Goal: Understand process/instructions

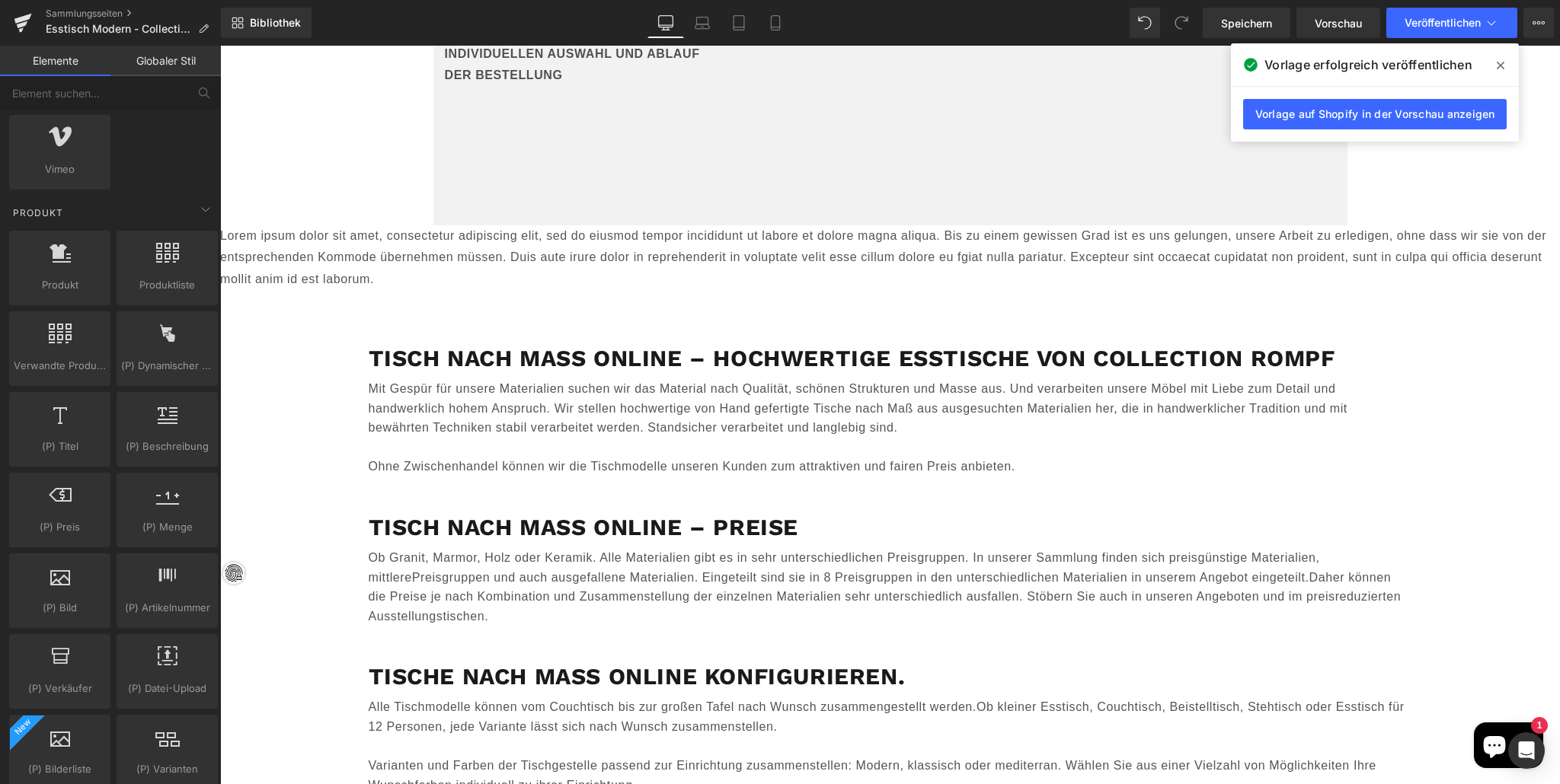
scroll to position [1133, 0]
click at [68, 434] on div at bounding box center [59, 418] width 92 height 35
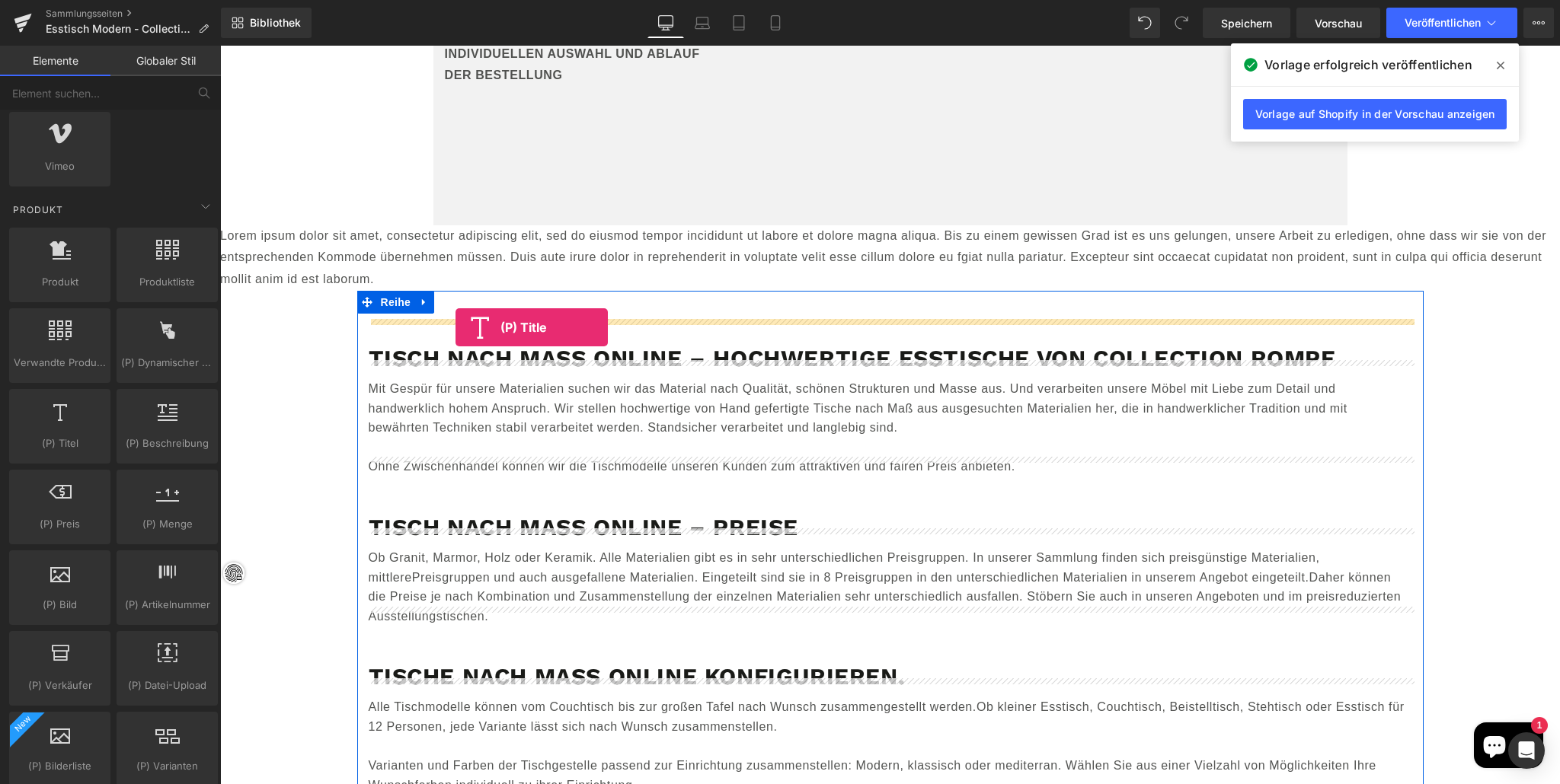
drag, startPoint x: 284, startPoint y: 477, endPoint x: 448, endPoint y: 315, distance: 230.5
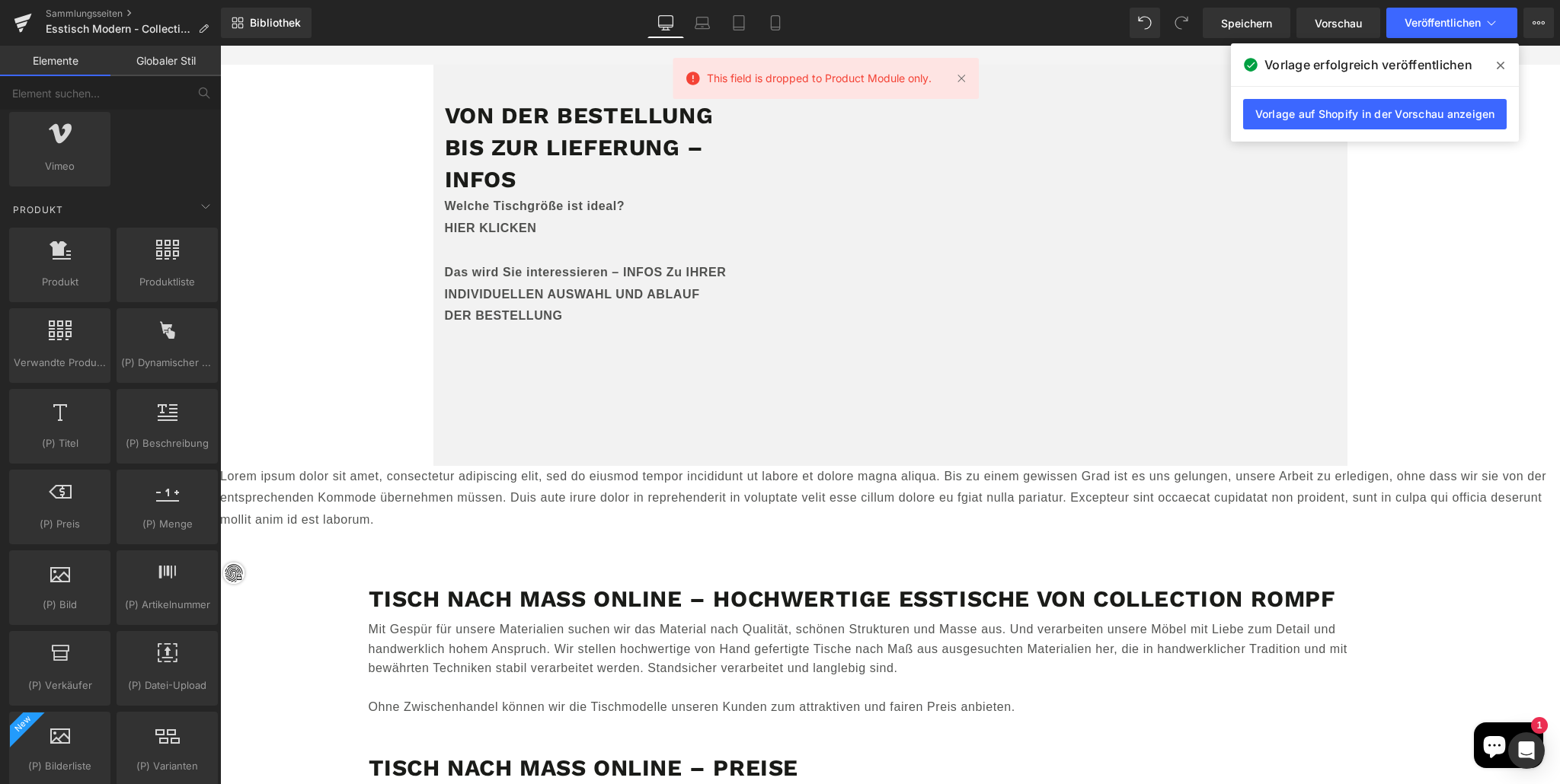
scroll to position [13385, 0]
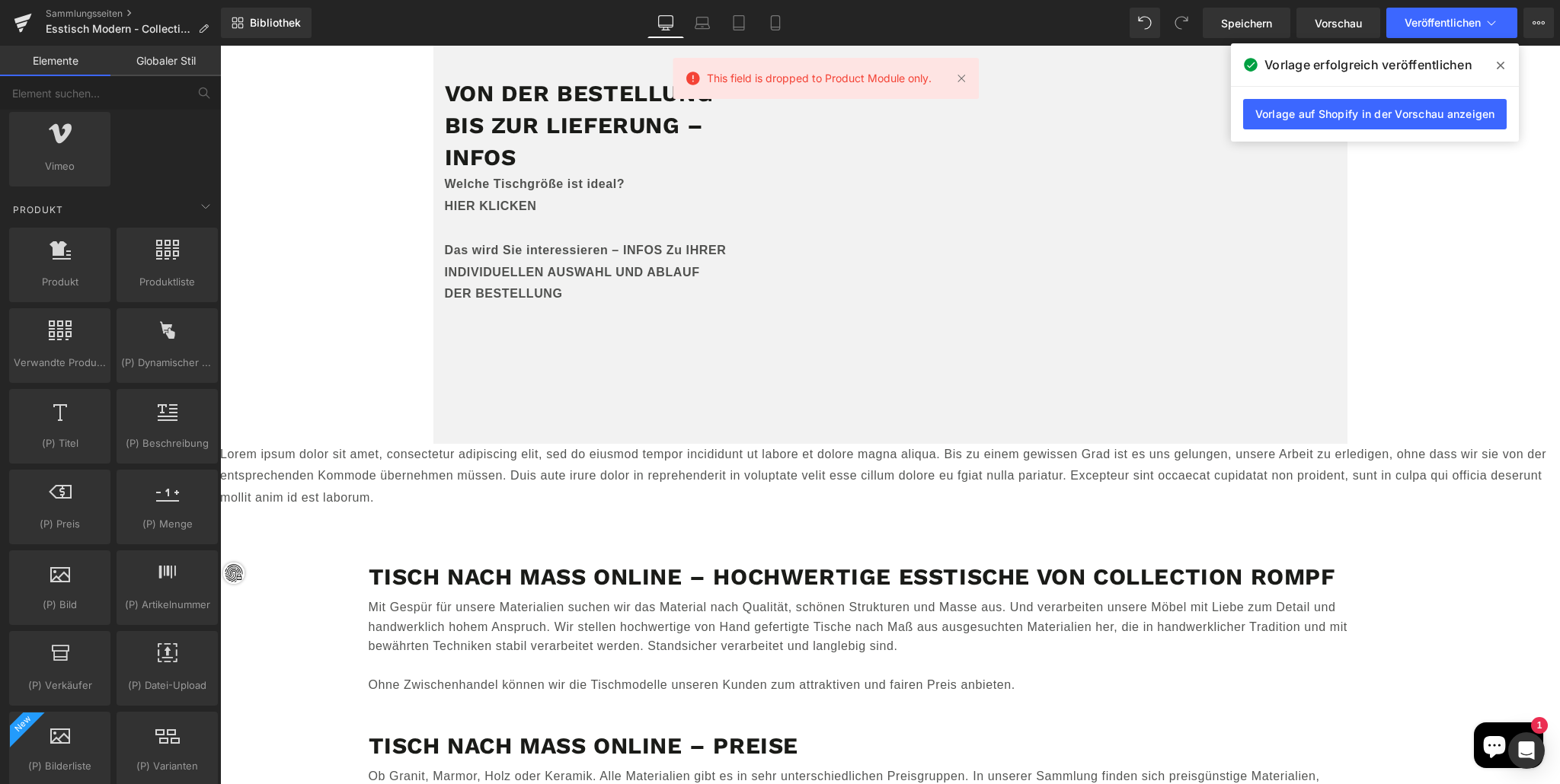
click at [488, 446] on p "Lorem ipsum dolor sit amet, consectetur adipiscing elit, sed do eiusmod tempor …" at bounding box center [890, 477] width 1340 height 66
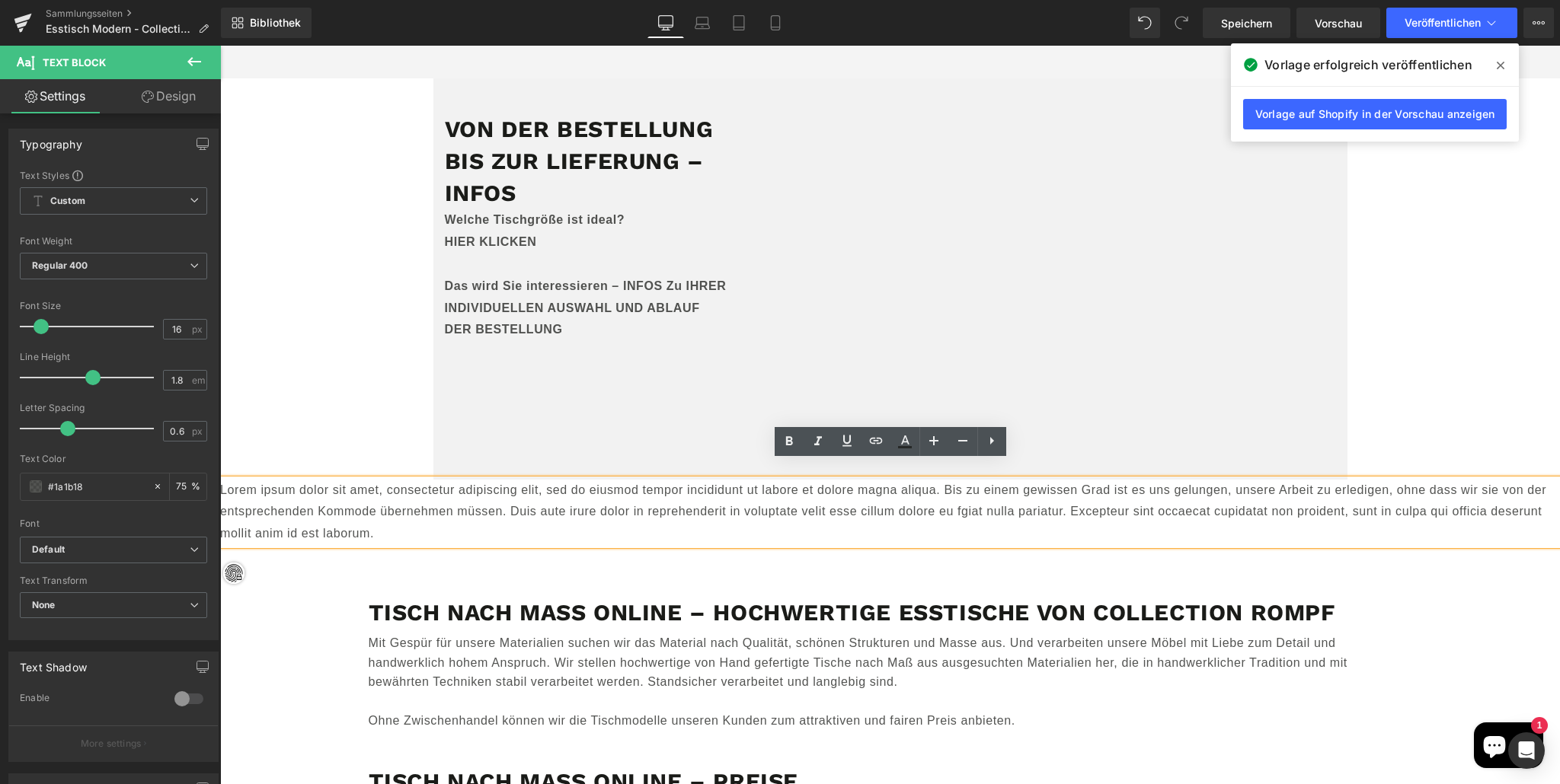
scroll to position [13348, 0]
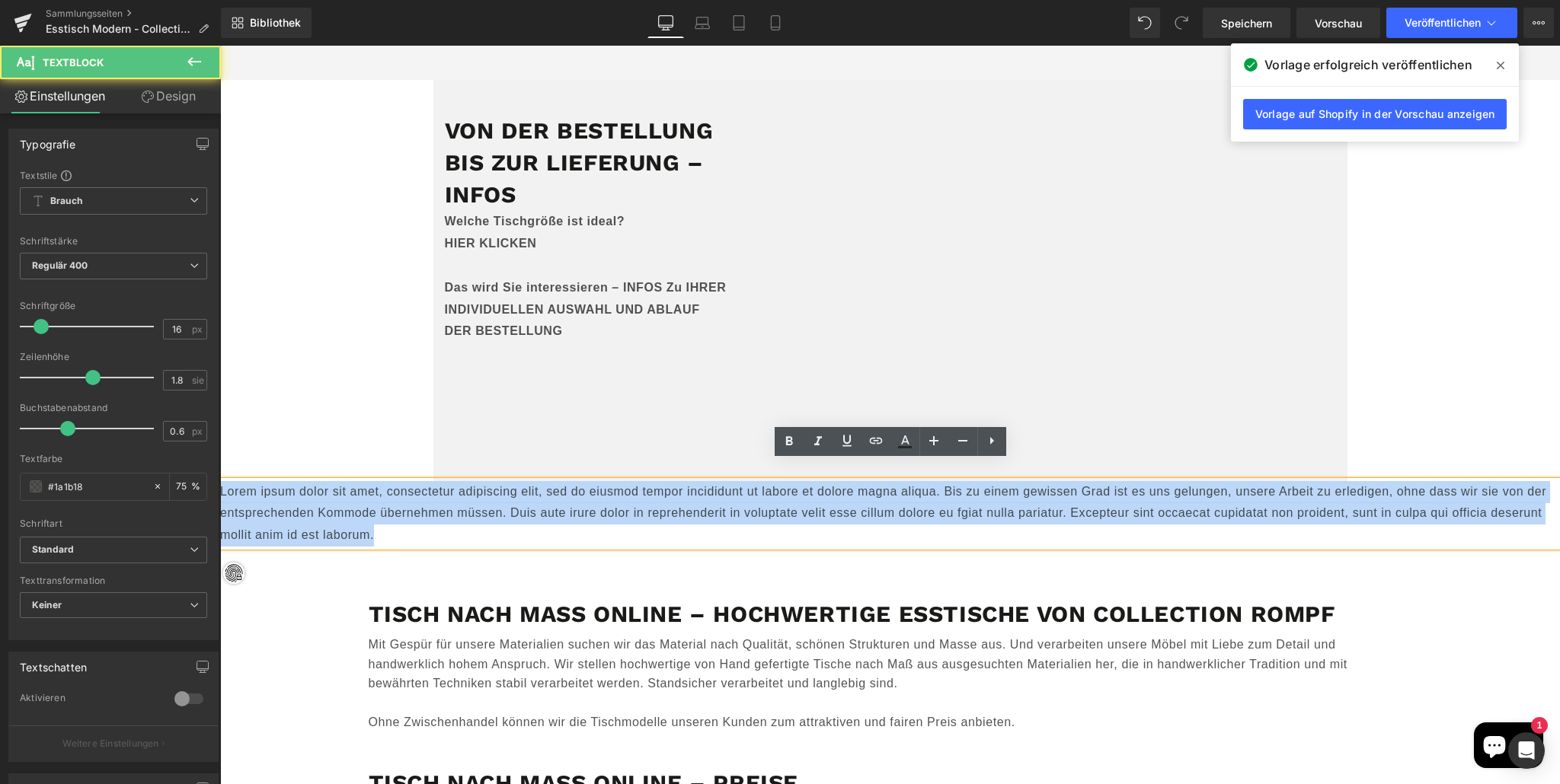
drag, startPoint x: 230, startPoint y: 486, endPoint x: 144, endPoint y: 442, distance: 96.6
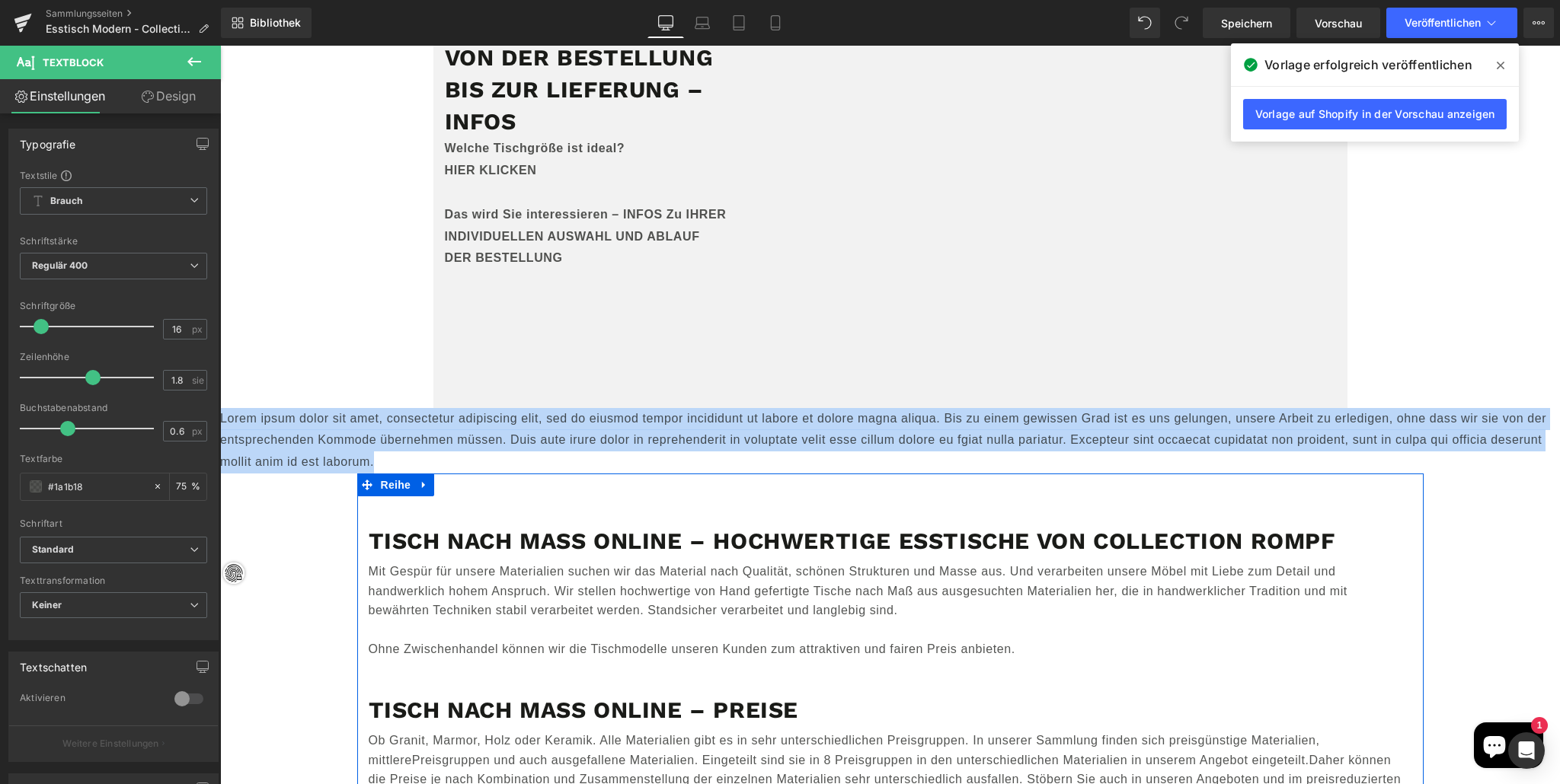
scroll to position [13423, 0]
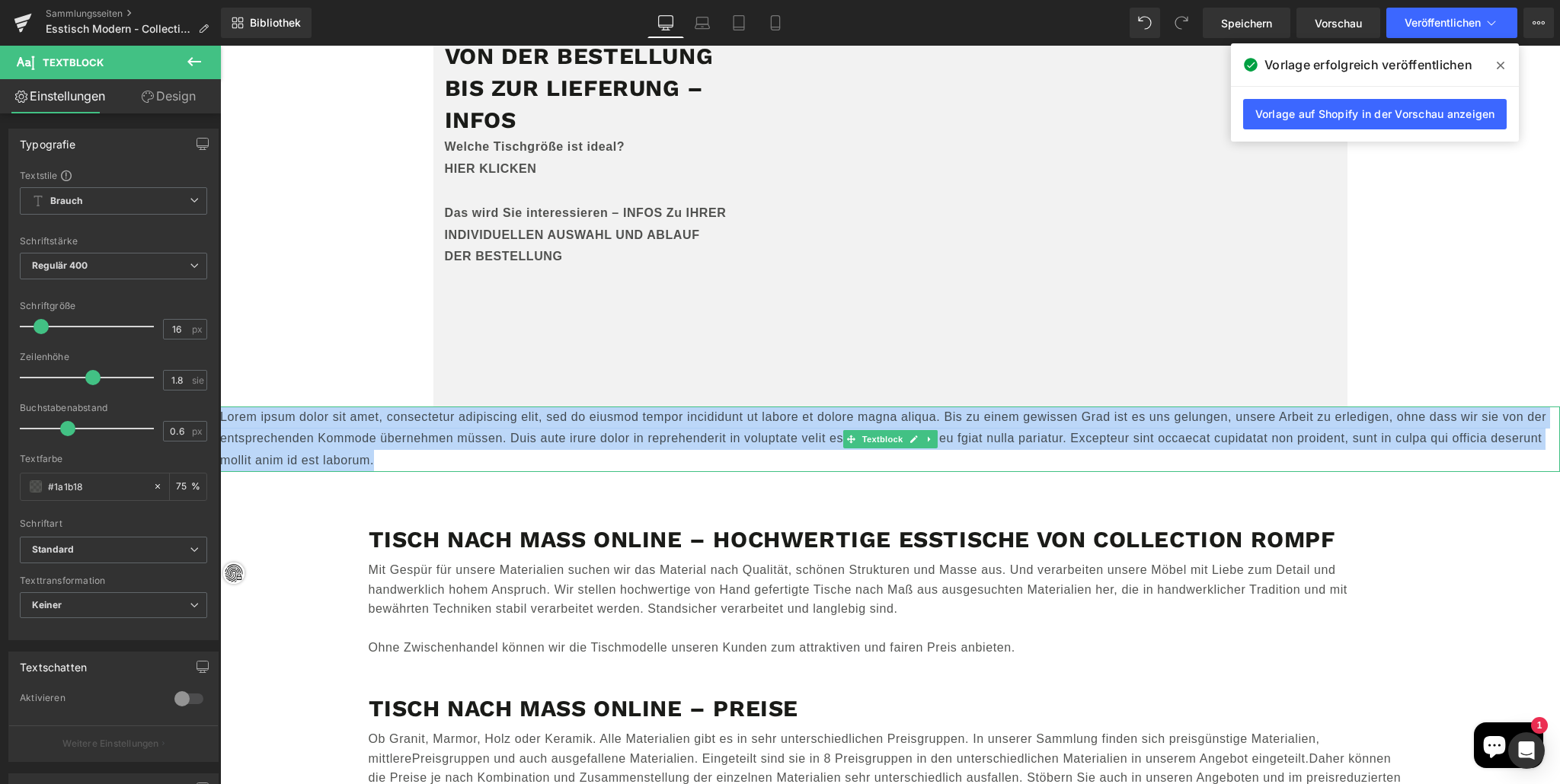
click at [339, 418] on font "Lorem ipsum dolor sit amet, consectetur adipiscing elit, sed do eiusmod tempor …" at bounding box center [883, 439] width 1326 height 57
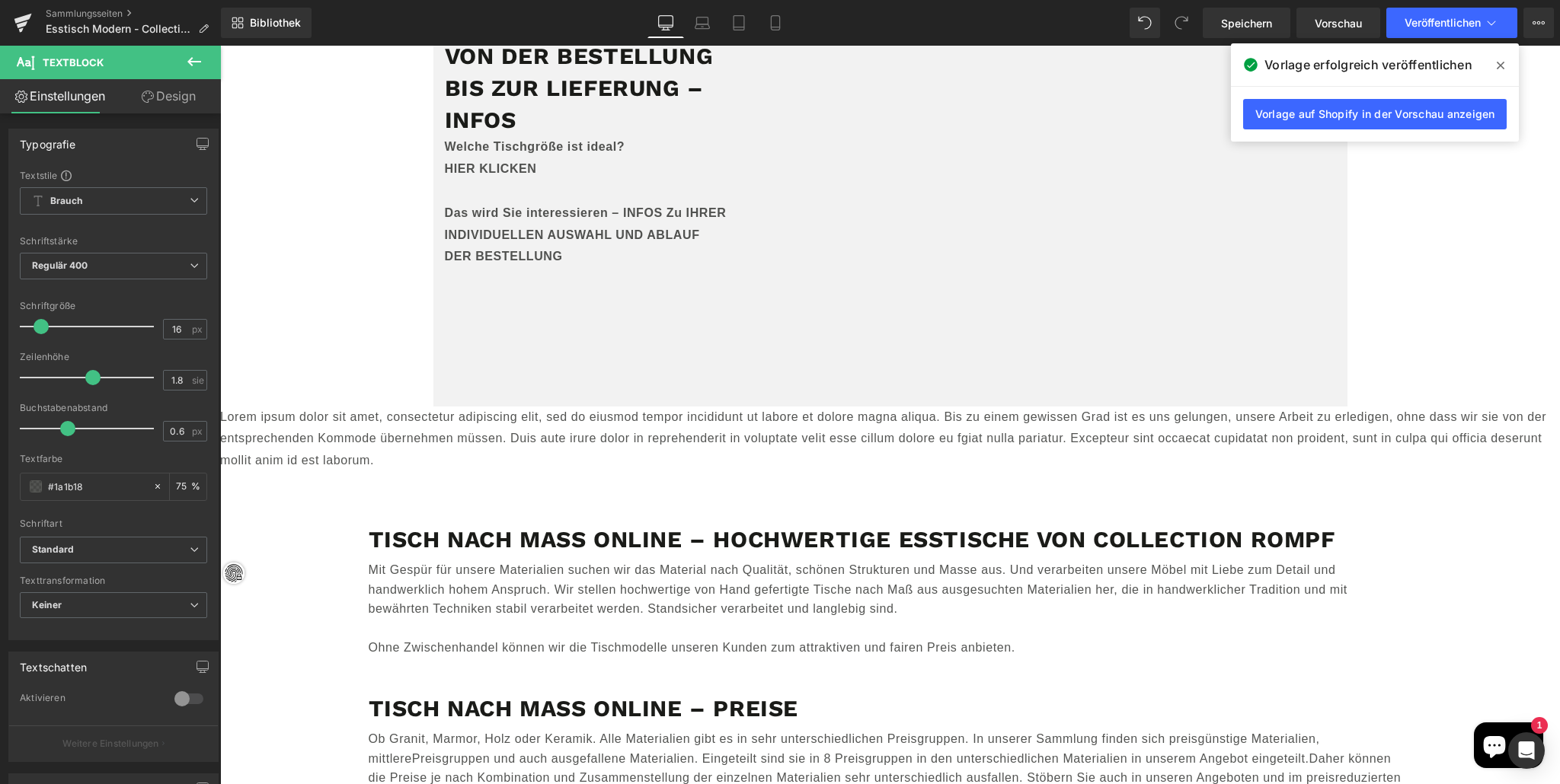
click at [198, 59] on icon at bounding box center [194, 62] width 19 height 19
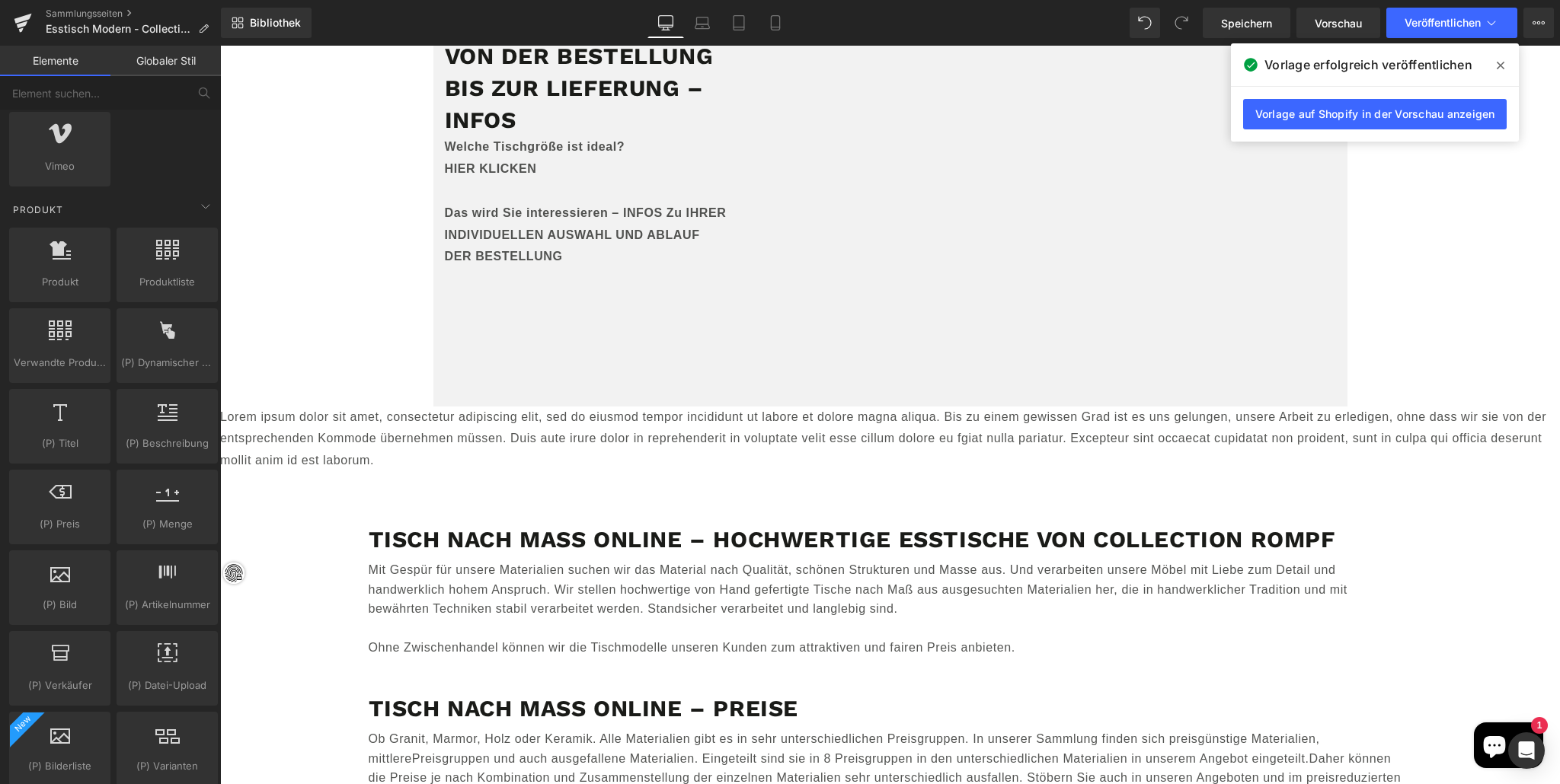
click at [163, 56] on font "Globaler Stil" at bounding box center [166, 60] width 59 height 13
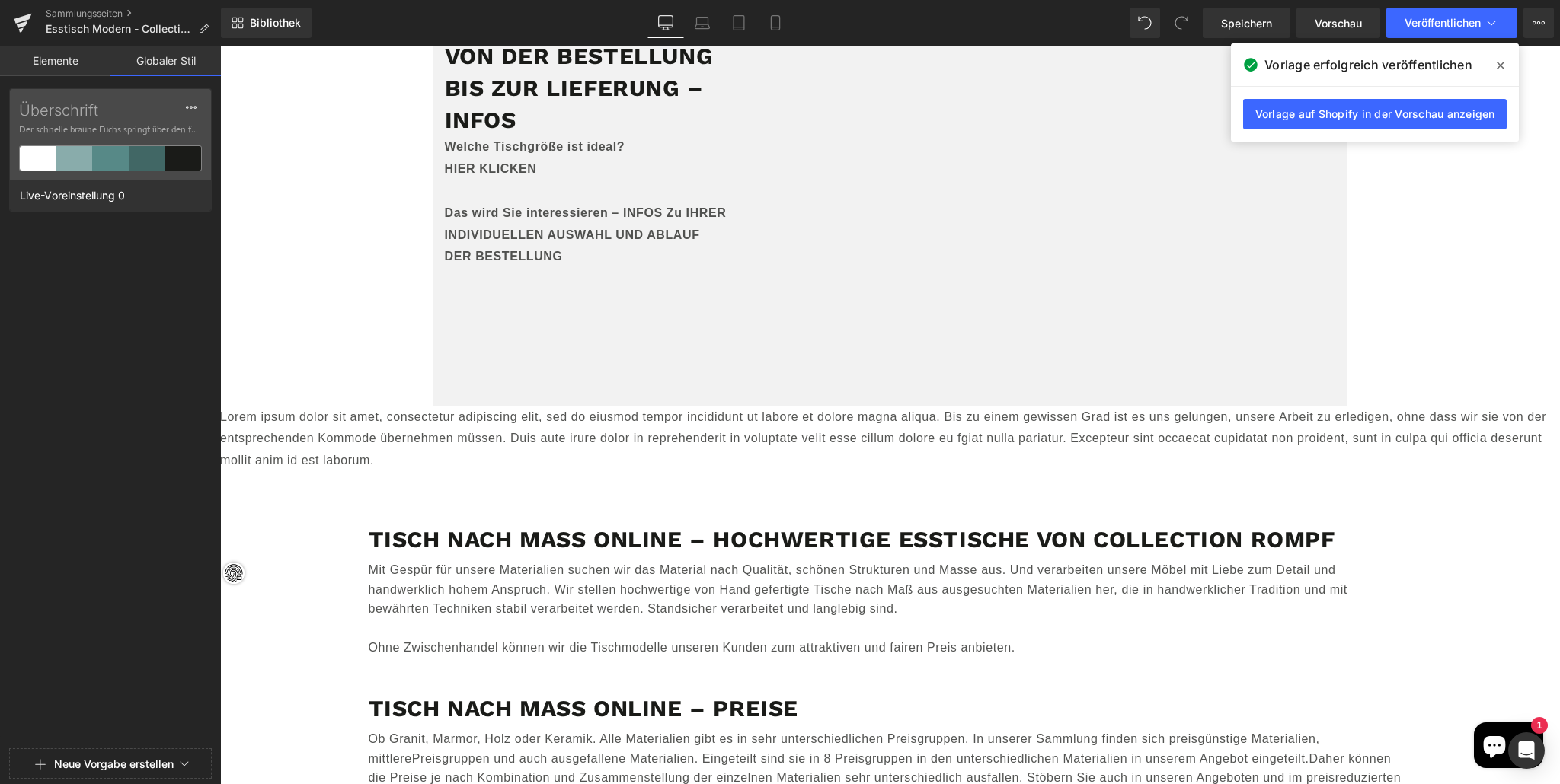
click at [340, 424] on font "Lorem ipsum dolor sit amet, consectetur adipiscing elit, sed do eiusmod tempor …" at bounding box center [883, 439] width 1326 height 57
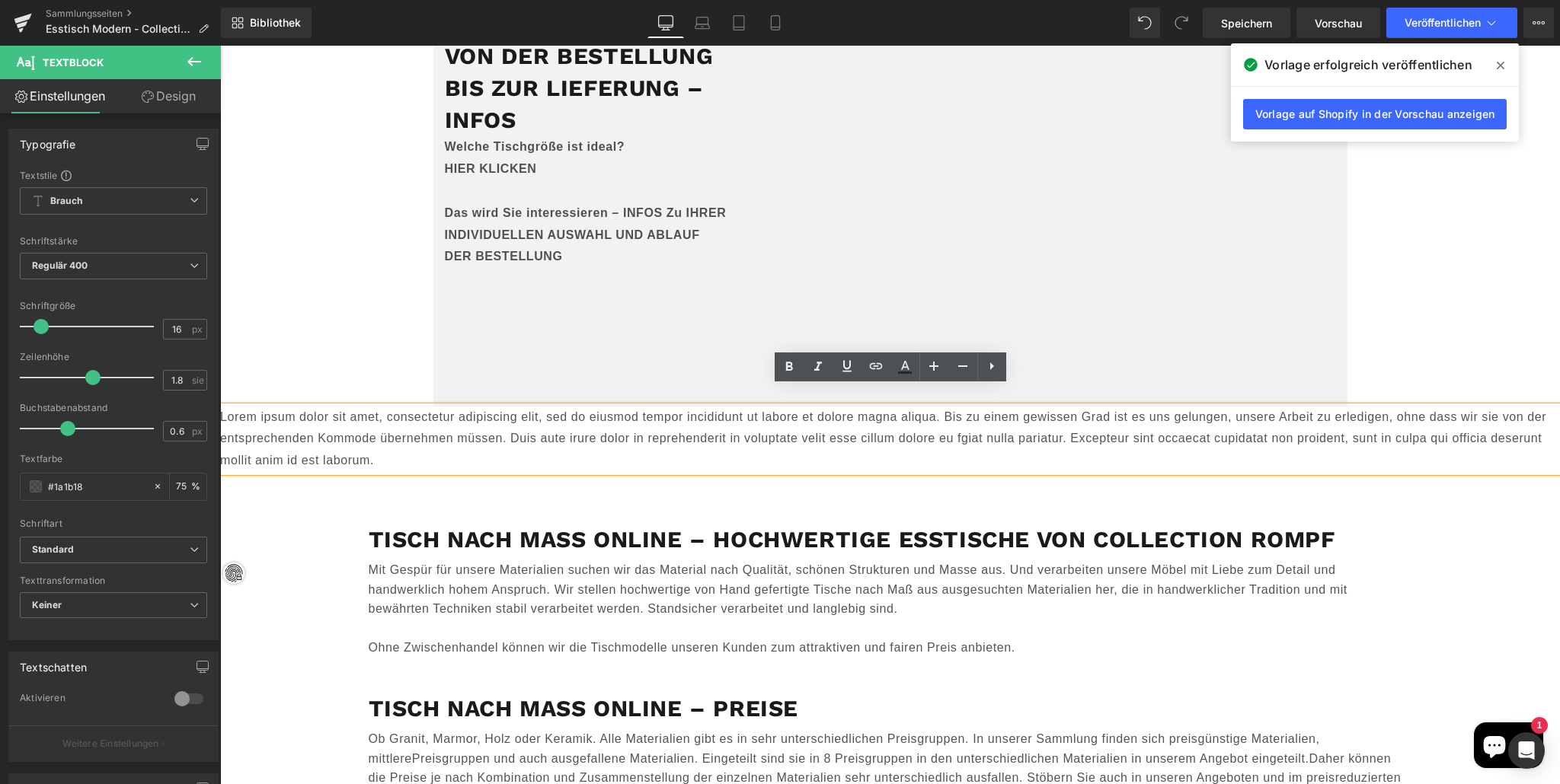
click at [871, 410] on font "Lorem ipsum dolor sit amet, consectetur adipiscing elit, sed do eiusmod tempor …" at bounding box center [883, 439] width 1326 height 57
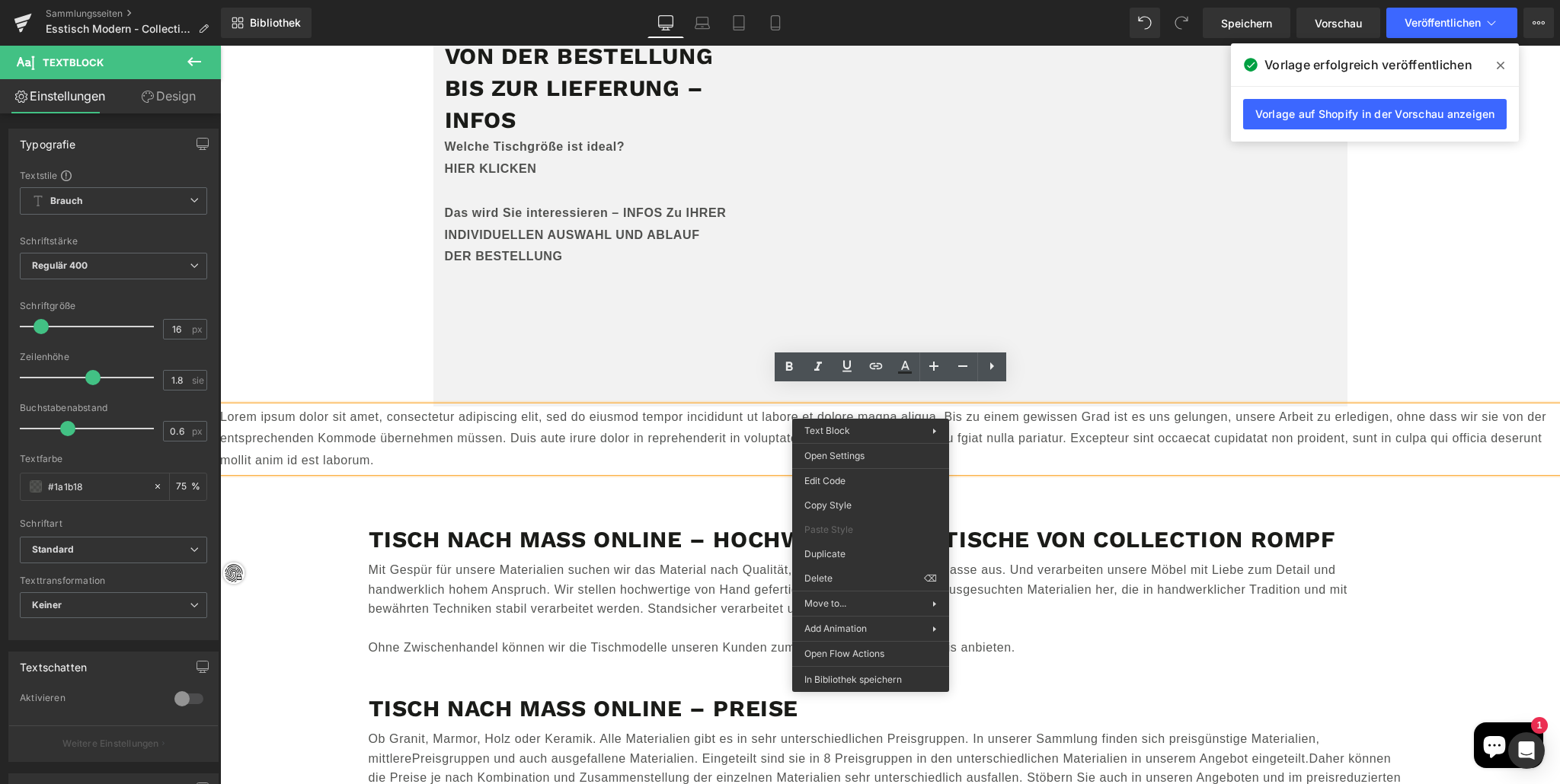
click at [794, 410] on font "Lorem ipsum dolor sit amet, consectetur adipiscing elit, sed do eiusmod tempor …" at bounding box center [883, 439] width 1326 height 57
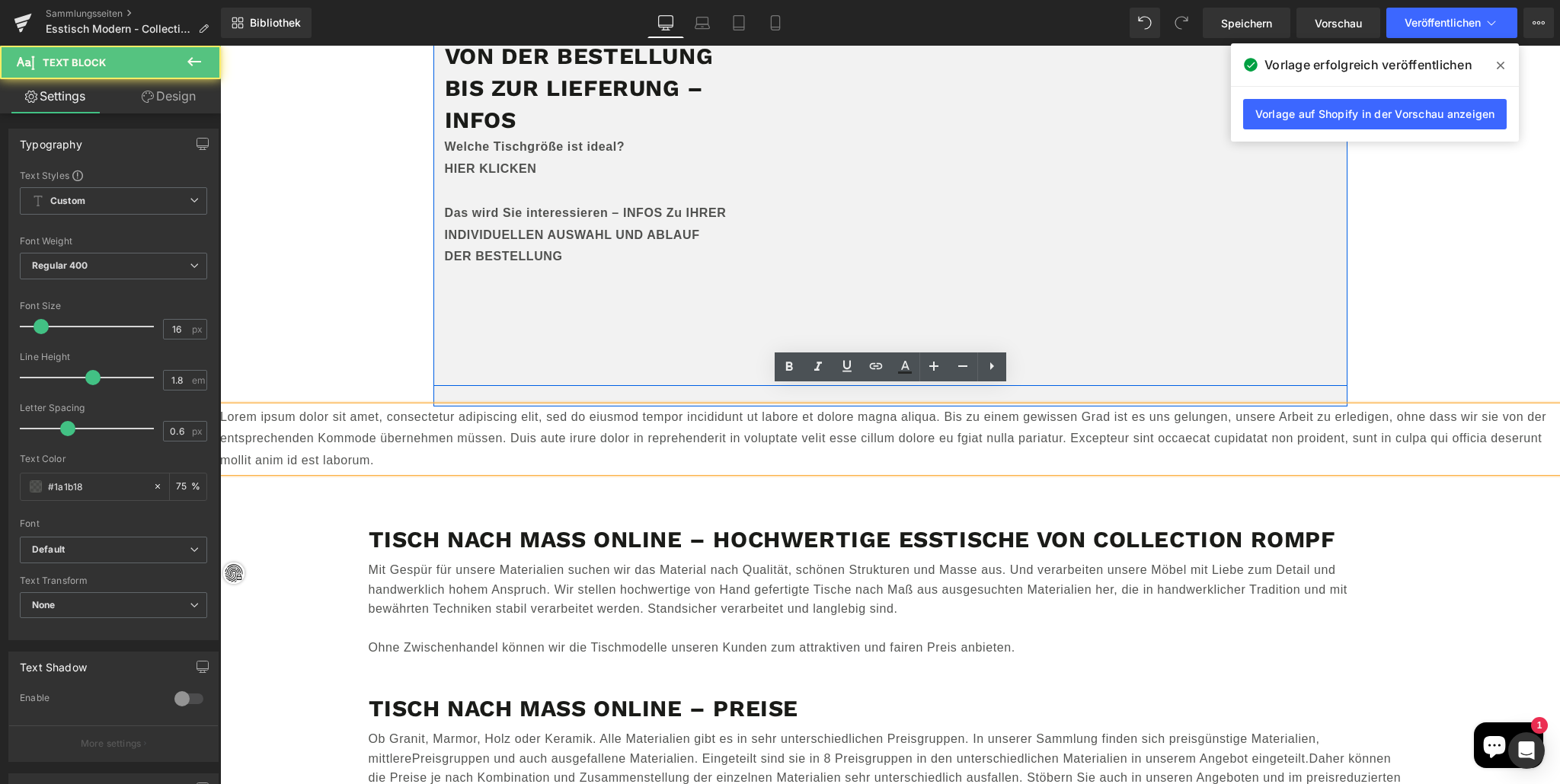
click at [656, 330] on div "Von der BESTELLUNG bis zur LIEFERUNG – INFOS Welche Tischgröße ist ideal? HIER …" at bounding box center [890, 197] width 914 height 377
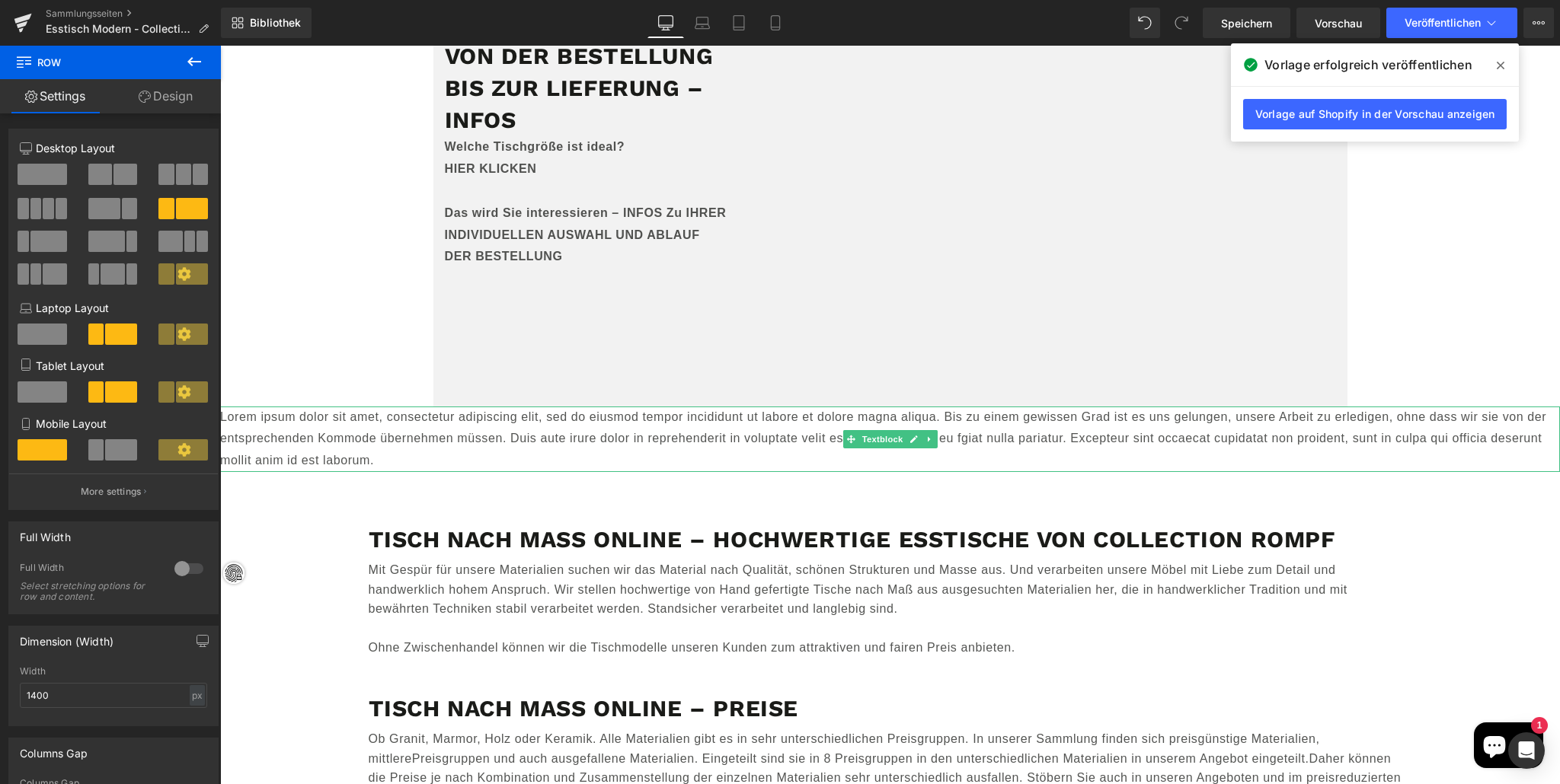
click at [635, 415] on font "Lorem ipsum dolor sit amet, consectetur adipiscing elit, sed do eiusmod tempor …" at bounding box center [883, 439] width 1326 height 57
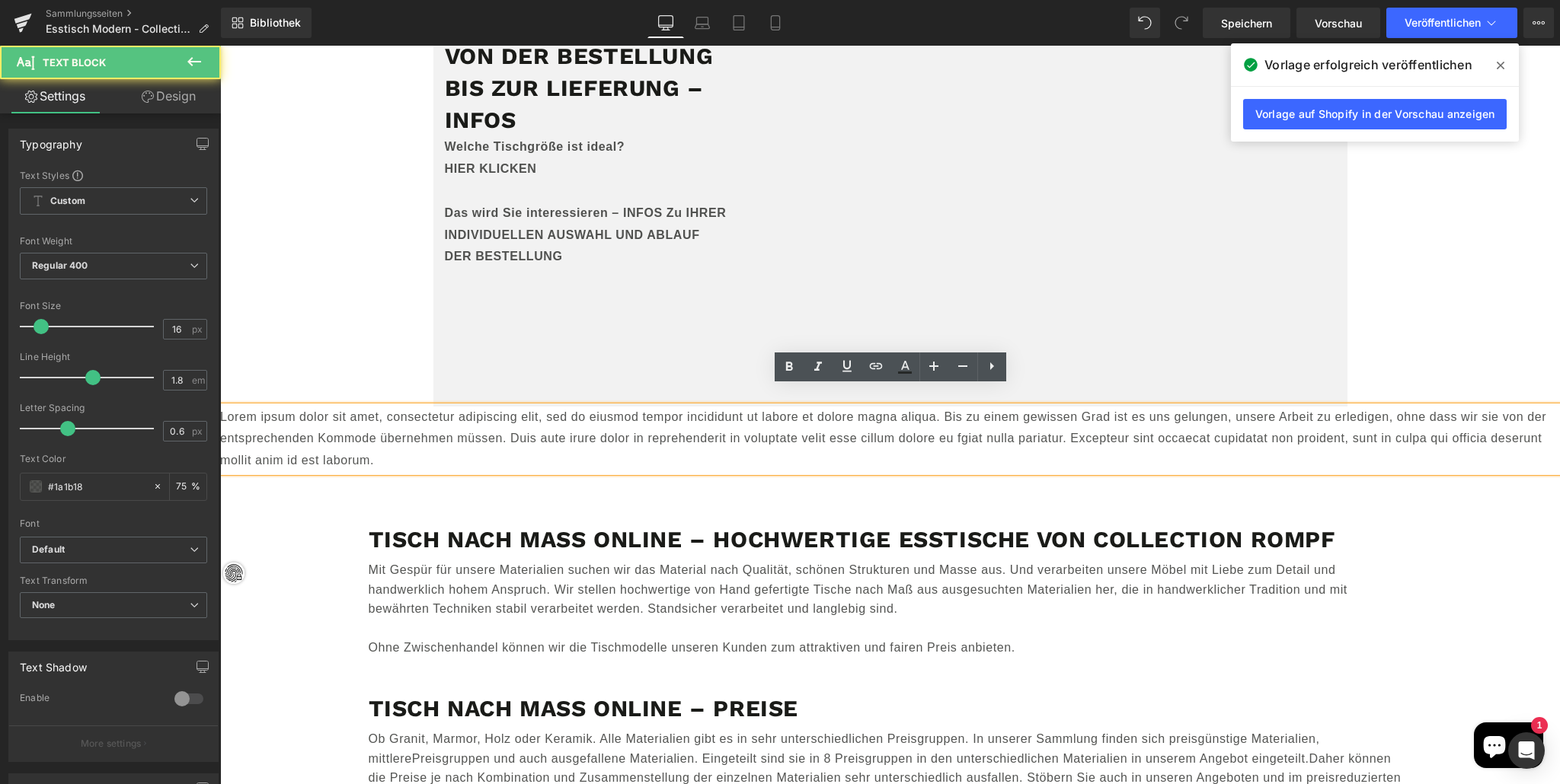
drag, startPoint x: 854, startPoint y: 417, endPoint x: 710, endPoint y: 408, distance: 144.3
click at [854, 417] on font "Lorem ipsum dolor sit amet, consectetur adipiscing elit, sed do eiusmod tempor …" at bounding box center [883, 439] width 1326 height 57
click at [657, 353] on div "Von der BESTELLUNG bis zur LIEFERUNG – INFOS Welche Tischgröße ist ideal? HIER …" at bounding box center [890, 197] width 914 height 377
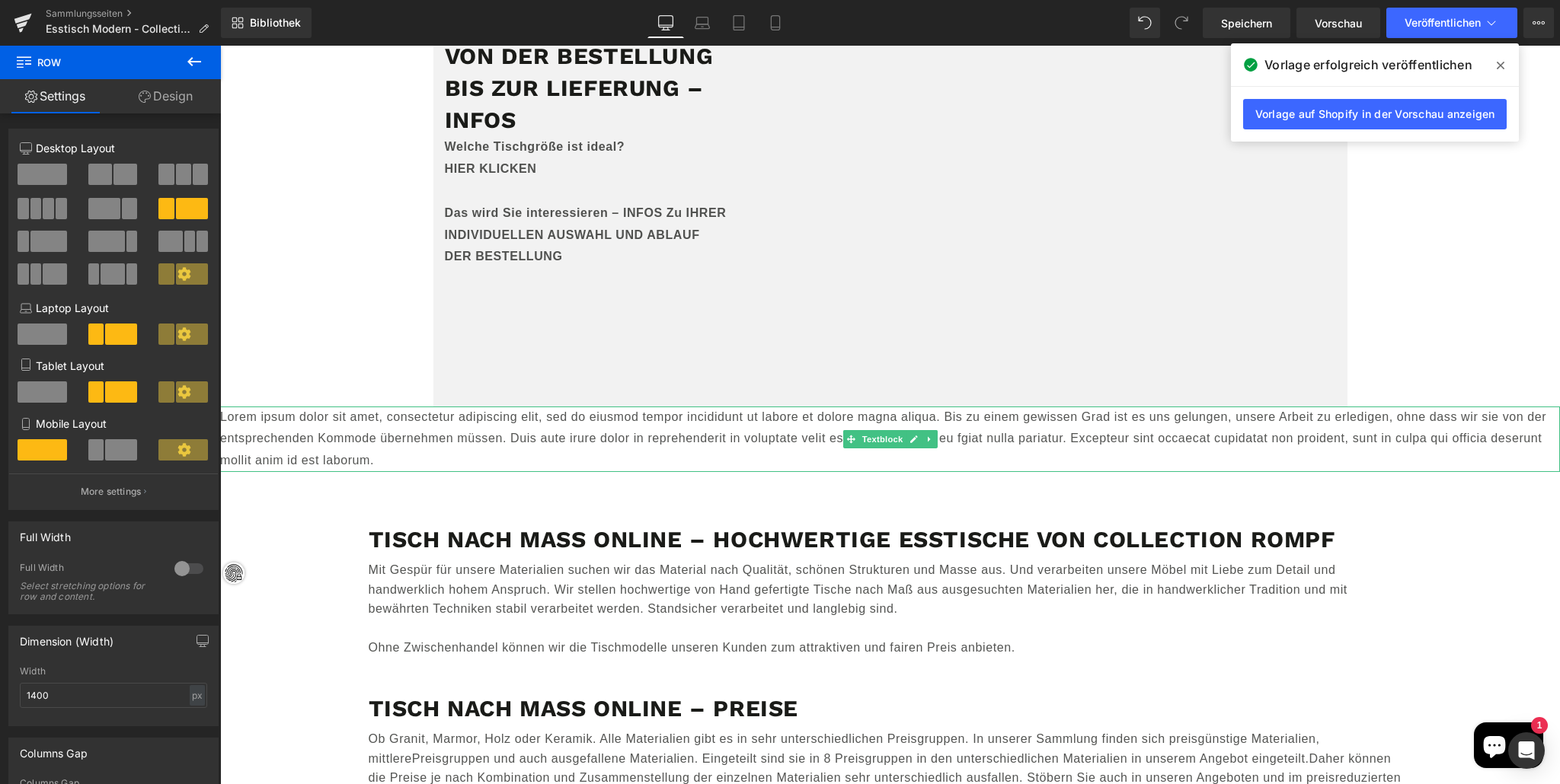
click at [664, 407] on p "Lorem ipsum dolor sit amet, consectetur adipiscing elit, sed do eiusmod tempor …" at bounding box center [890, 440] width 1340 height 66
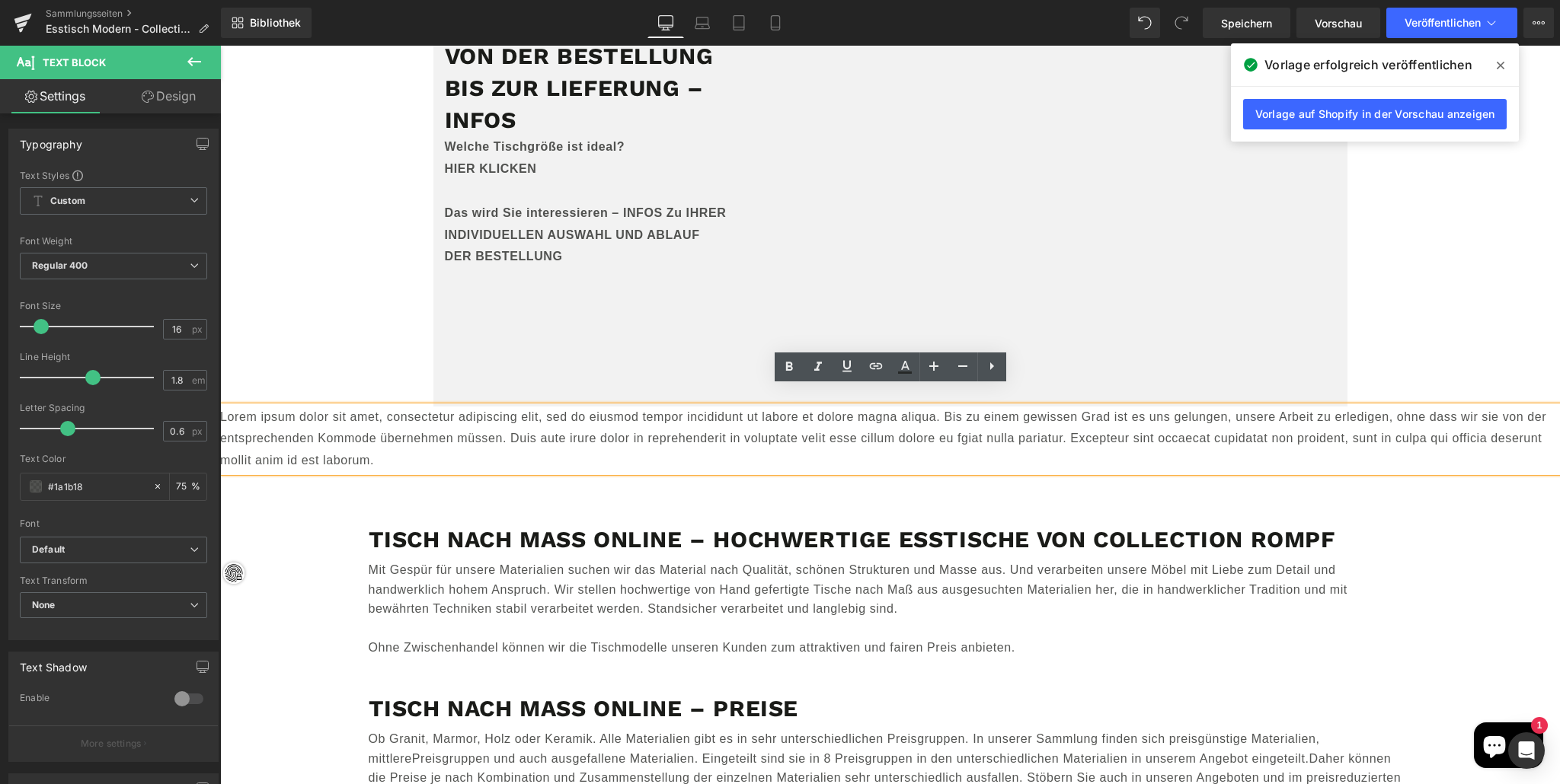
click at [649, 410] on font "Lorem ipsum dolor sit amet, consectetur adipiscing elit, sed do eiusmod tempor …" at bounding box center [883, 439] width 1326 height 57
click at [641, 329] on div "Von der BESTELLUNG bis zur LIEFERUNG – INFOS Welche Tischgröße ist ideal? HIER …" at bounding box center [890, 197] width 914 height 377
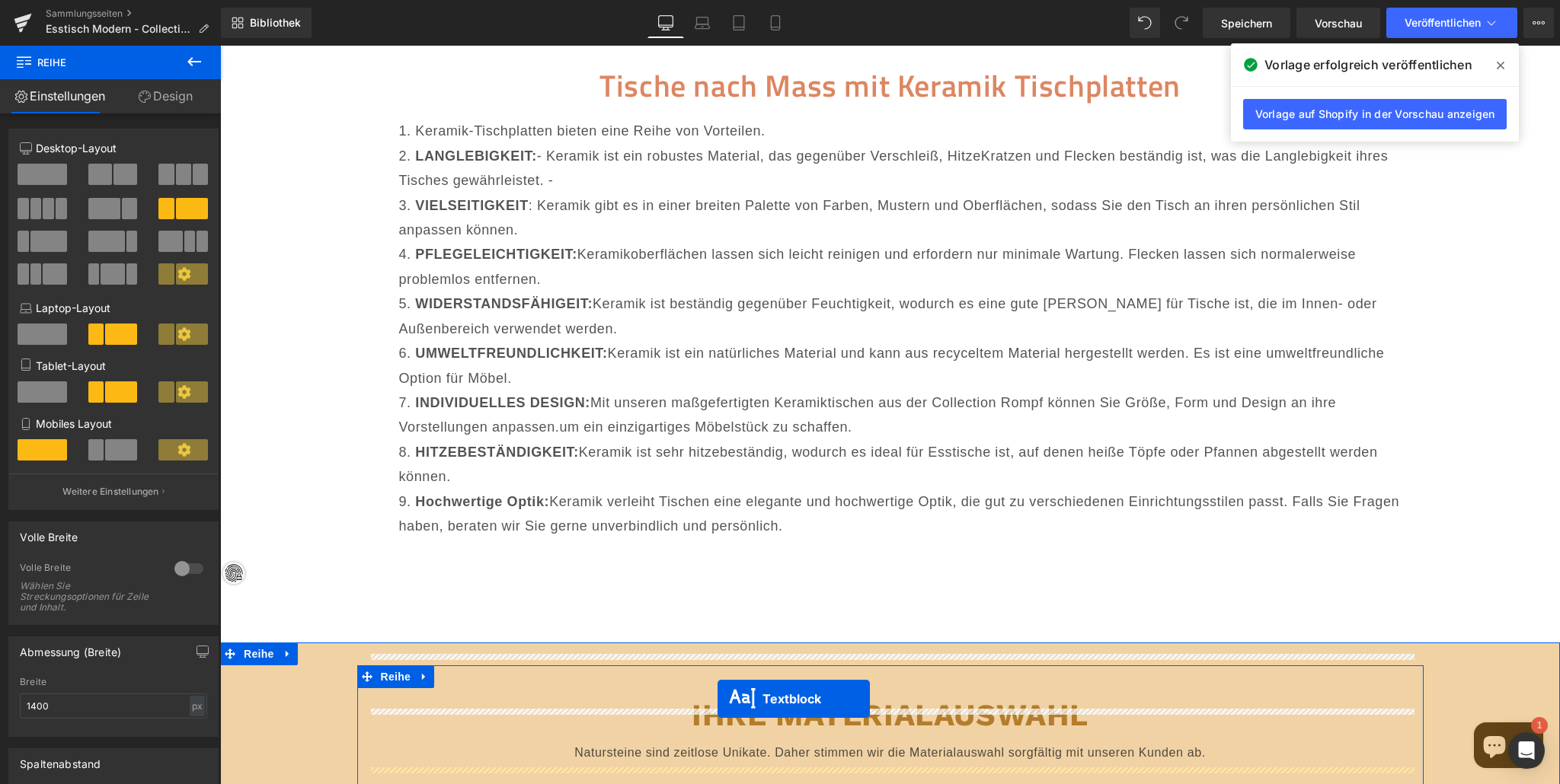
scroll to position [15844, 0]
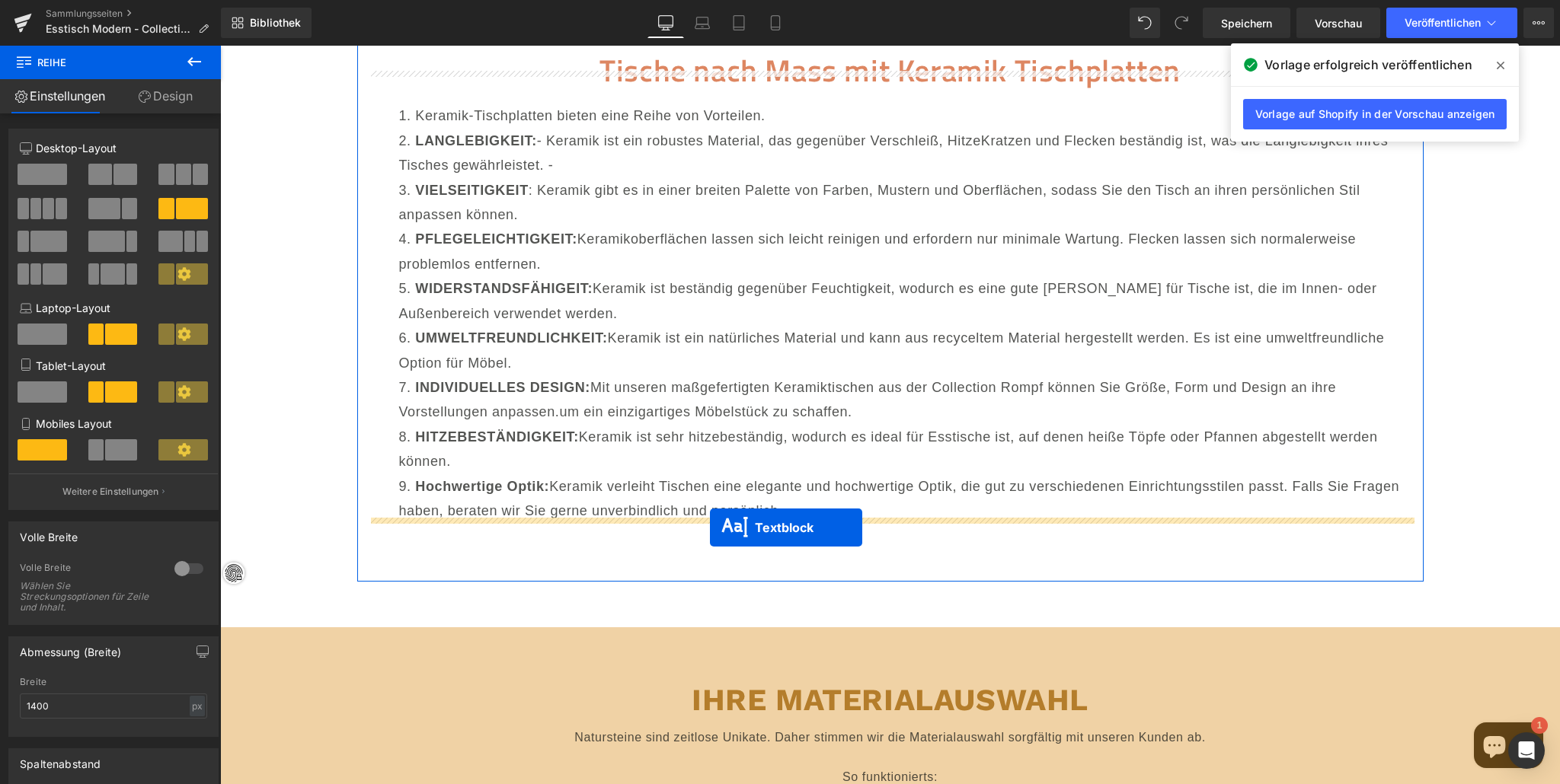
drag, startPoint x: 849, startPoint y: 421, endPoint x: 708, endPoint y: 527, distance: 176.4
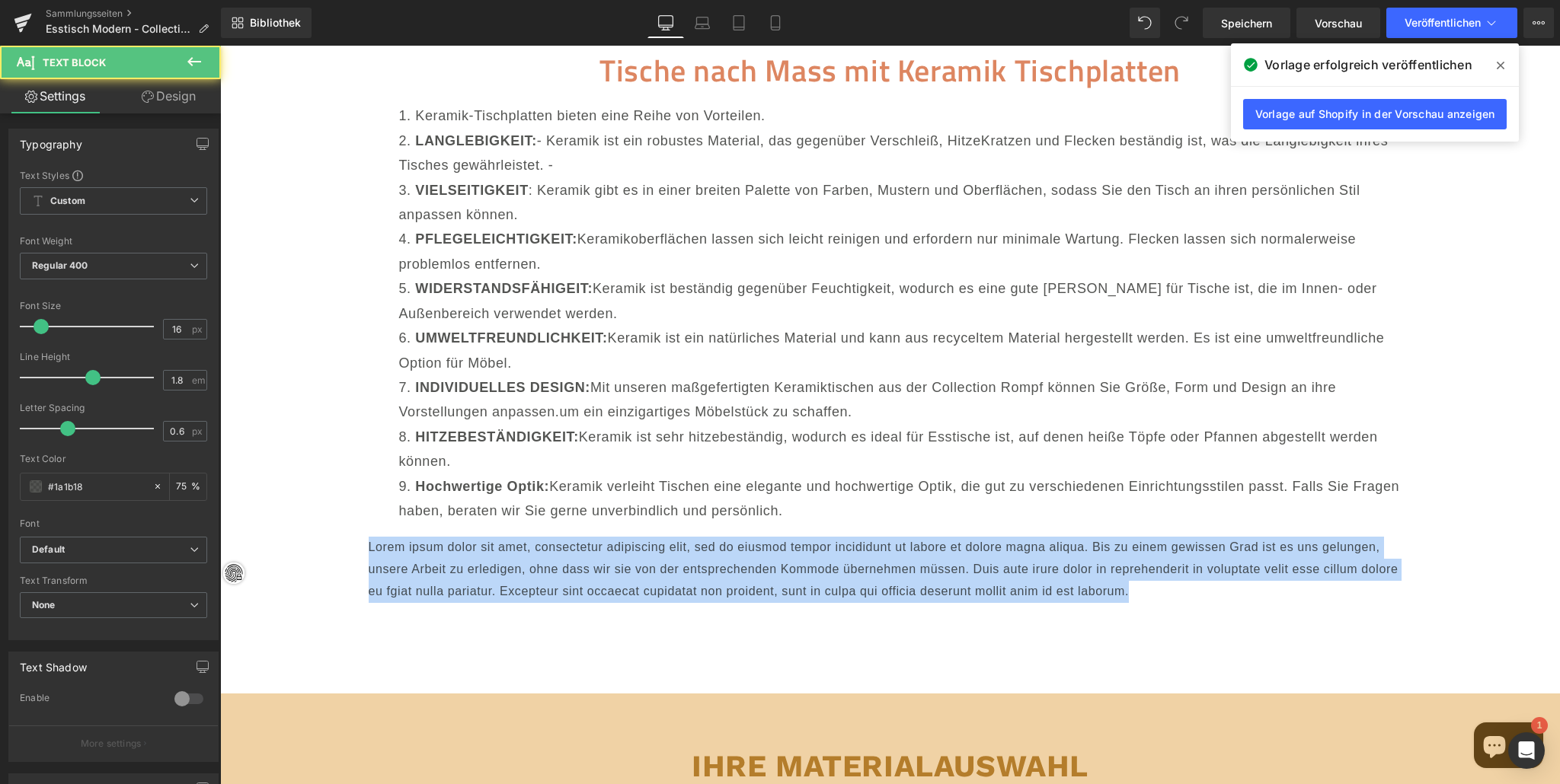
drag, startPoint x: 1140, startPoint y: 574, endPoint x: 315, endPoint y: 505, distance: 827.9
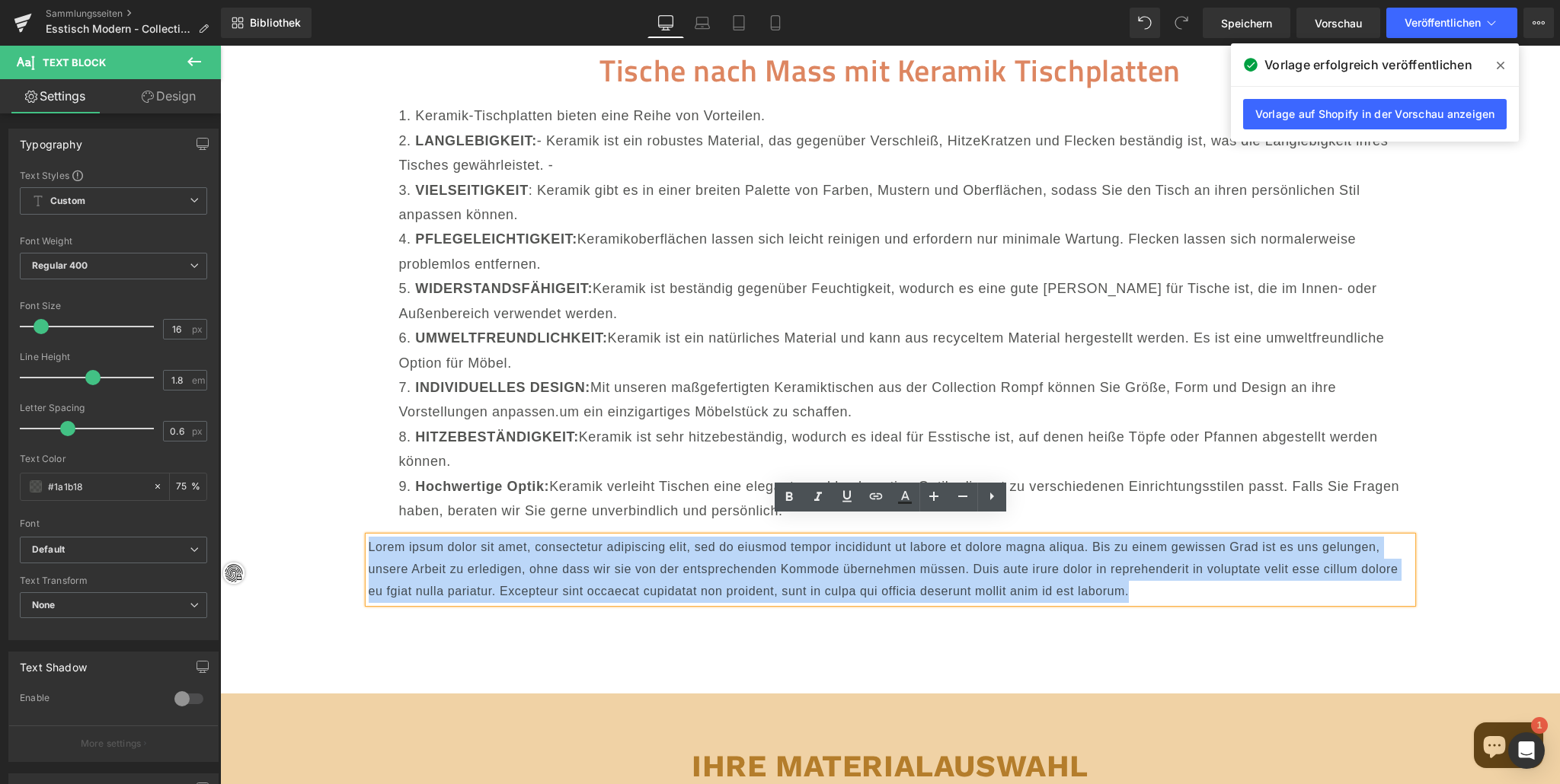
click at [406, 541] on font "Lorem ipsum dolor sit amet, consectetur adipiscing elit, sed do eiusmod tempor …" at bounding box center [884, 570] width 1030 height 57
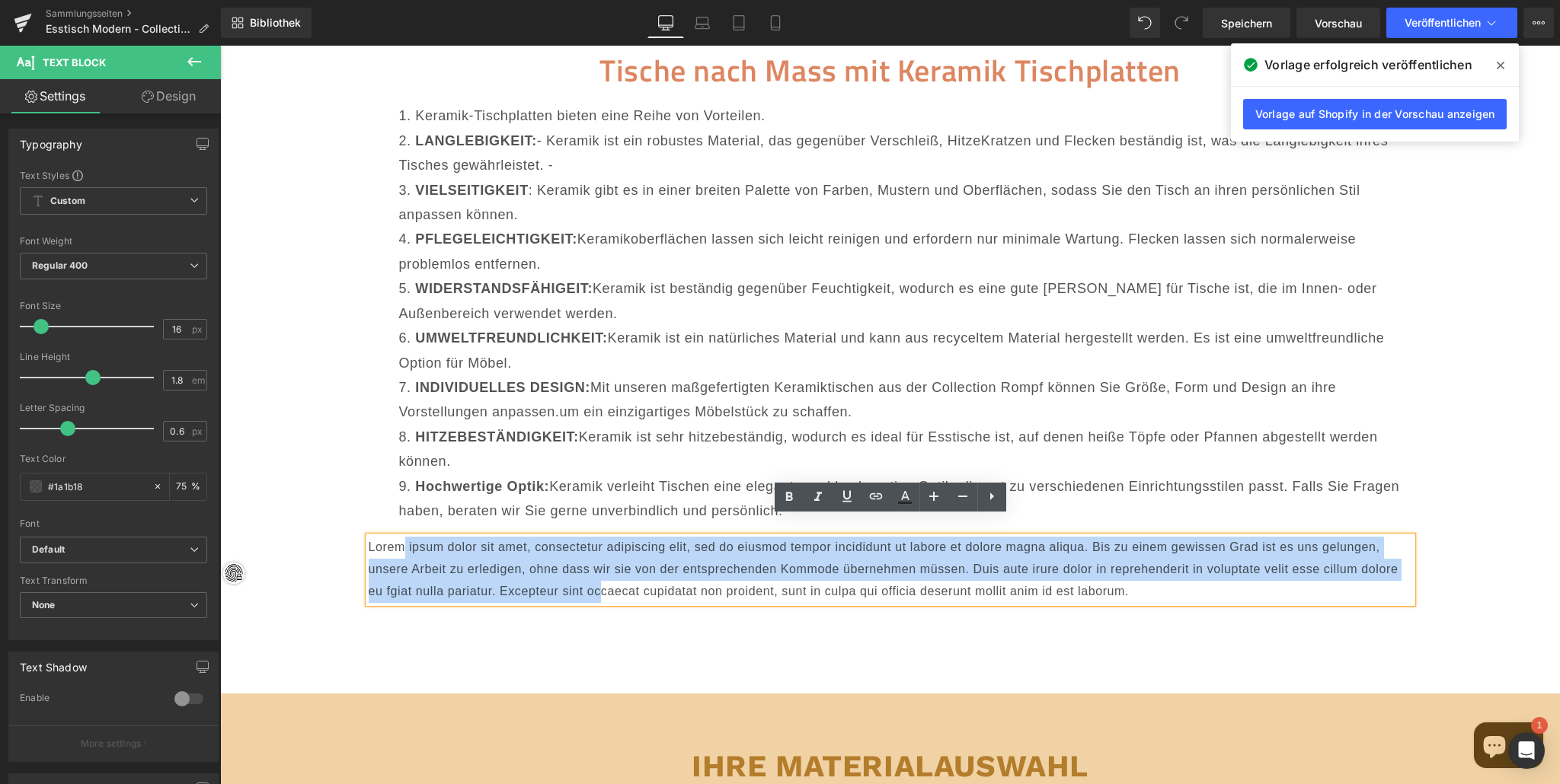
drag, startPoint x: 414, startPoint y: 530, endPoint x: 604, endPoint y: 582, distance: 197.0
click at [604, 582] on p "Lorem ipsum dolor sit amet, consectetur adipiscing elit, sed do eiusmod tempor …" at bounding box center [891, 570] width 1043 height 66
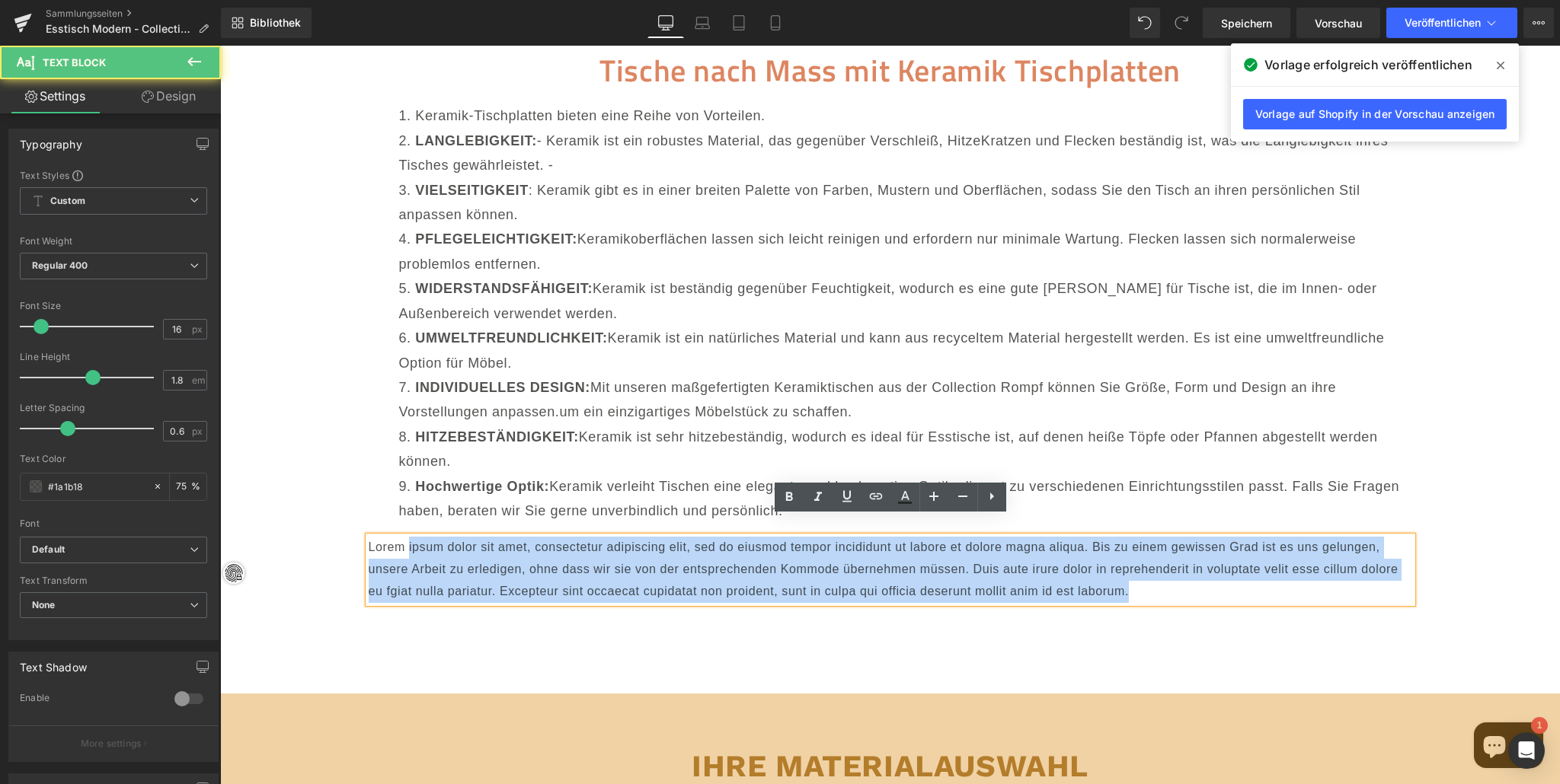
drag, startPoint x: 409, startPoint y: 531, endPoint x: 1082, endPoint y: 594, distance: 675.9
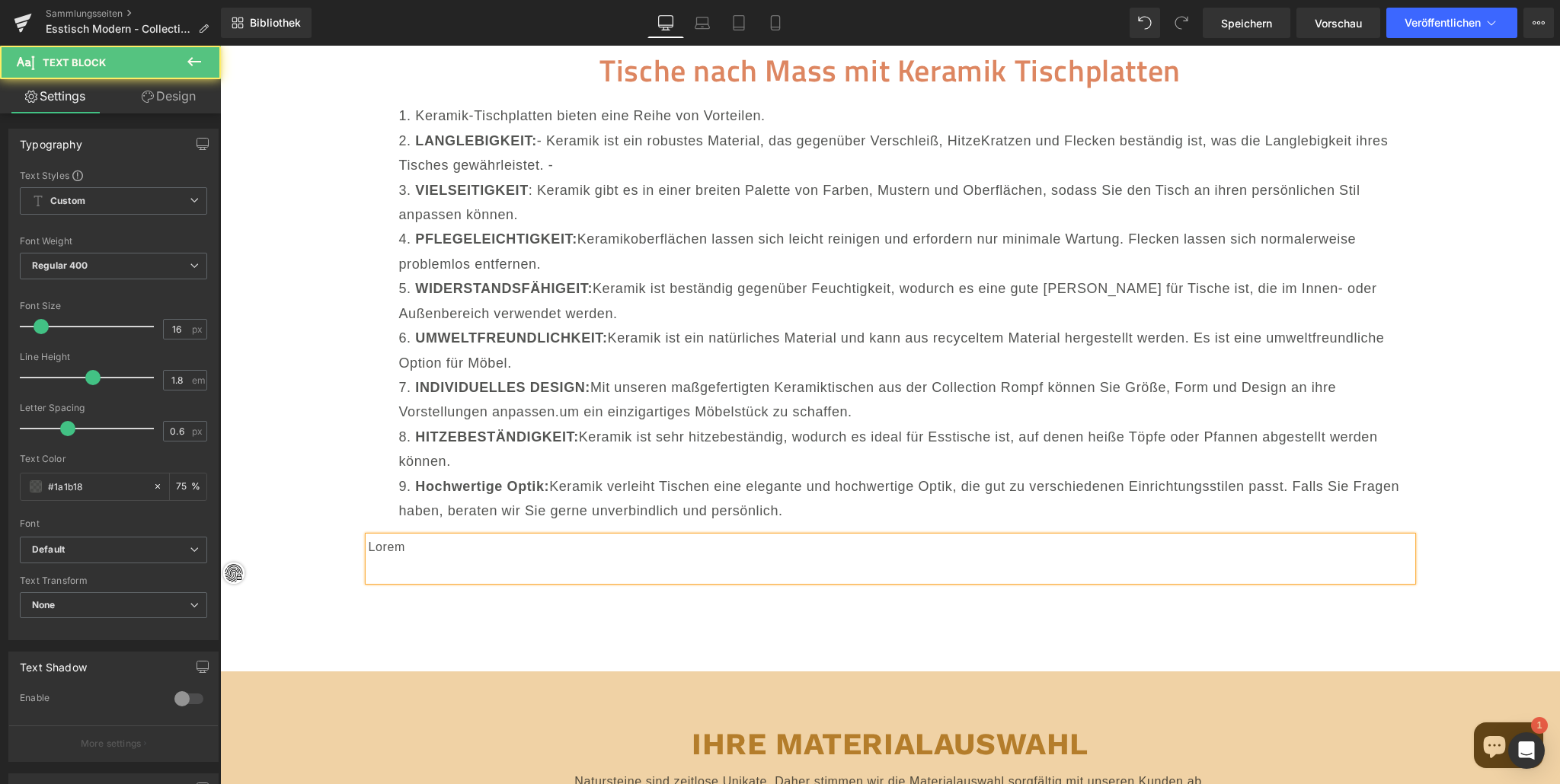
click at [386, 559] on p at bounding box center [891, 570] width 1043 height 22
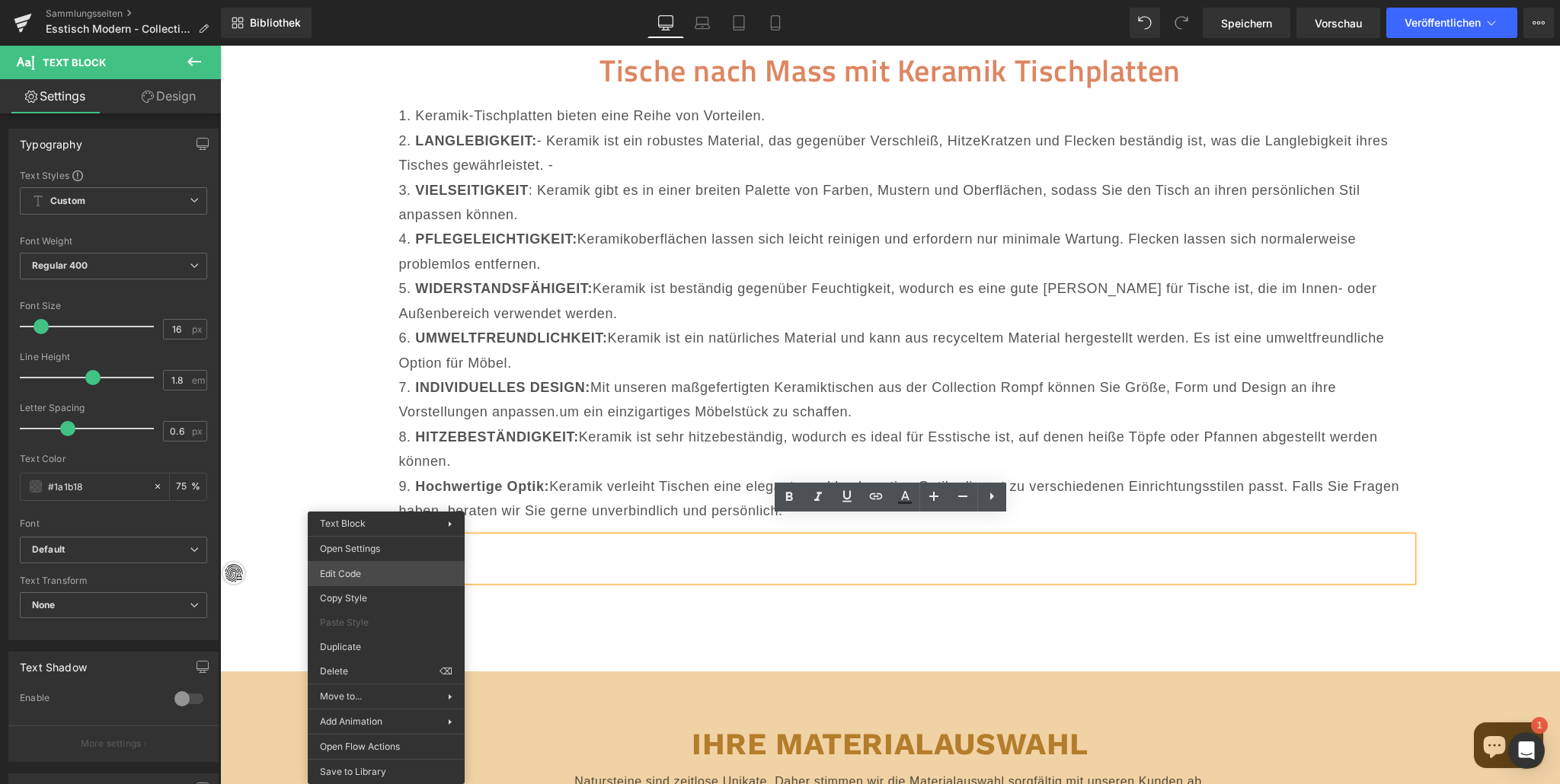
click at [373, 573] on body "Textblock Sie sehen eine Vorschau, wie die wird Ihre Seite neu gestalten. Sie k…" at bounding box center [780, 392] width 1560 height 784
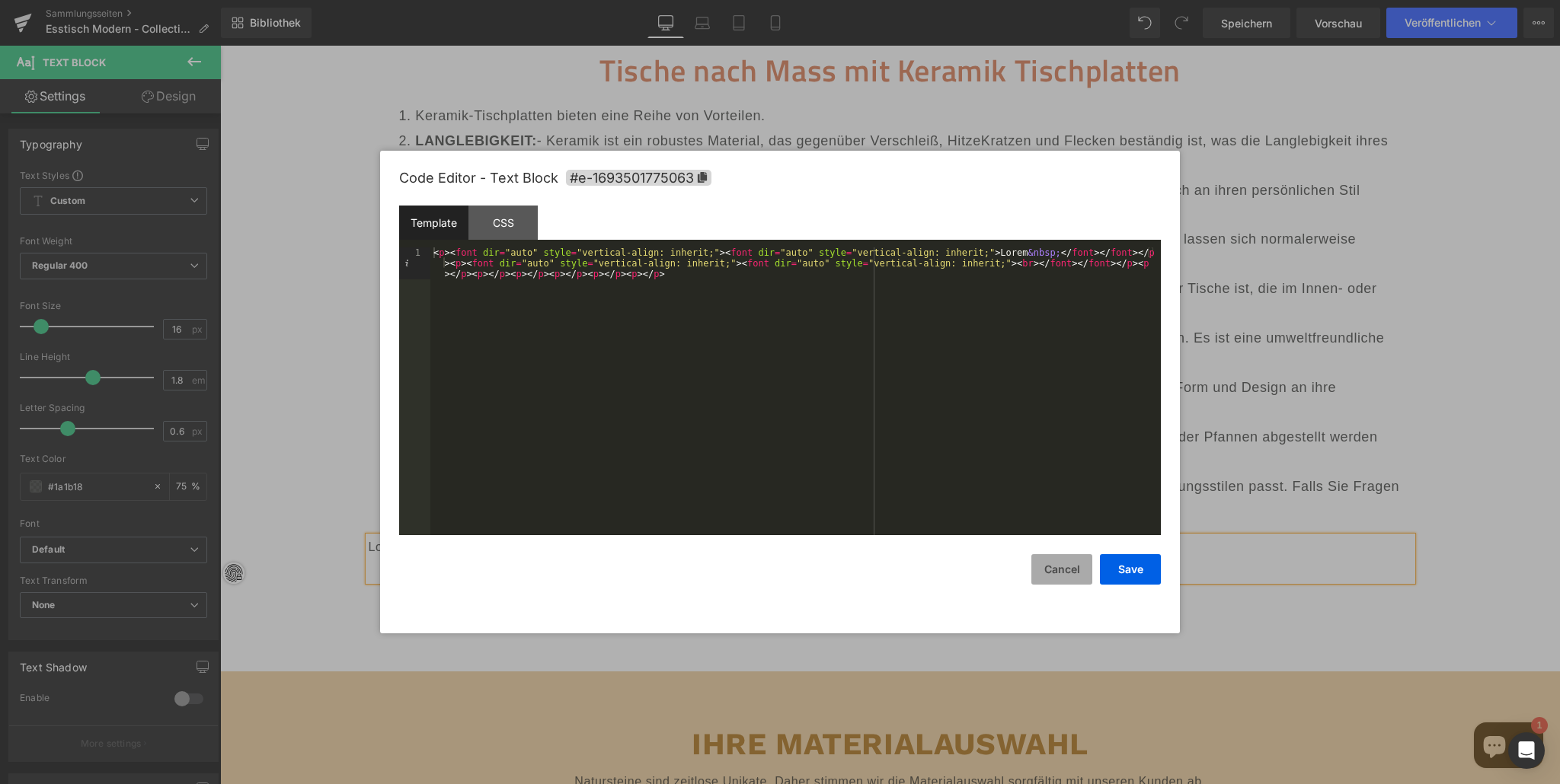
click at [1064, 568] on button "Cancel" at bounding box center [1062, 570] width 61 height 30
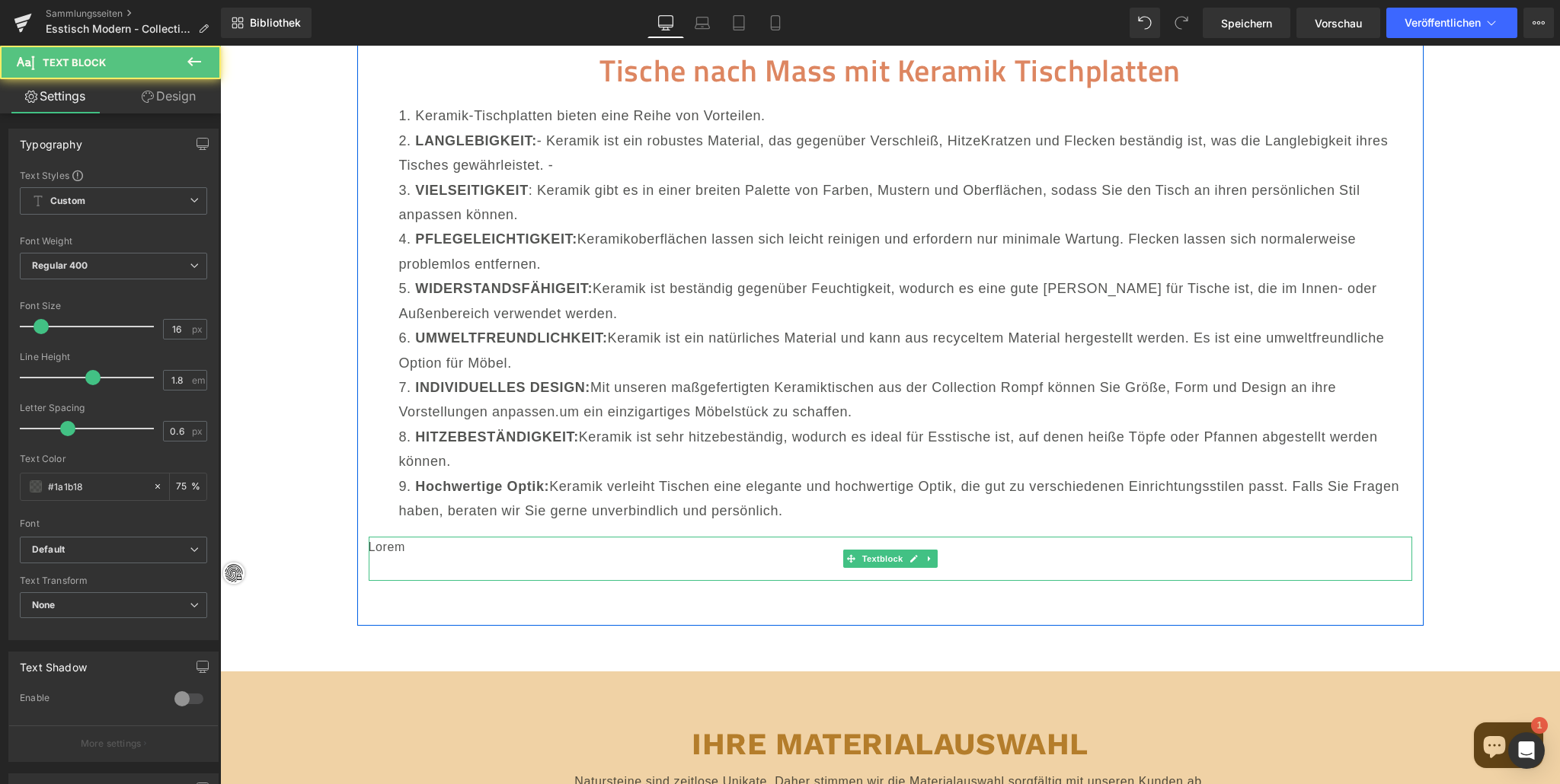
click at [447, 537] on p "Lorem" at bounding box center [891, 548] width 1043 height 22
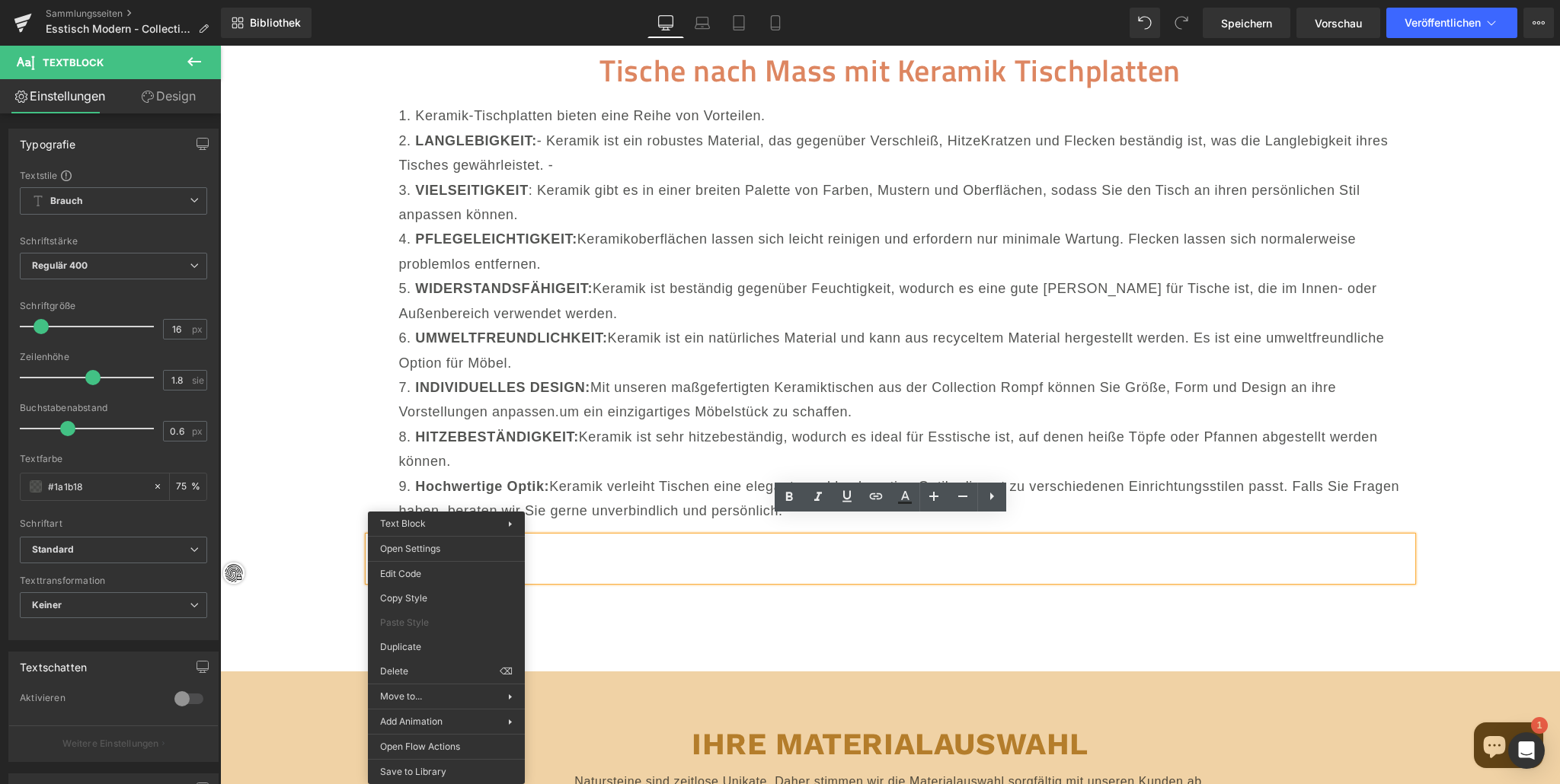
click at [679, 559] on p at bounding box center [891, 570] width 1043 height 22
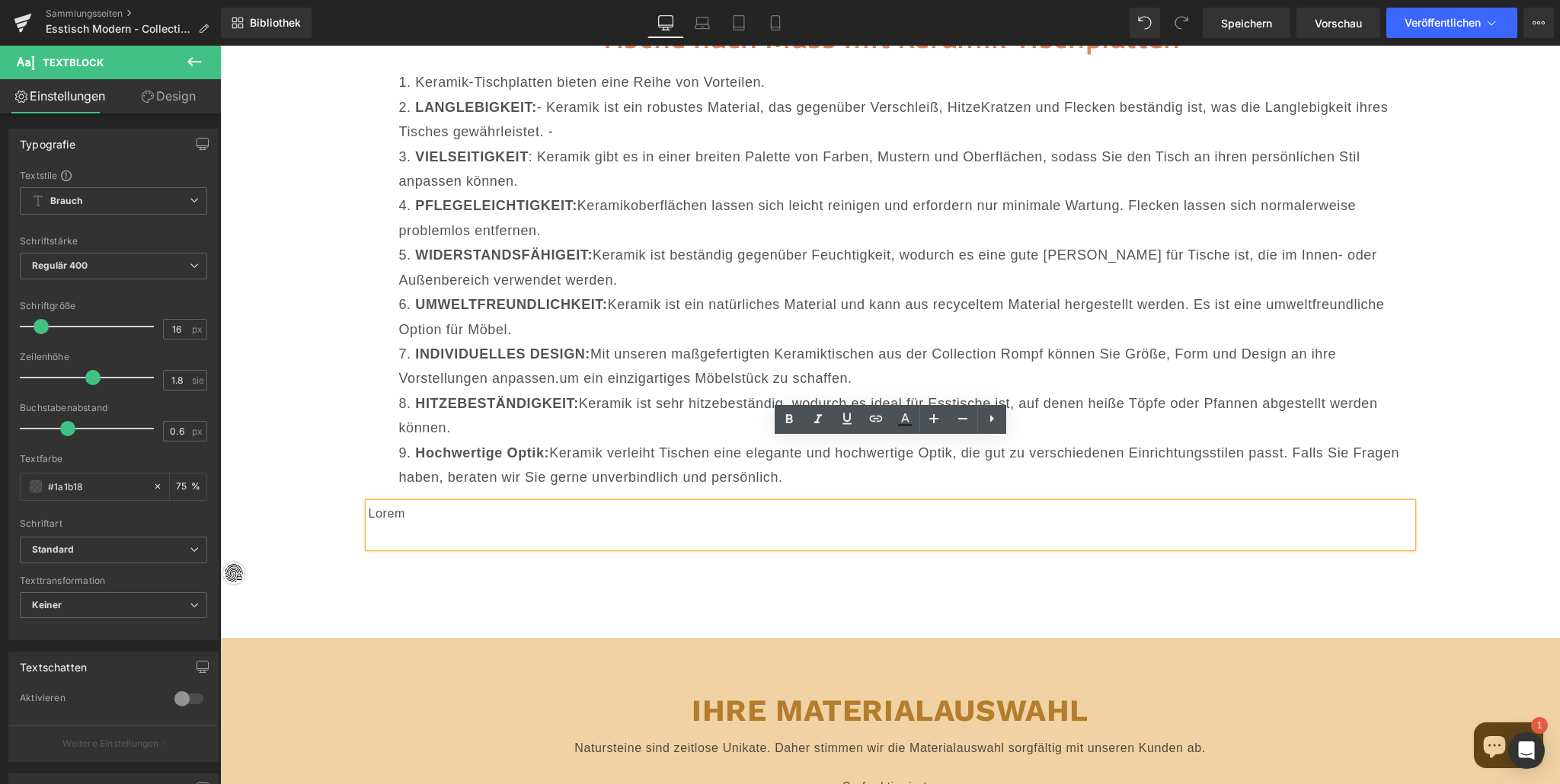
scroll to position [15883, 0]
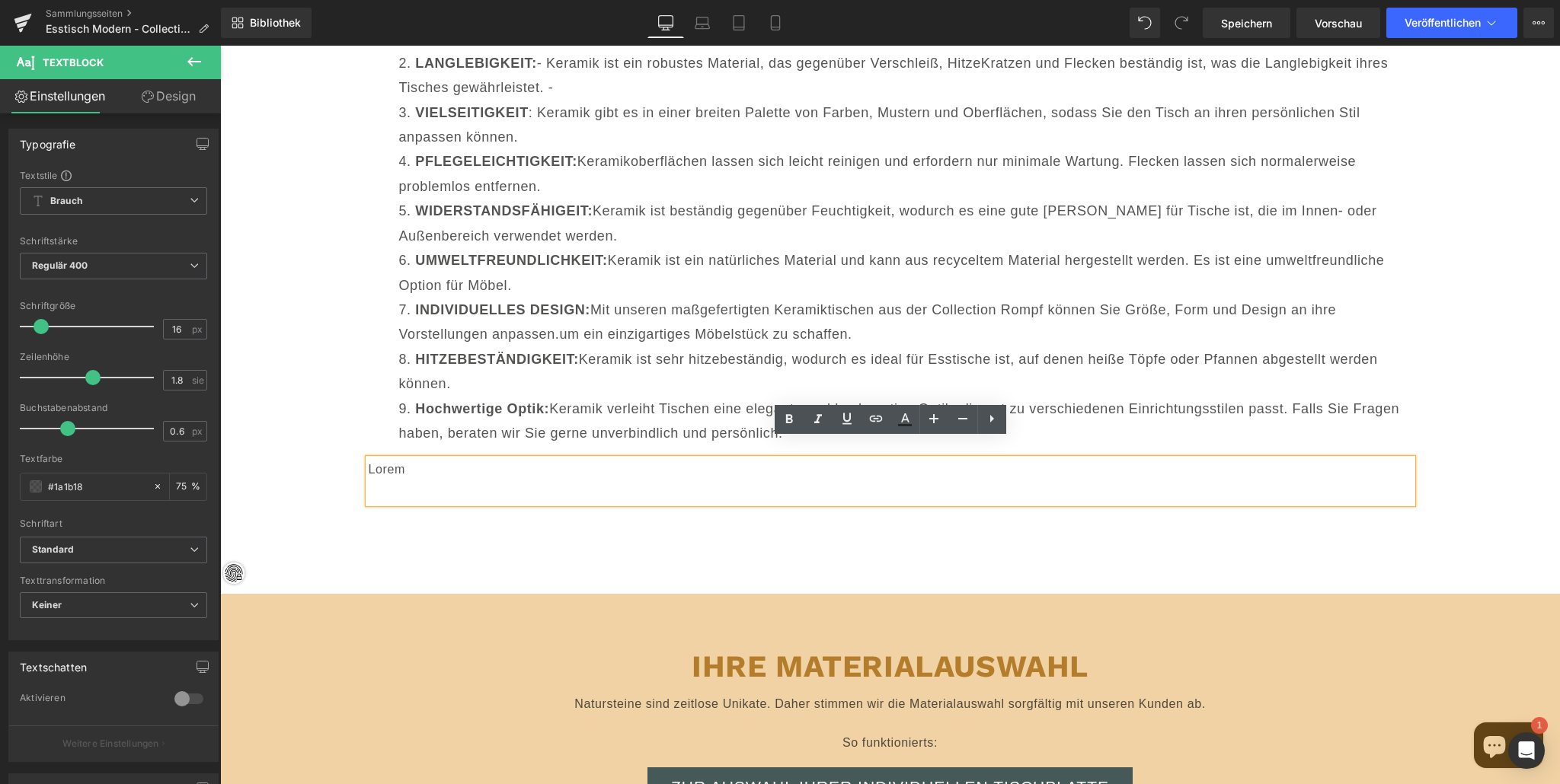
click at [380, 481] on p at bounding box center [891, 492] width 1043 height 22
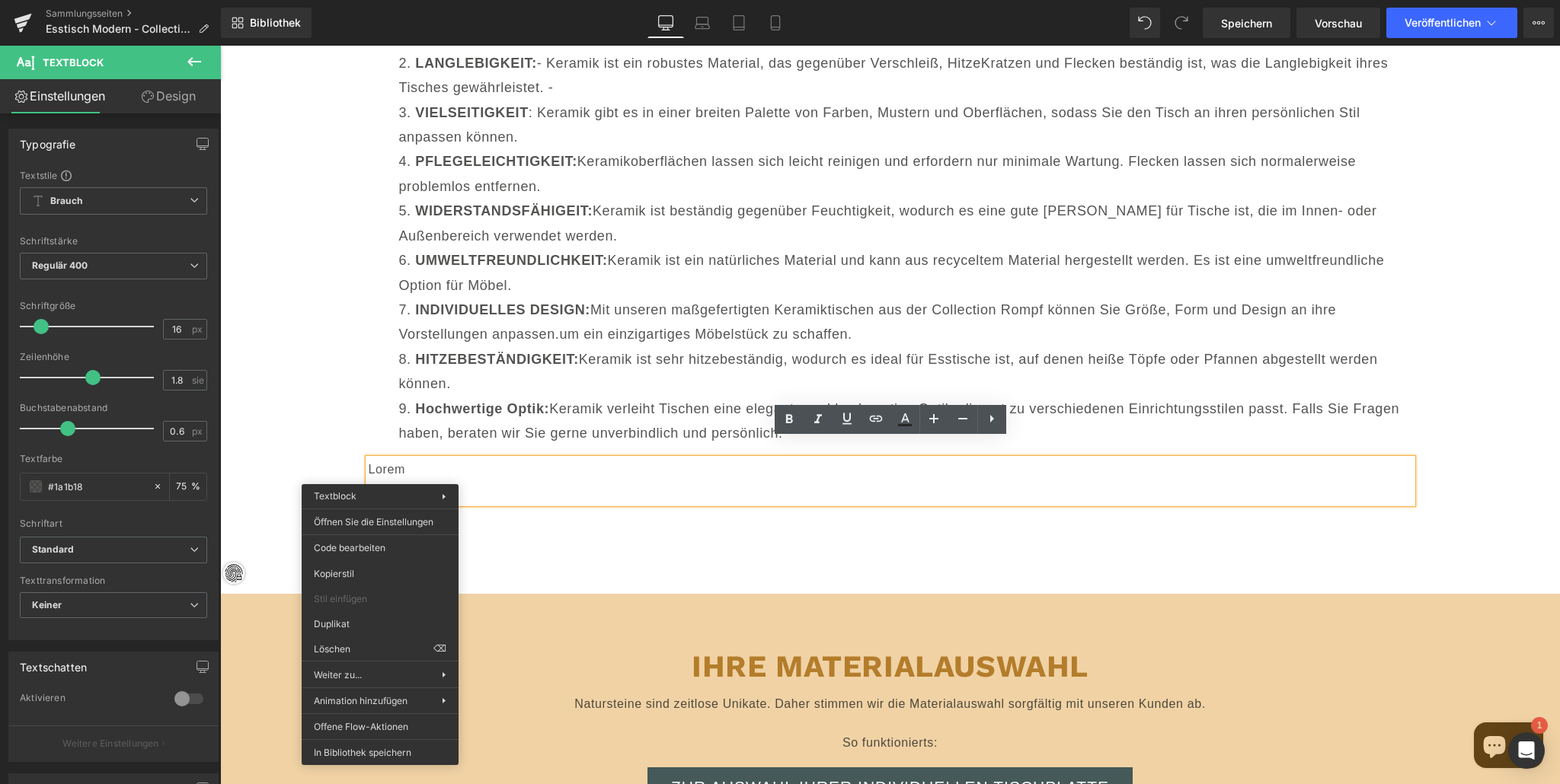
click at [409, 481] on p at bounding box center [891, 492] width 1043 height 22
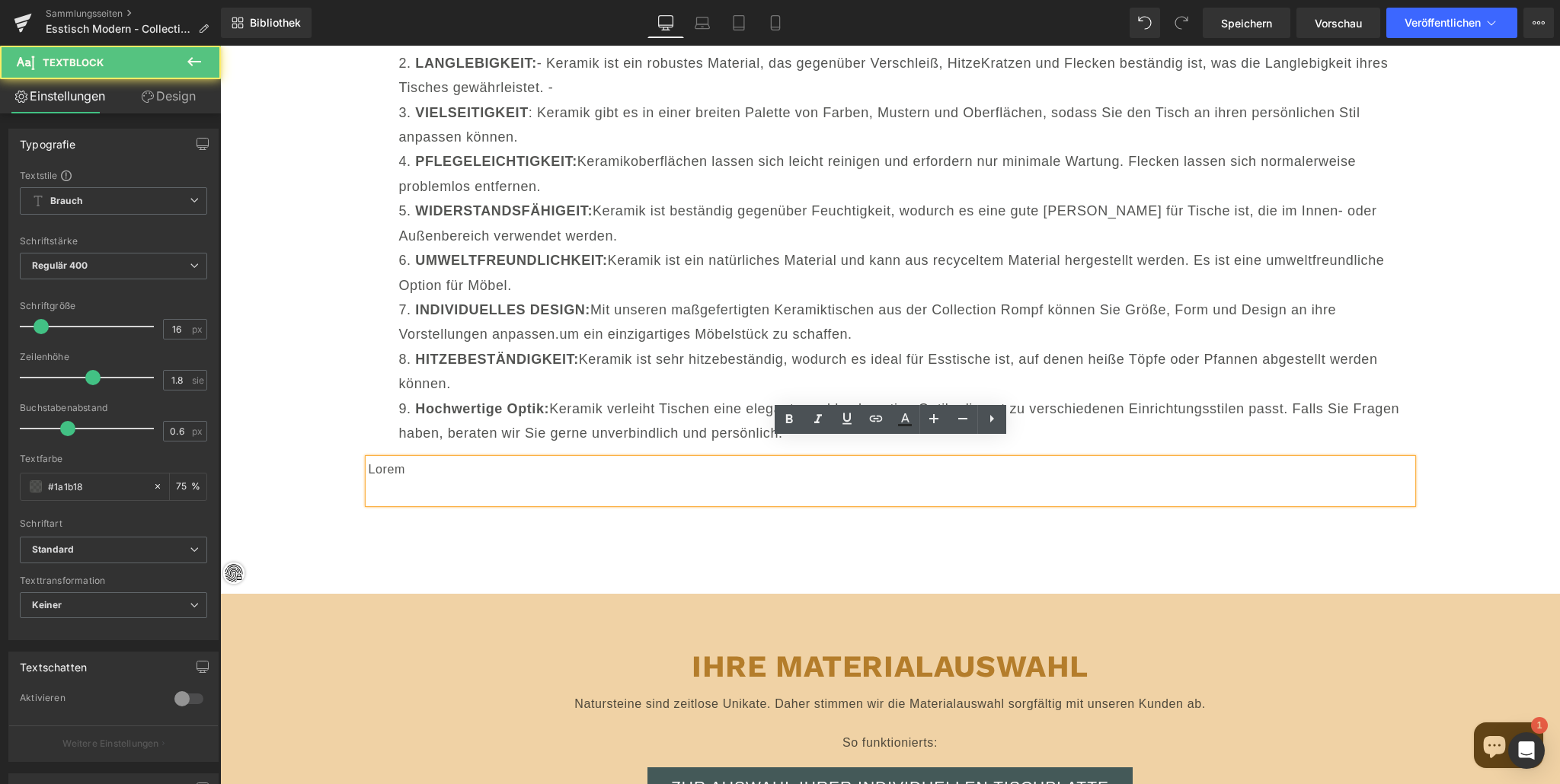
click at [454, 481] on p at bounding box center [891, 492] width 1043 height 22
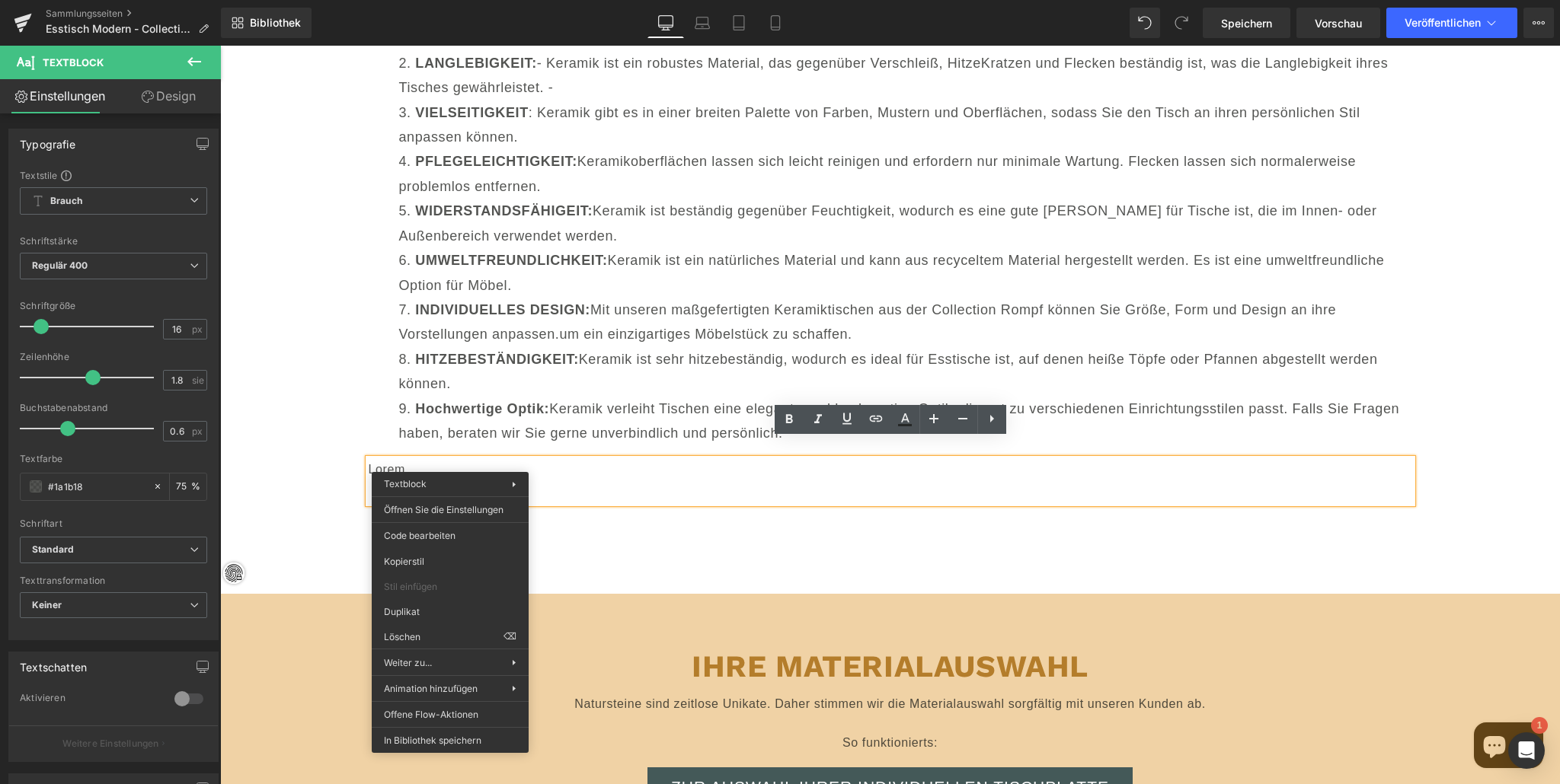
click at [512, 459] on p "Lorem" at bounding box center [891, 470] width 1043 height 22
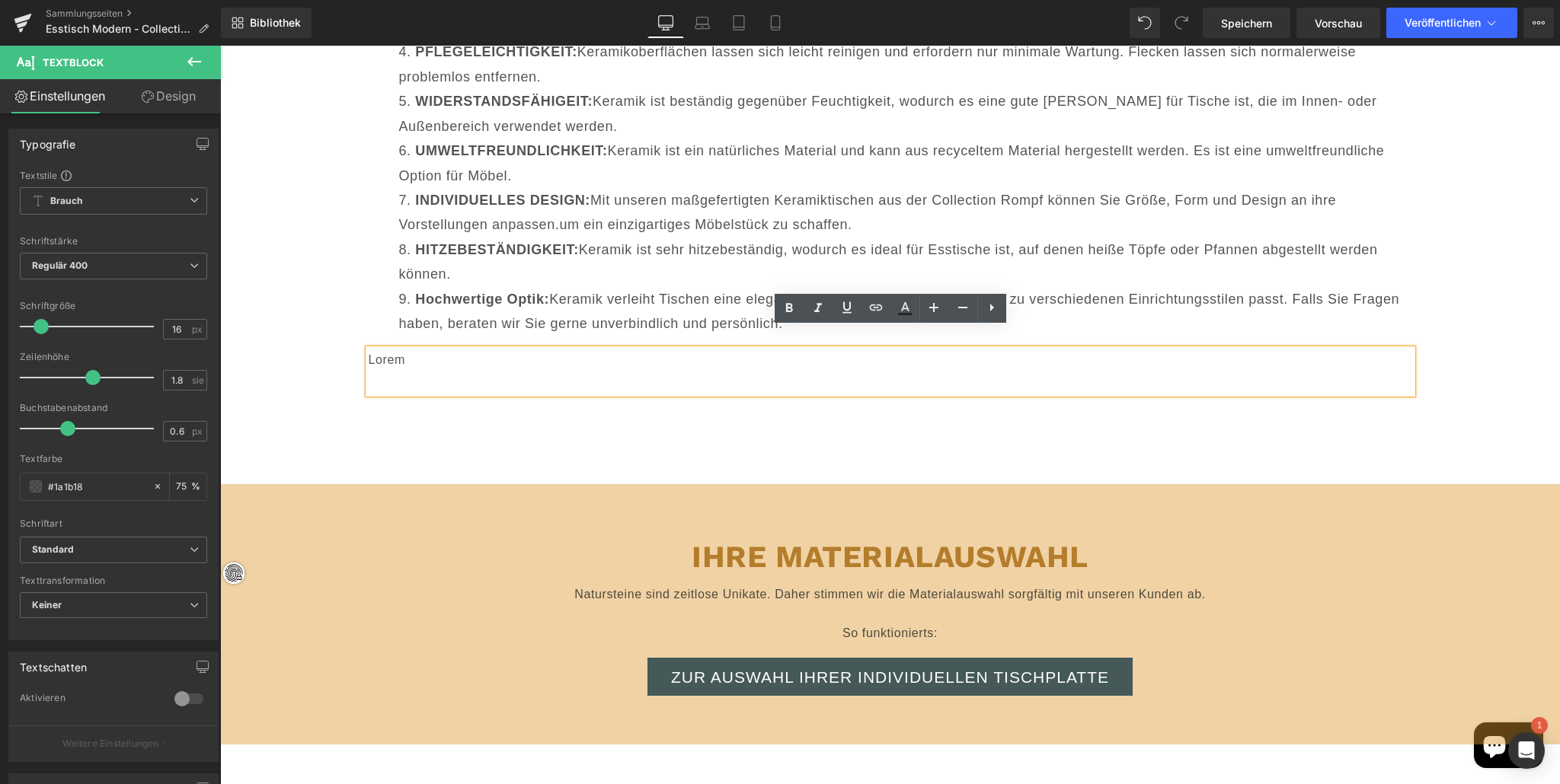
scroll to position [15995, 0]
click at [430, 370] on p at bounding box center [891, 381] width 1043 height 22
drag, startPoint x: 891, startPoint y: 345, endPoint x: 868, endPoint y: 353, distance: 24.4
click at [892, 348] on p "Lorem" at bounding box center [891, 359] width 1043 height 22
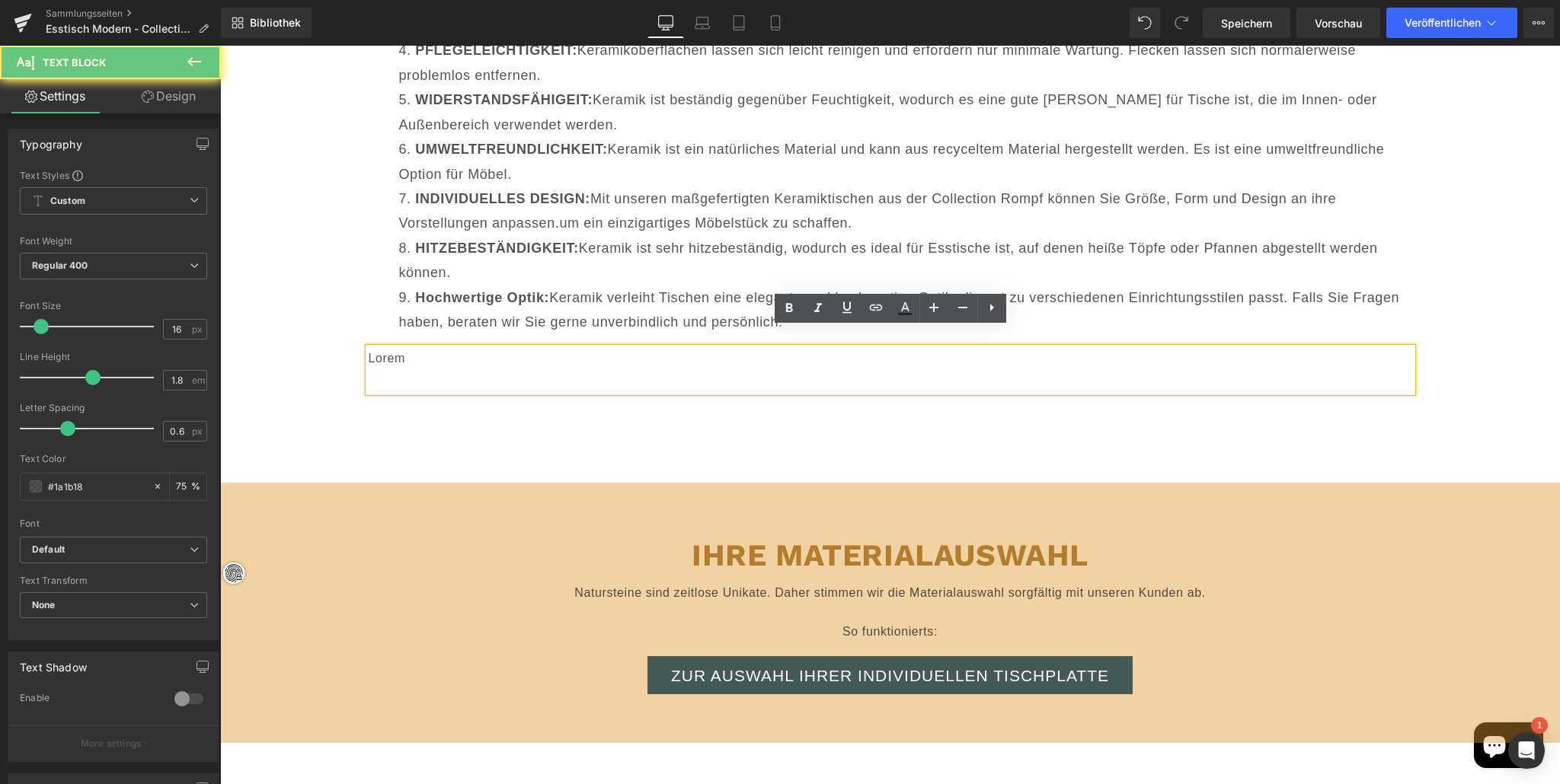
drag, startPoint x: 817, startPoint y: 354, endPoint x: 661, endPoint y: 353, distance: 156.0
click at [817, 370] on p at bounding box center [891, 381] width 1043 height 22
click at [436, 370] on p at bounding box center [891, 381] width 1043 height 22
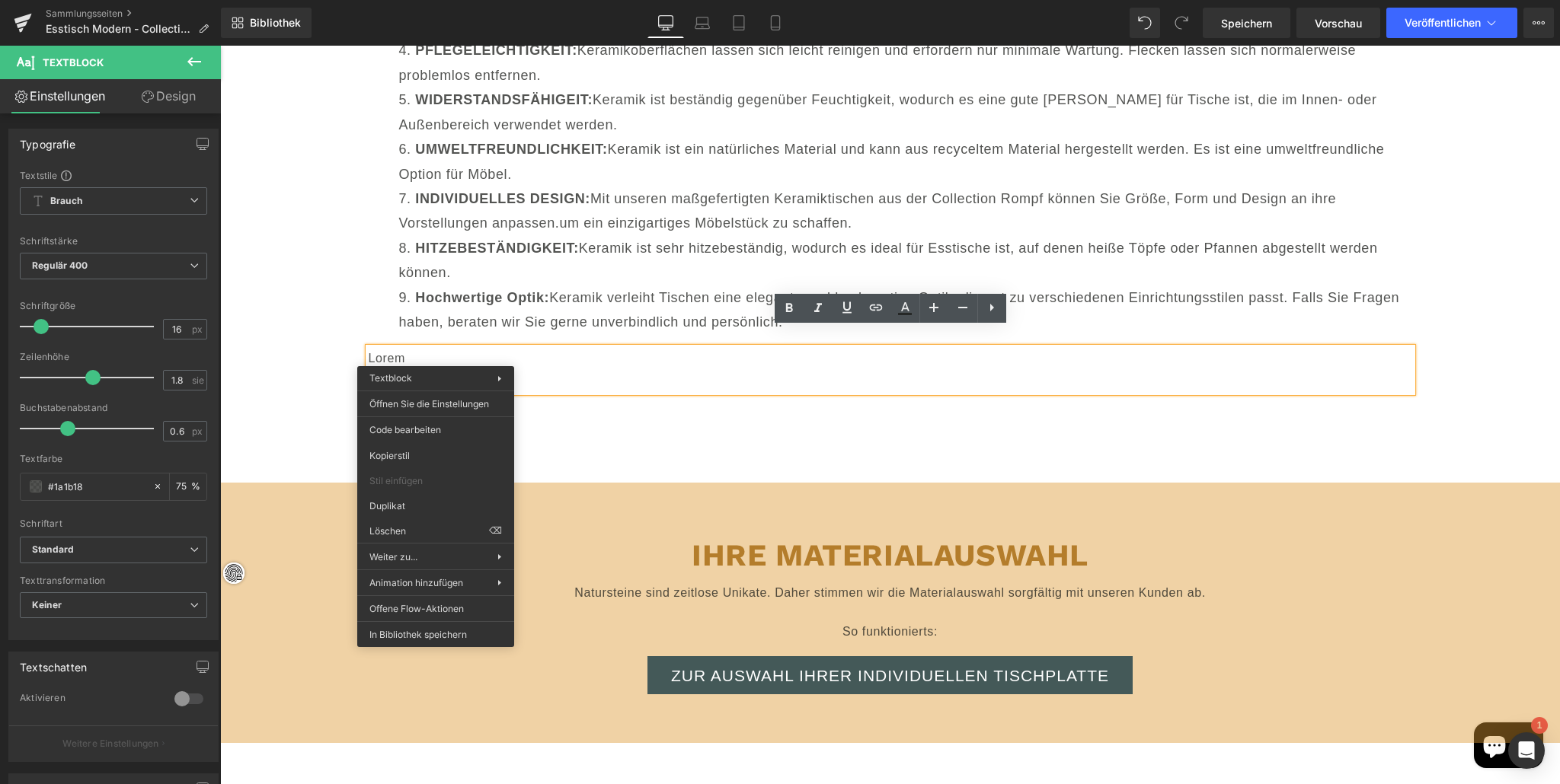
click at [604, 348] on p "Lorem" at bounding box center [891, 359] width 1043 height 22
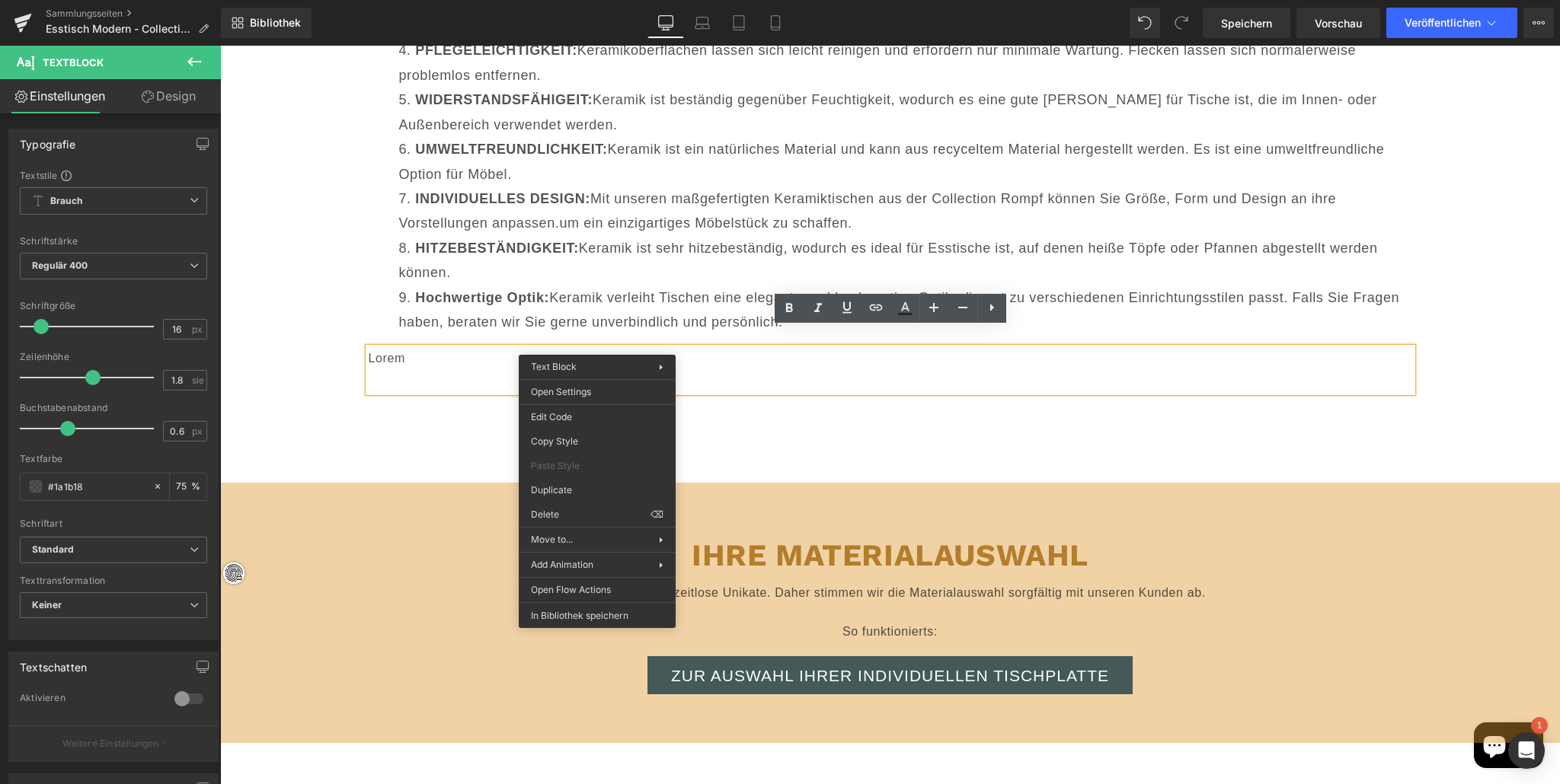
click at [499, 348] on p "Lorem" at bounding box center [891, 359] width 1043 height 22
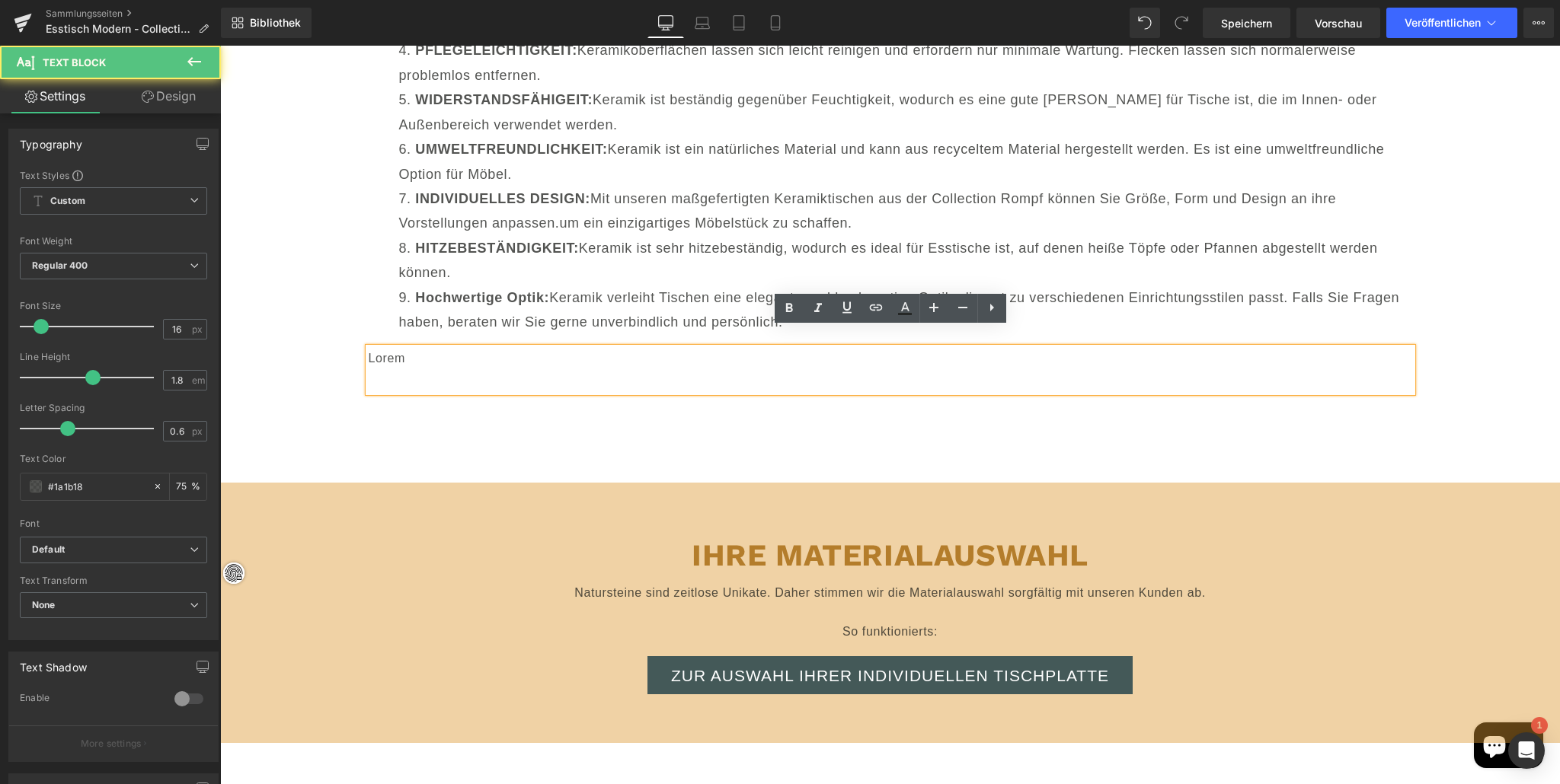
click at [386, 370] on p at bounding box center [891, 381] width 1043 height 22
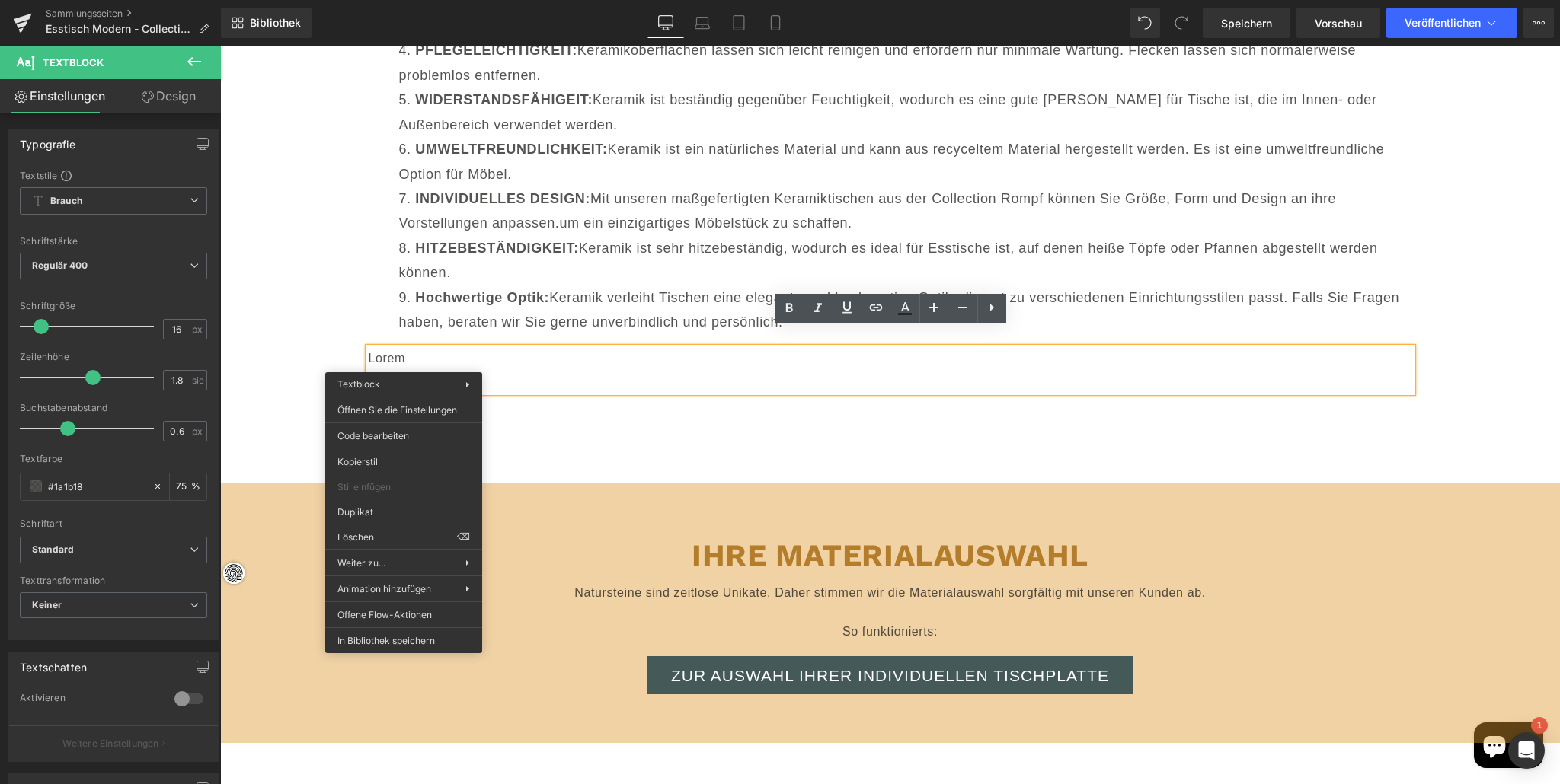
click at [551, 370] on p at bounding box center [891, 381] width 1043 height 22
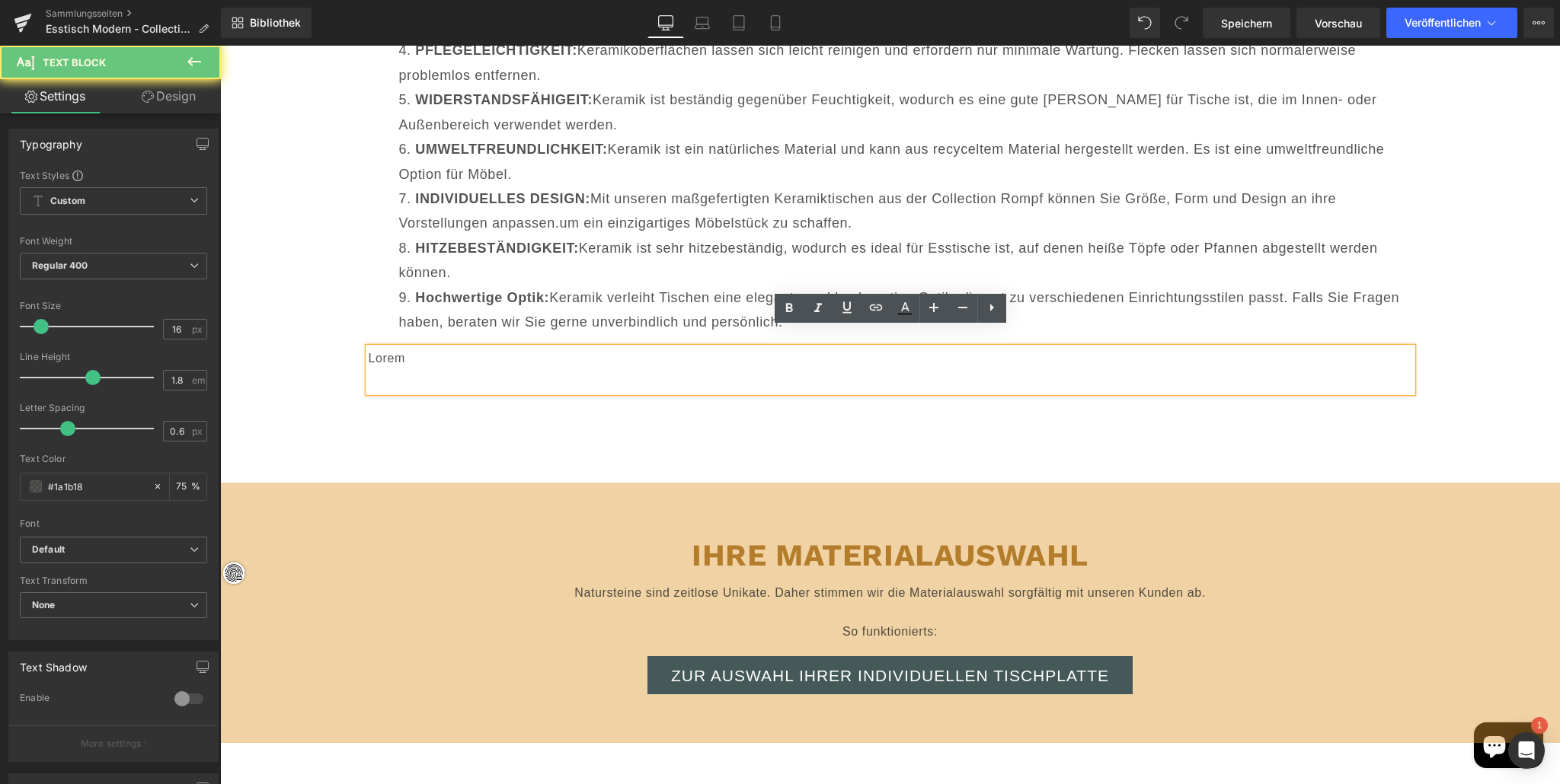
click at [549, 370] on p at bounding box center [891, 381] width 1043 height 22
click at [650, 370] on p at bounding box center [891, 381] width 1043 height 22
click at [612, 288] on li "Hochwertige Optik: Keramik verleiht Tischen eine elegante und hochwertige Optik…" at bounding box center [906, 310] width 1013 height 50
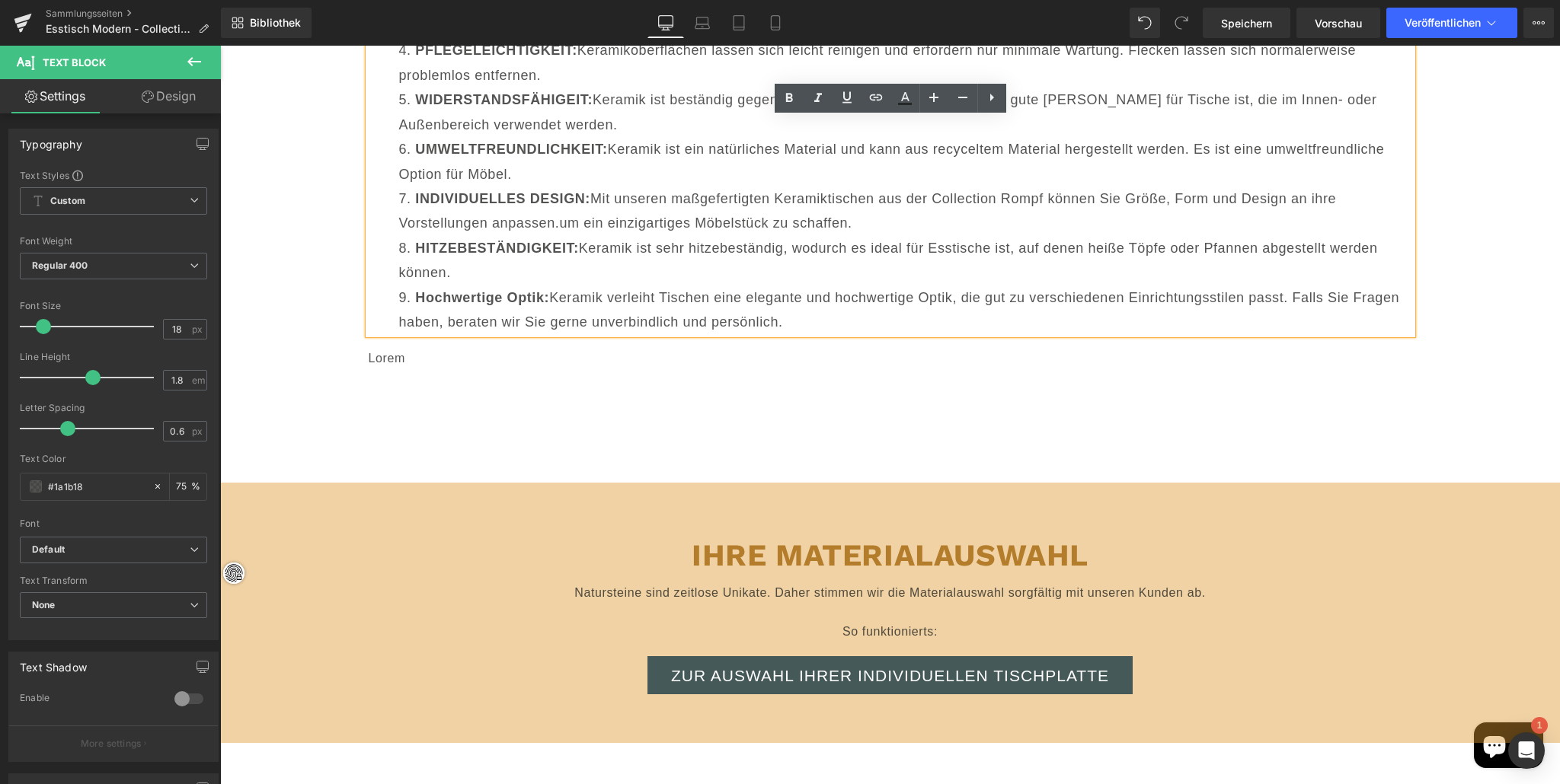
click at [531, 290] on font "Hochwertige Optik:" at bounding box center [482, 298] width 134 height 15
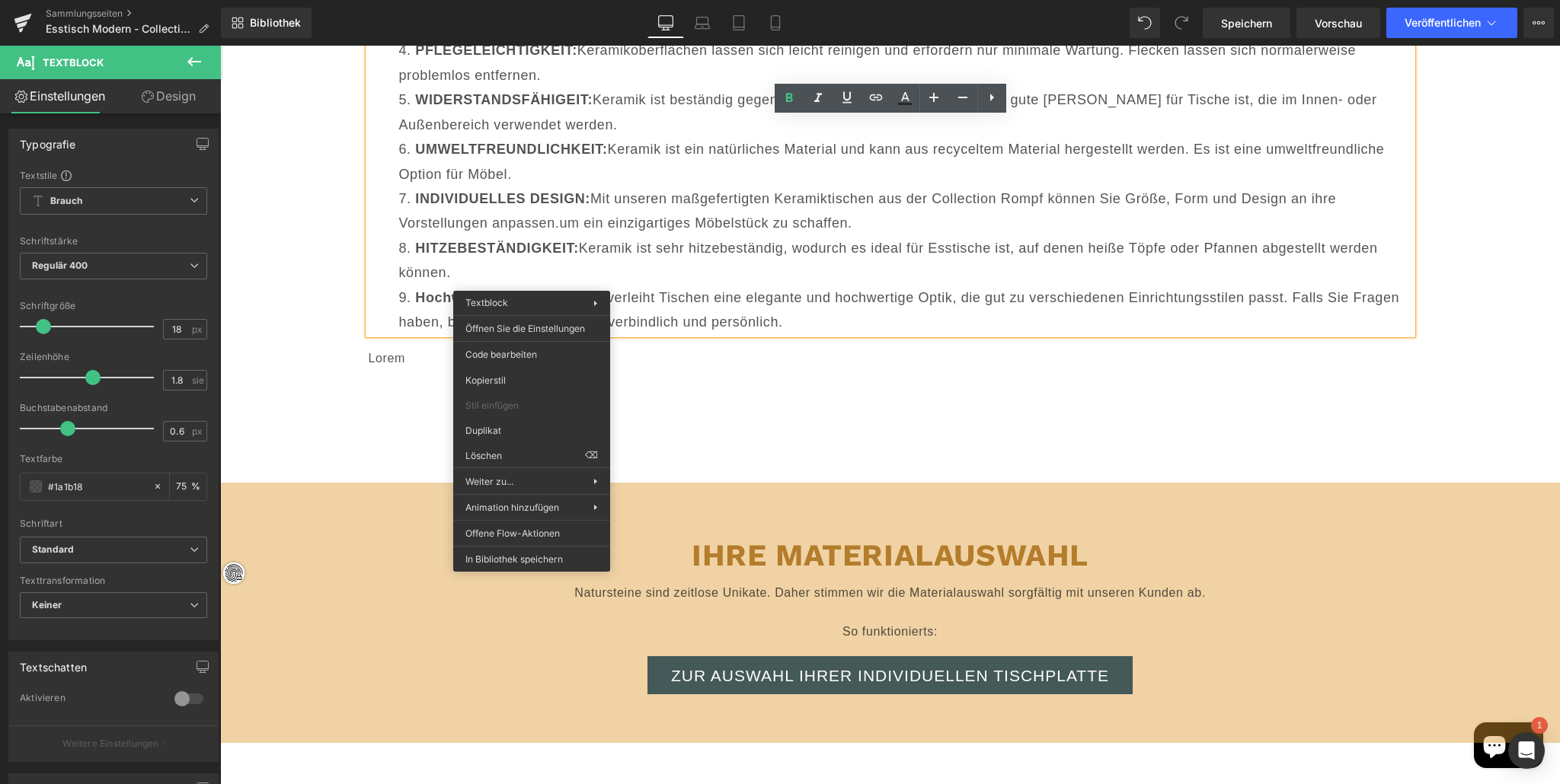
click at [811, 241] on font "Keramik ist sehr hitzebeständig, wodurch es ideal für Esstische ist, auf denen …" at bounding box center [888, 260] width 978 height 40
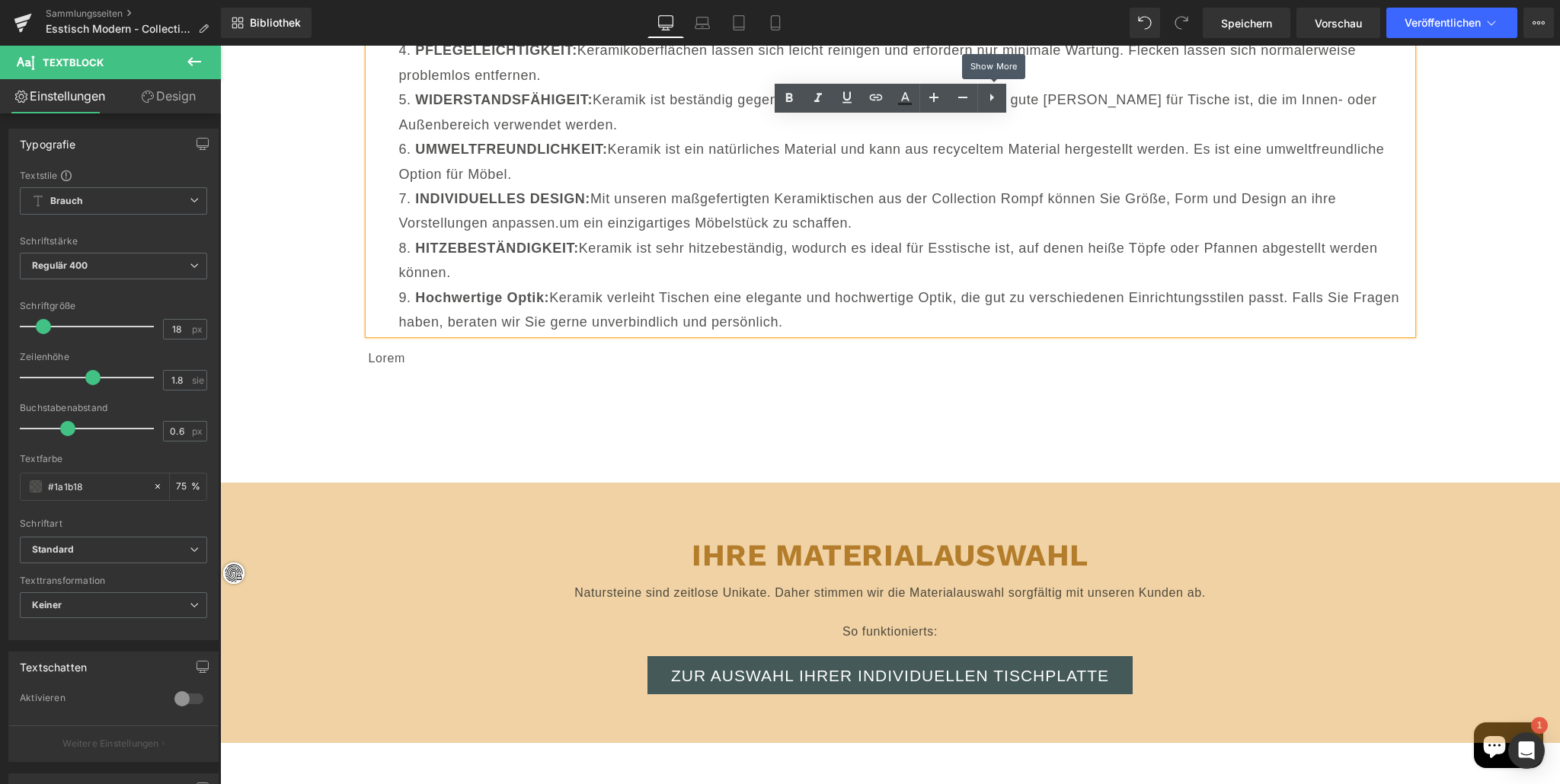
click at [996, 94] on icon at bounding box center [992, 98] width 19 height 19
click at [903, 98] on icon at bounding box center [905, 98] width 19 height 19
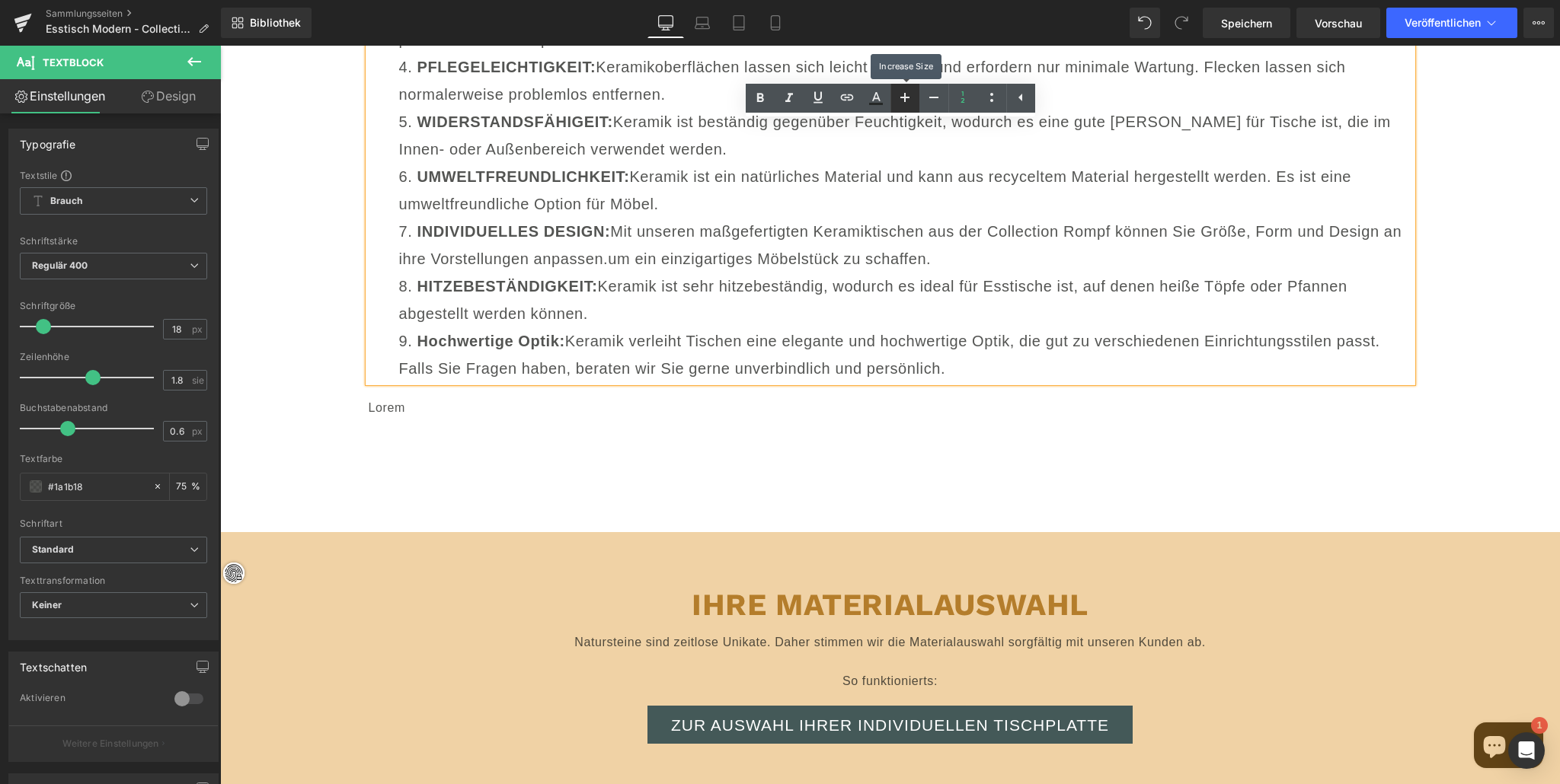
type input "20"
click at [727, 247] on font "Mit unseren maßgefertigten Keramiktischen aus der Collection Rompf können Sie G…" at bounding box center [901, 245] width 1003 height 44
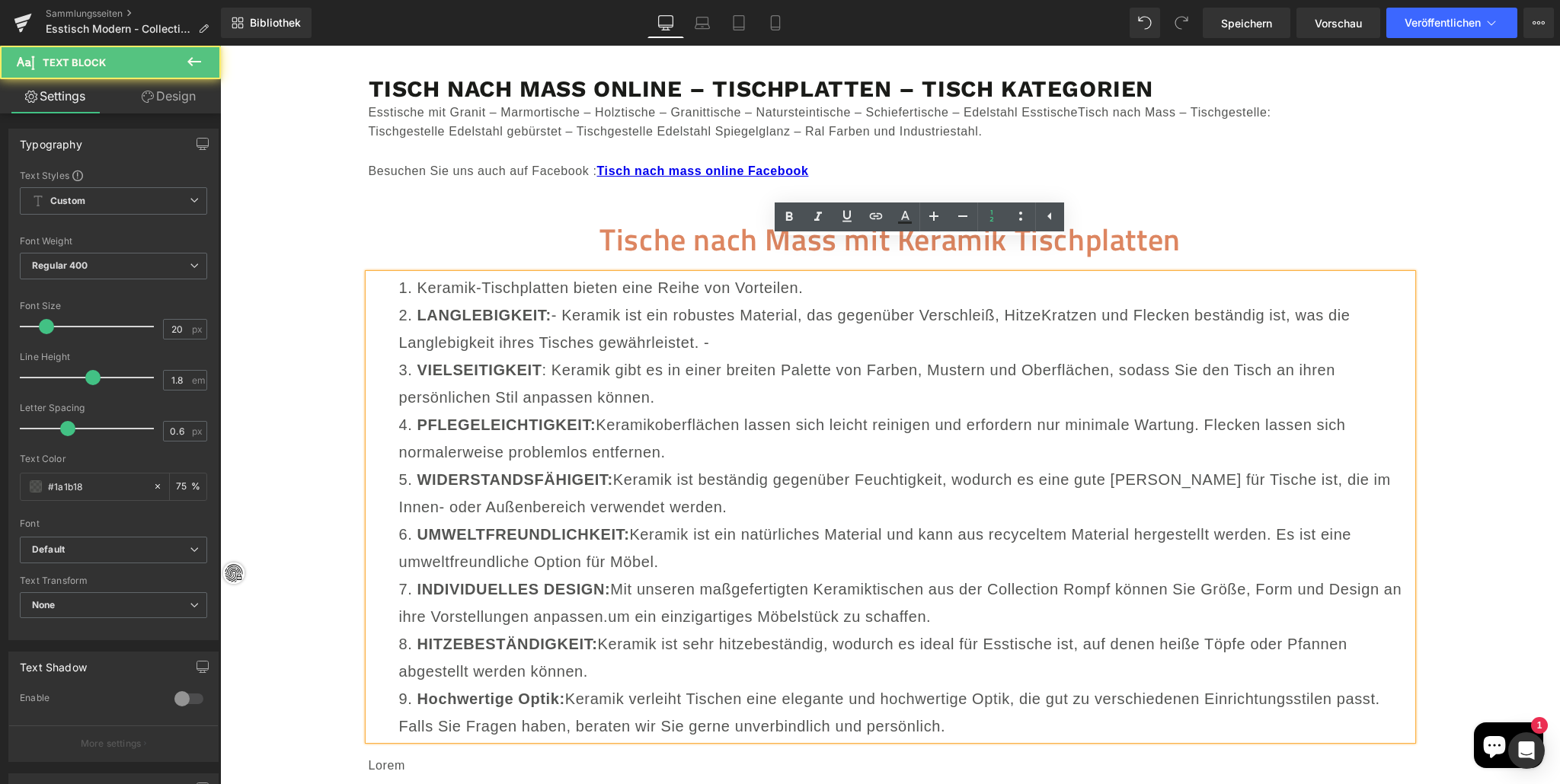
drag, startPoint x: 760, startPoint y: 237, endPoint x: 736, endPoint y: 237, distance: 24.0
click at [760, 274] on div "Keramik-Tischplatten bieten eine Reihe von Vorteilen. LANGLEBIGKEIT: - Keramik …" at bounding box center [891, 507] width 1043 height 466
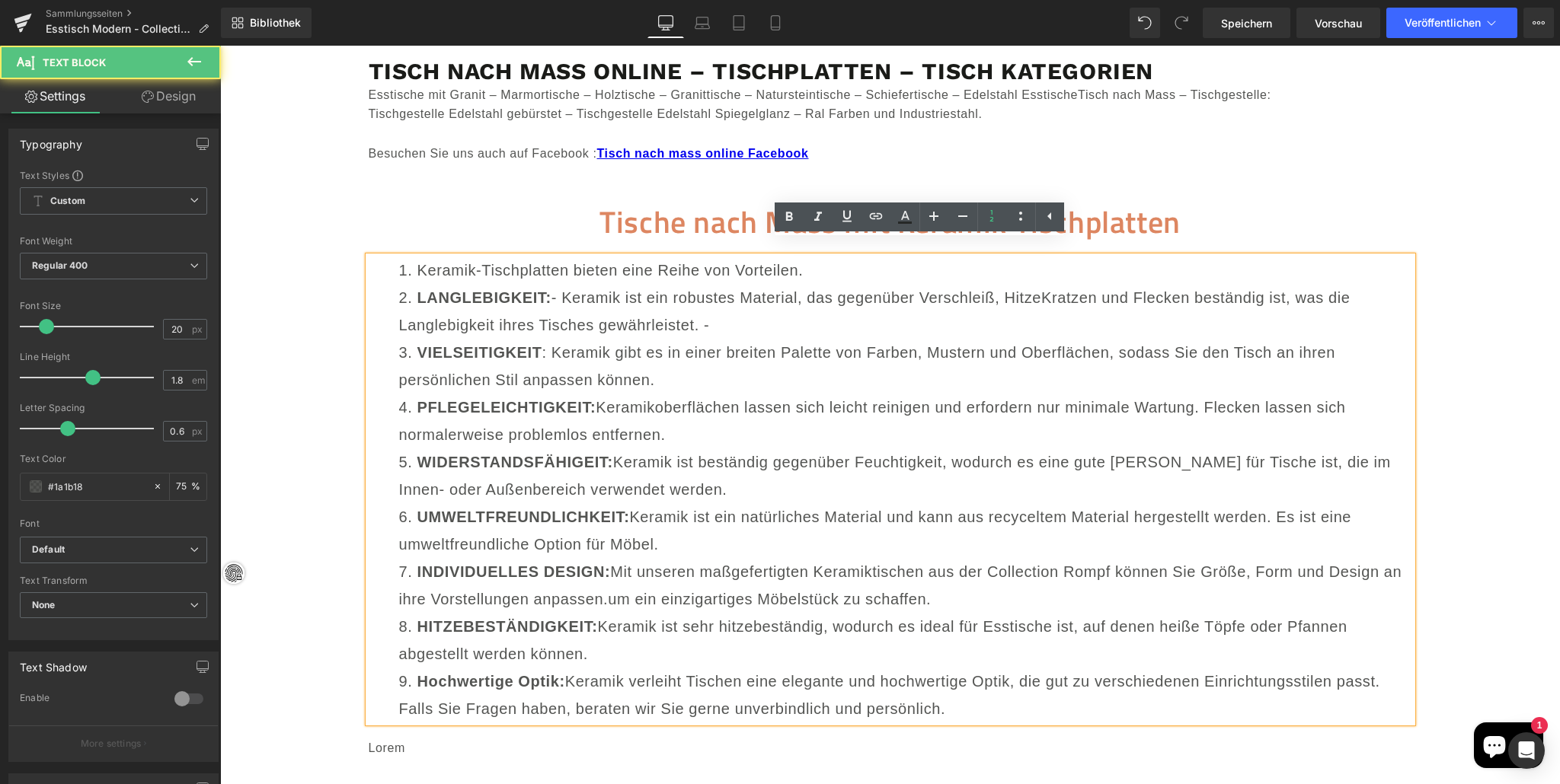
drag, startPoint x: 508, startPoint y: 189, endPoint x: 522, endPoint y: 192, distance: 14.3
click at [509, 202] on h1 "Tische nach Mass mit Keramik Tischplatten" at bounding box center [891, 221] width 1043 height 40
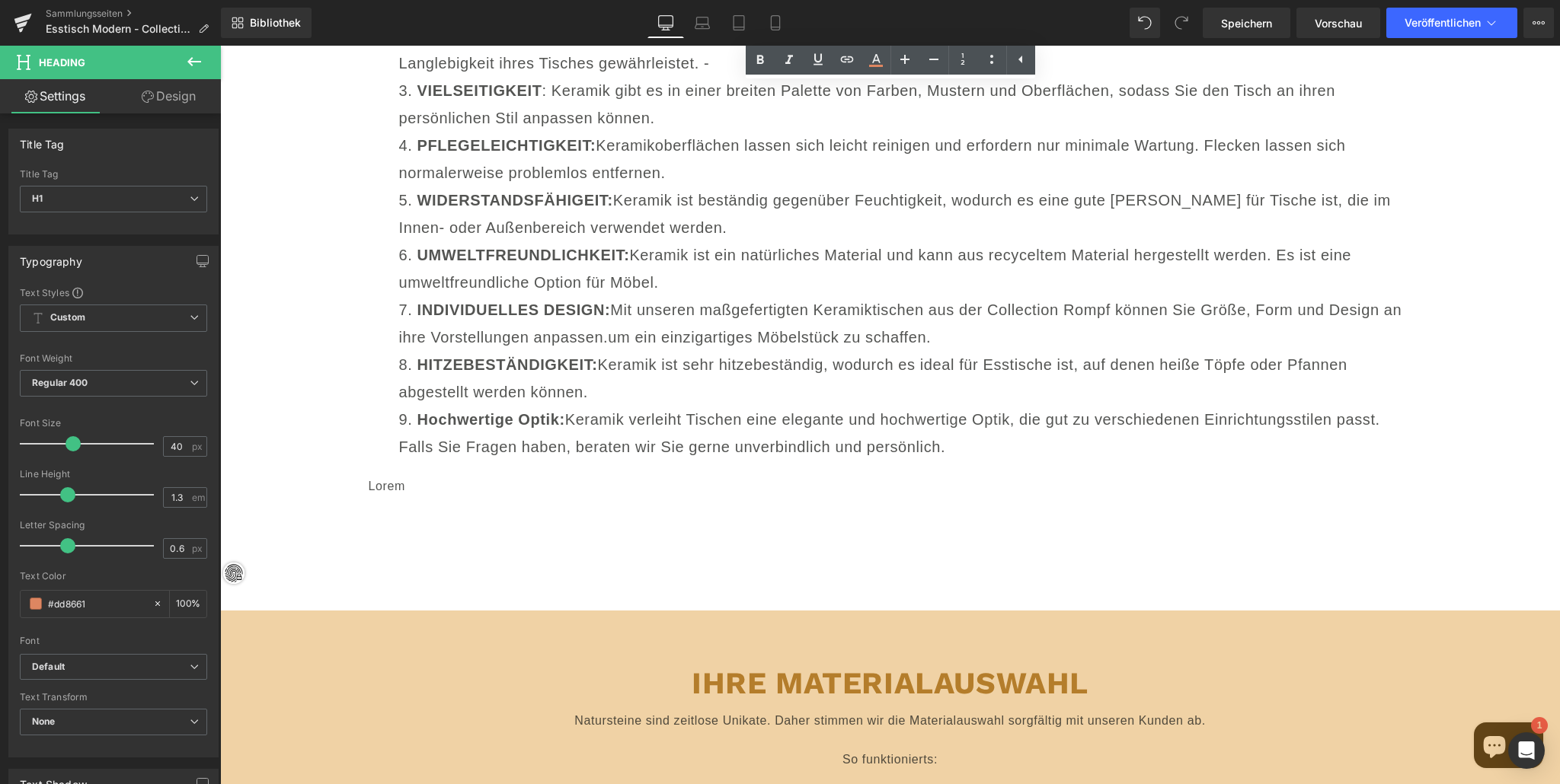
scroll to position [16012, 0]
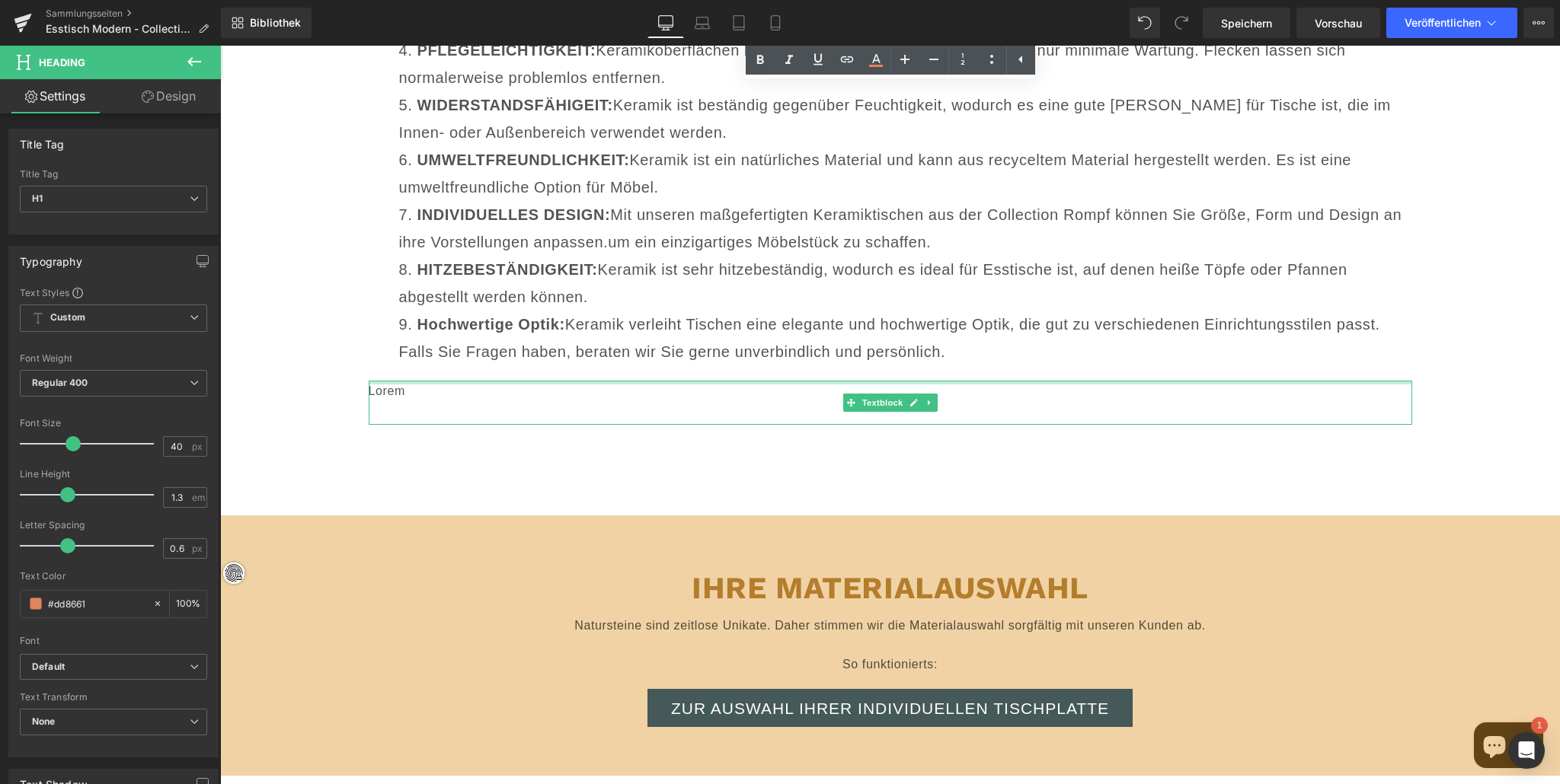
click at [393, 381] on div "Lorem Textblock" at bounding box center [891, 403] width 1043 height 44
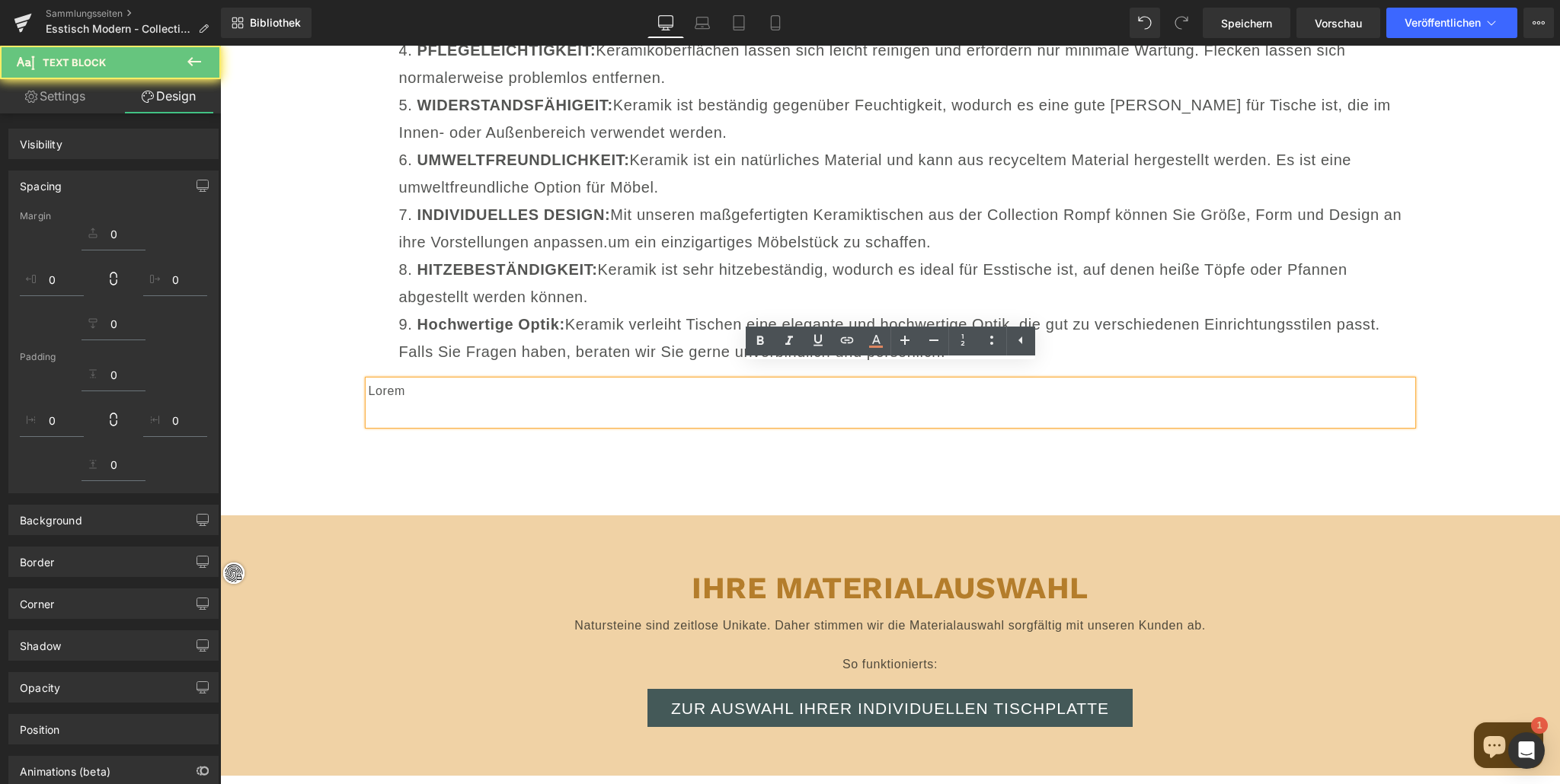
drag, startPoint x: 406, startPoint y: 376, endPoint x: 409, endPoint y: 392, distance: 16.3
click at [405, 385] on font "Lorem" at bounding box center [387, 391] width 36 height 13
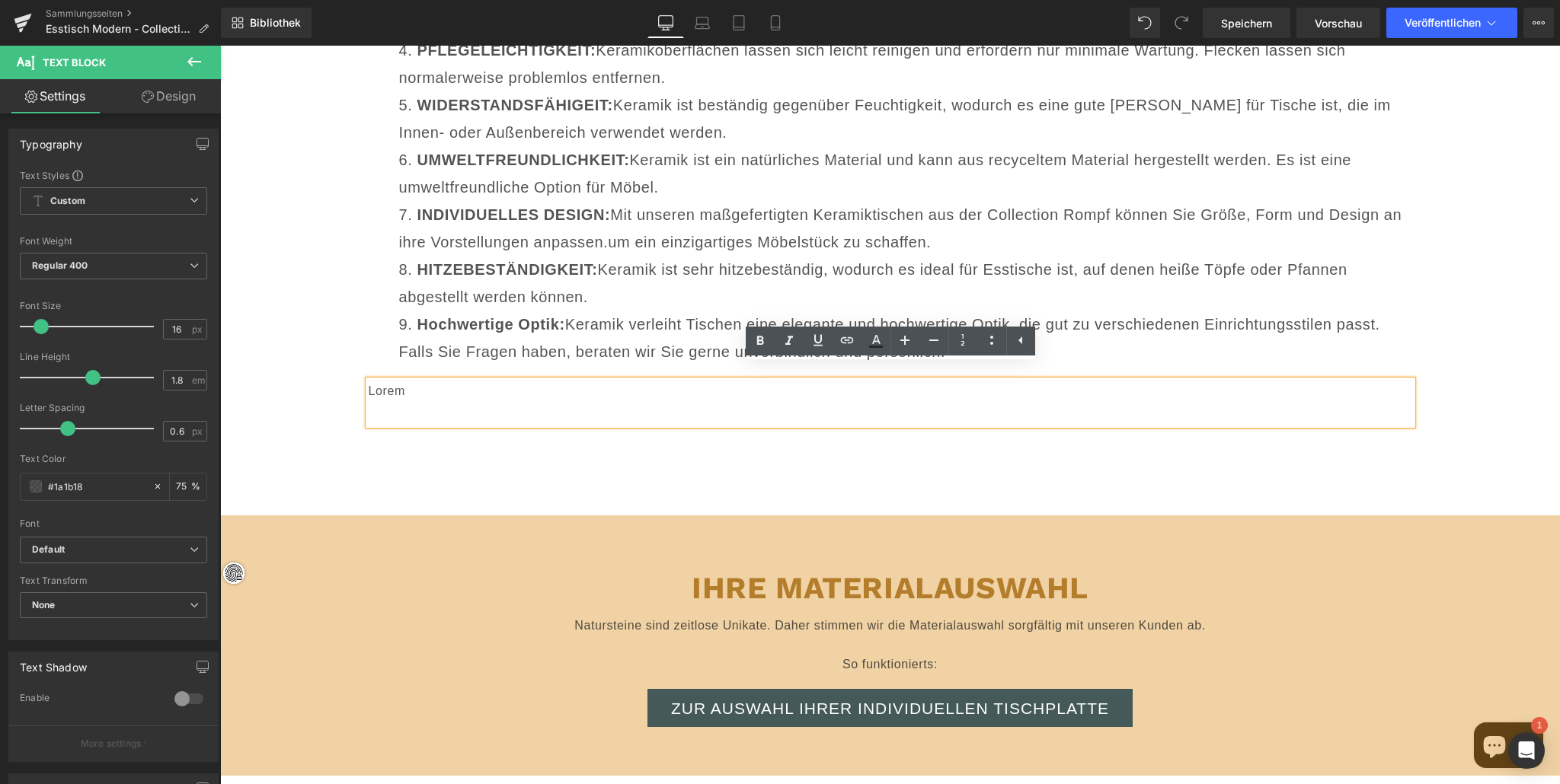
click at [392, 385] on font "Lorem" at bounding box center [387, 391] width 36 height 13
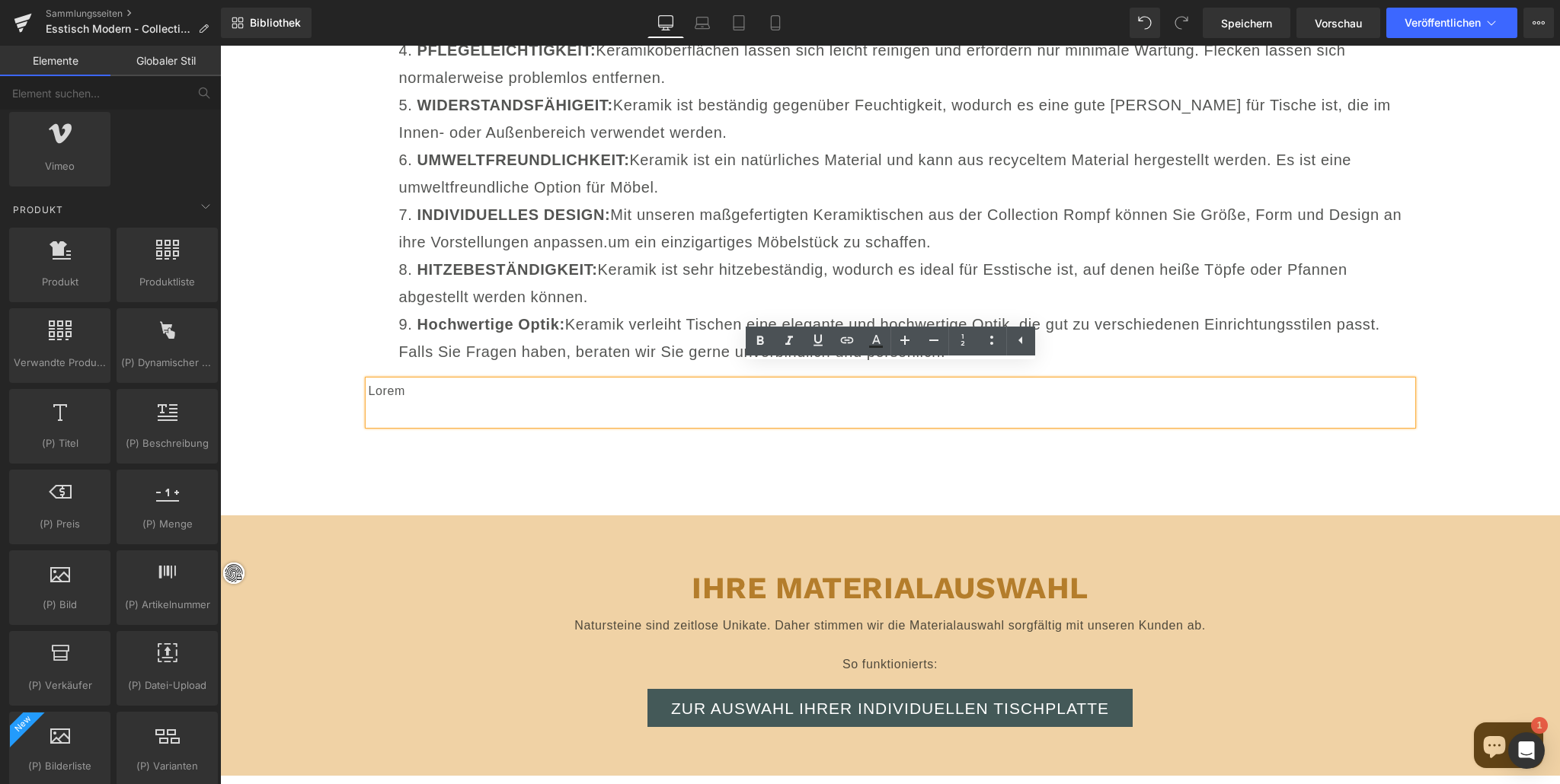
drag, startPoint x: 332, startPoint y: 323, endPoint x: 338, endPoint y: 350, distance: 27.7
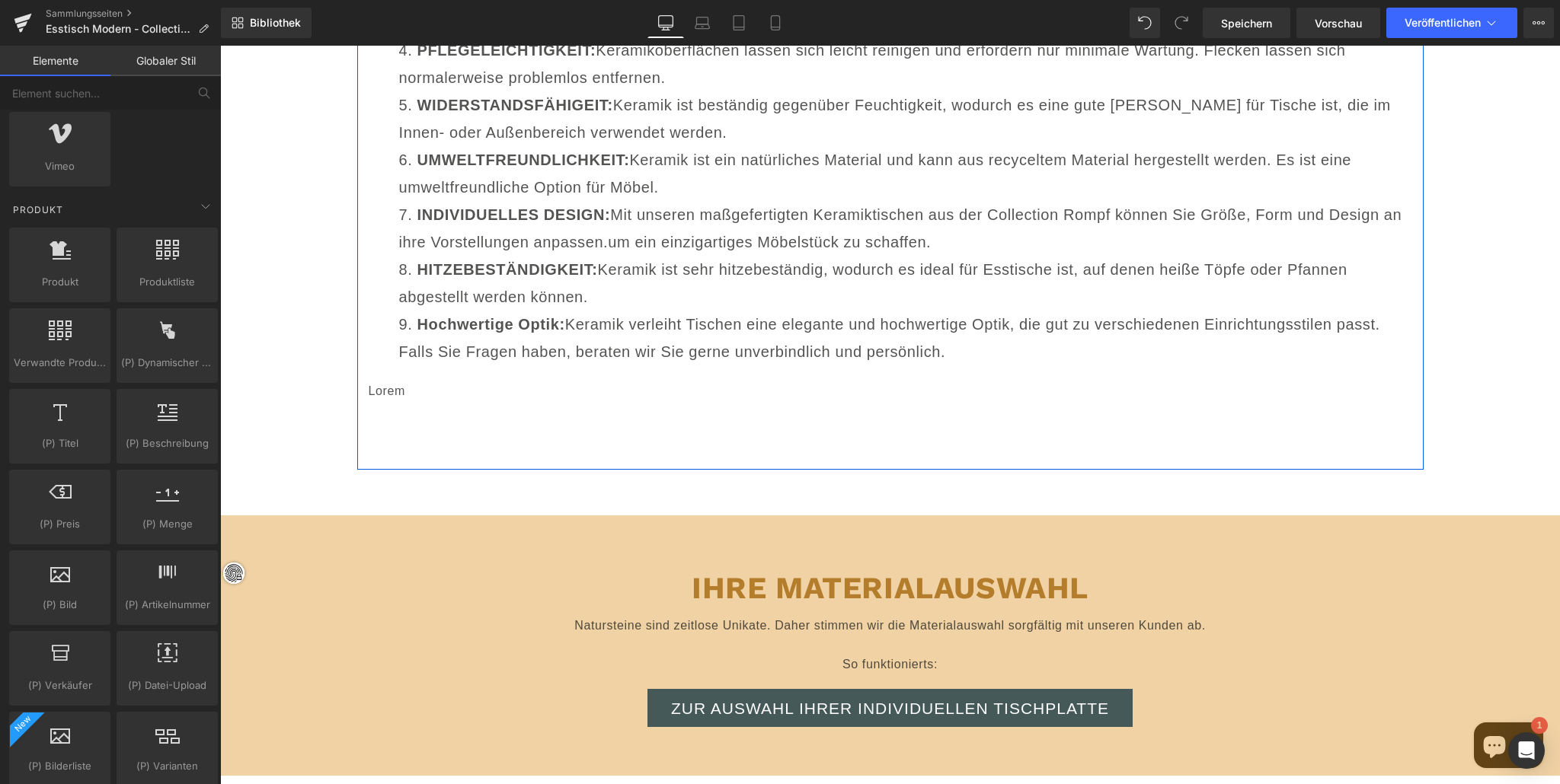
click at [376, 385] on font "Lorem" at bounding box center [387, 391] width 36 height 13
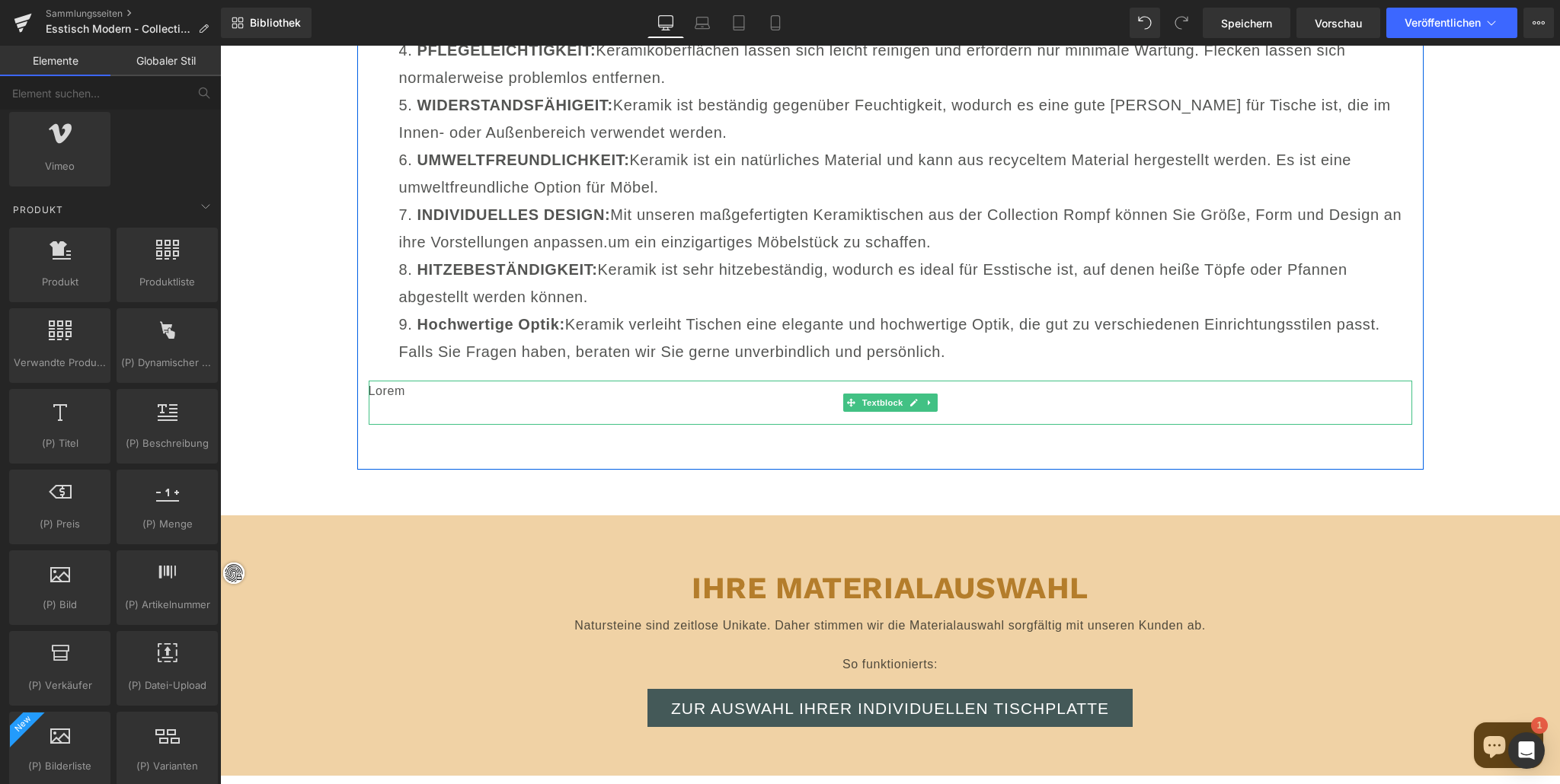
click at [913, 398] on icon at bounding box center [913, 403] width 8 height 9
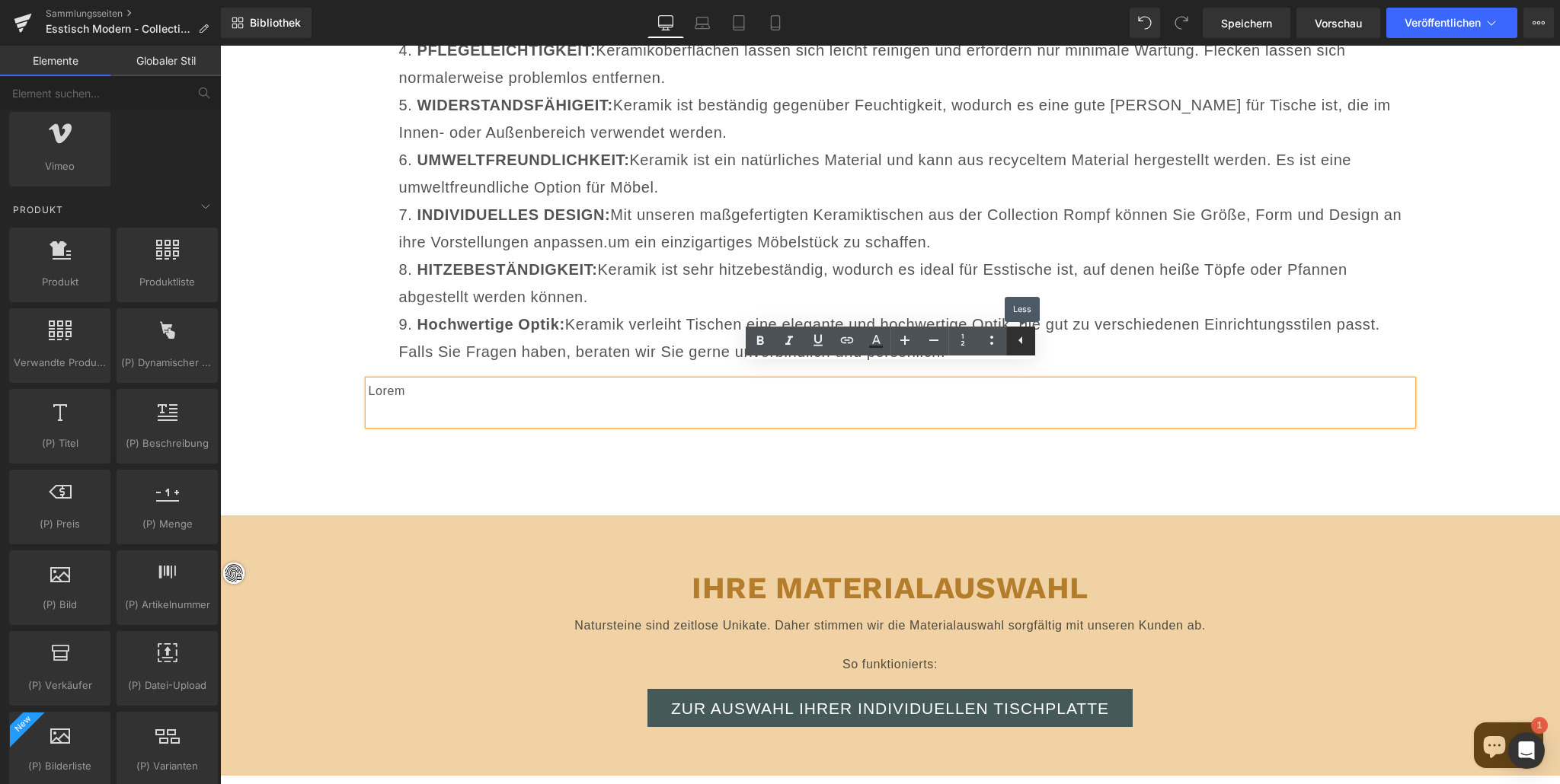
click at [1022, 333] on icon at bounding box center [1021, 340] width 19 height 19
click at [420, 403] on p at bounding box center [891, 414] width 1043 height 22
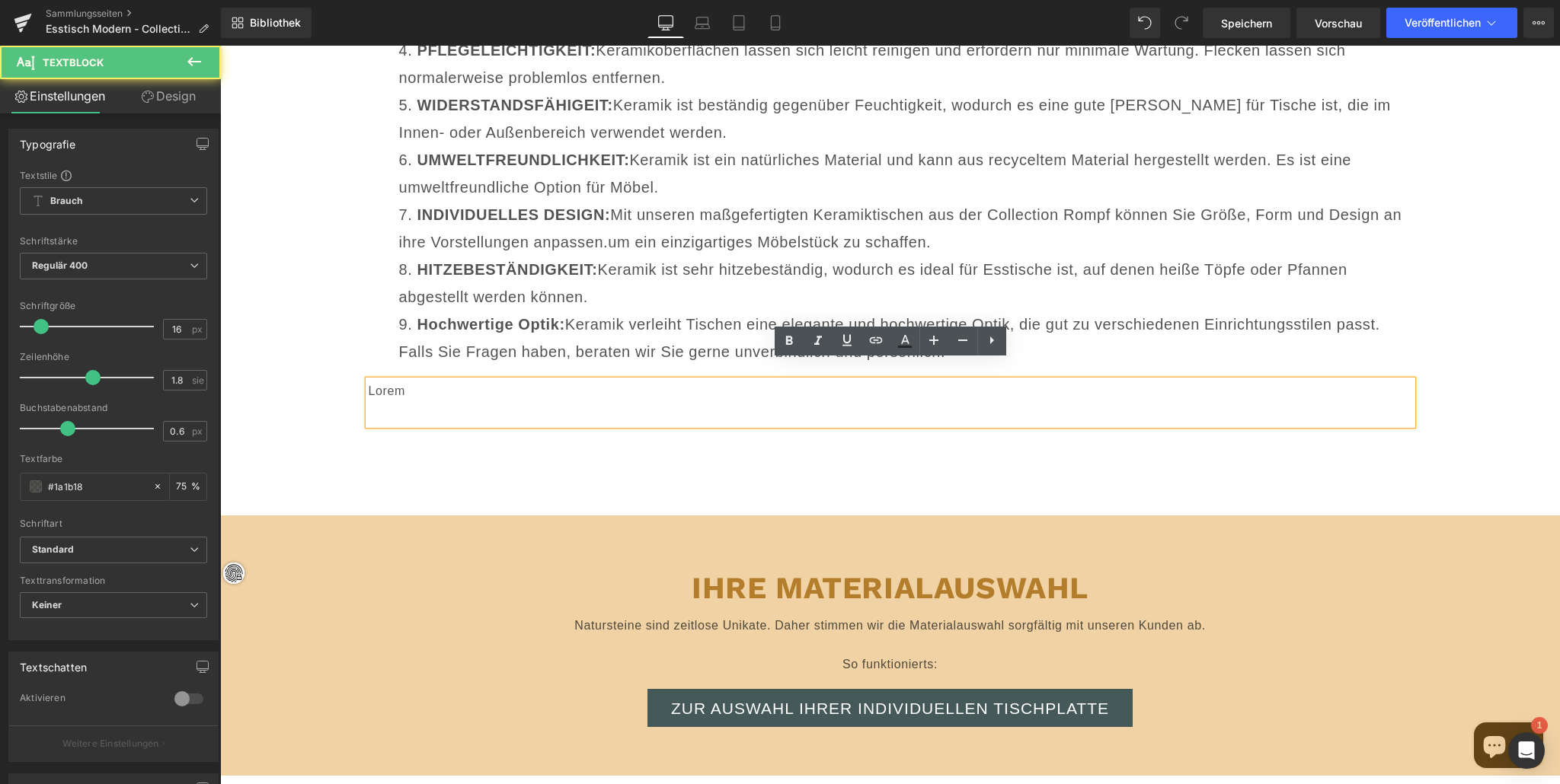
click at [392, 385] on font "Lorem" at bounding box center [387, 391] width 36 height 13
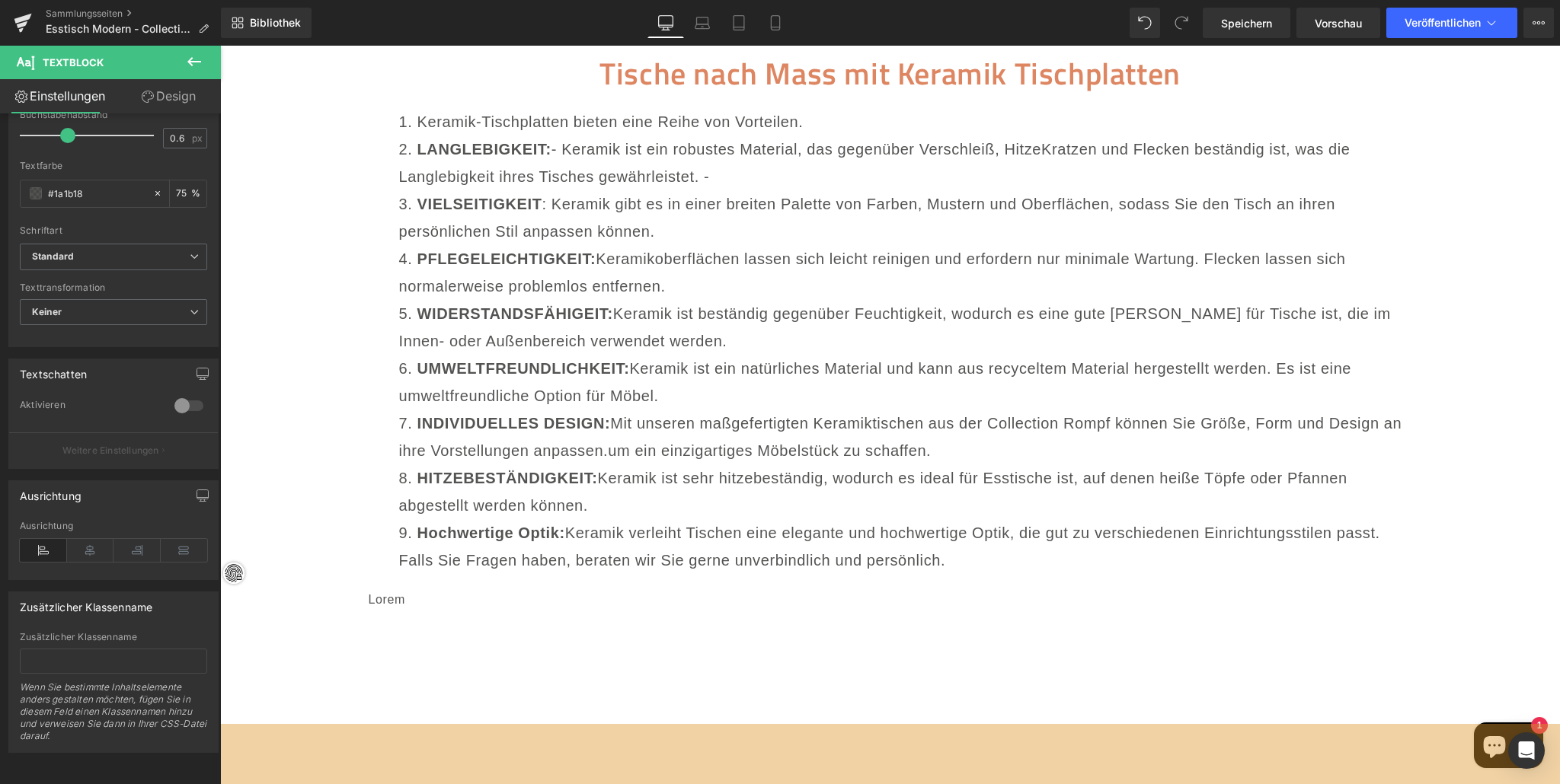
scroll to position [15867, 0]
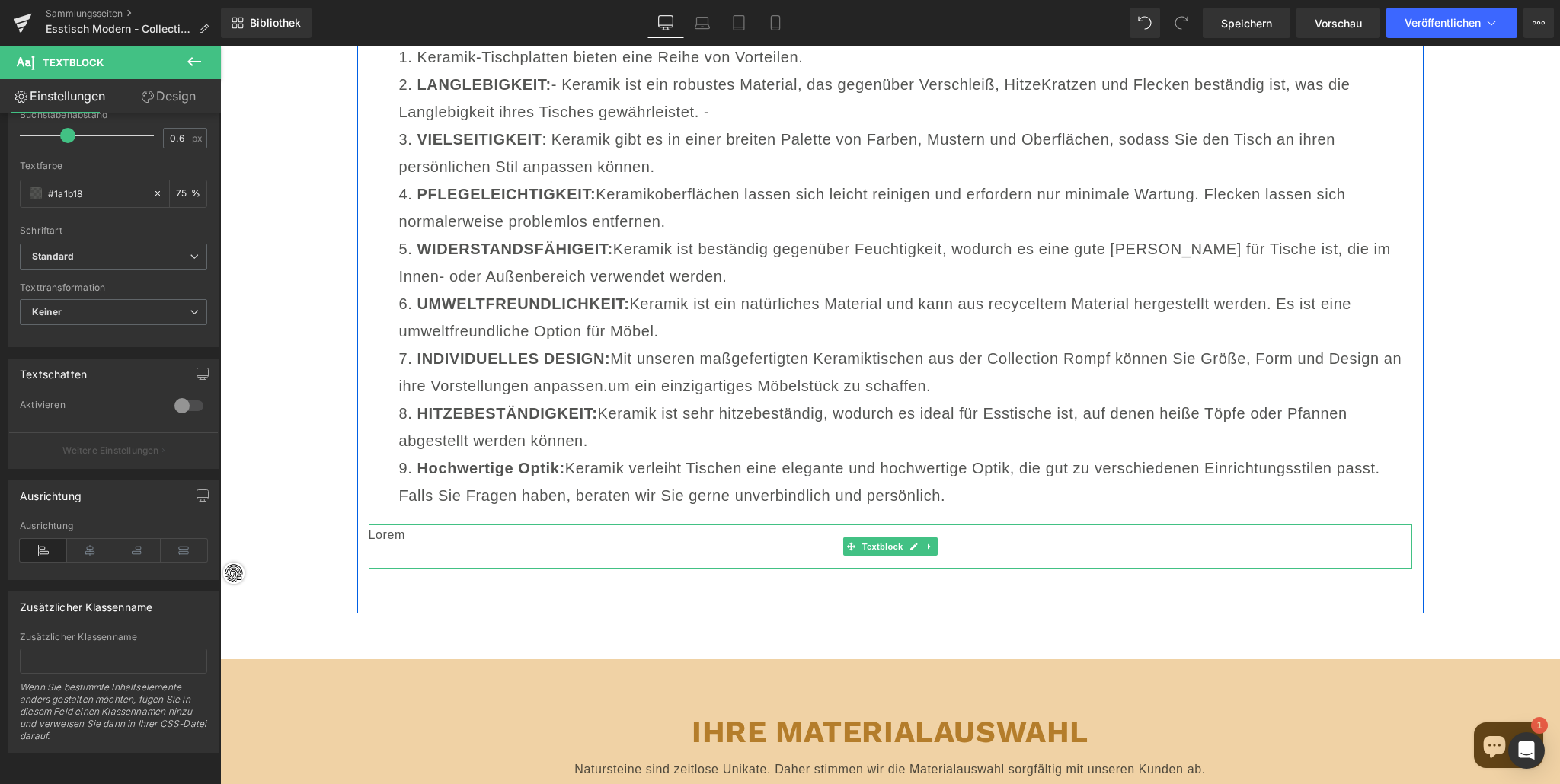
click at [913, 542] on icon at bounding box center [913, 546] width 8 height 9
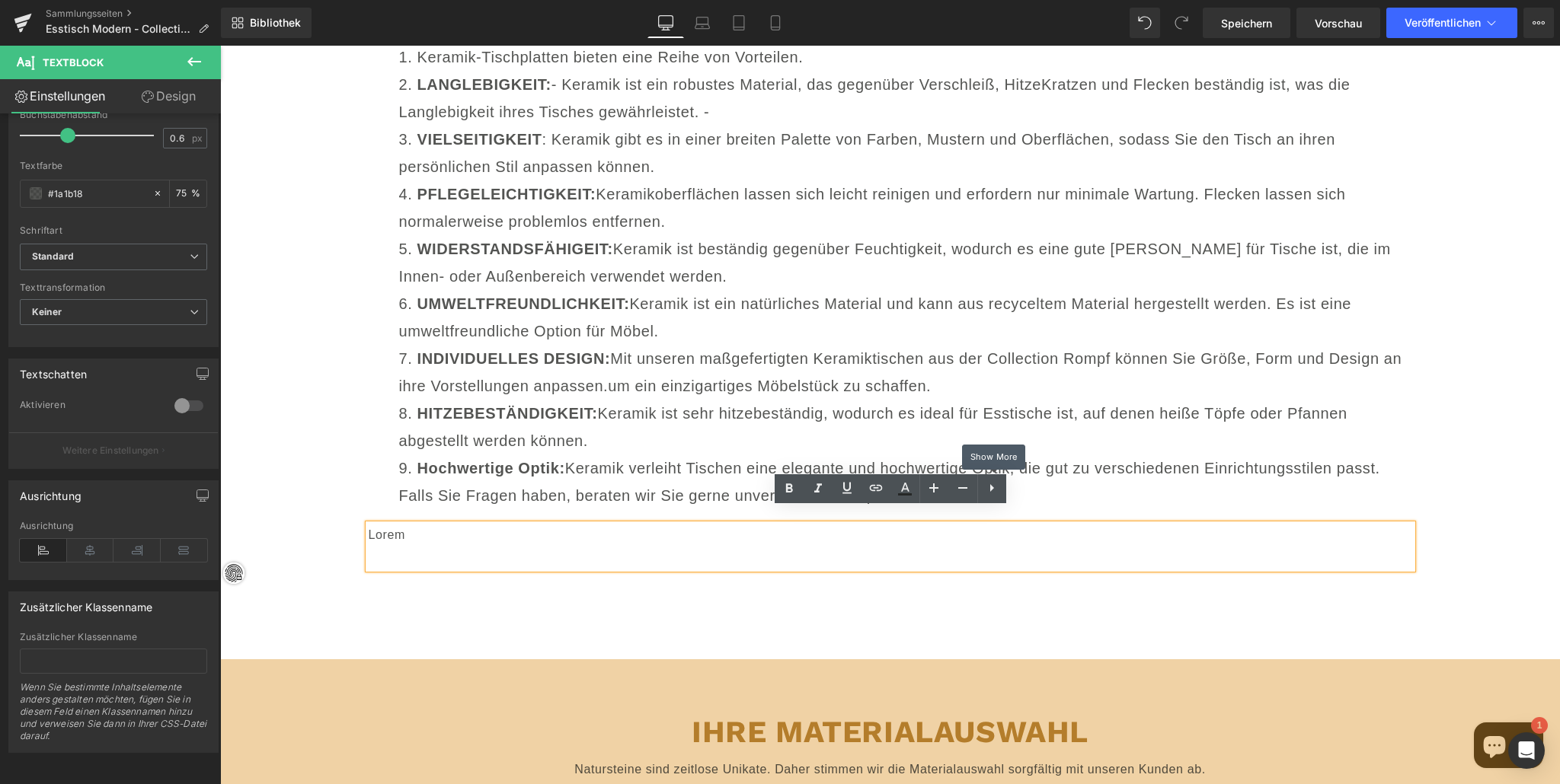
click at [992, 486] on icon at bounding box center [992, 489] width 19 height 19
click at [991, 486] on icon at bounding box center [992, 488] width 3 height 9
click at [877, 530] on li "Lorem" at bounding box center [891, 536] width 1043 height 22
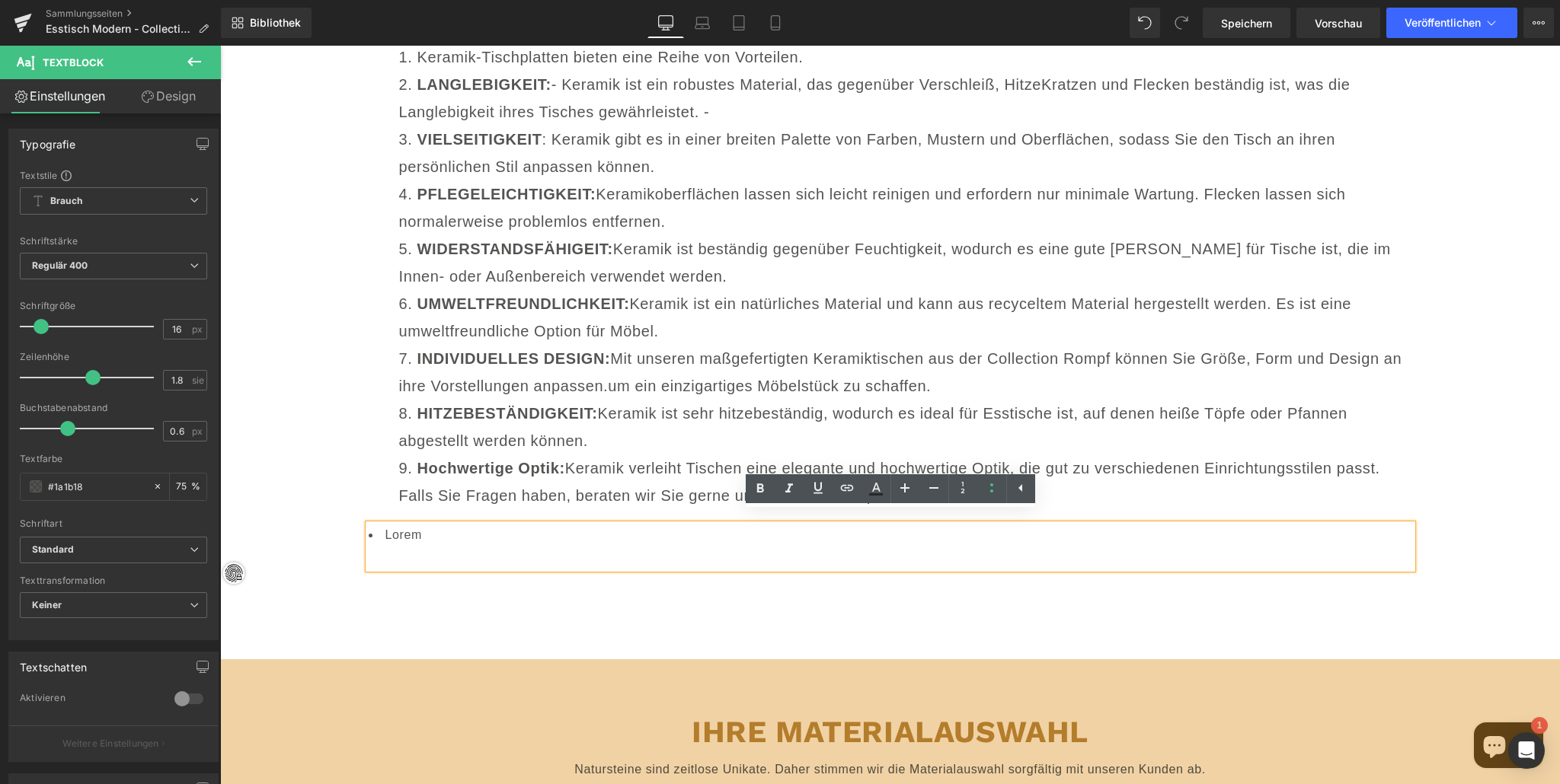
click at [403, 549] on p at bounding box center [891, 558] width 1043 height 22
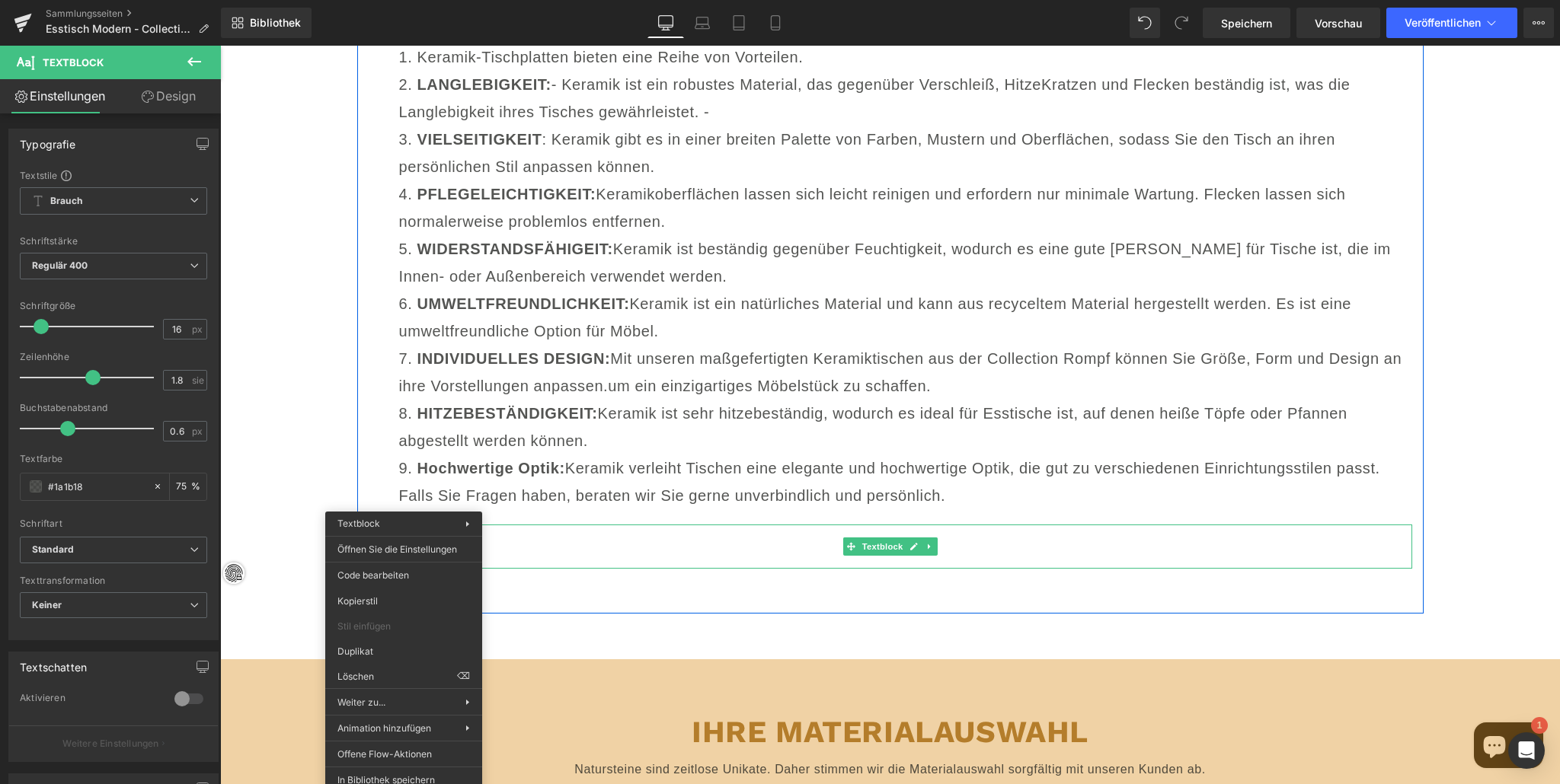
click at [578, 547] on p at bounding box center [891, 558] width 1043 height 22
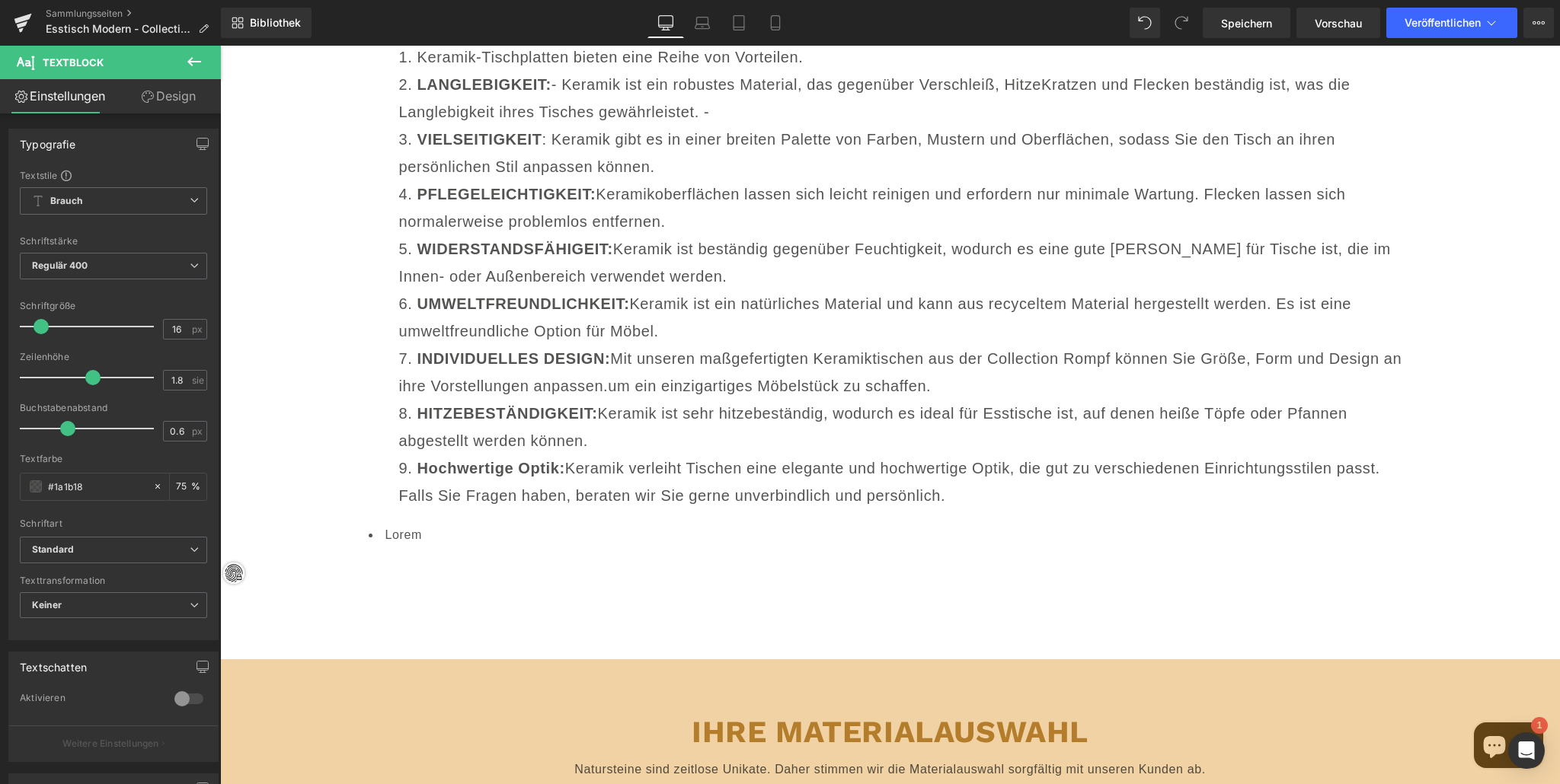
click at [194, 60] on icon at bounding box center [194, 62] width 19 height 19
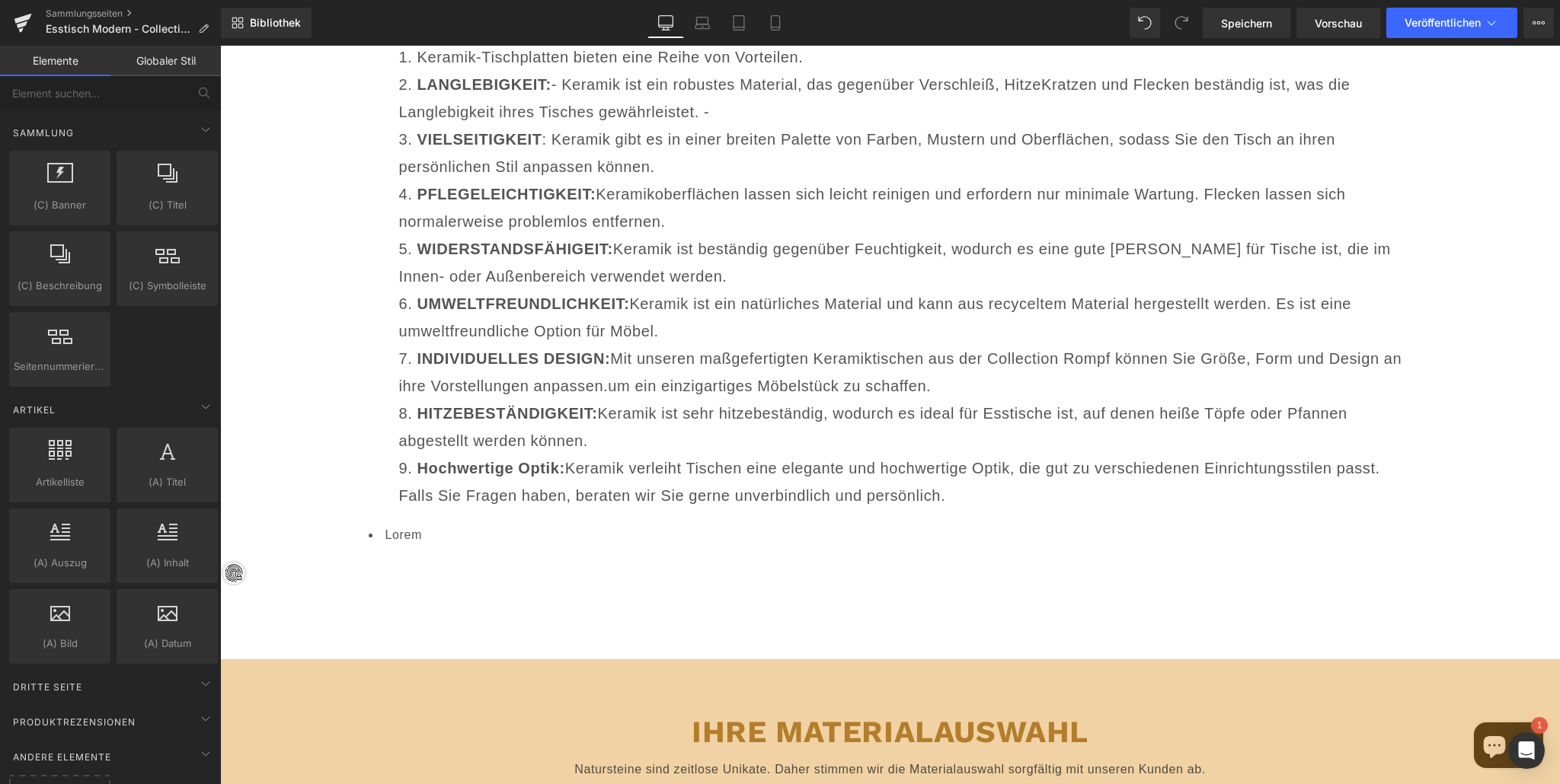
scroll to position [2528, 0]
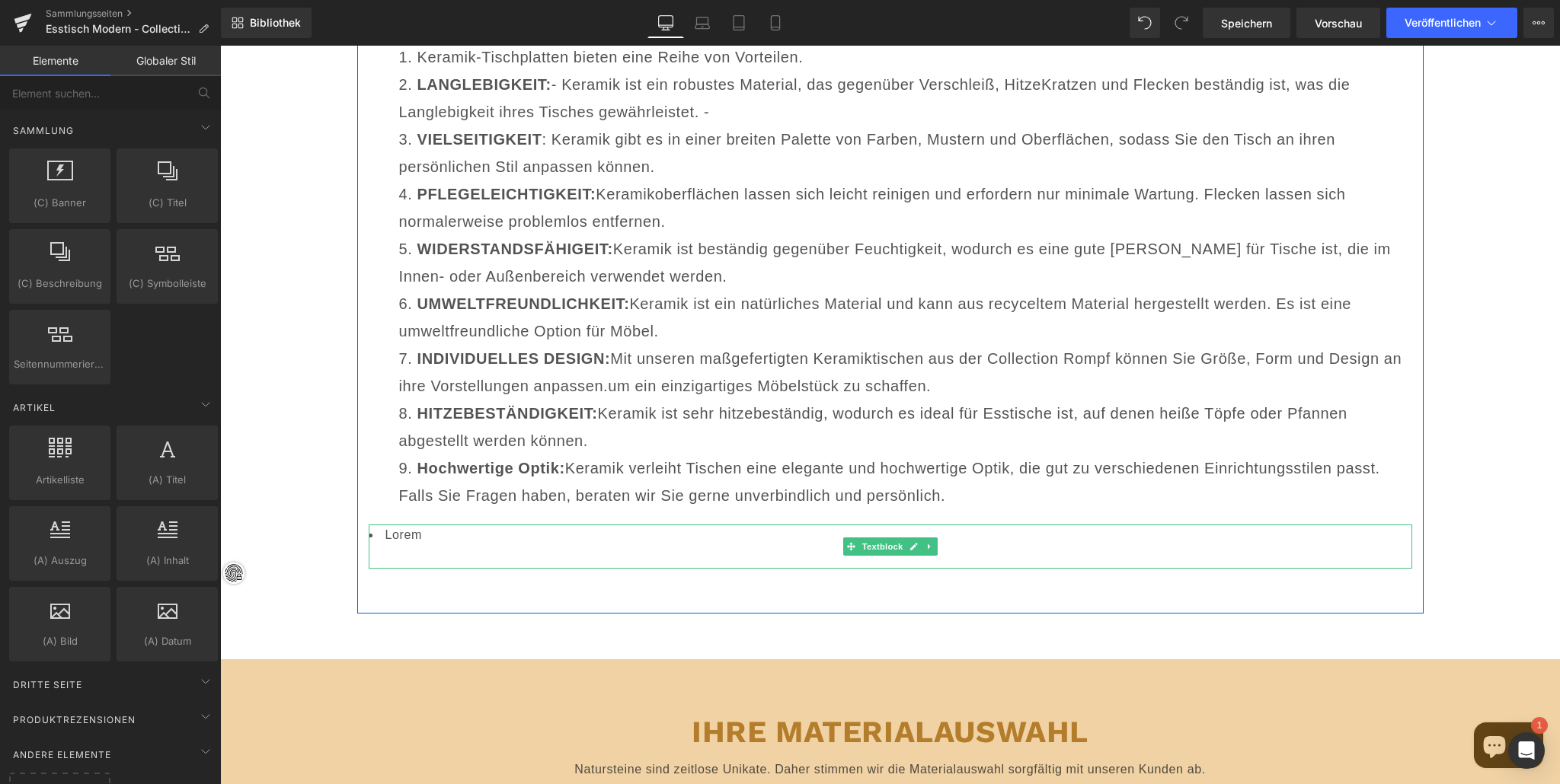
click at [393, 547] on p at bounding box center [891, 558] width 1043 height 22
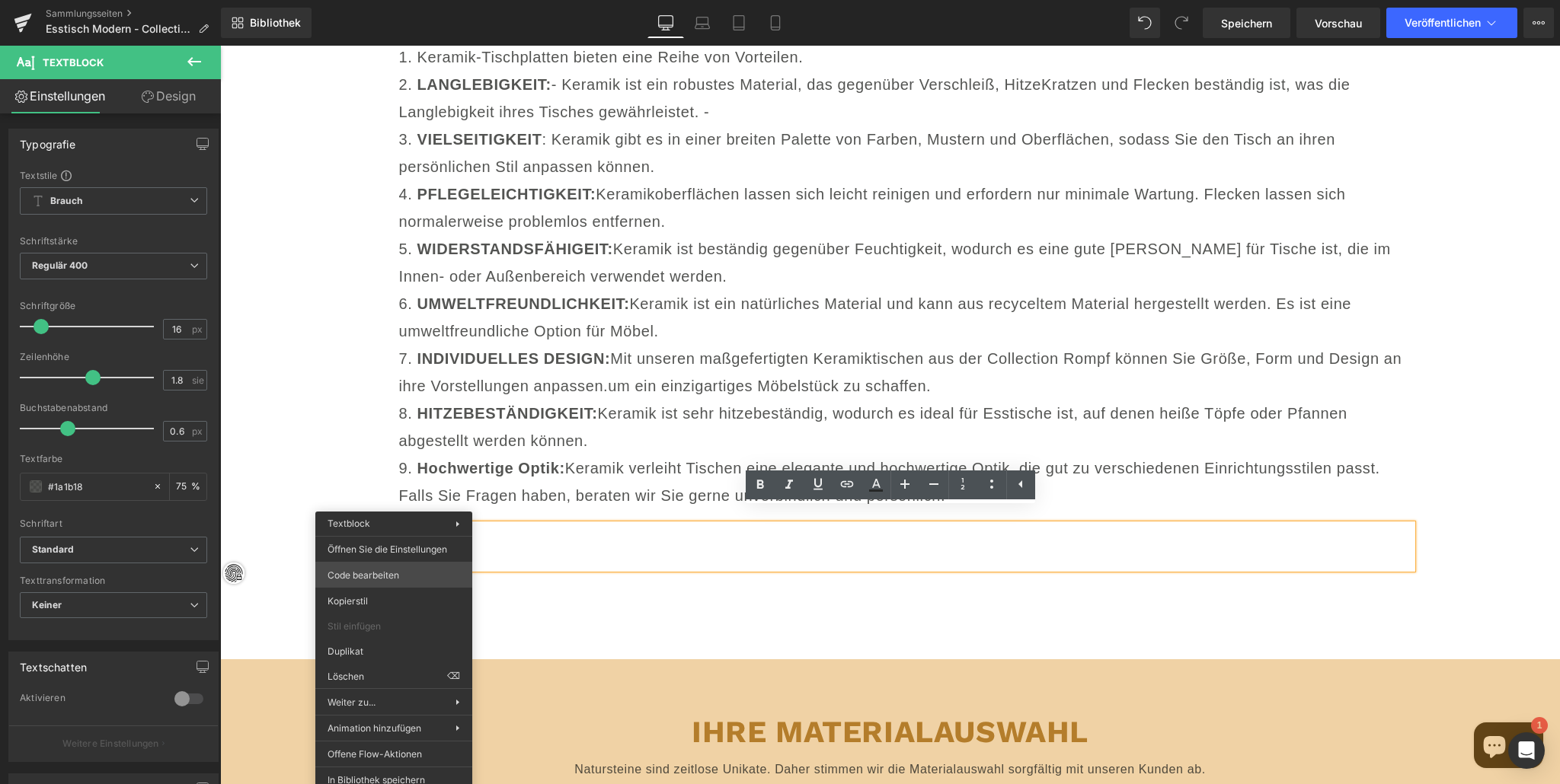
click at [395, 0] on div "Textblock Sie sehen eine Vorschau, wie die wird Ihre Seite neu gestalten. Sie k…" at bounding box center [780, 0] width 1560 height 0
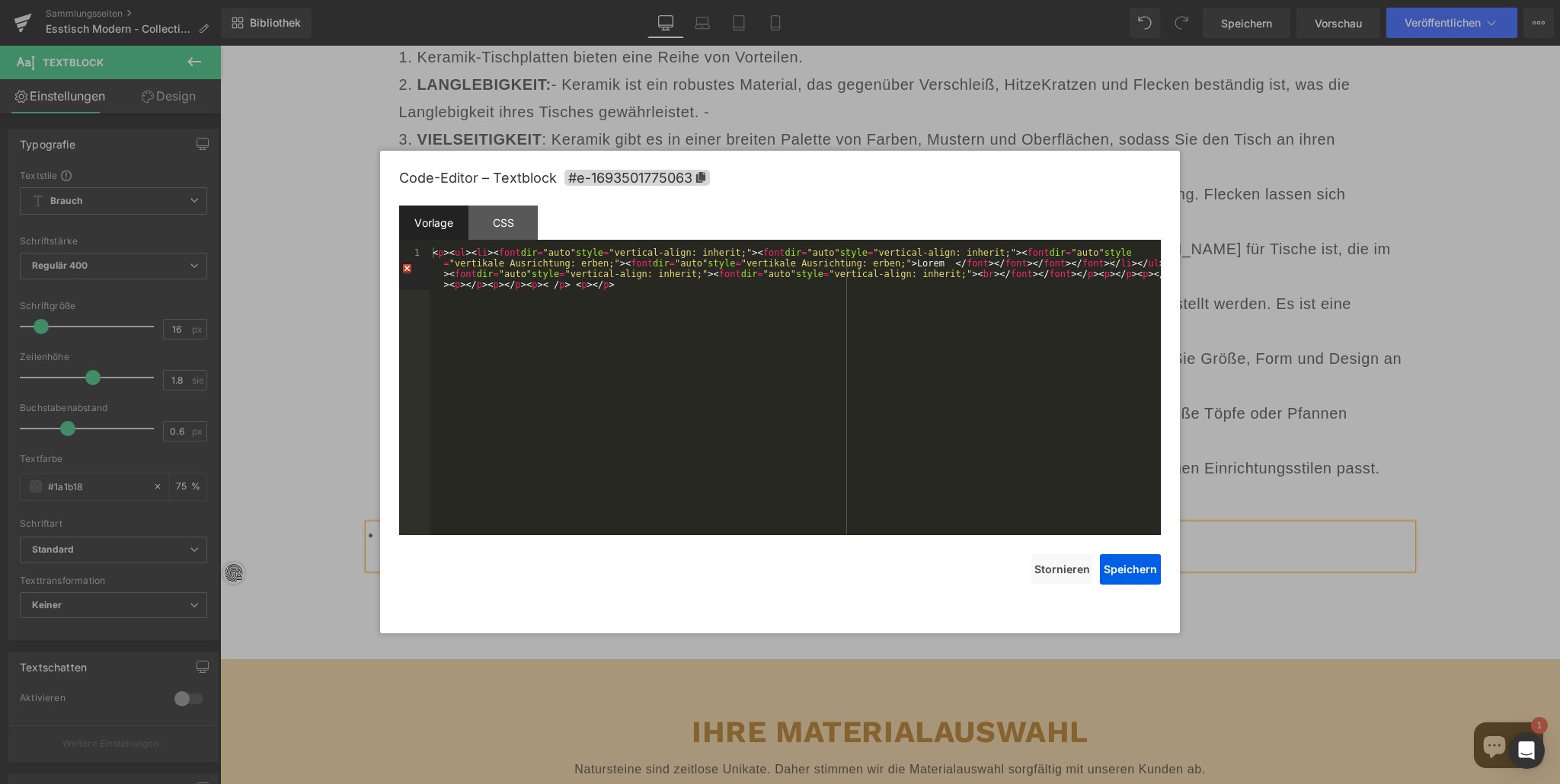
click at [860, 375] on div "< p > < ul > < li > < font dir = "auto" style = "vertical-align: inherit;" > < …" at bounding box center [795, 434] width 731 height 373
click at [448, 334] on div "< p > < ul > < li > < font dir = "auto" style = "vertical-align: inherit;" > < …" at bounding box center [795, 434] width 731 height 373
click at [301, 278] on div at bounding box center [780, 392] width 1560 height 784
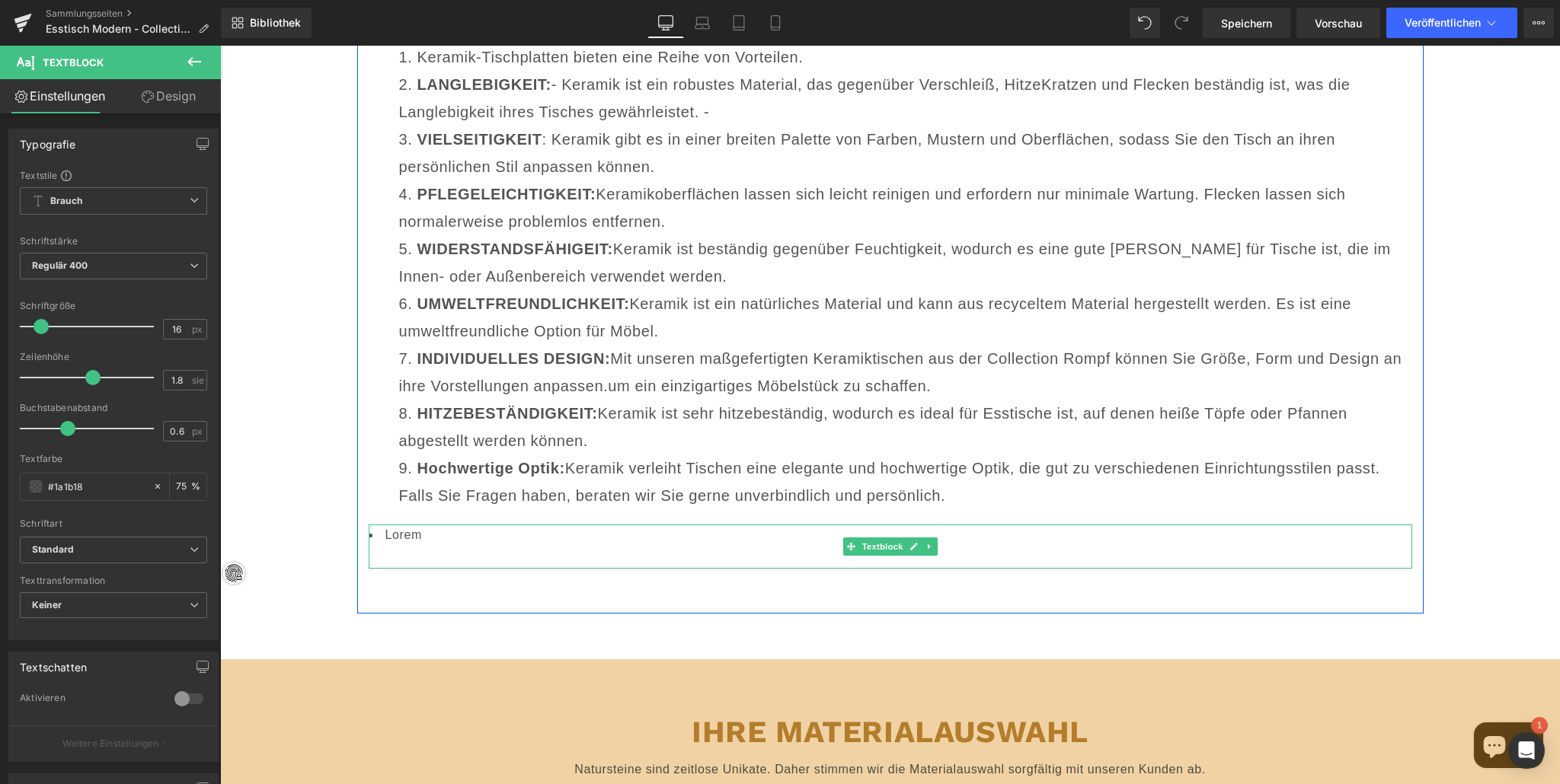
click at [445, 525] on li "Lorem" at bounding box center [891, 536] width 1043 height 22
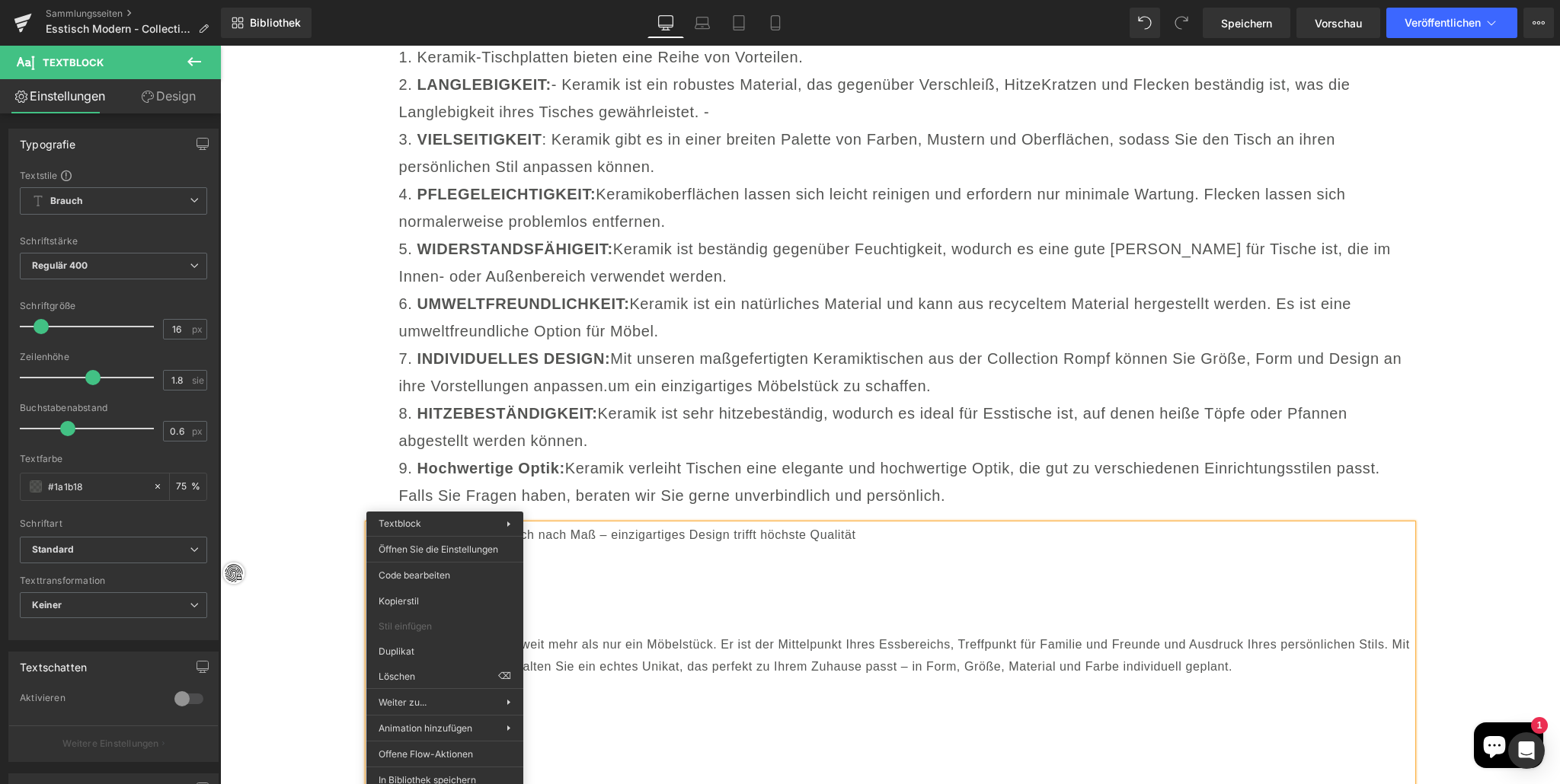
click at [733, 595] on div at bounding box center [891, 602] width 1043 height 22
click at [490, 407] on li "HITZEBESTÄNDIGKEIT: Keramik ist sehr hitzebeständig, wodurch es ideal für Essti…" at bounding box center [906, 427] width 1013 height 55
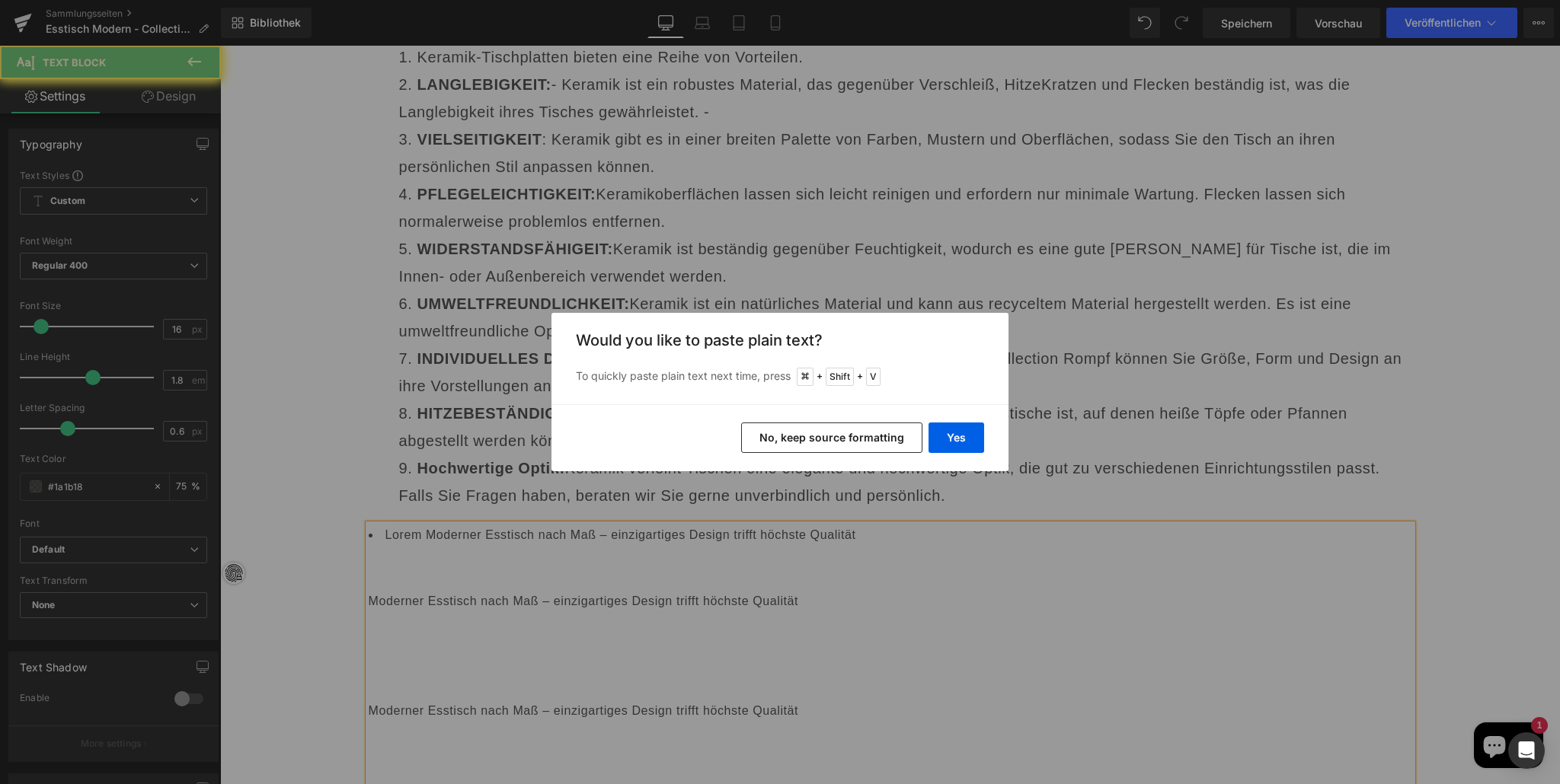
scroll to position [16710, 0]
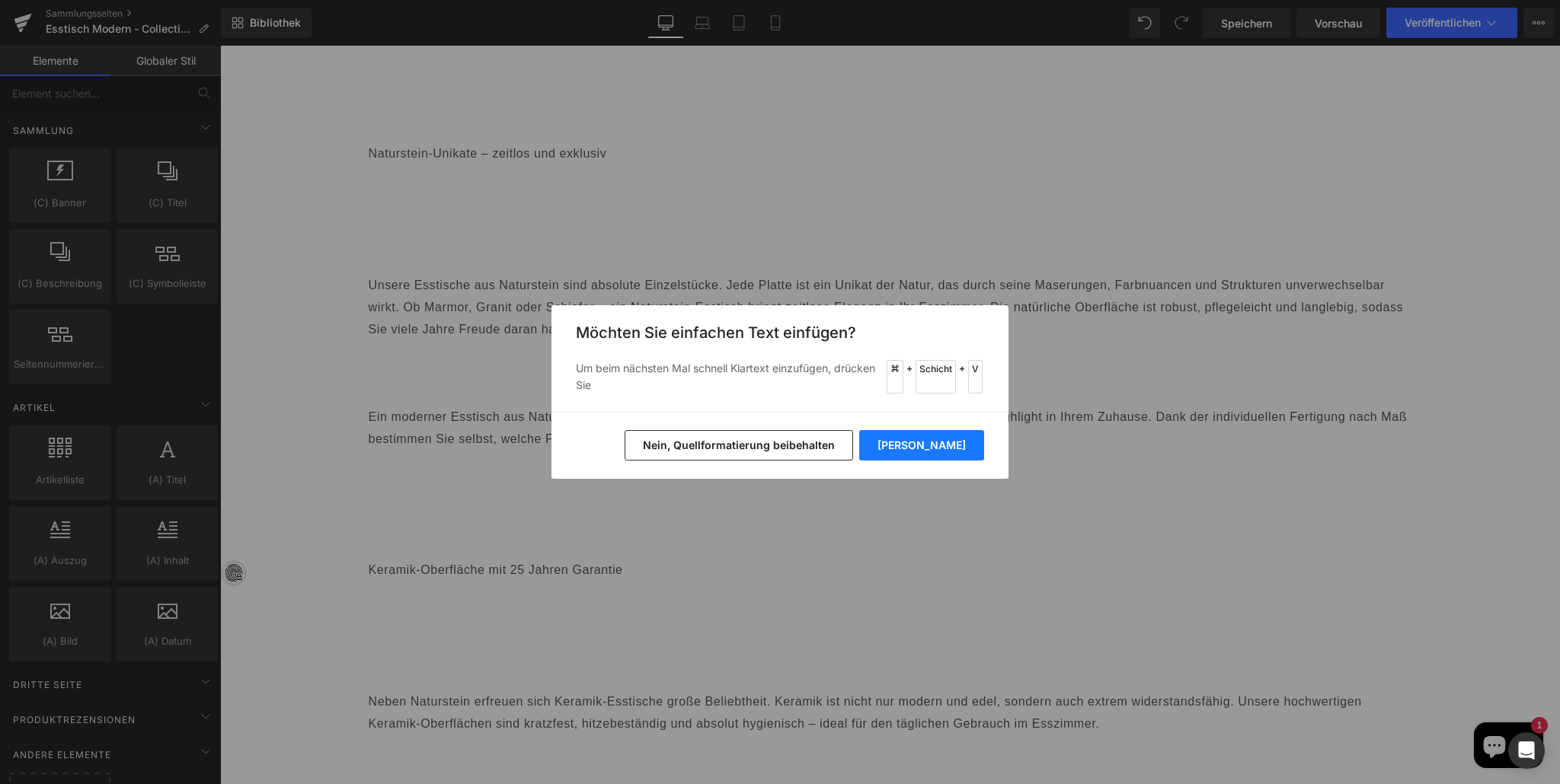
click at [962, 445] on font "[PERSON_NAME]" at bounding box center [921, 445] width 89 height 13
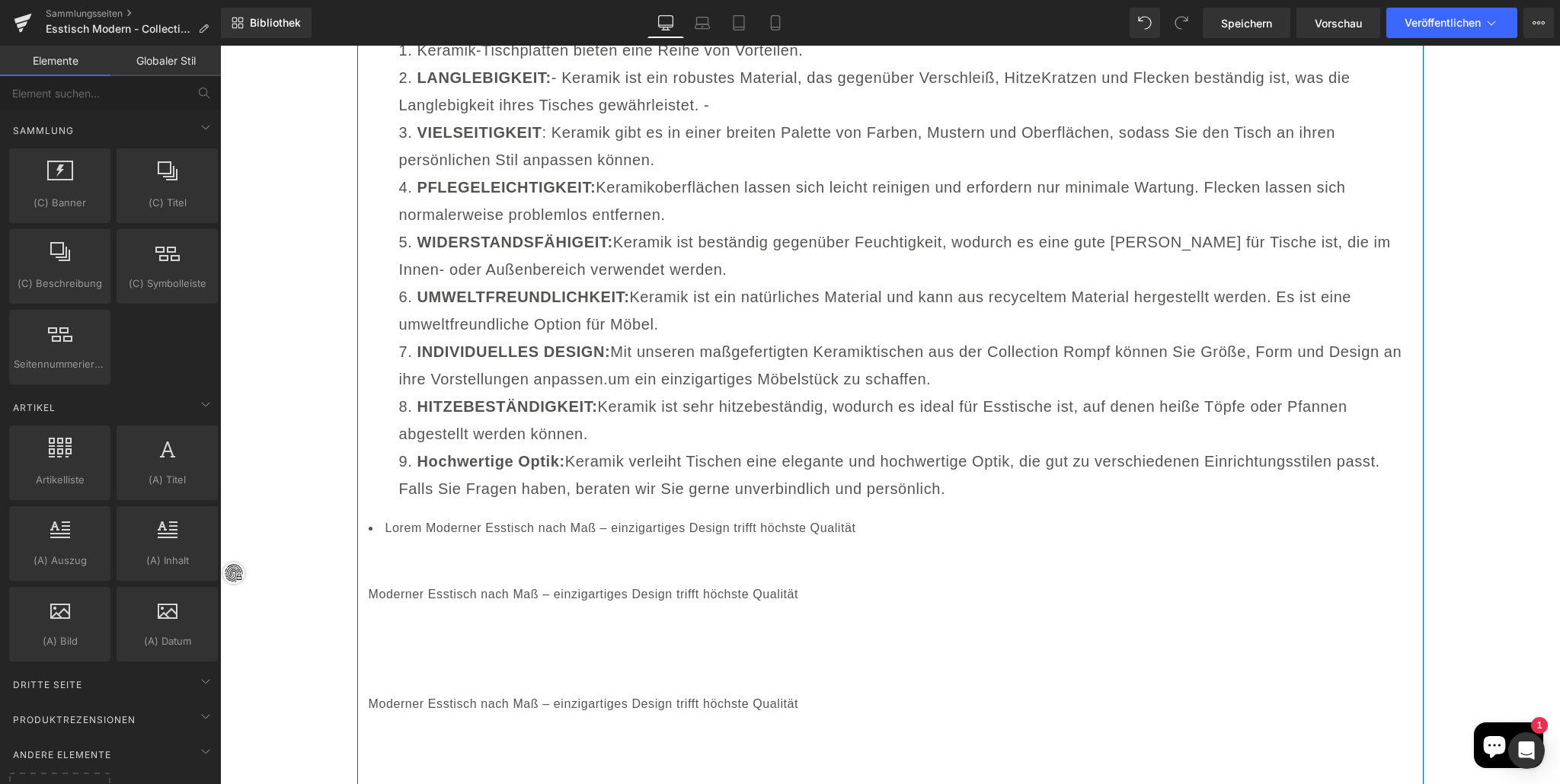
scroll to position [15941, 0]
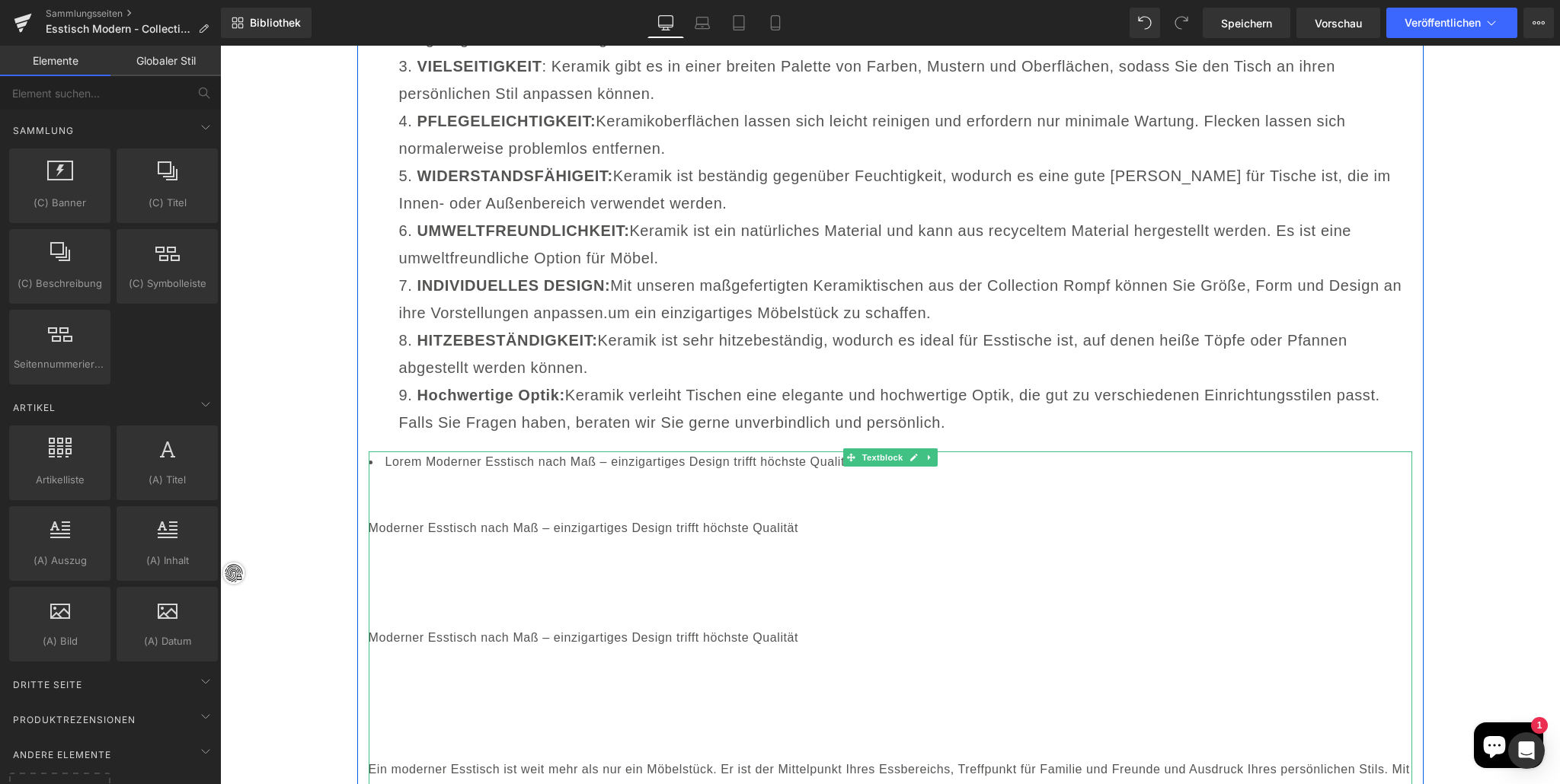
click at [421, 456] on font "Lorem Moderner Esstisch nach Maß – einzigartiges Design trifft höchste Qualität" at bounding box center [621, 462] width 471 height 13
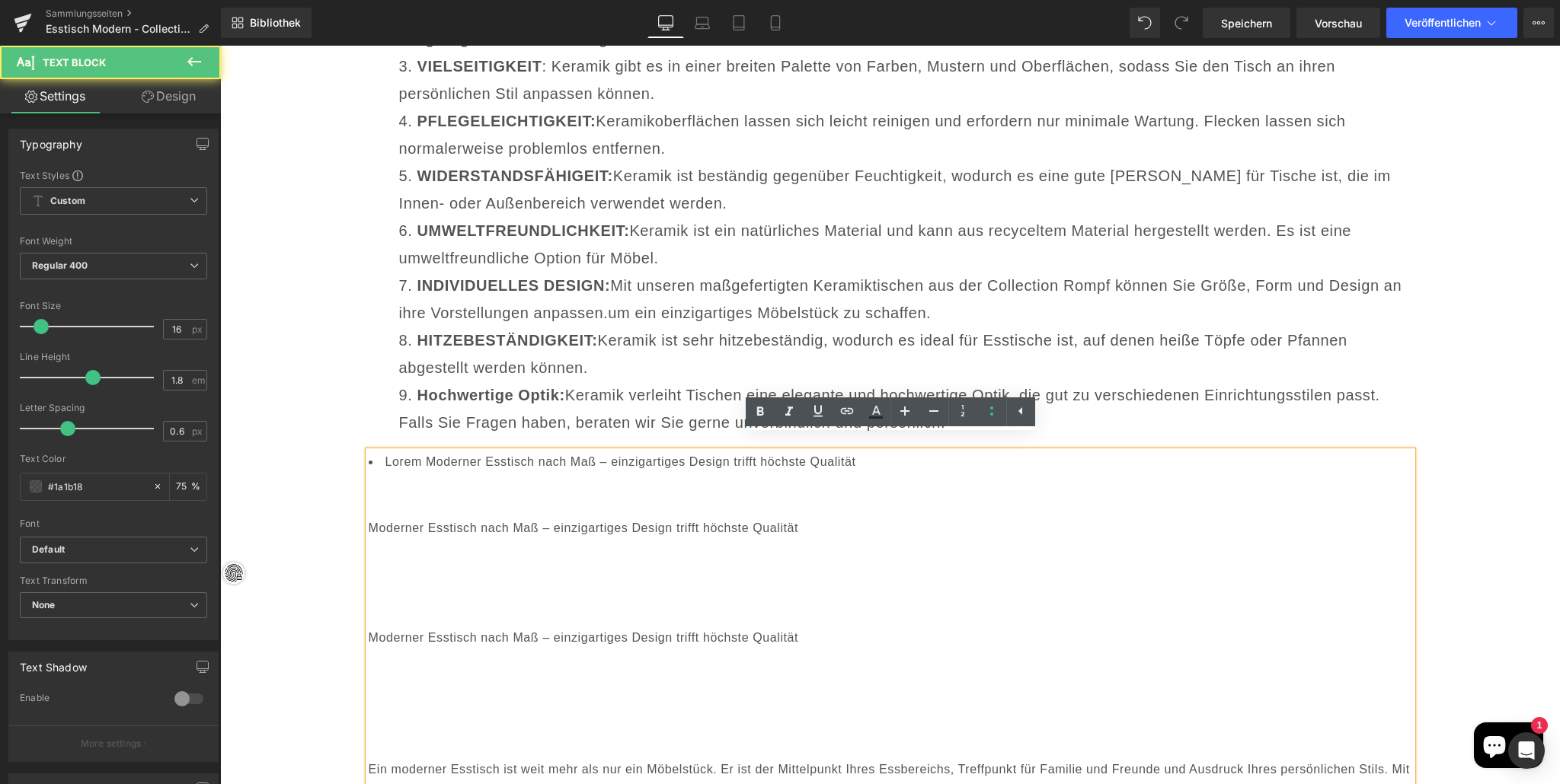
click at [427, 456] on font "Lorem Moderner Esstisch nach Maß – einzigartiges Design trifft höchste Qualität" at bounding box center [621, 462] width 471 height 13
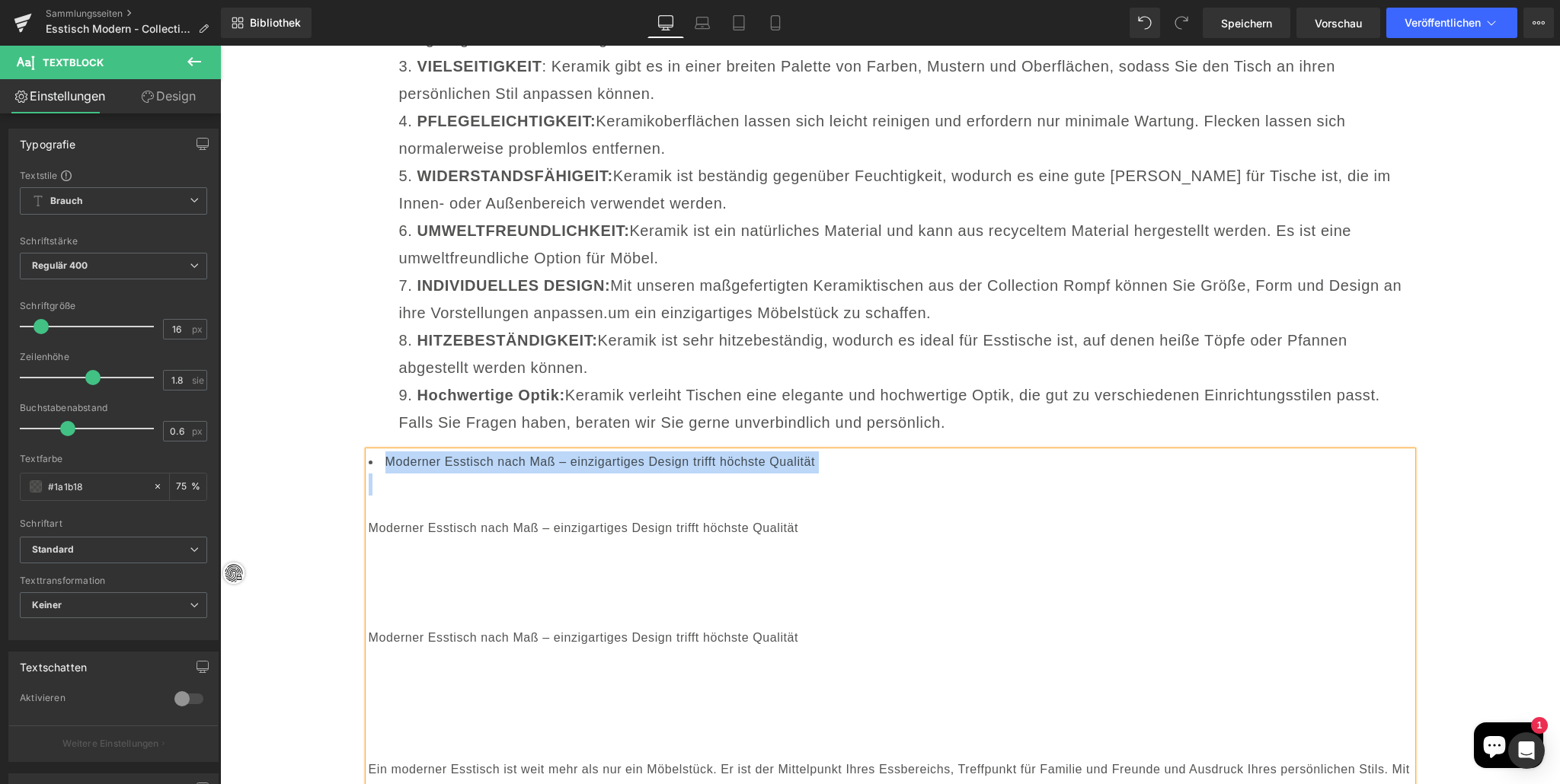
drag, startPoint x: 549, startPoint y: 448, endPoint x: 853, endPoint y: 475, distance: 305.2
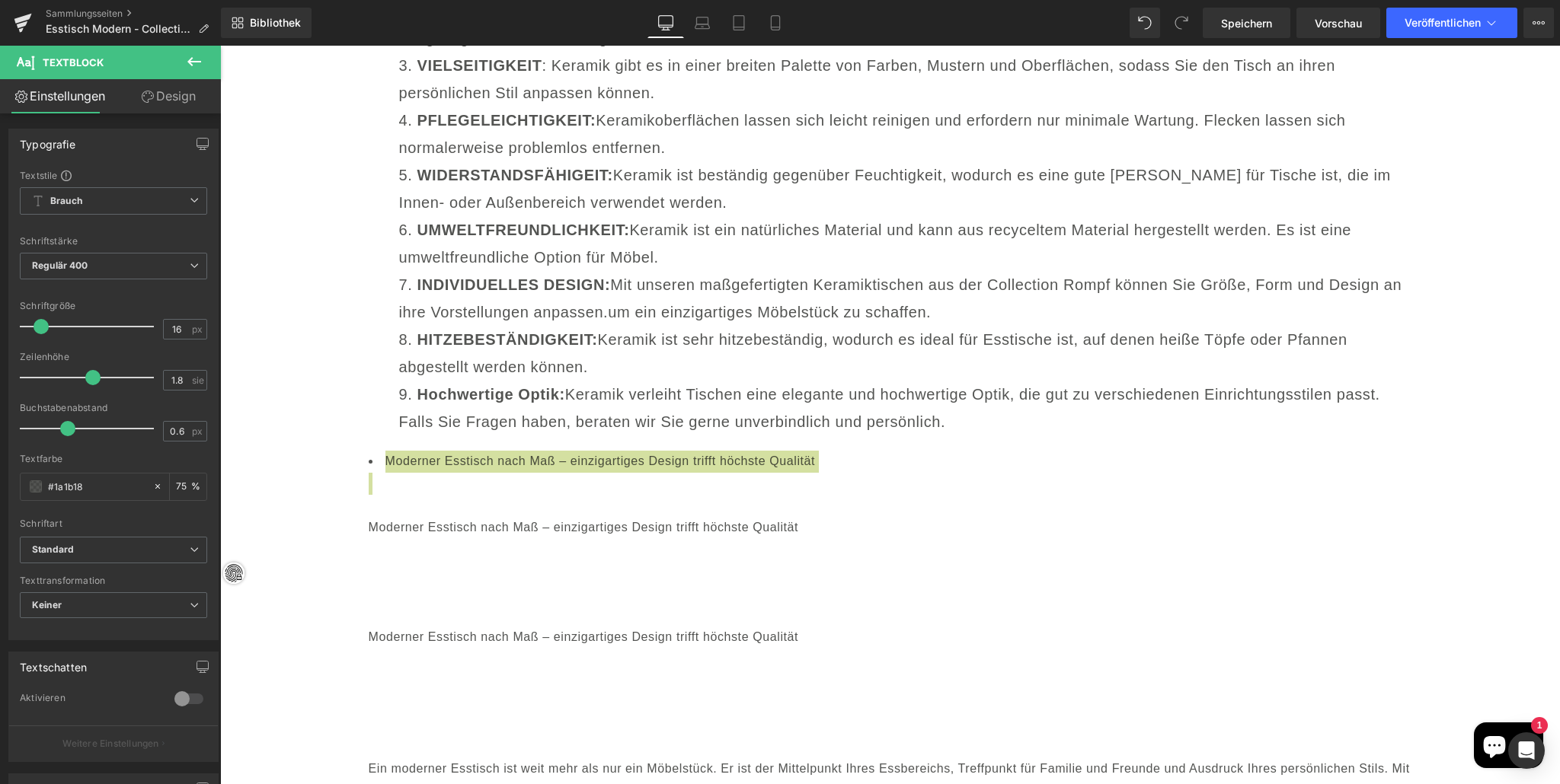
click at [197, 62] on icon at bounding box center [194, 62] width 19 height 19
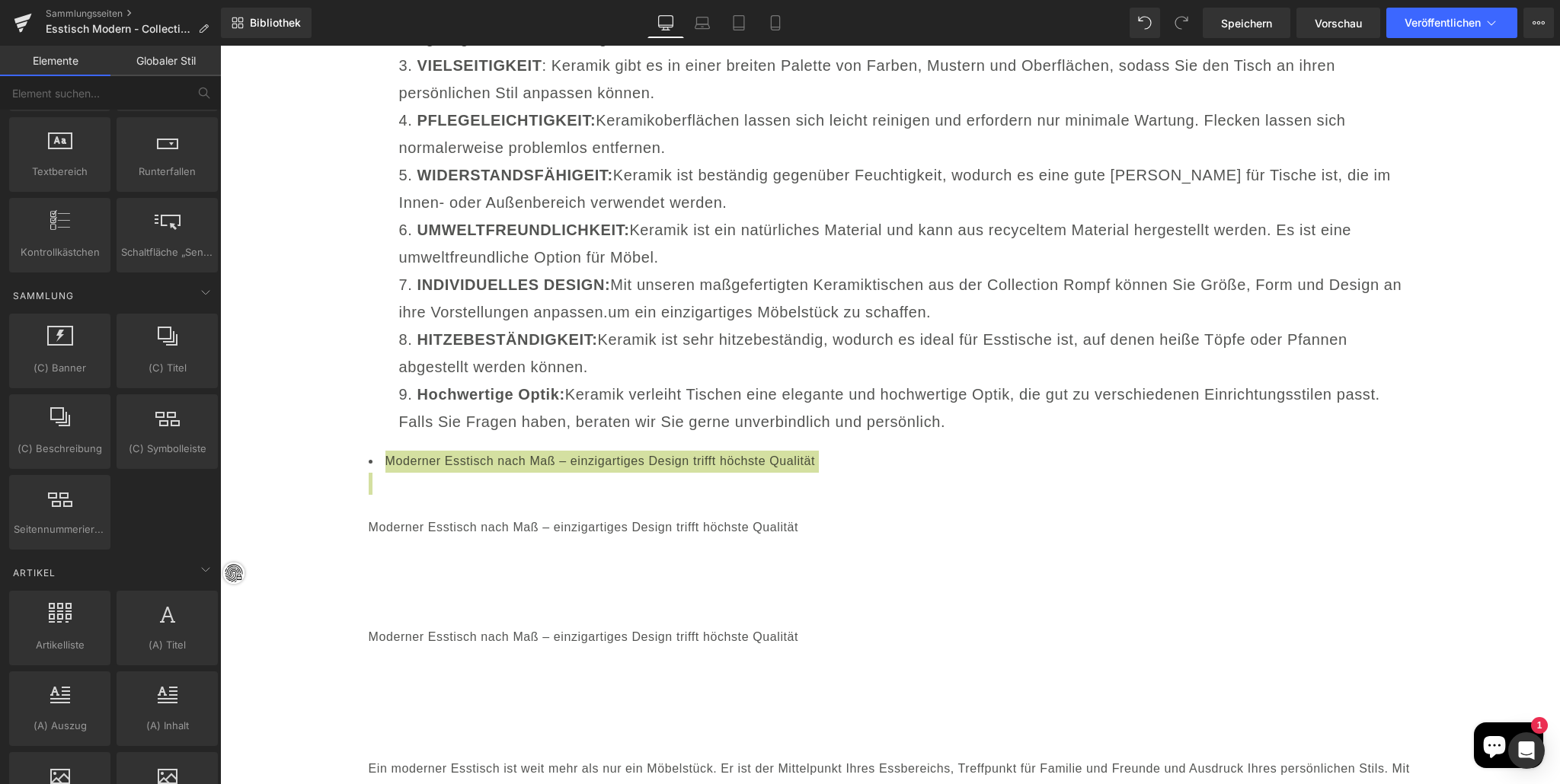
scroll to position [2349, 0]
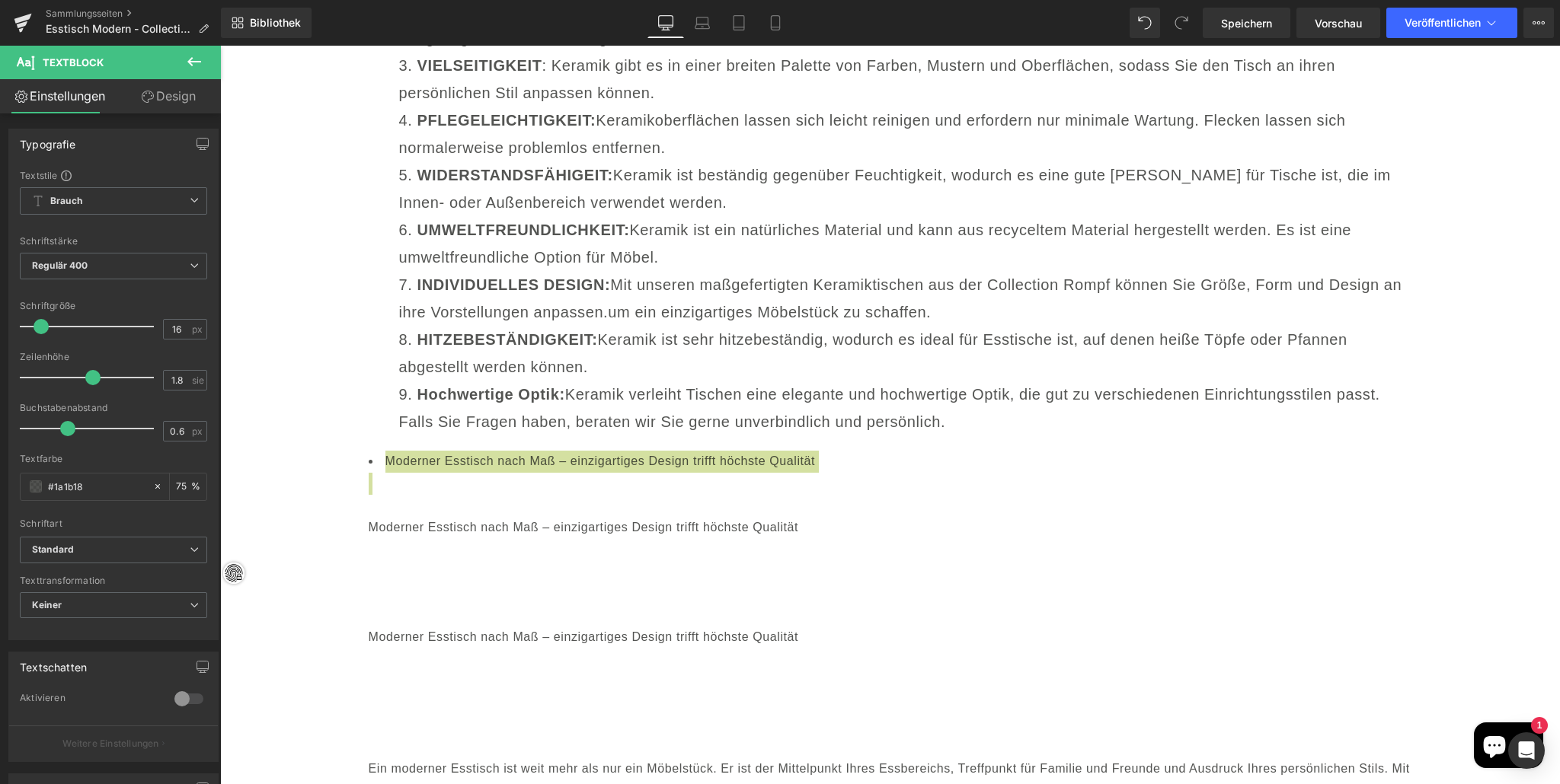
click at [167, 86] on link "Design" at bounding box center [168, 96] width 111 height 35
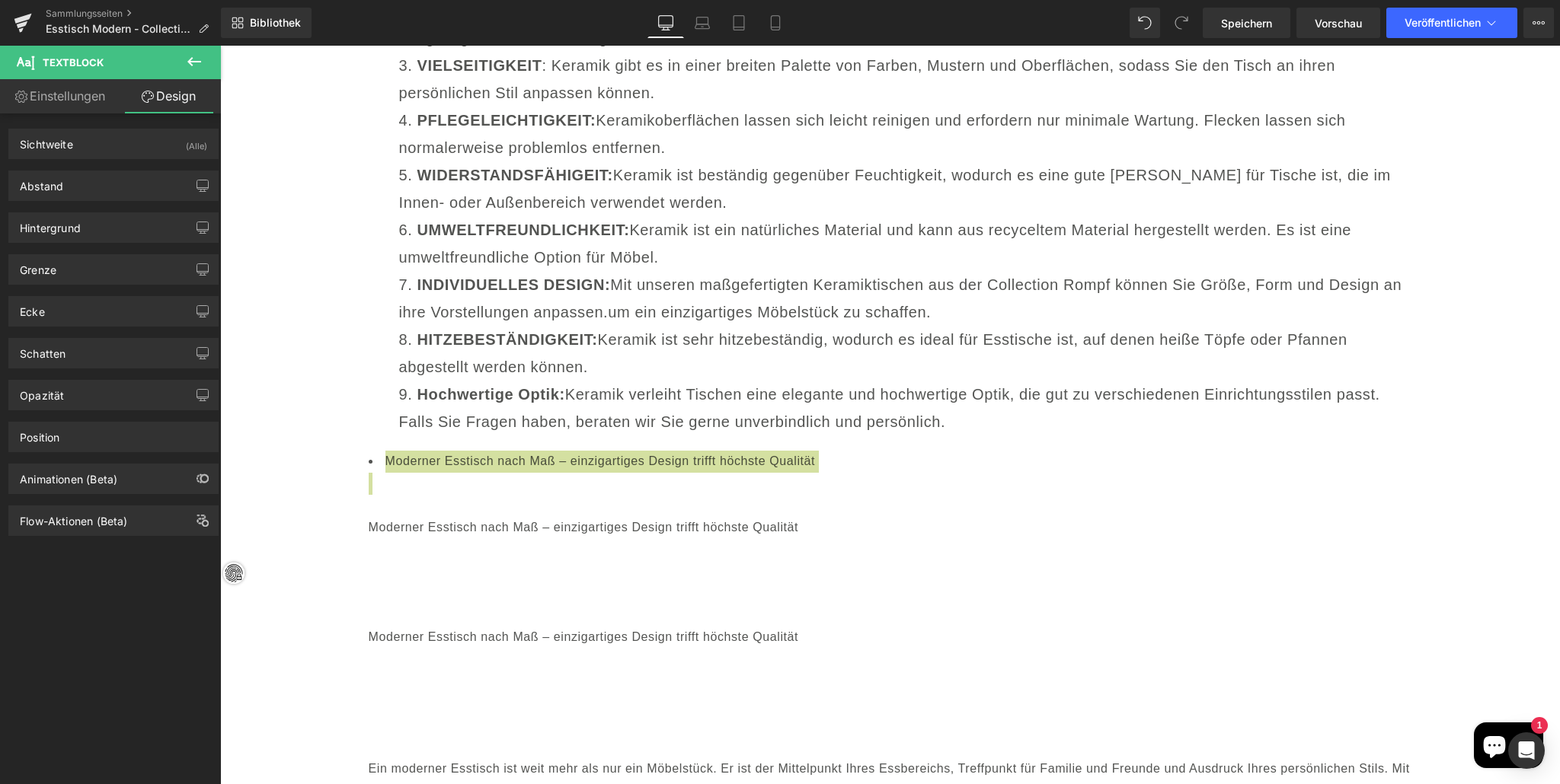
click at [96, 94] on font "Einstellungen" at bounding box center [67, 96] width 75 height 15
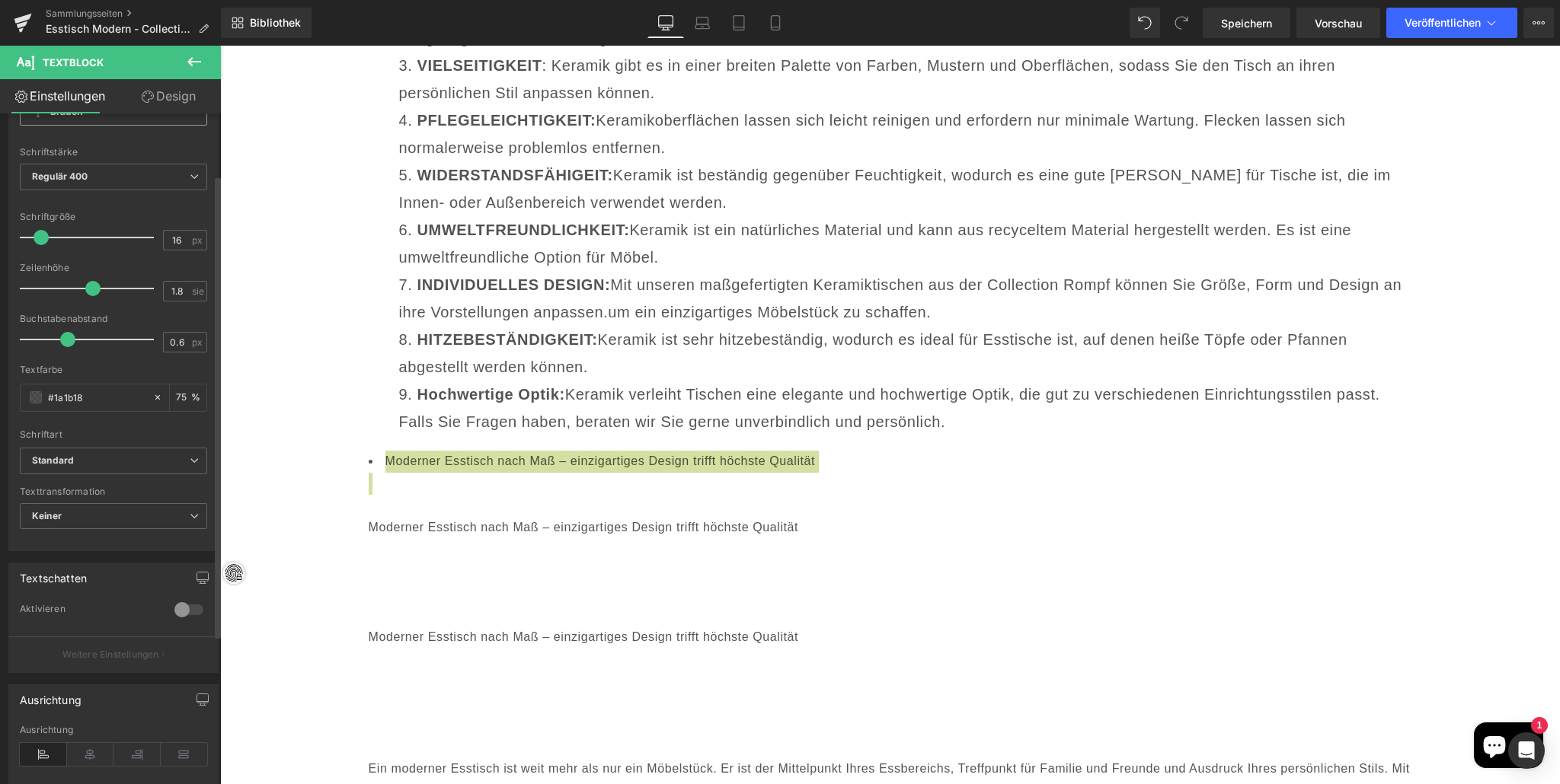
scroll to position [0, 0]
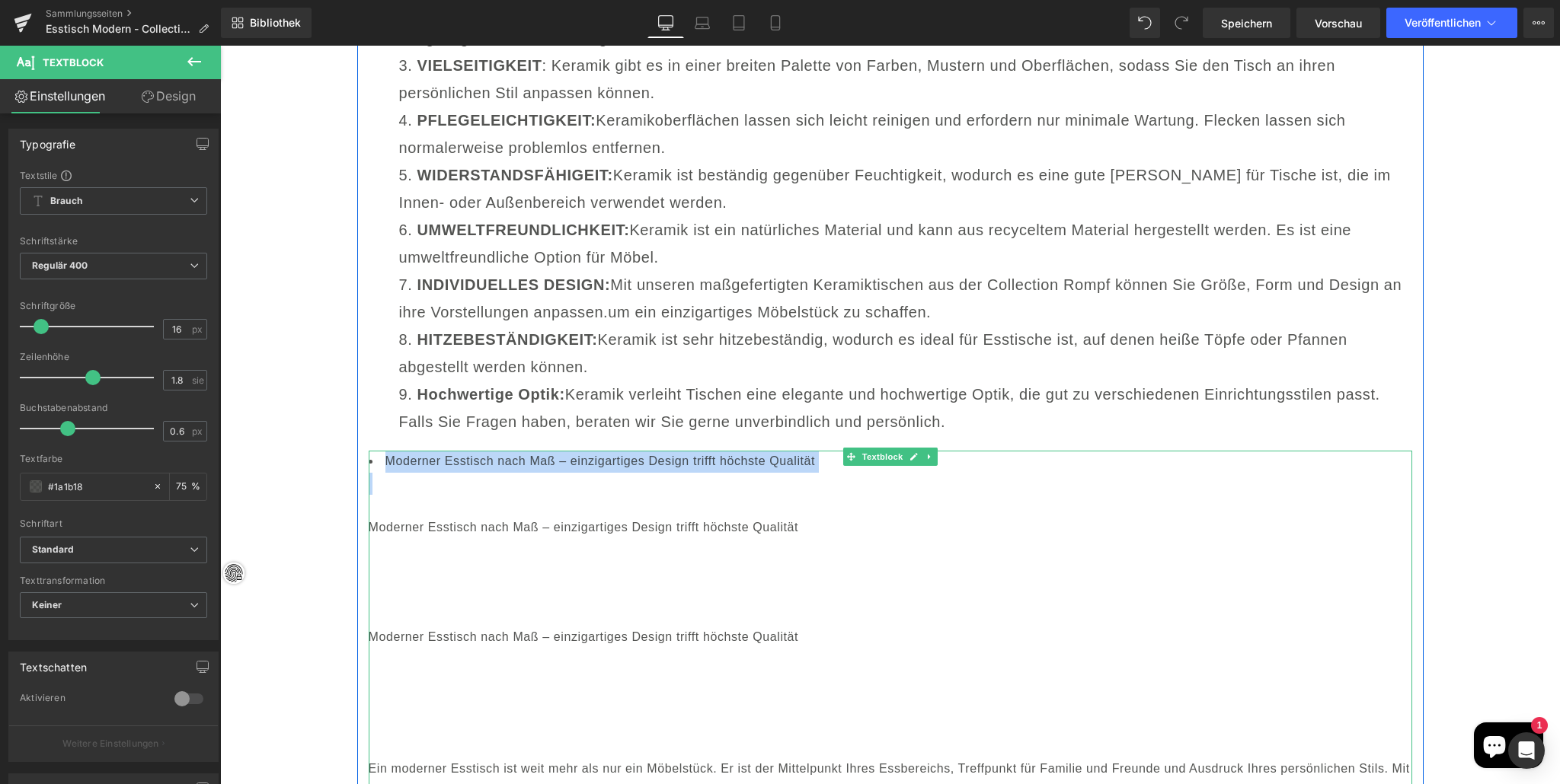
click at [506, 455] on font "Moderner Esstisch nach Maß – einzigartiges Design trifft höchste Qualität" at bounding box center [601, 461] width 431 height 13
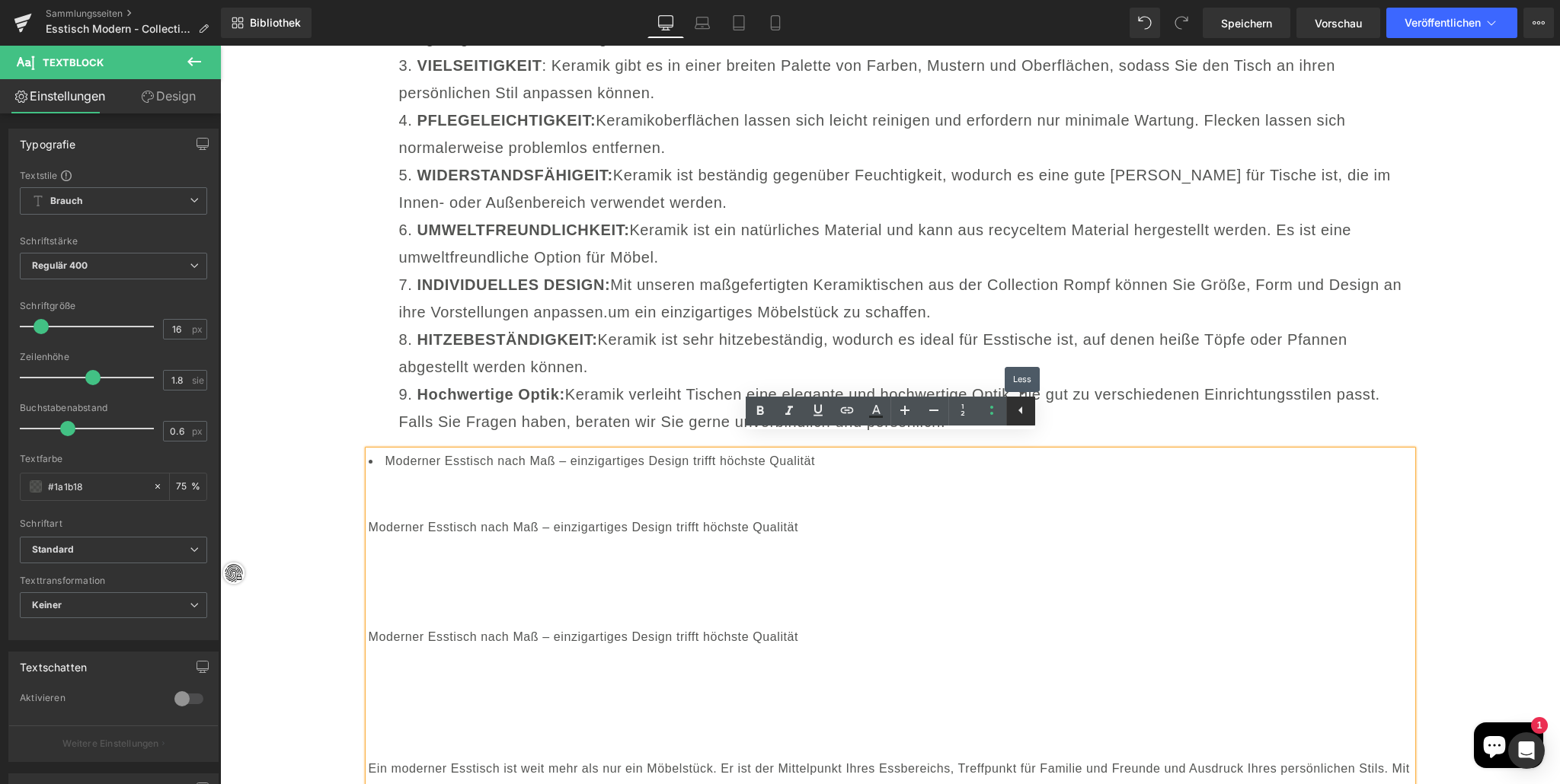
click at [1024, 407] on icon at bounding box center [1021, 410] width 19 height 19
click at [992, 408] on icon at bounding box center [992, 410] width 19 height 19
click at [1017, 404] on icon at bounding box center [1021, 410] width 19 height 19
click at [993, 408] on icon at bounding box center [992, 410] width 19 height 19
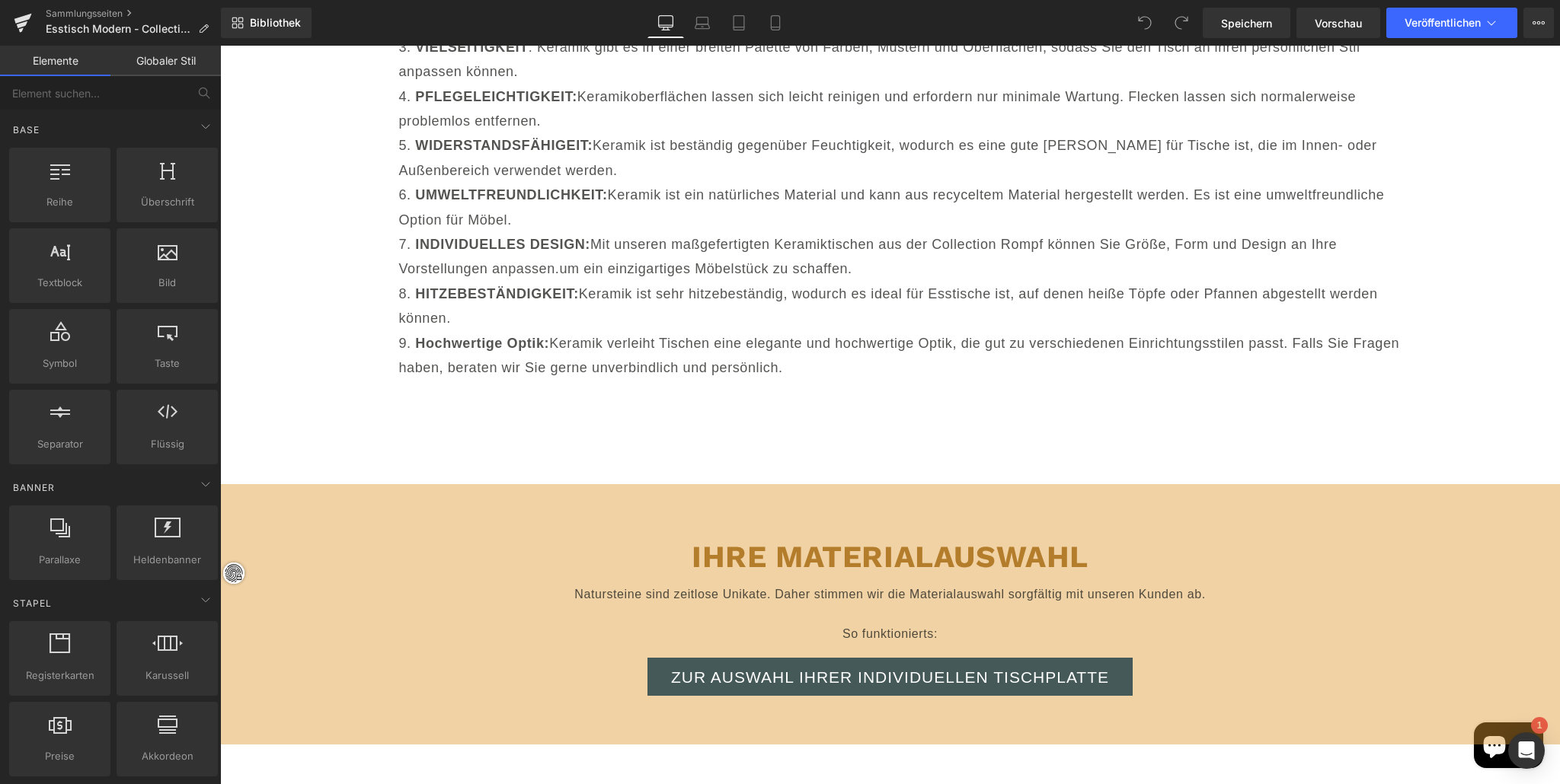
scroll to position [16040, 0]
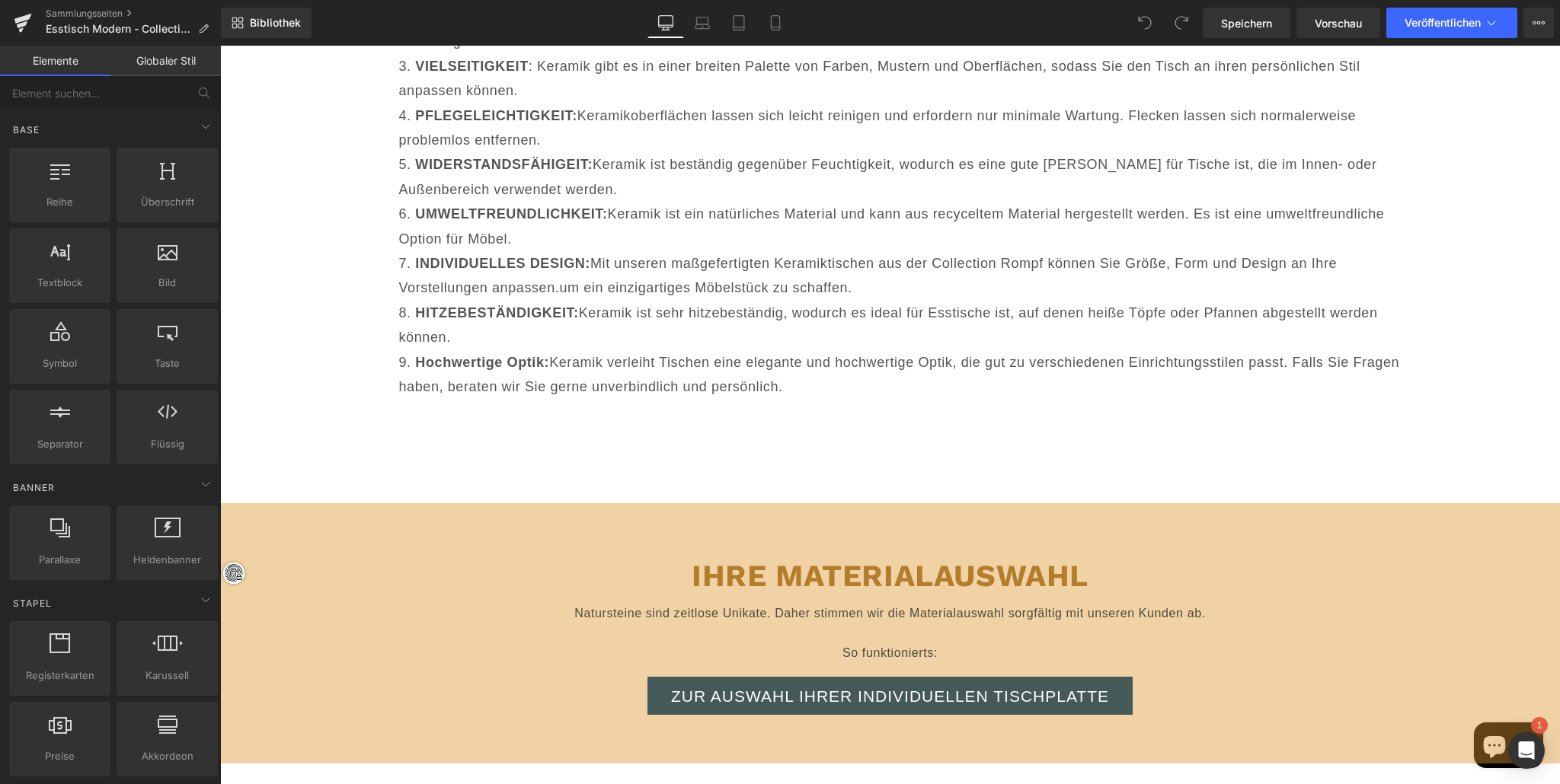
click at [800, 354] on font "Keramik verleiht Tischen eine elegante und hochwertige Optik, die gut zu versch…" at bounding box center [900, 374] width 1001 height 40
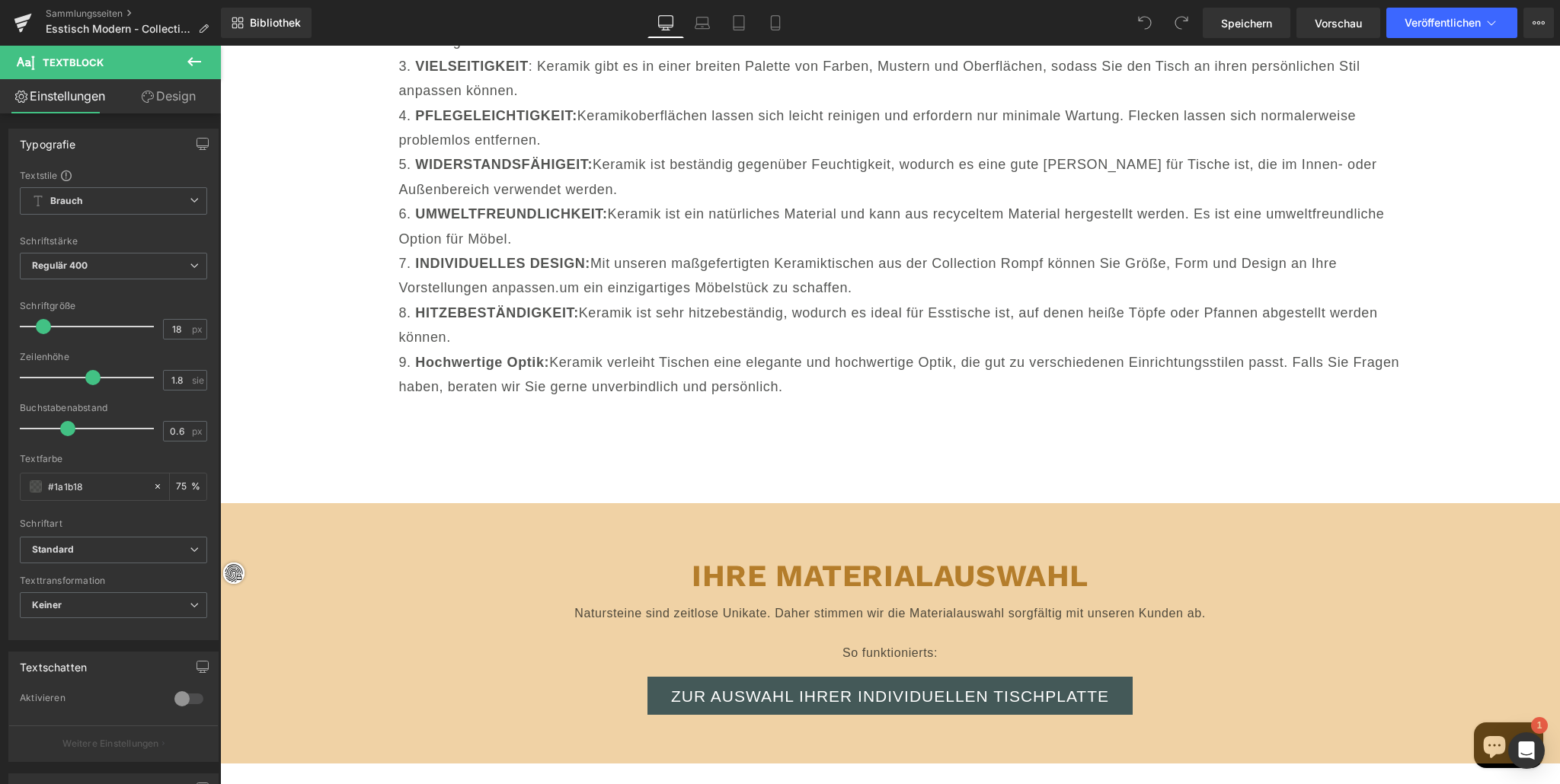
click at [165, 90] on font "Design" at bounding box center [176, 96] width 40 height 15
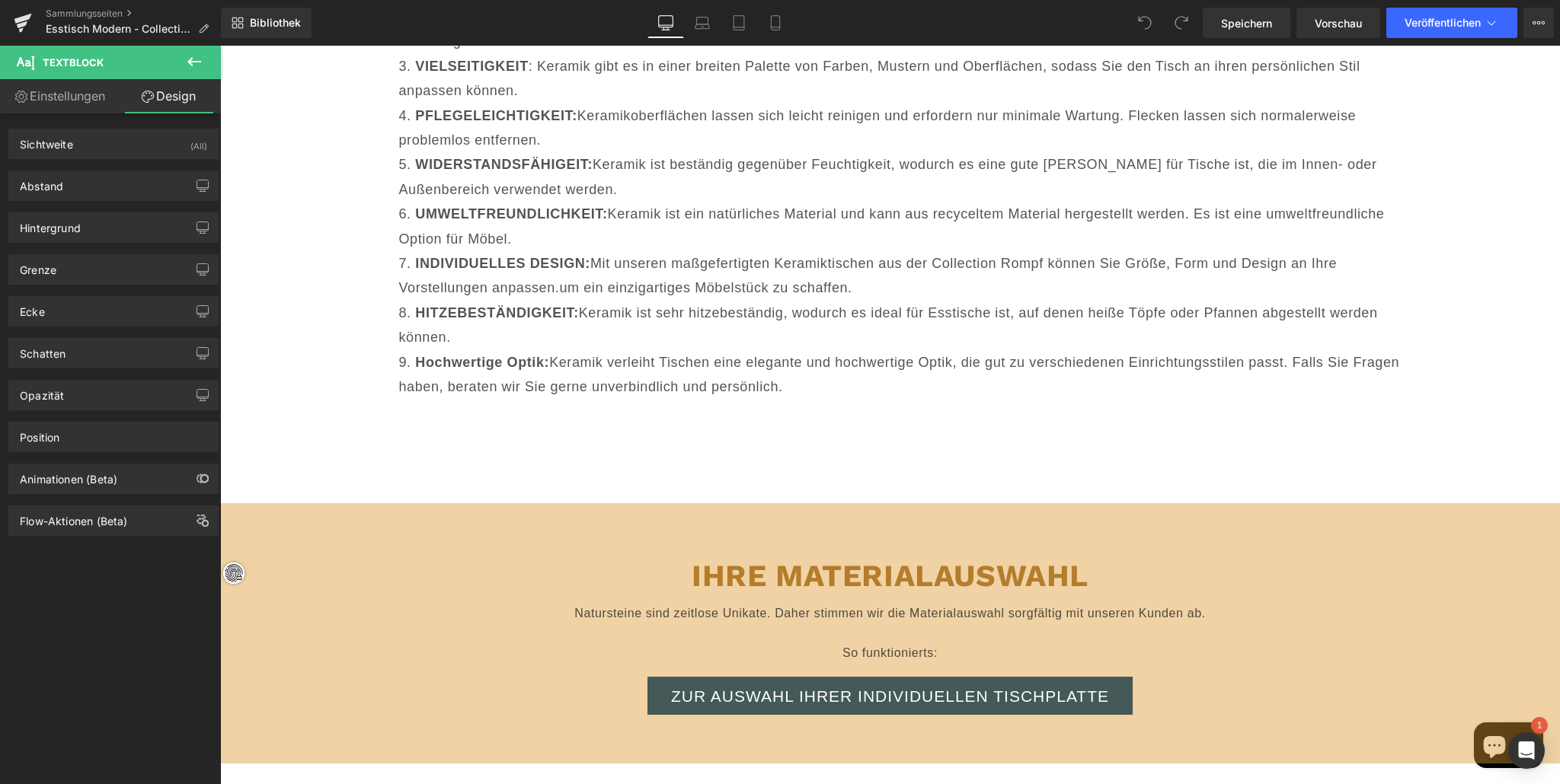
click at [98, 94] on font "Einstellungen" at bounding box center [67, 96] width 75 height 15
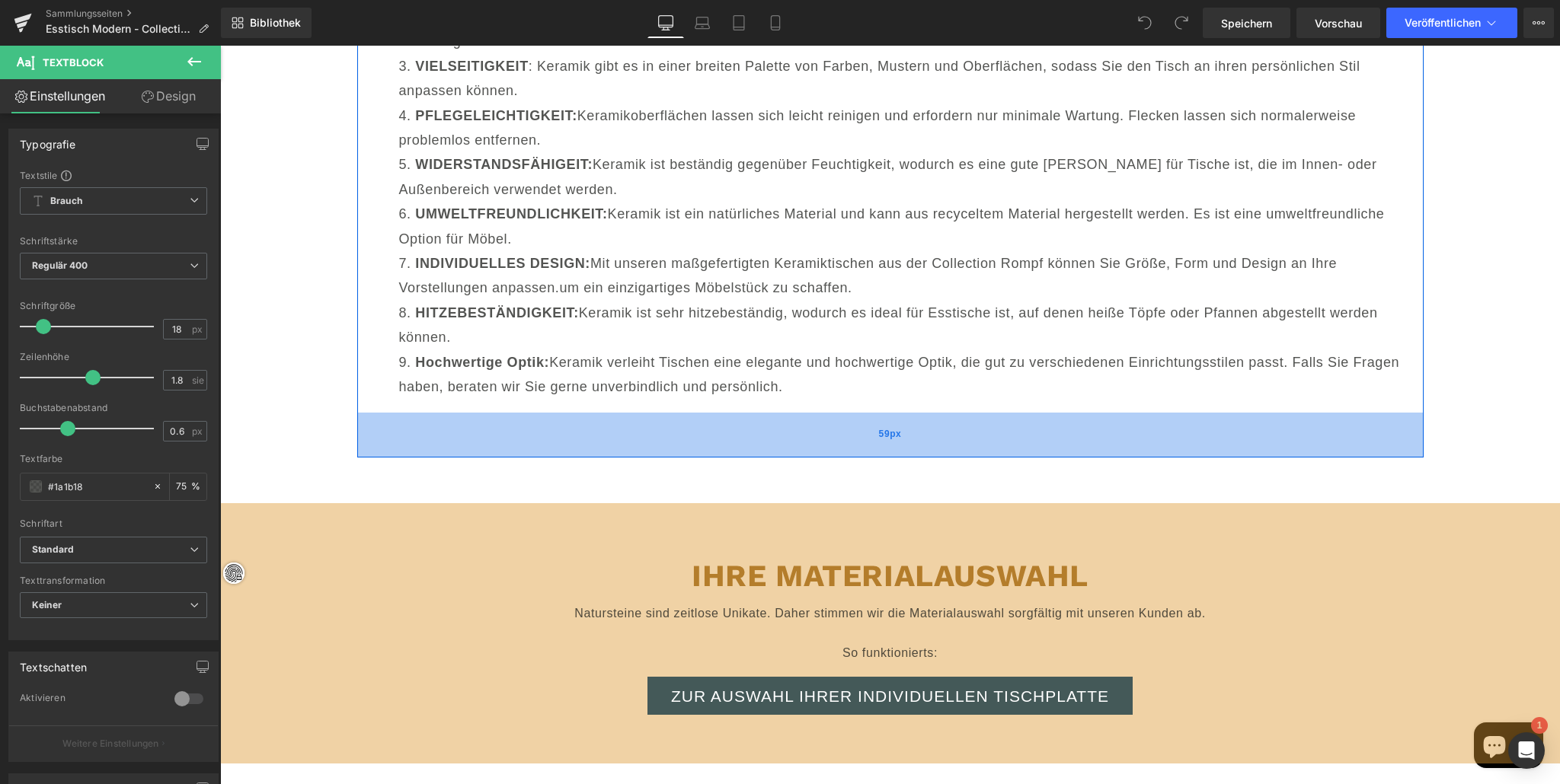
click at [638, 434] on div "59px" at bounding box center [890, 435] width 1066 height 45
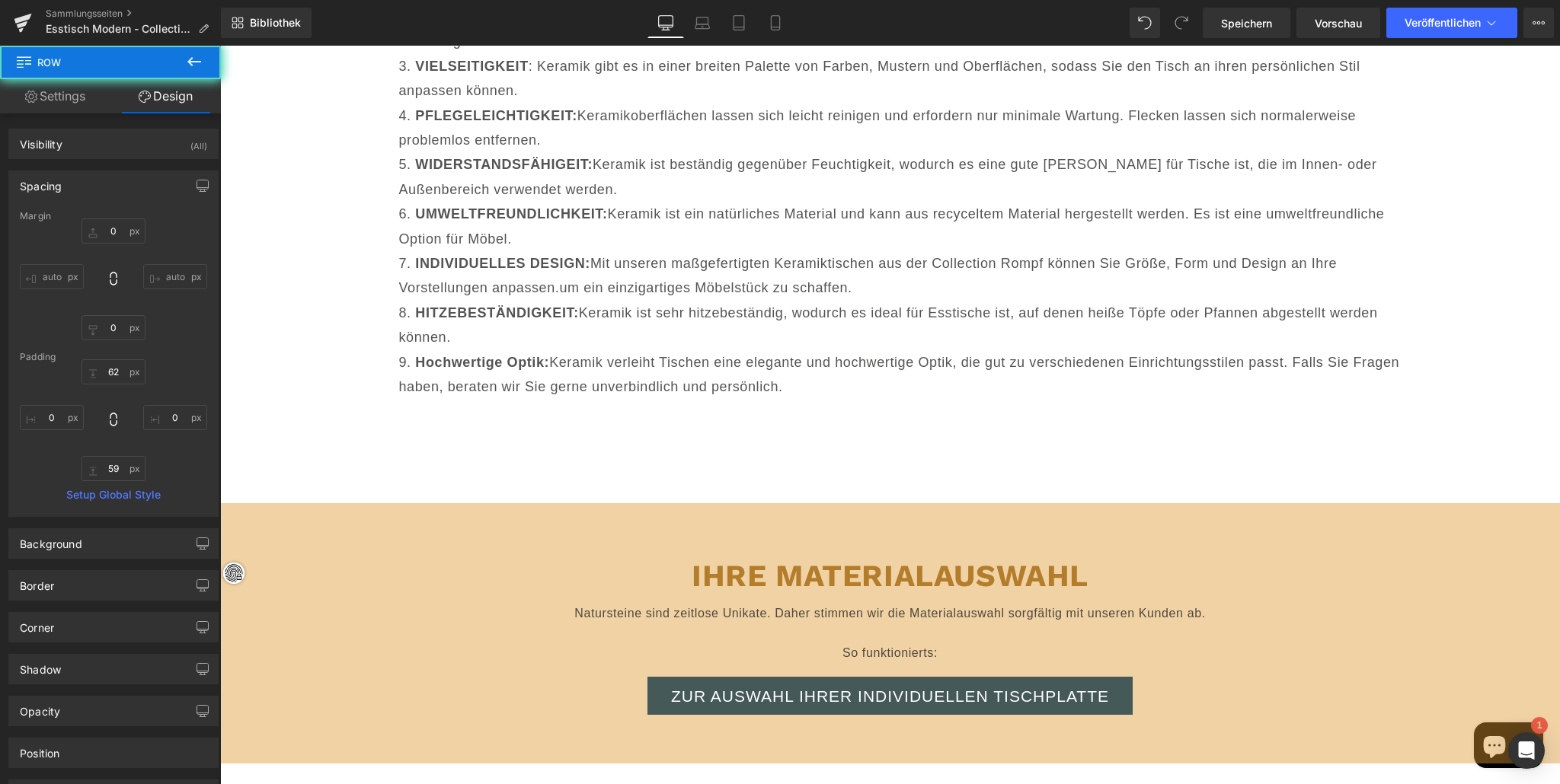
drag, startPoint x: 552, startPoint y: 465, endPoint x: 520, endPoint y: 467, distance: 32.1
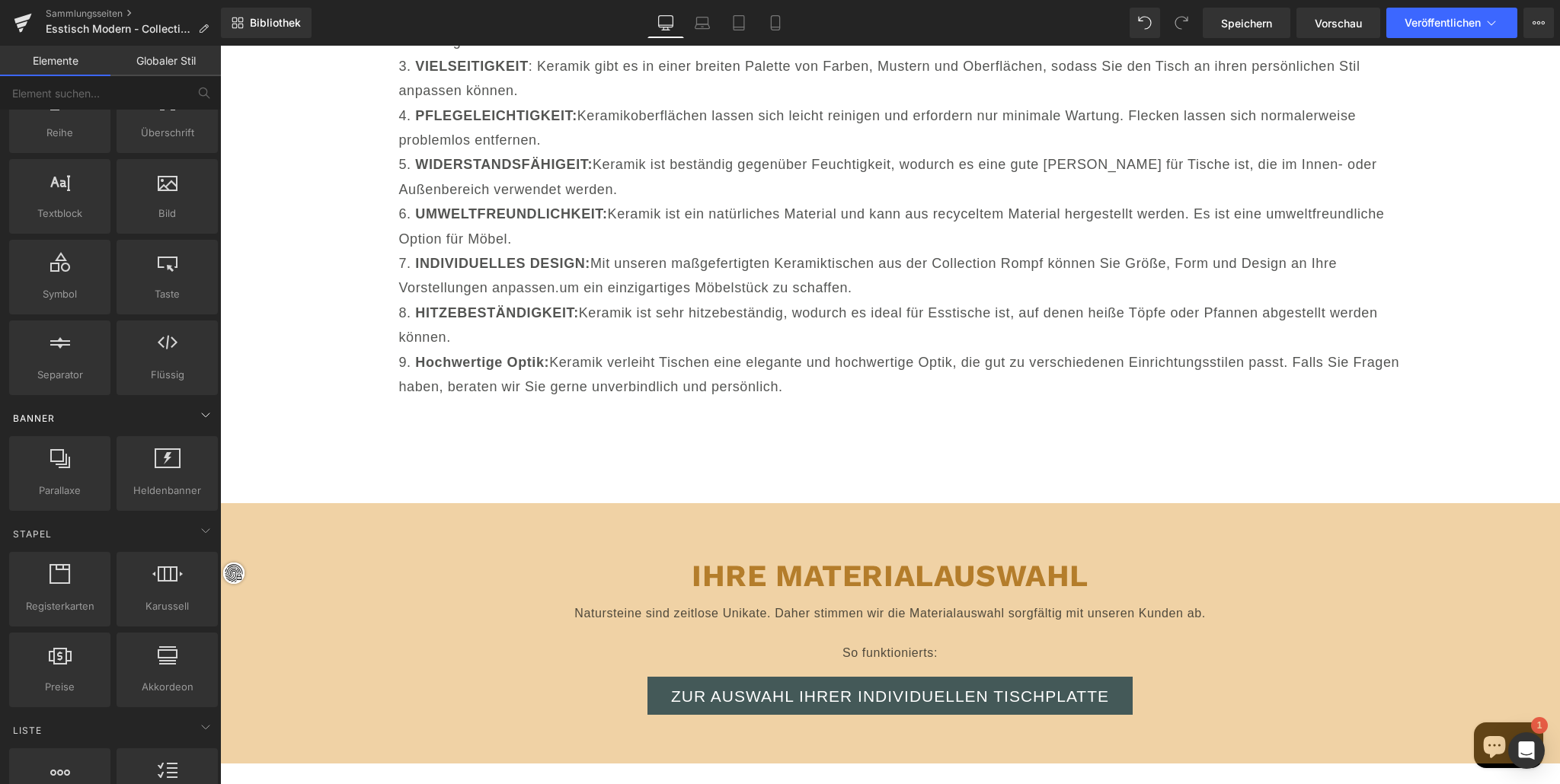
scroll to position [84, 0]
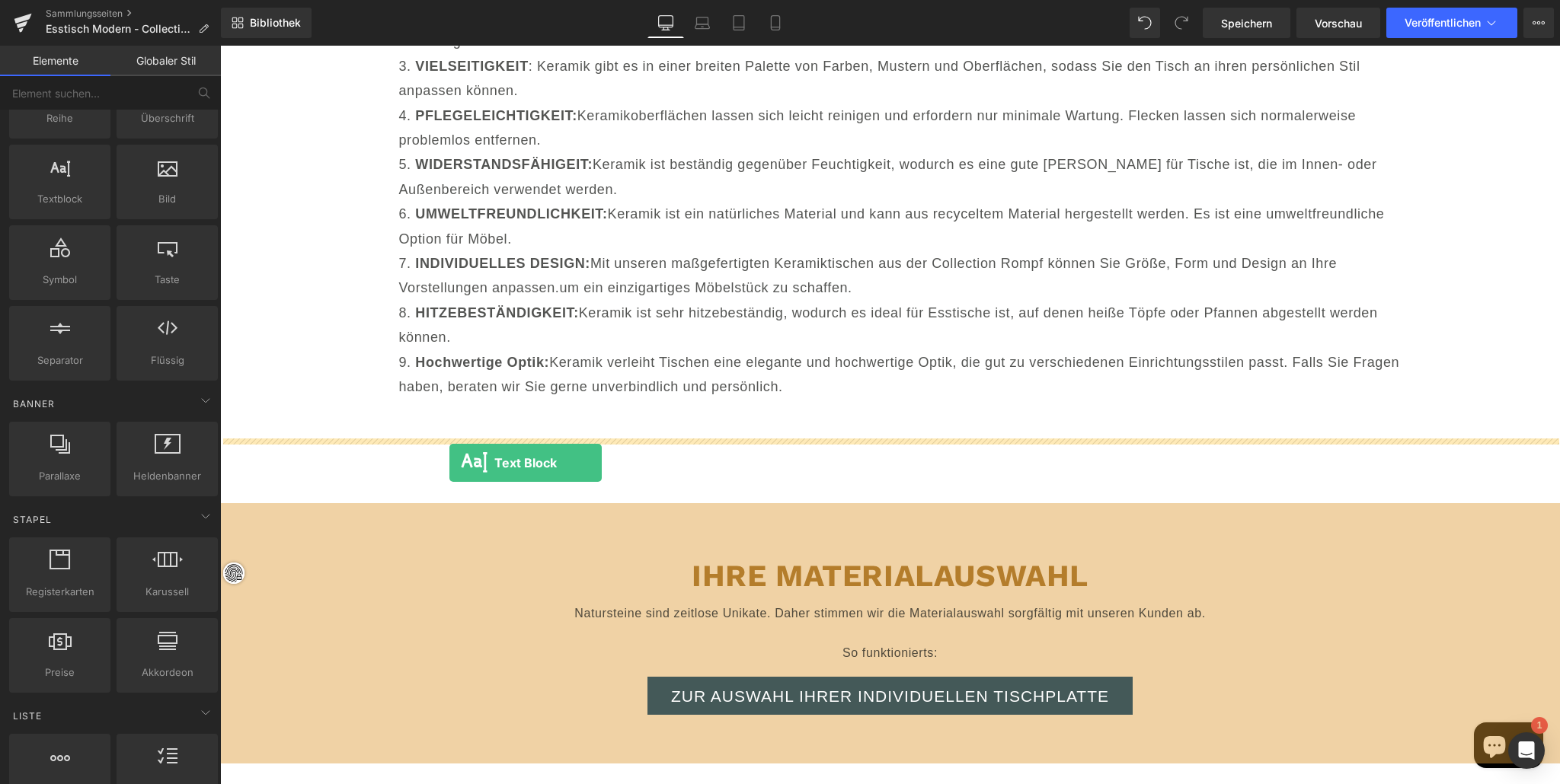
drag, startPoint x: 375, startPoint y: 273, endPoint x: 448, endPoint y: 463, distance: 203.5
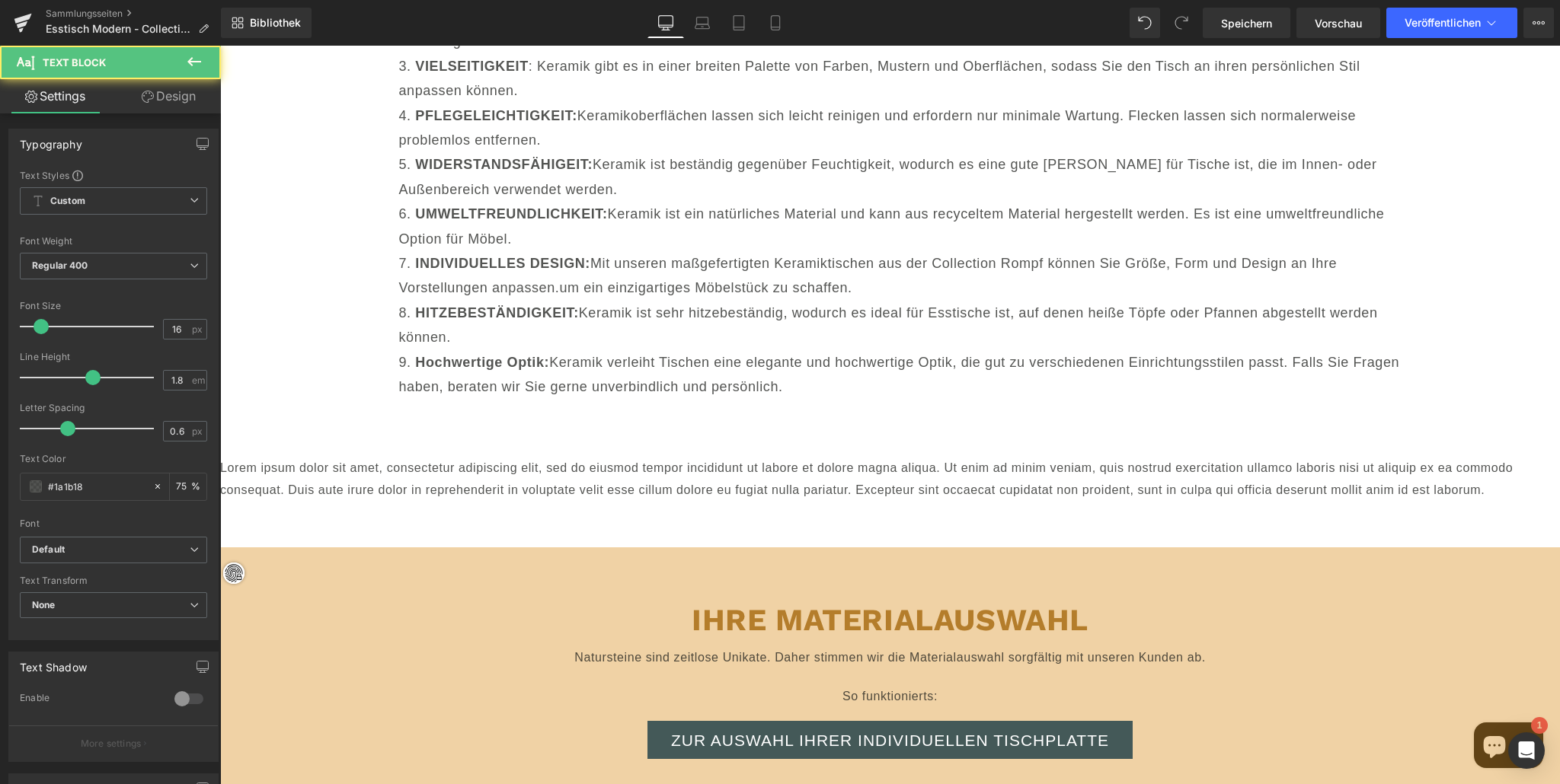
scroll to position [15996, 0]
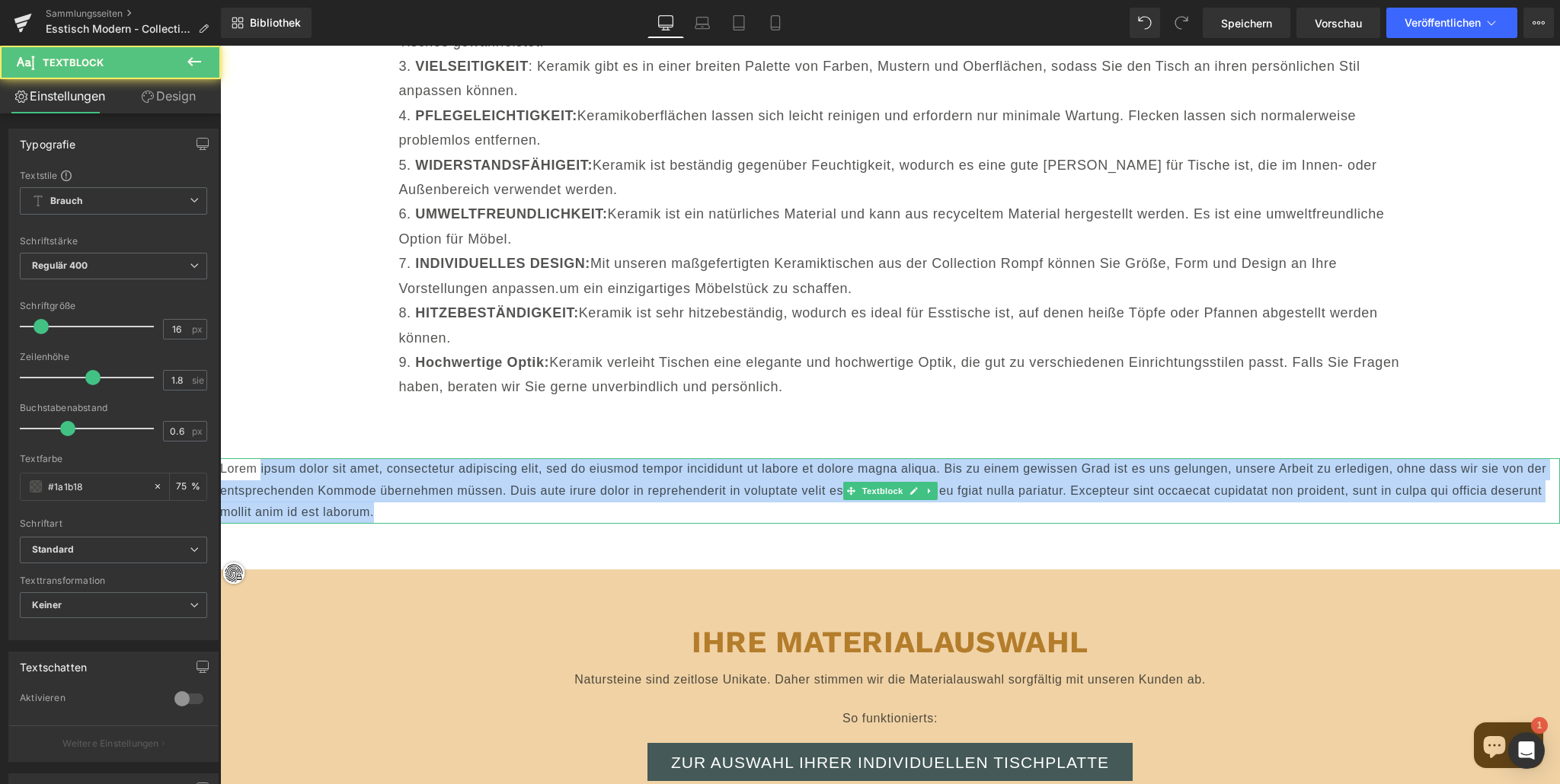
click at [564, 492] on p "Lorem ipsum dolor sit amet, consectetur adipiscing elit, sed do eiusmod tempor …" at bounding box center [890, 491] width 1340 height 66
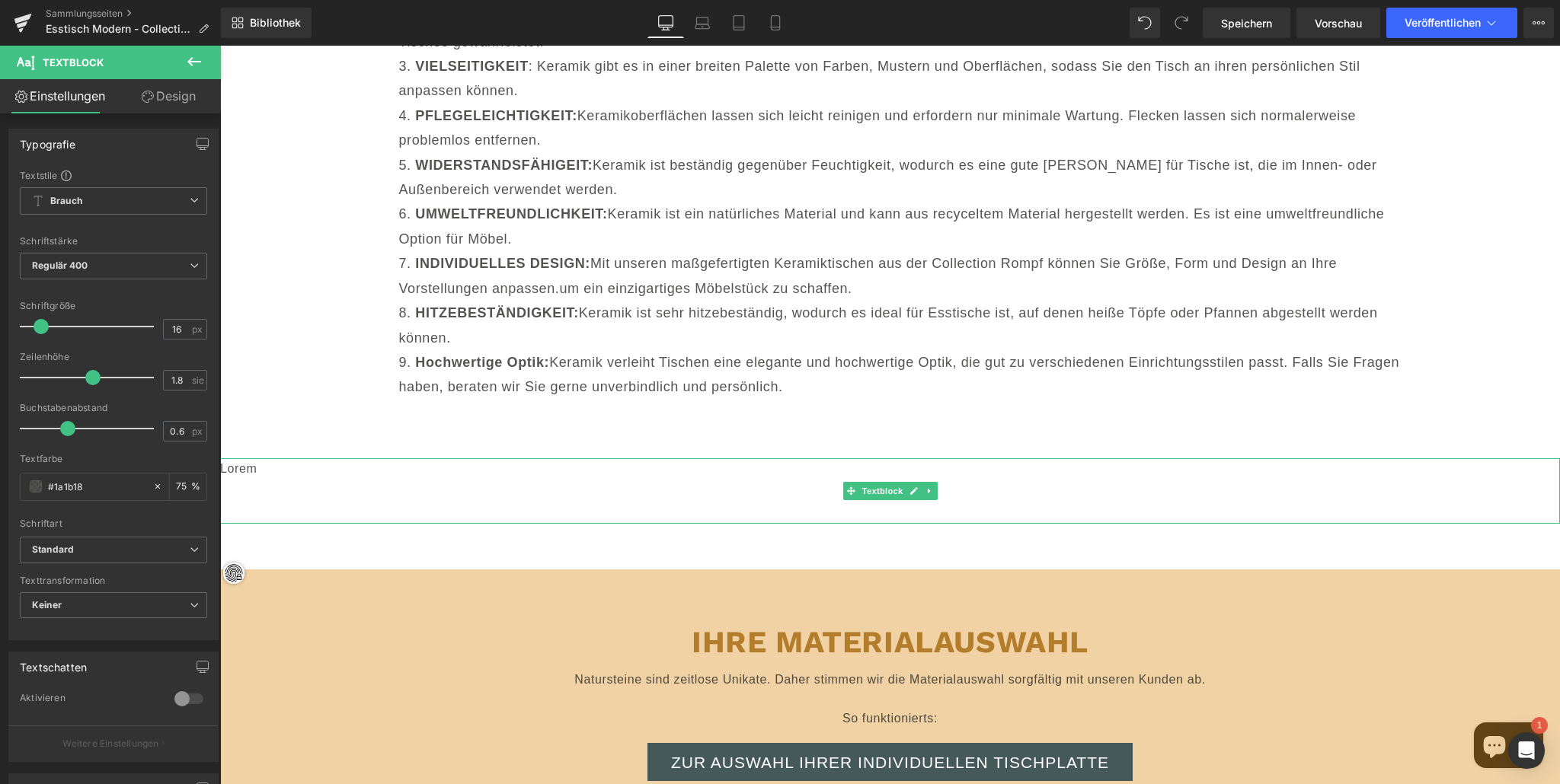
click at [274, 471] on p "Lorem" at bounding box center [890, 491] width 1340 height 66
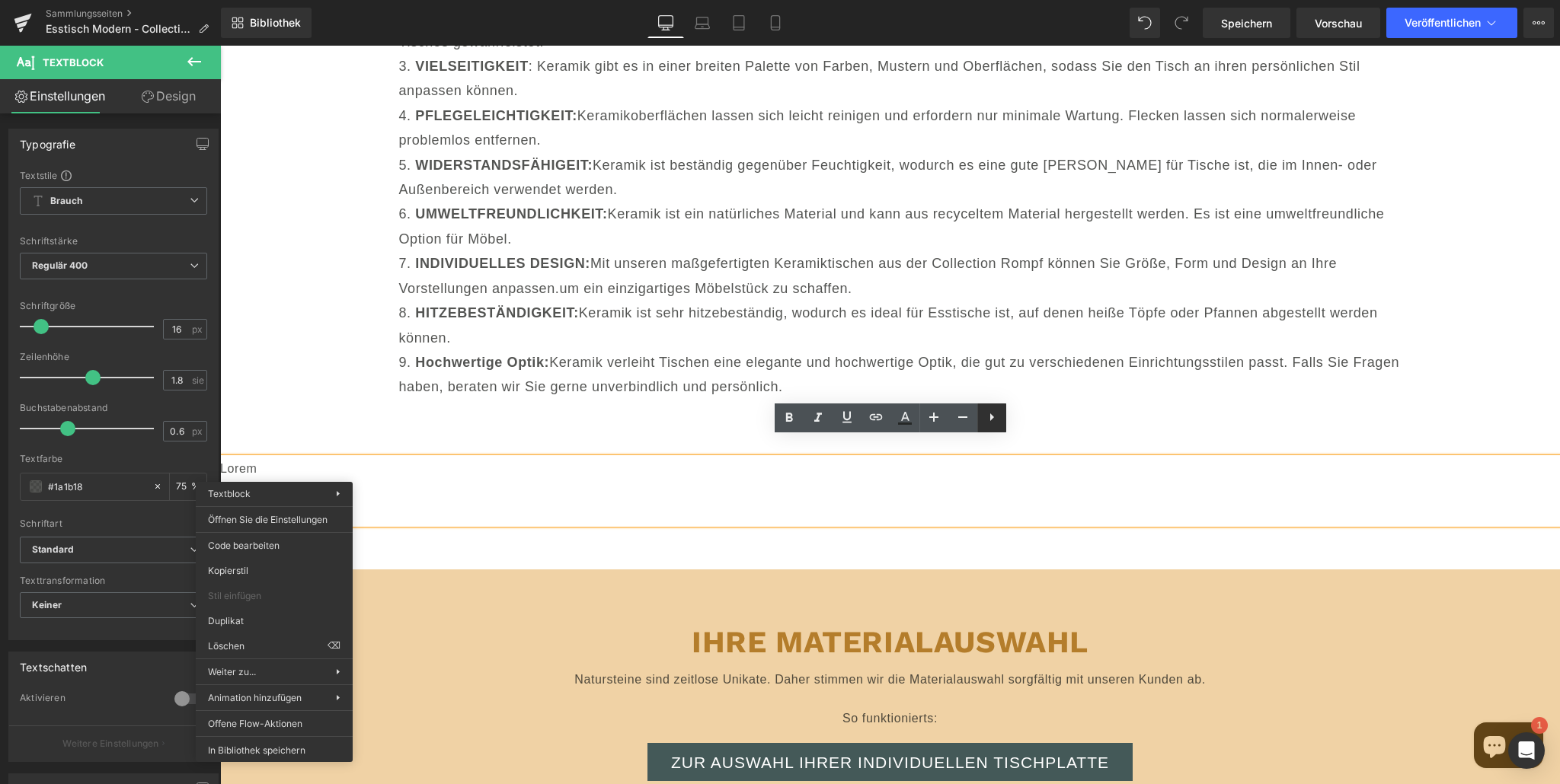
click at [988, 414] on icon at bounding box center [992, 418] width 19 height 19
click at [1021, 414] on icon at bounding box center [1021, 418] width 19 height 19
click at [775, 458] on p "Lorem" at bounding box center [890, 491] width 1340 height 66
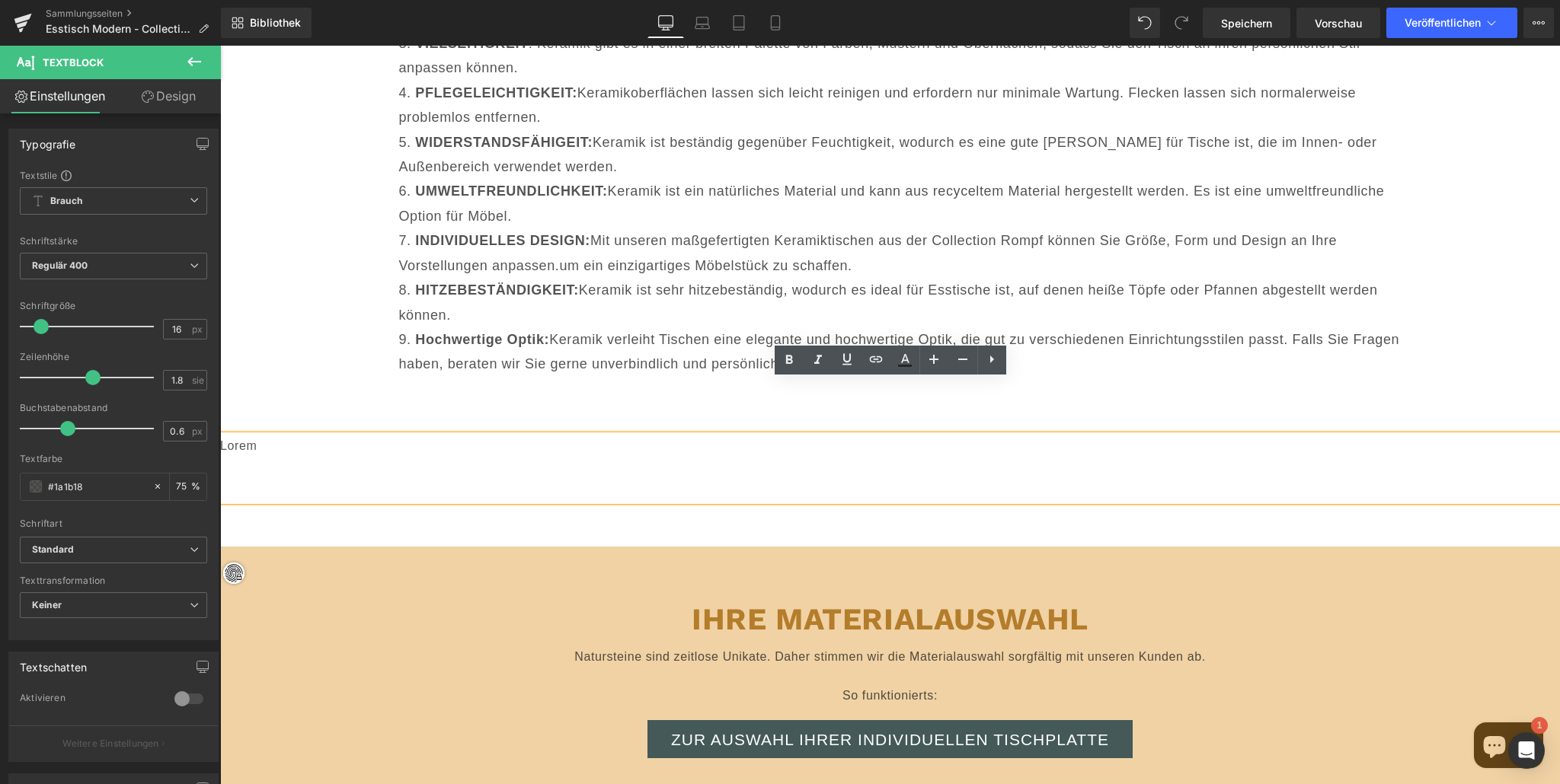
scroll to position [16055, 0]
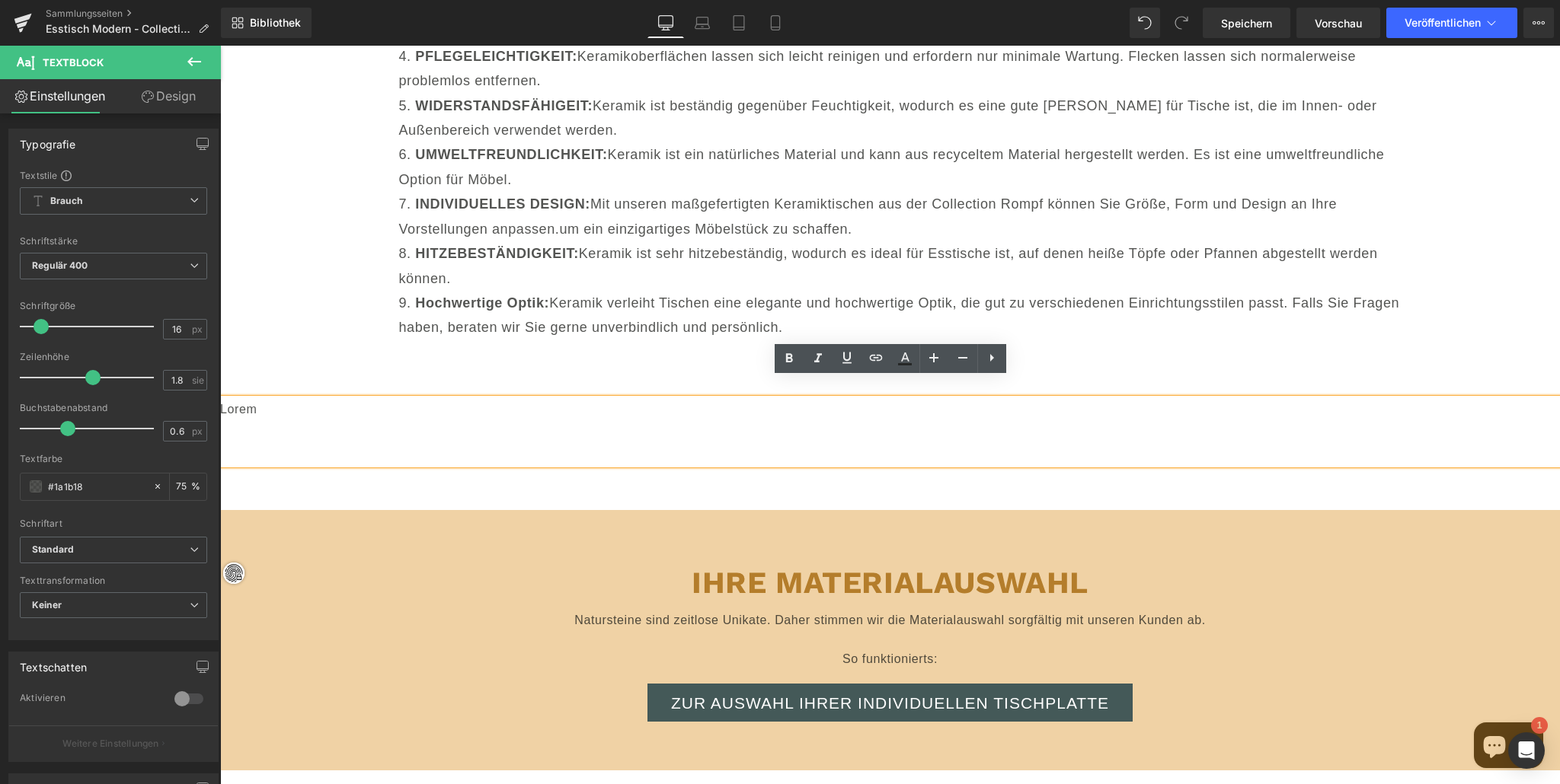
click at [734, 444] on p "Lorem" at bounding box center [890, 432] width 1340 height 66
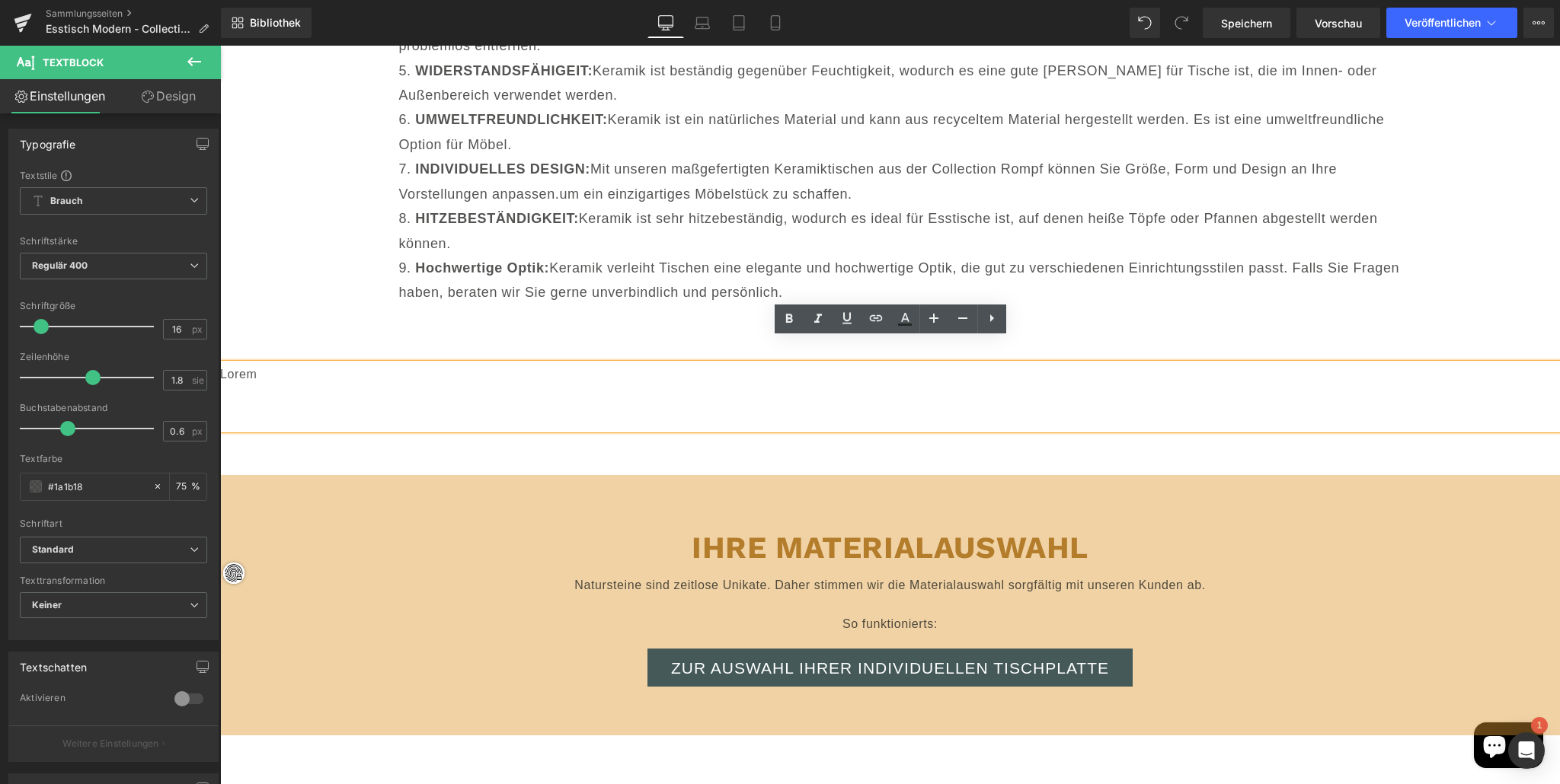
scroll to position [16094, 0]
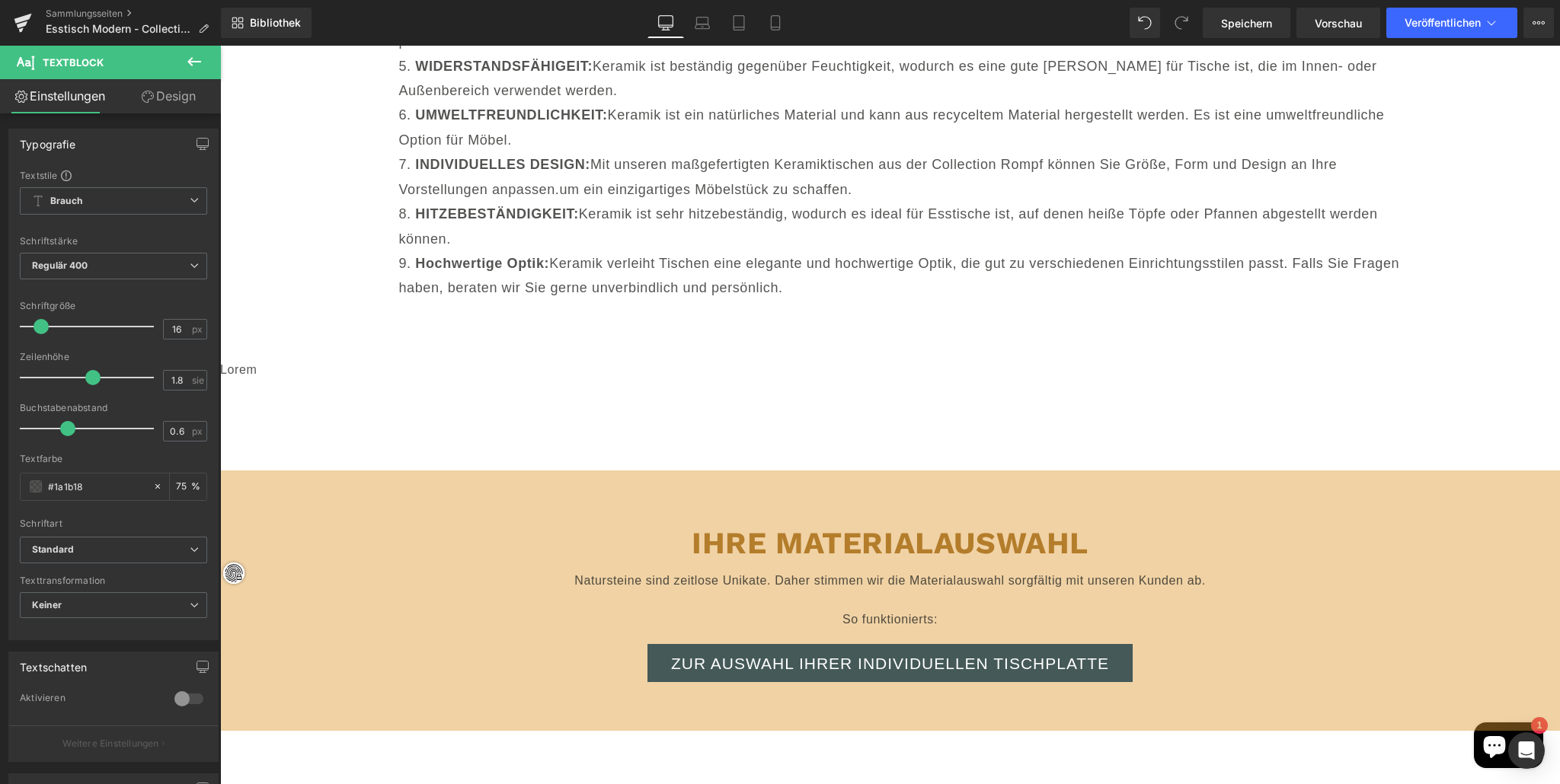
click at [176, 91] on font "Design" at bounding box center [176, 96] width 40 height 15
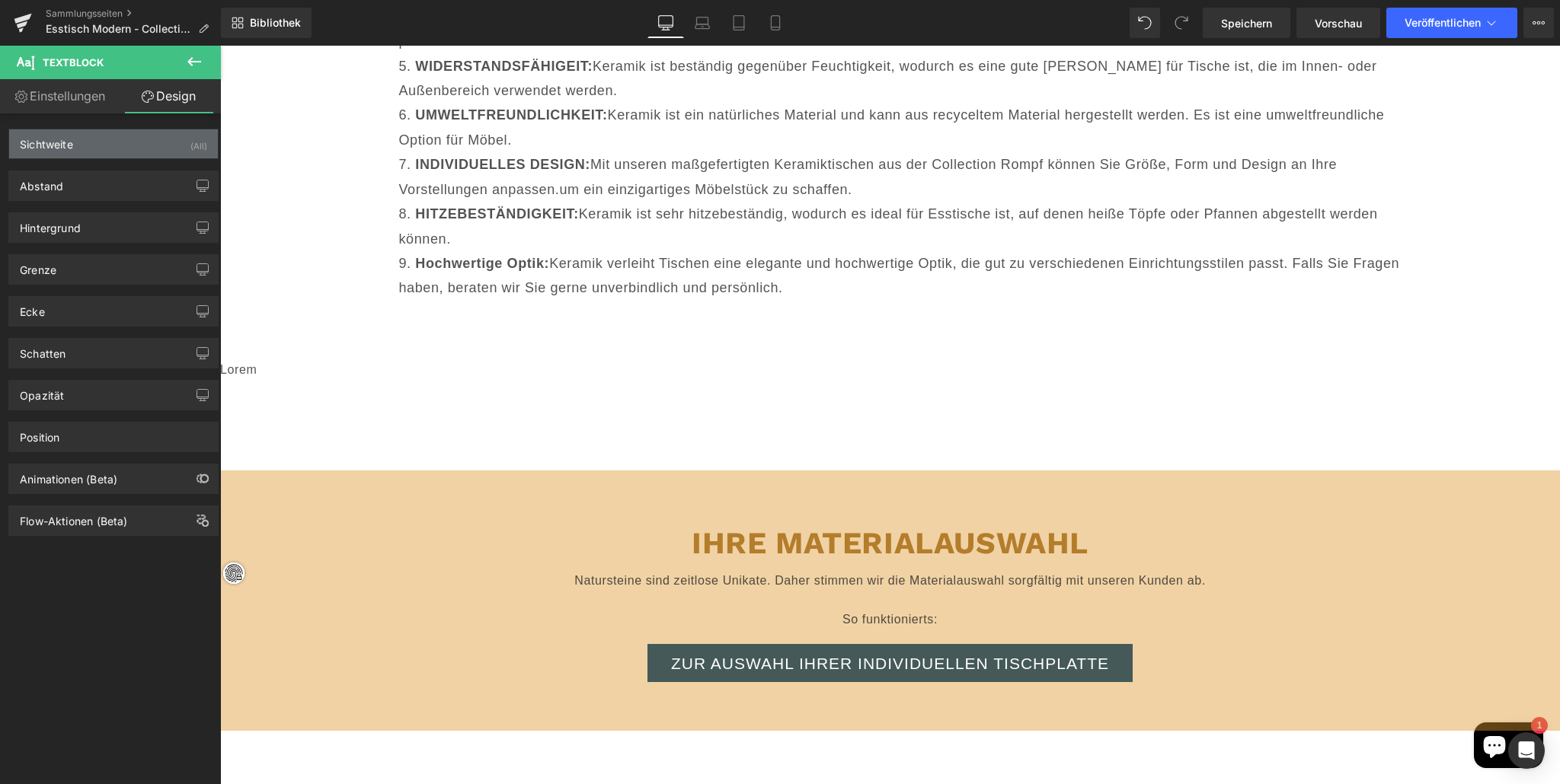
click at [167, 138] on div "Sichtweite (All)" at bounding box center [113, 143] width 209 height 29
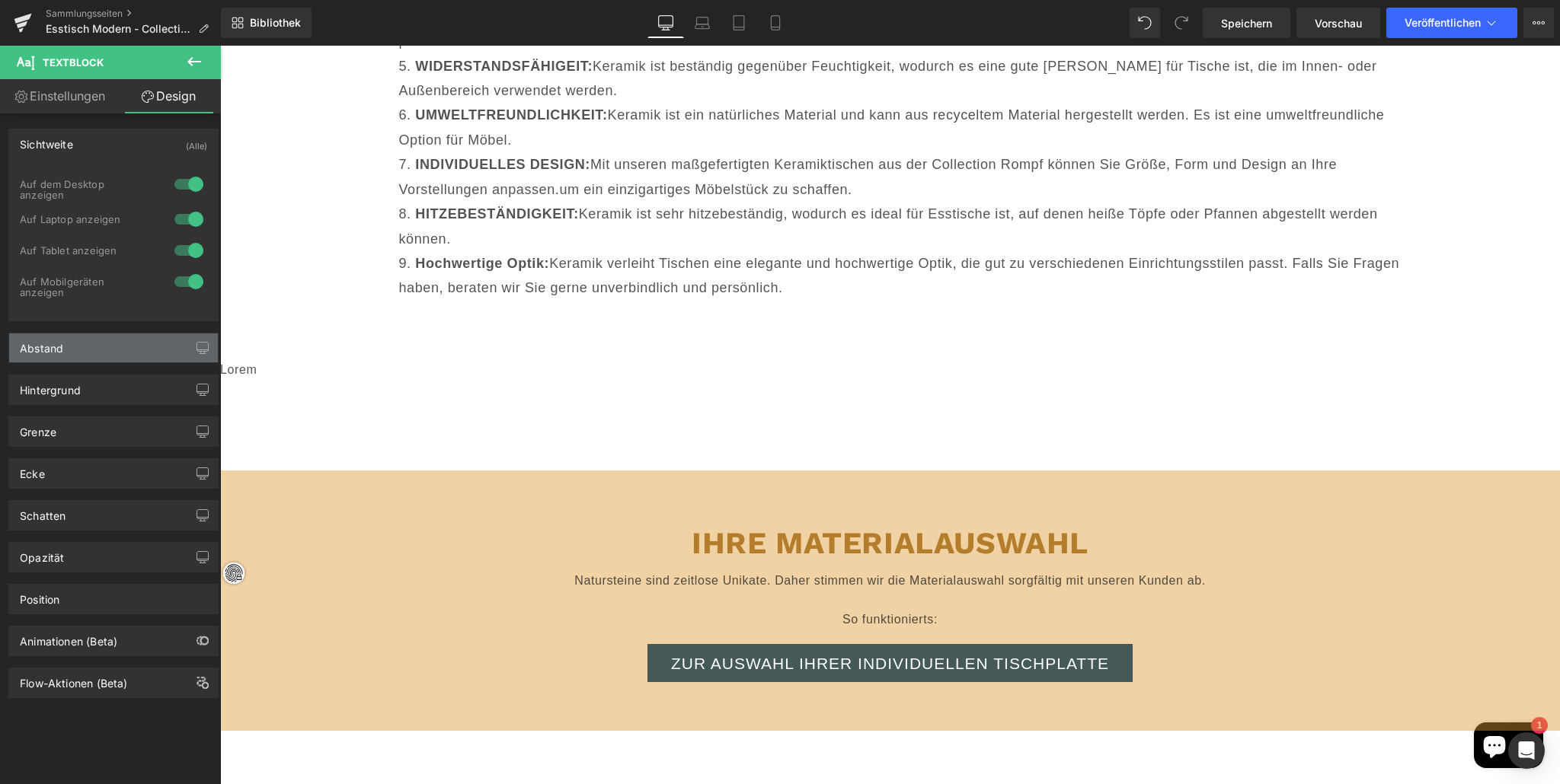
click at [154, 344] on div "Abstand" at bounding box center [113, 348] width 209 height 29
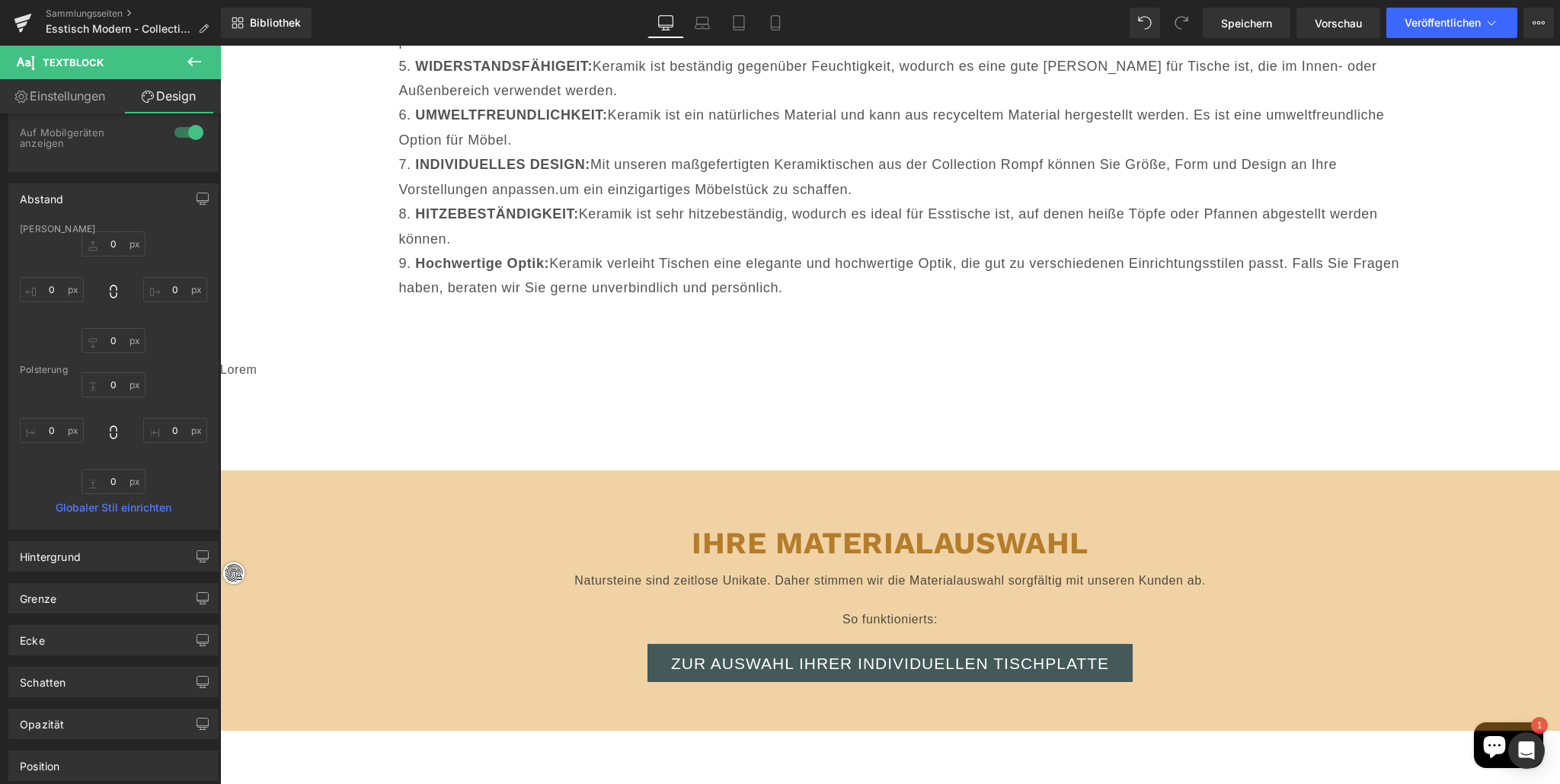
scroll to position [273, 0]
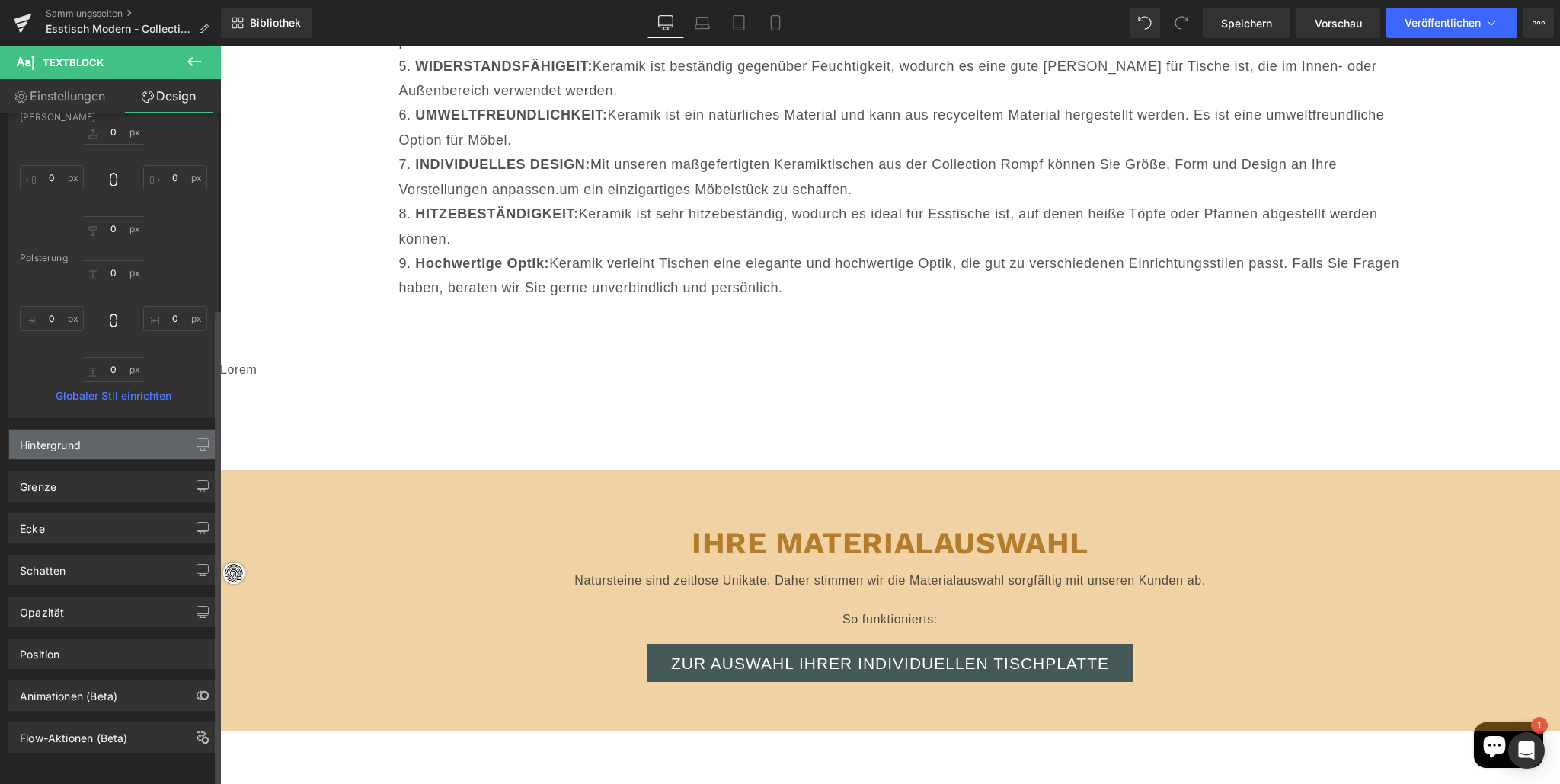
click at [135, 430] on div "Hintergrund" at bounding box center [113, 445] width 209 height 29
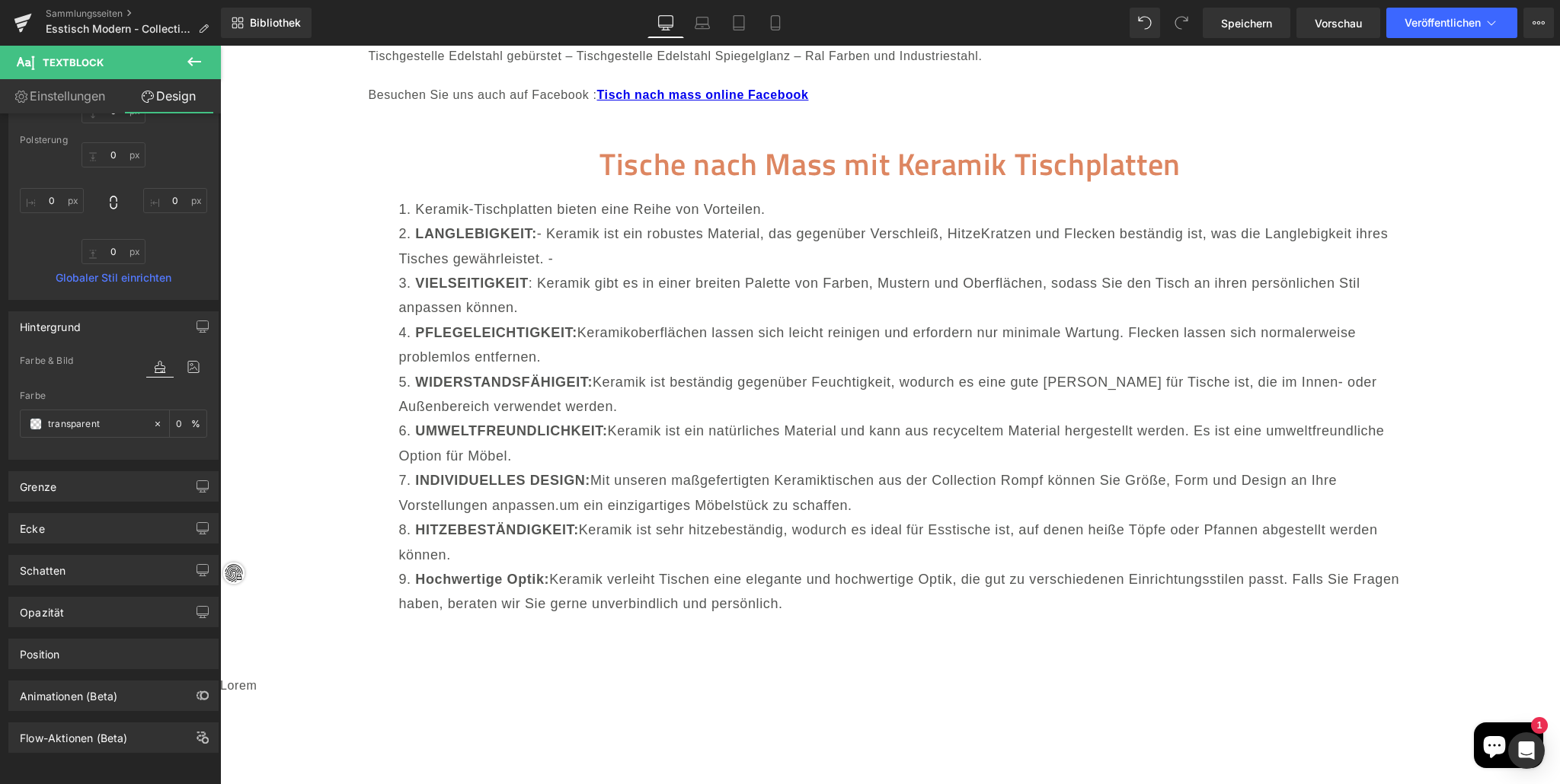
scroll to position [15773, 0]
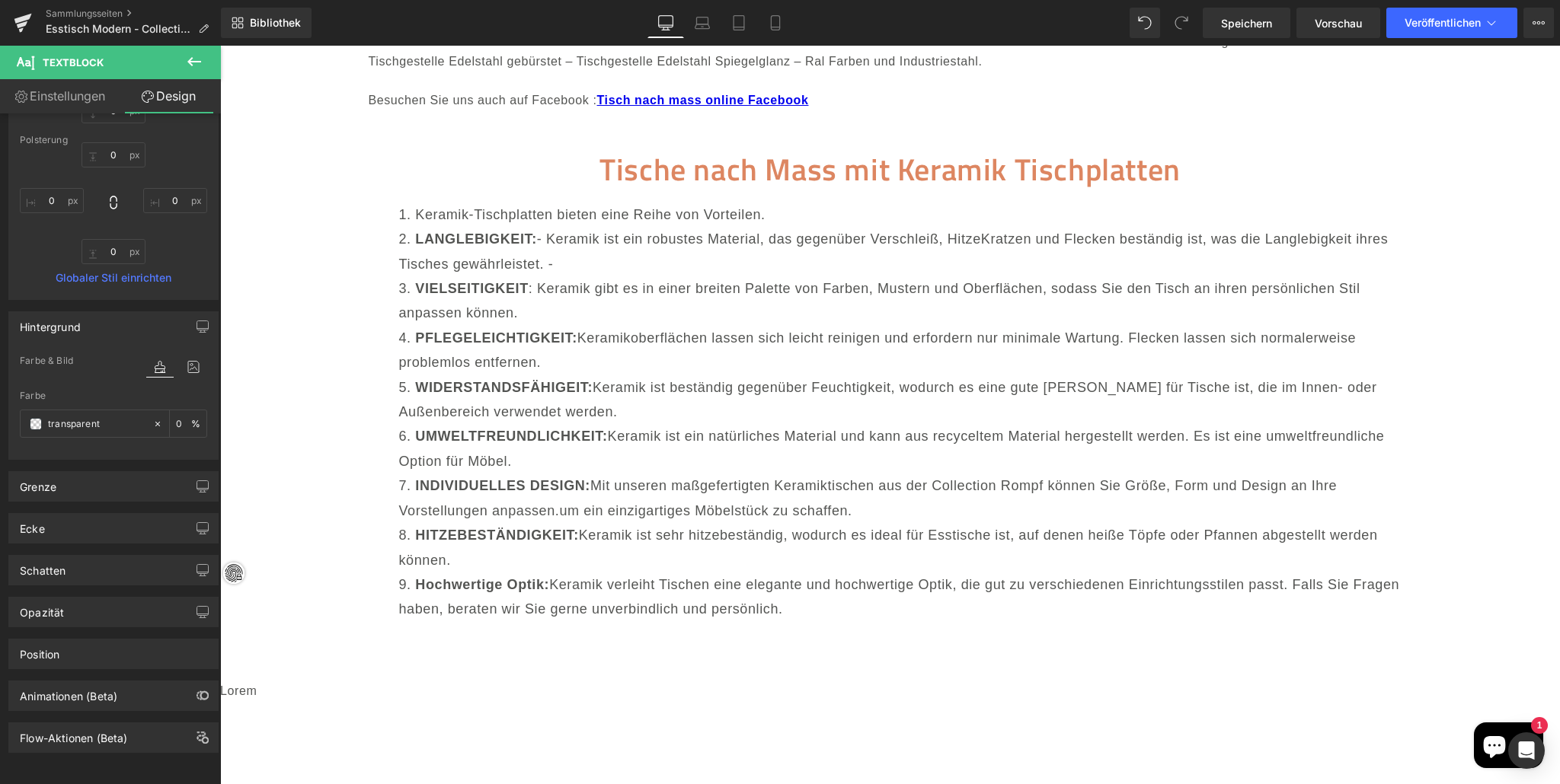
click at [366, 681] on p "Lorem" at bounding box center [890, 714] width 1340 height 66
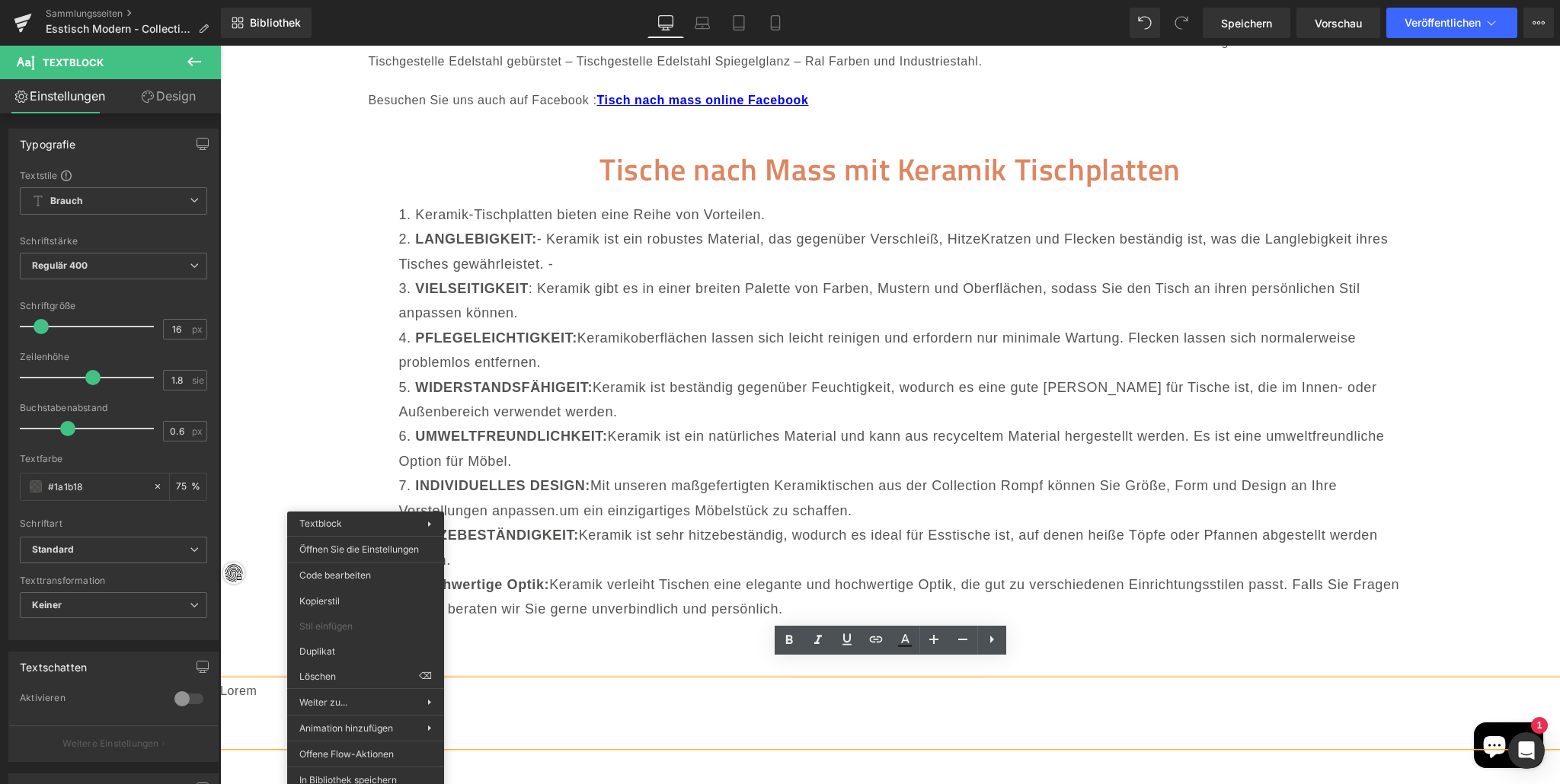
drag, startPoint x: 715, startPoint y: 565, endPoint x: 496, endPoint y: 519, distance: 223.8
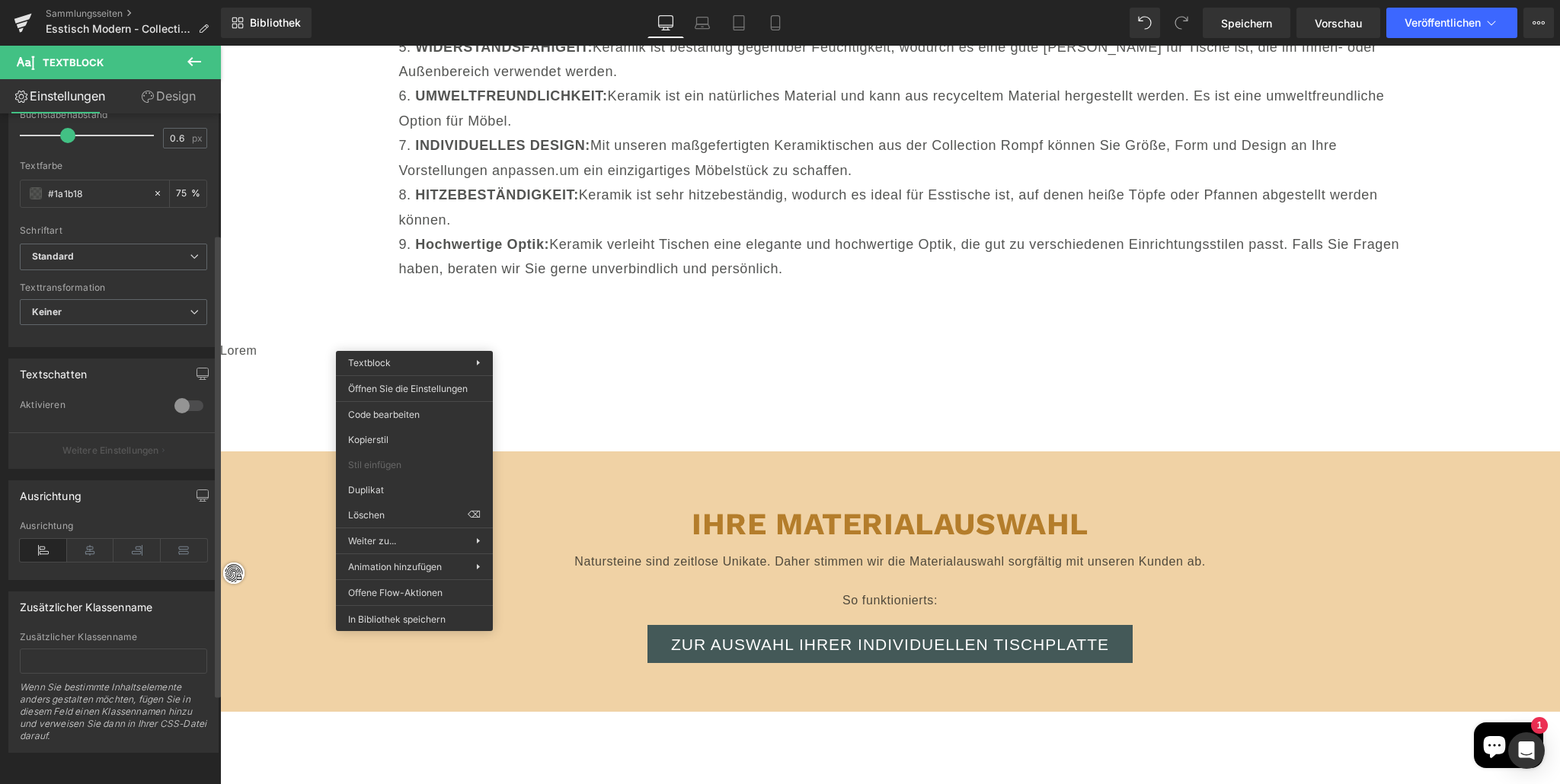
scroll to position [0, 0]
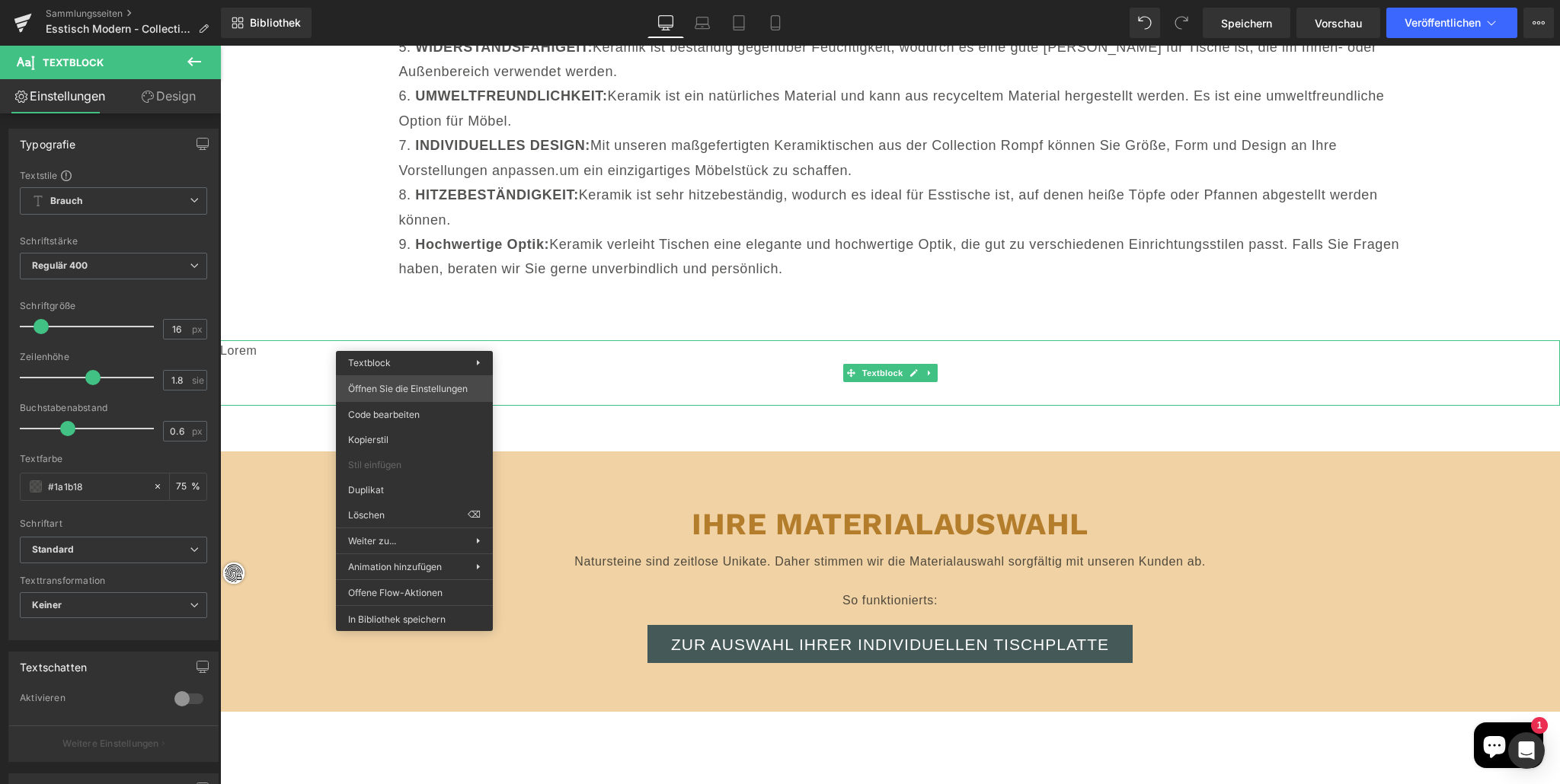
drag, startPoint x: 658, startPoint y: 429, endPoint x: 439, endPoint y: 382, distance: 224.0
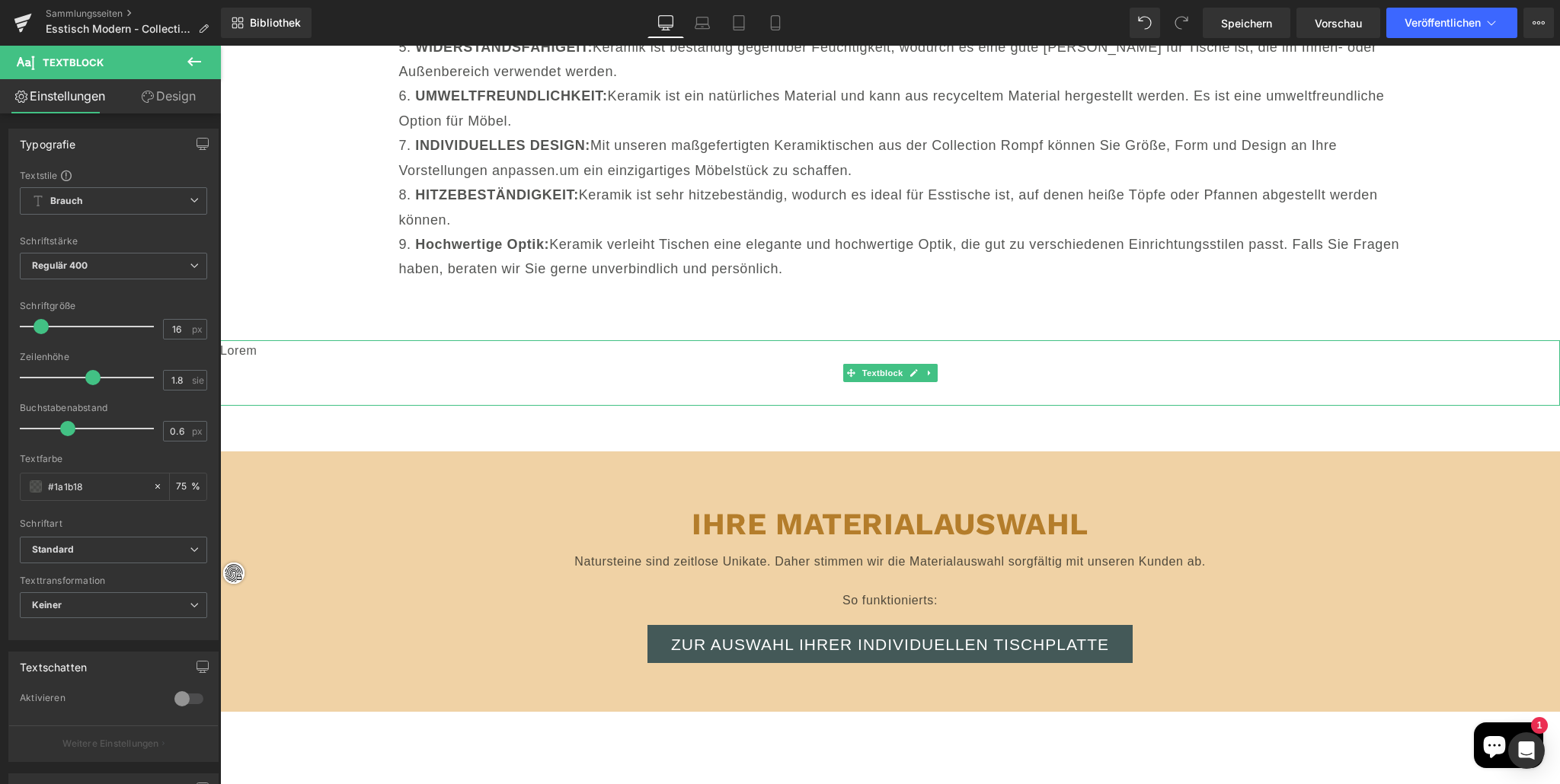
click at [489, 362] on p "Lorem" at bounding box center [890, 373] width 1340 height 66
drag, startPoint x: 707, startPoint y: 366, endPoint x: 680, endPoint y: 394, distance: 38.9
click at [706, 366] on p "Lorem" at bounding box center [890, 373] width 1340 height 66
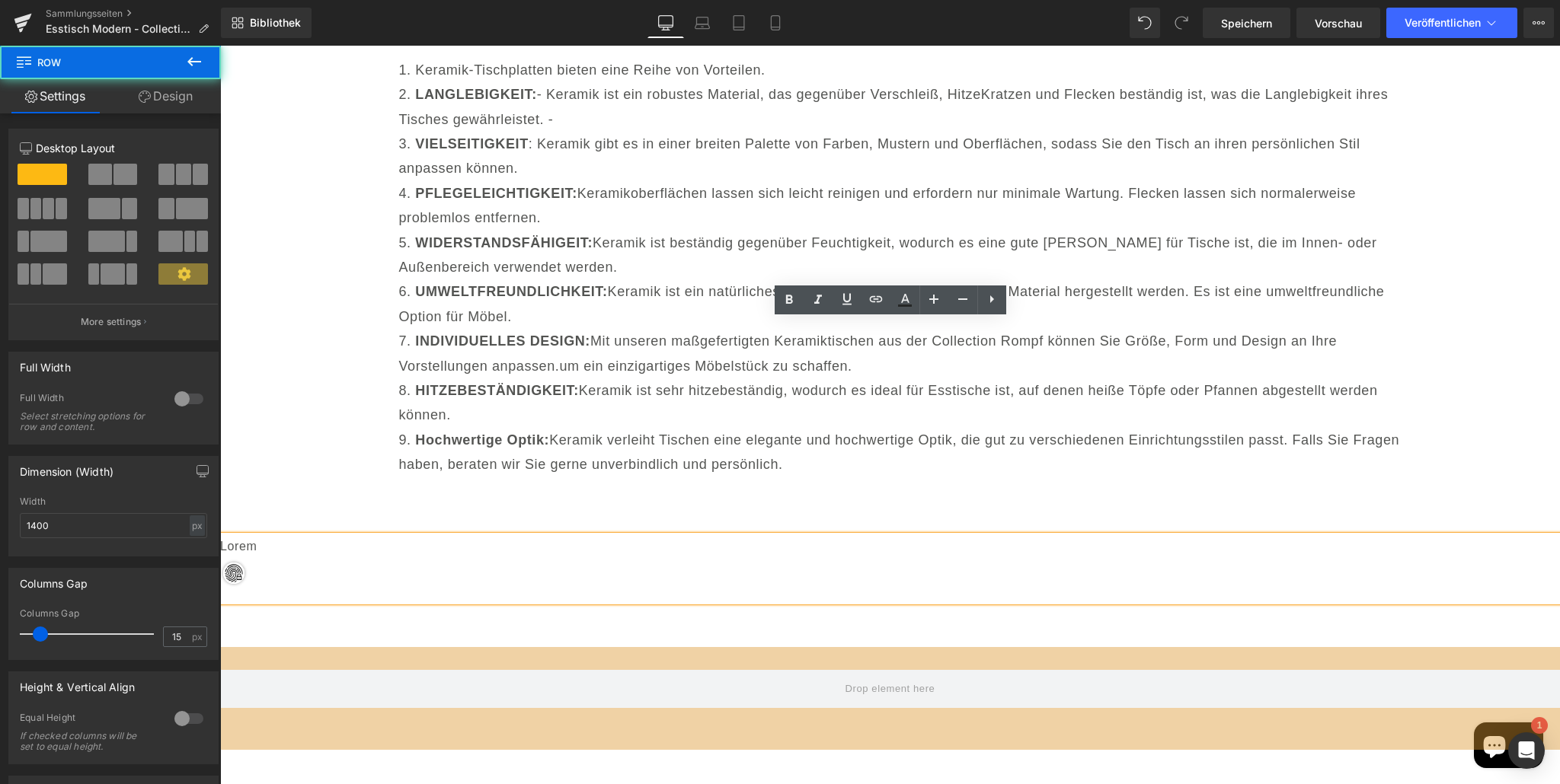
scroll to position [16310, 0]
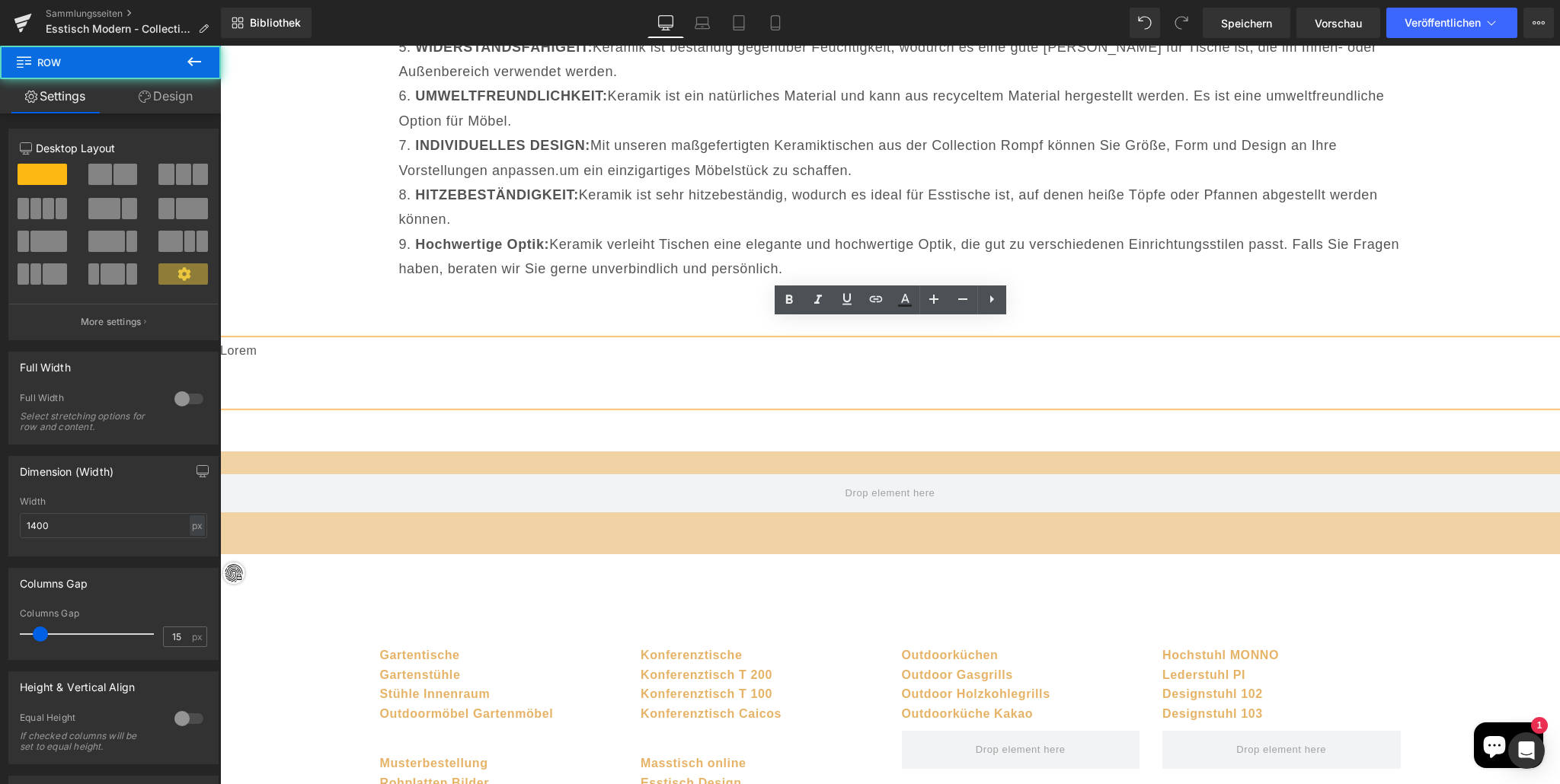
click at [344, 360] on p "Lorem" at bounding box center [890, 373] width 1340 height 66
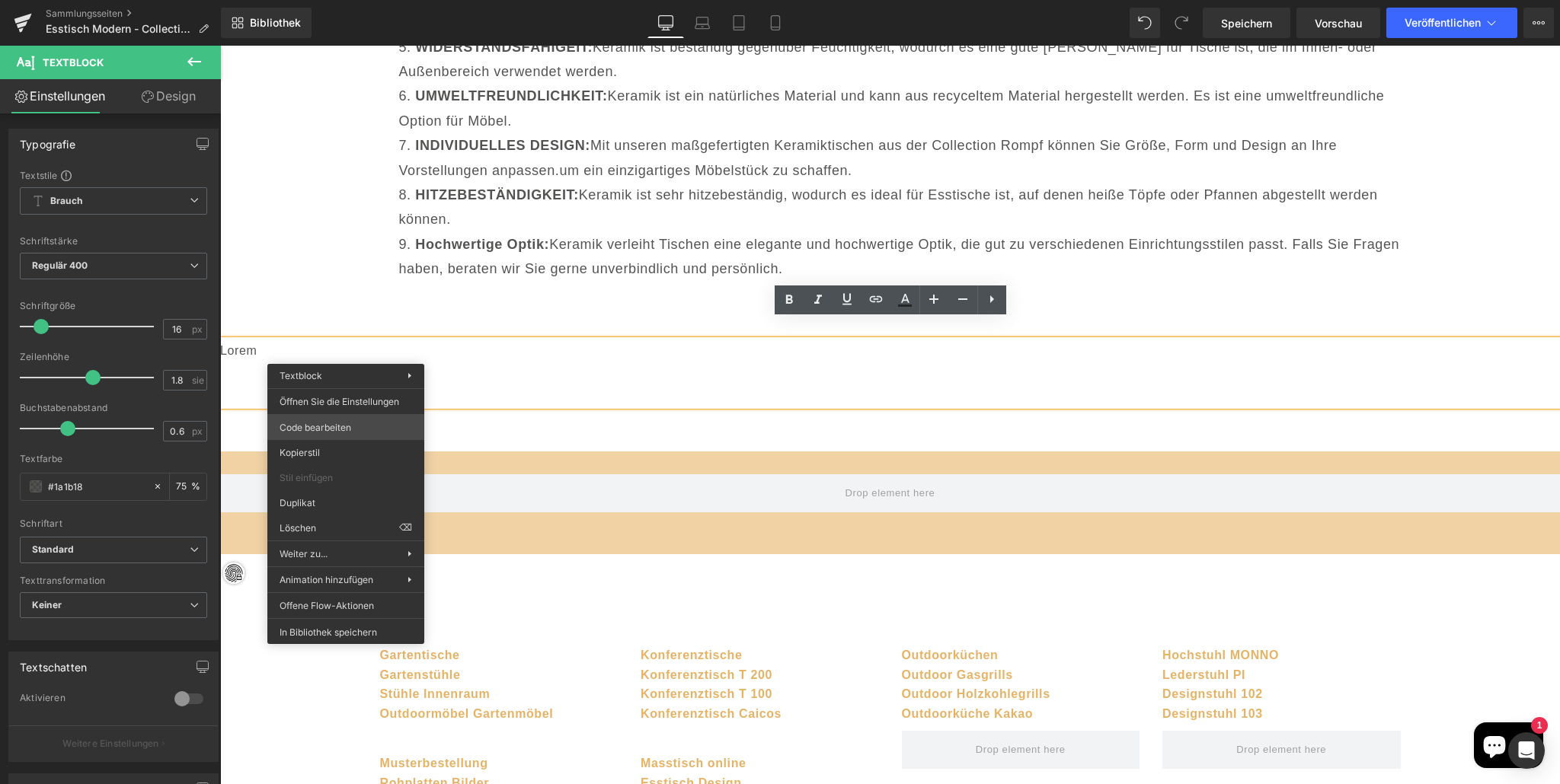
click at [334, 424] on body "Row Sie sehen eine Vorschau, wie die wird Ihre Seite neu gestalten. Sie können …" at bounding box center [780, 392] width 1560 height 784
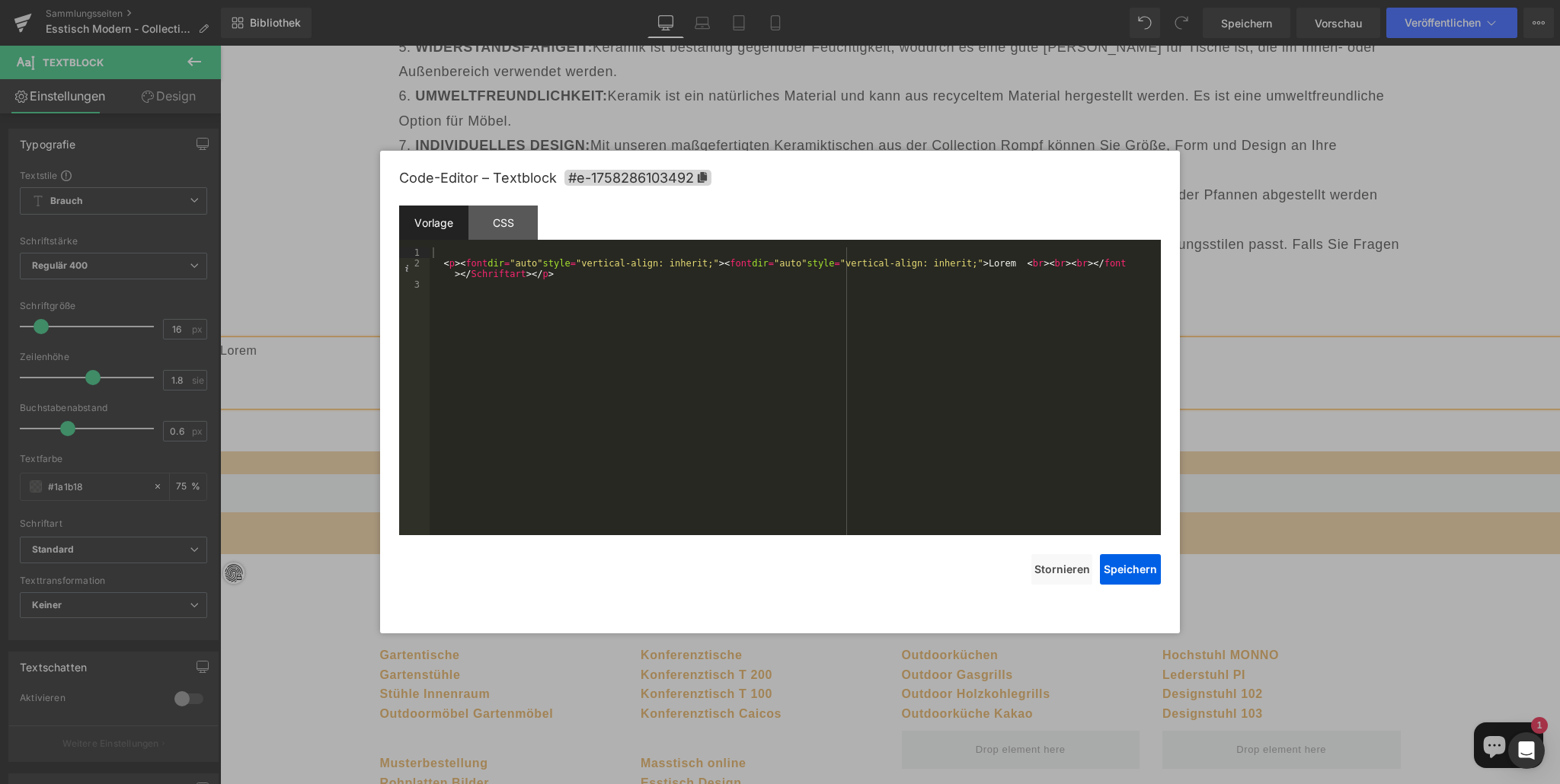
click at [442, 330] on div "< p > < font dir = "auto" style = "vertical-align: inherit;" > < font dir = "au…" at bounding box center [795, 402] width 731 height 309
click at [439, 313] on div "< p > < font dir = "auto" style = "vertical-align: inherit;" > < font dir = "au…" at bounding box center [795, 402] width 731 height 309
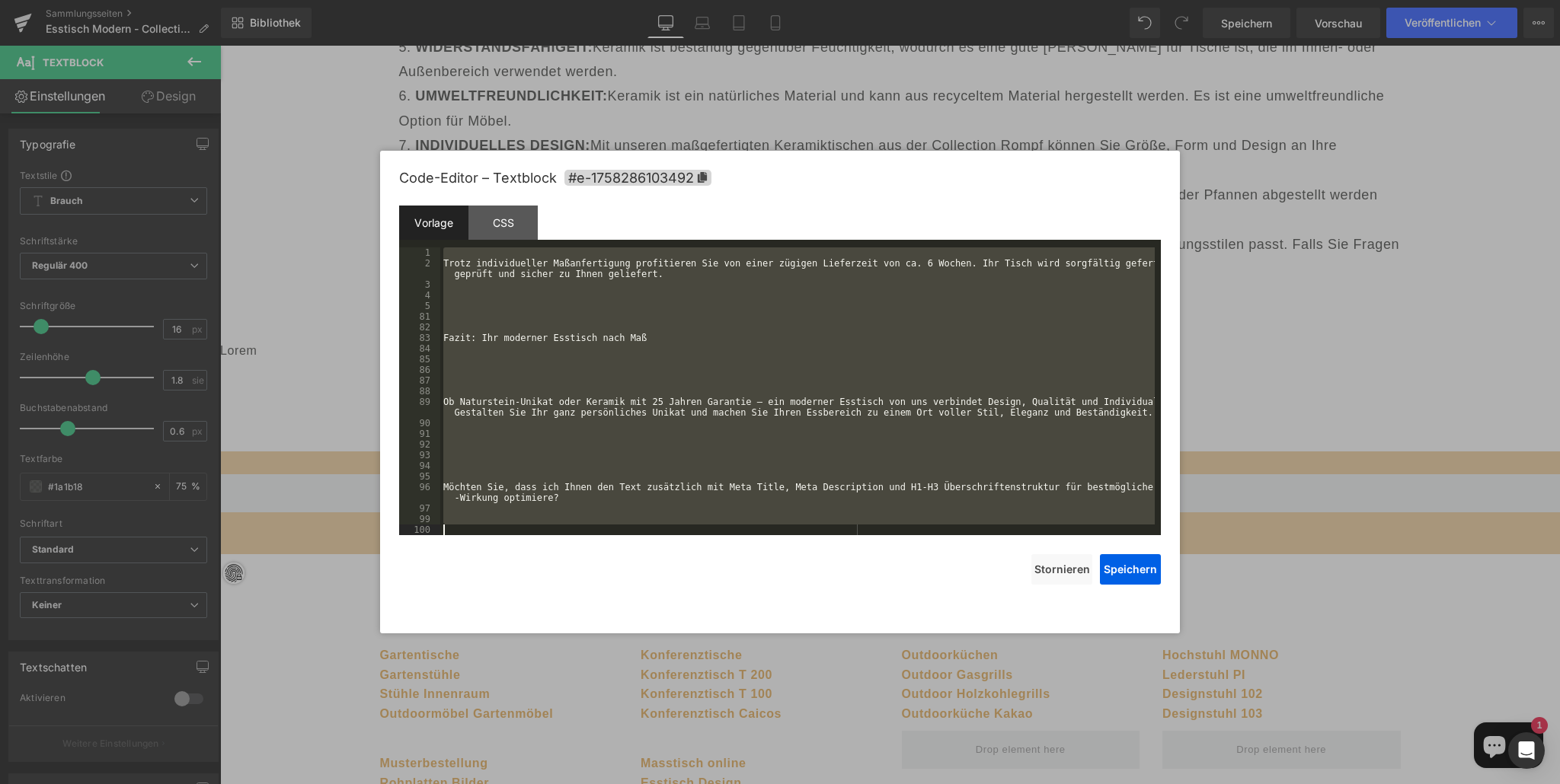
scroll to position [938, 0]
drag, startPoint x: 444, startPoint y: 308, endPoint x: 616, endPoint y: 619, distance: 355.4
click at [615, 620] on div "Code-Editor – Textblock #e-1758286103492 Vorlage CSS 1 2 3 4 5 81 82 83 84 85 8…" at bounding box center [780, 392] width 761 height 483
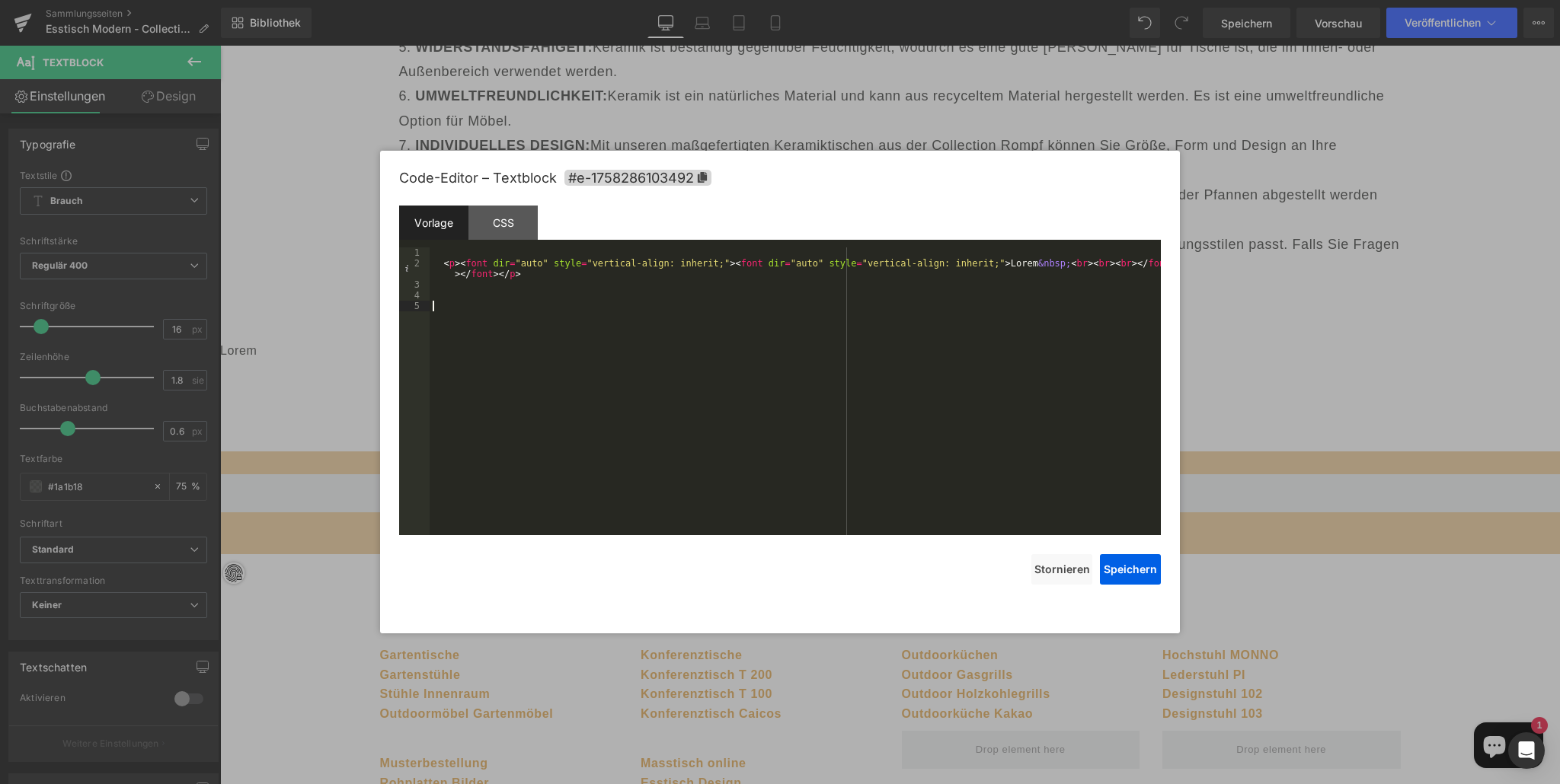
click at [442, 311] on div "< p > < font dir = "auto" style = "vertical-align: inherit;" > < font dir = "au…" at bounding box center [795, 402] width 731 height 309
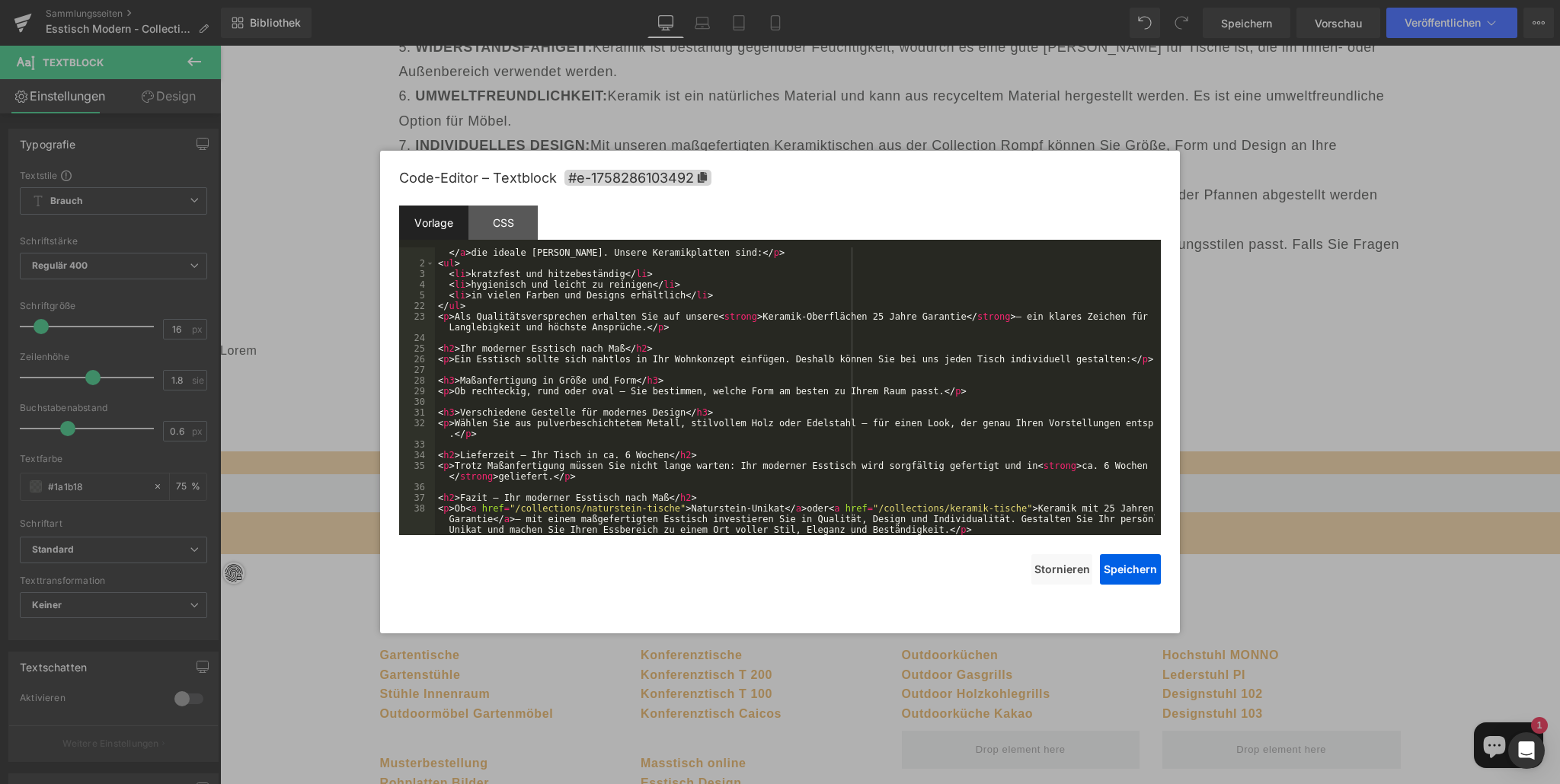
scroll to position [224, 0]
click at [1134, 567] on font "Speichern" at bounding box center [1129, 569] width 53 height 13
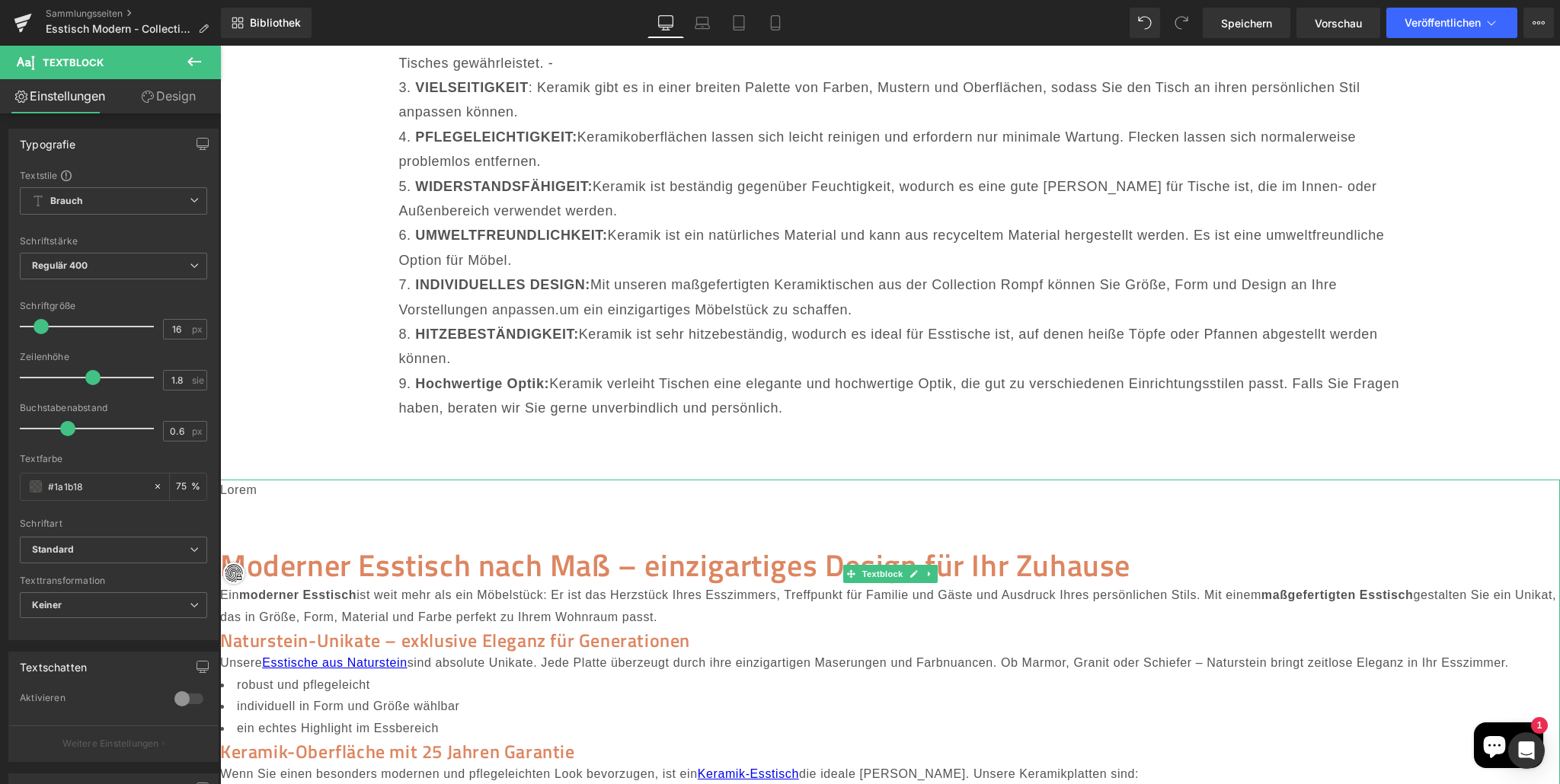
scroll to position [16167, 0]
click at [855, 592] on font "ist weit mehr als ein Möbelstück: Er ist das Herzstück Ihres Esszimmers, Treffp…" at bounding box center [809, 597] width 905 height 13
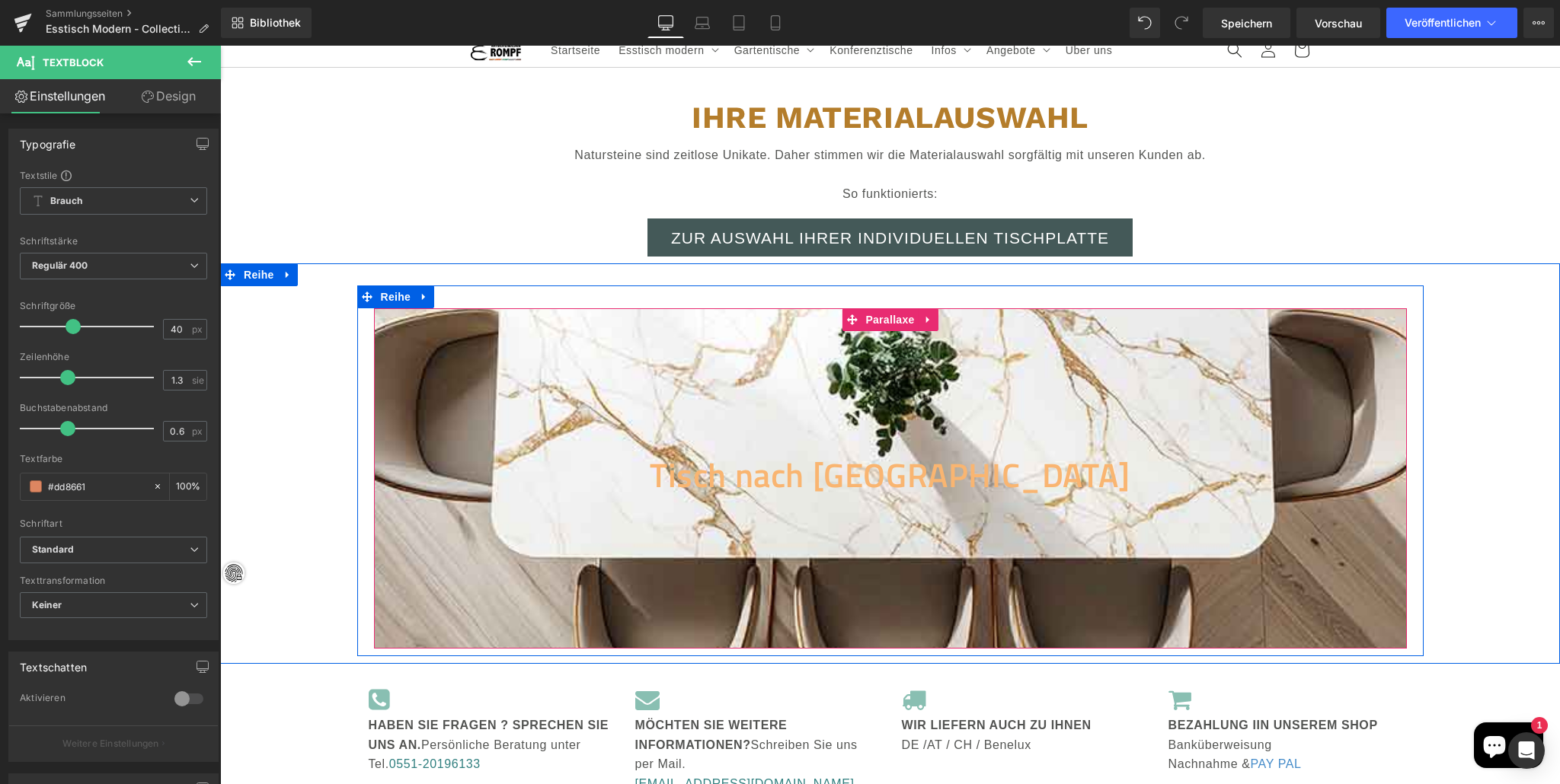
scroll to position [0, 0]
